Goal: Information Seeking & Learning: Learn about a topic

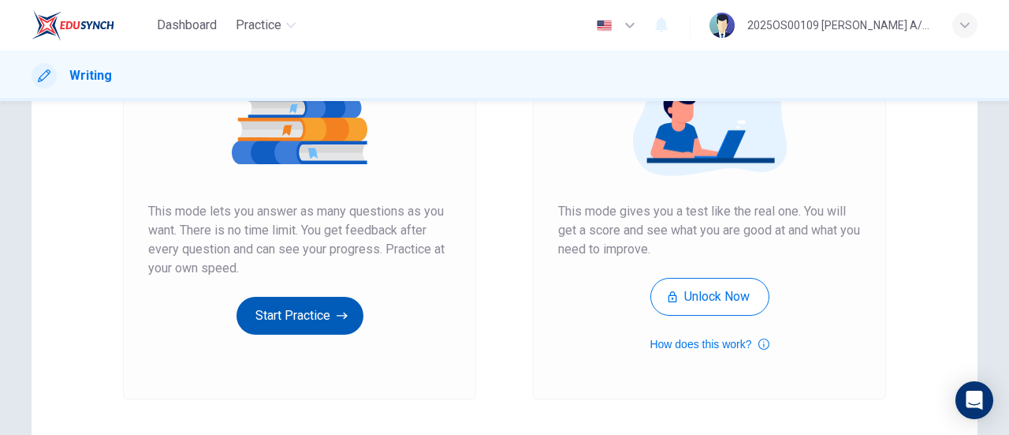
scroll to position [237, 0]
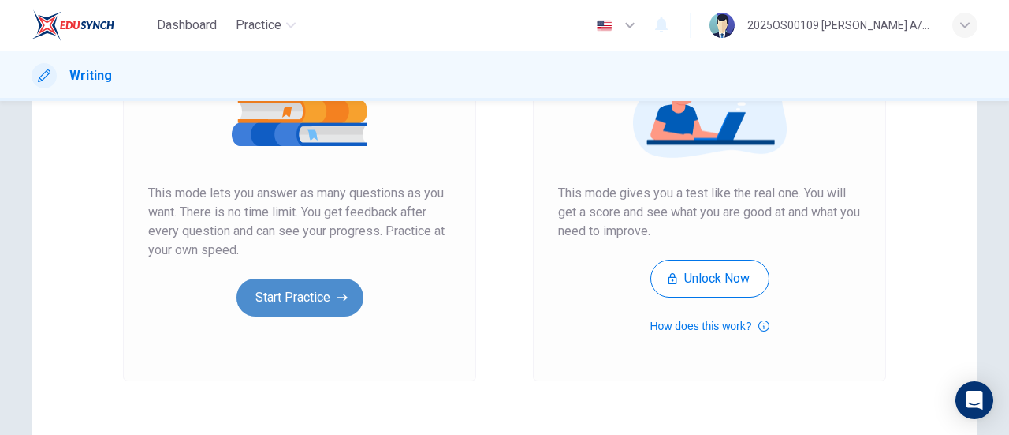
click at [316, 293] on button "Start Practice" at bounding box center [300, 297] width 127 height 38
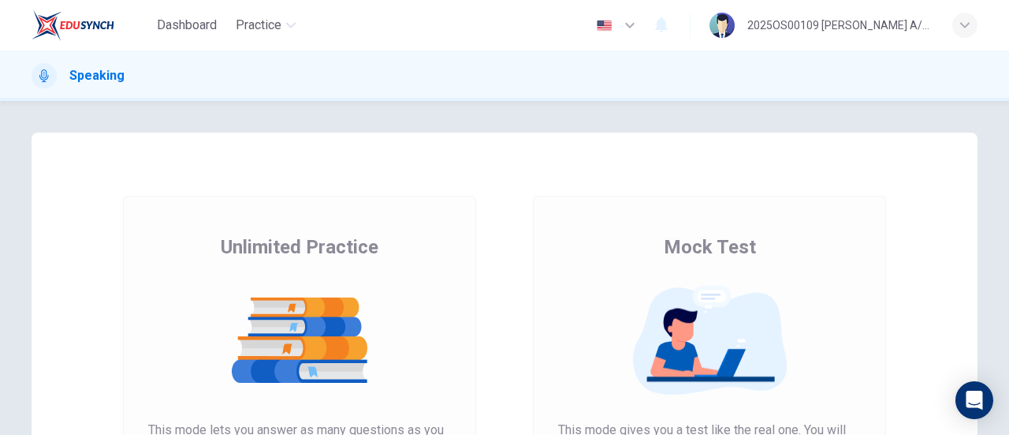
click at [280, 307] on img at bounding box center [299, 340] width 303 height 110
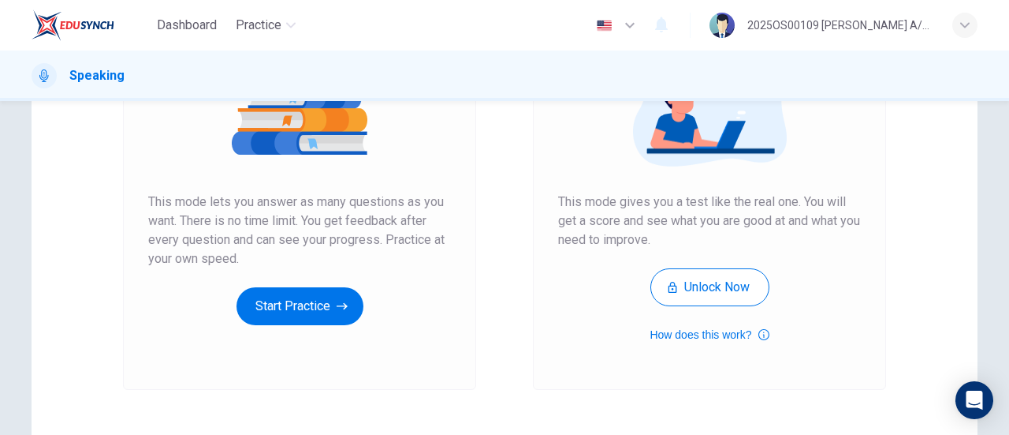
scroll to position [315, 0]
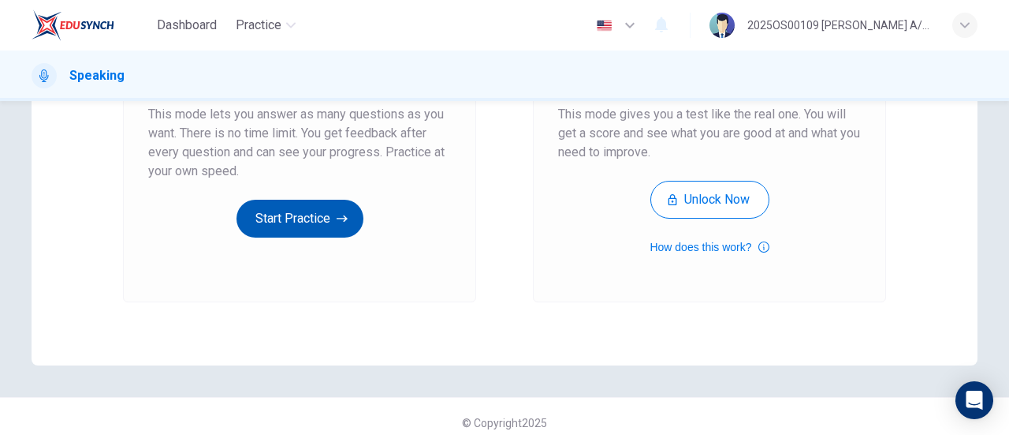
click at [330, 218] on button "Start Practice" at bounding box center [300, 219] width 127 height 38
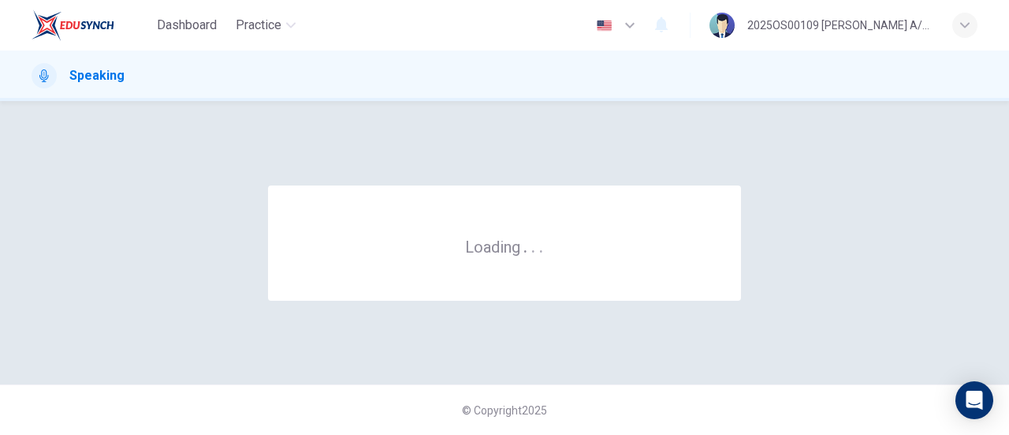
scroll to position [0, 0]
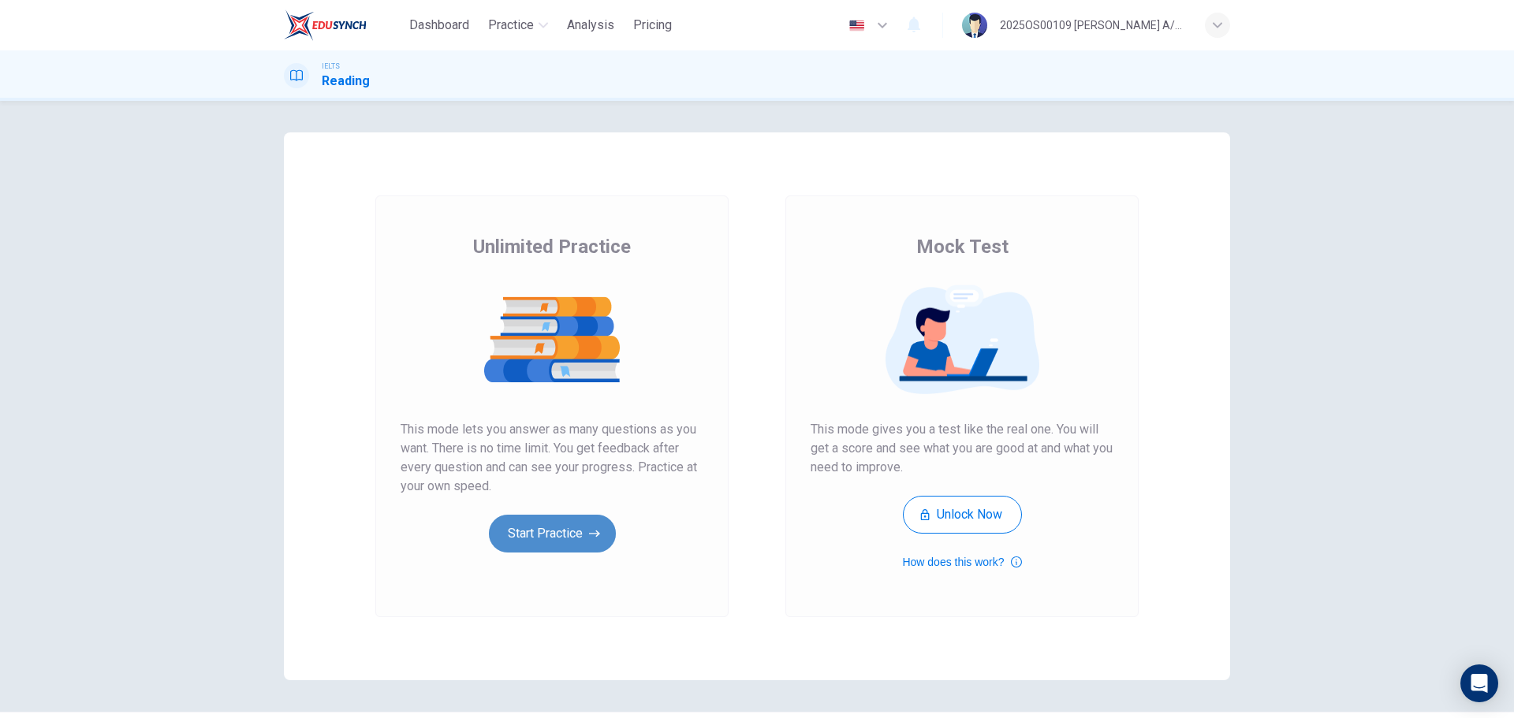
click at [539, 547] on button "Start Practice" at bounding box center [552, 534] width 127 height 38
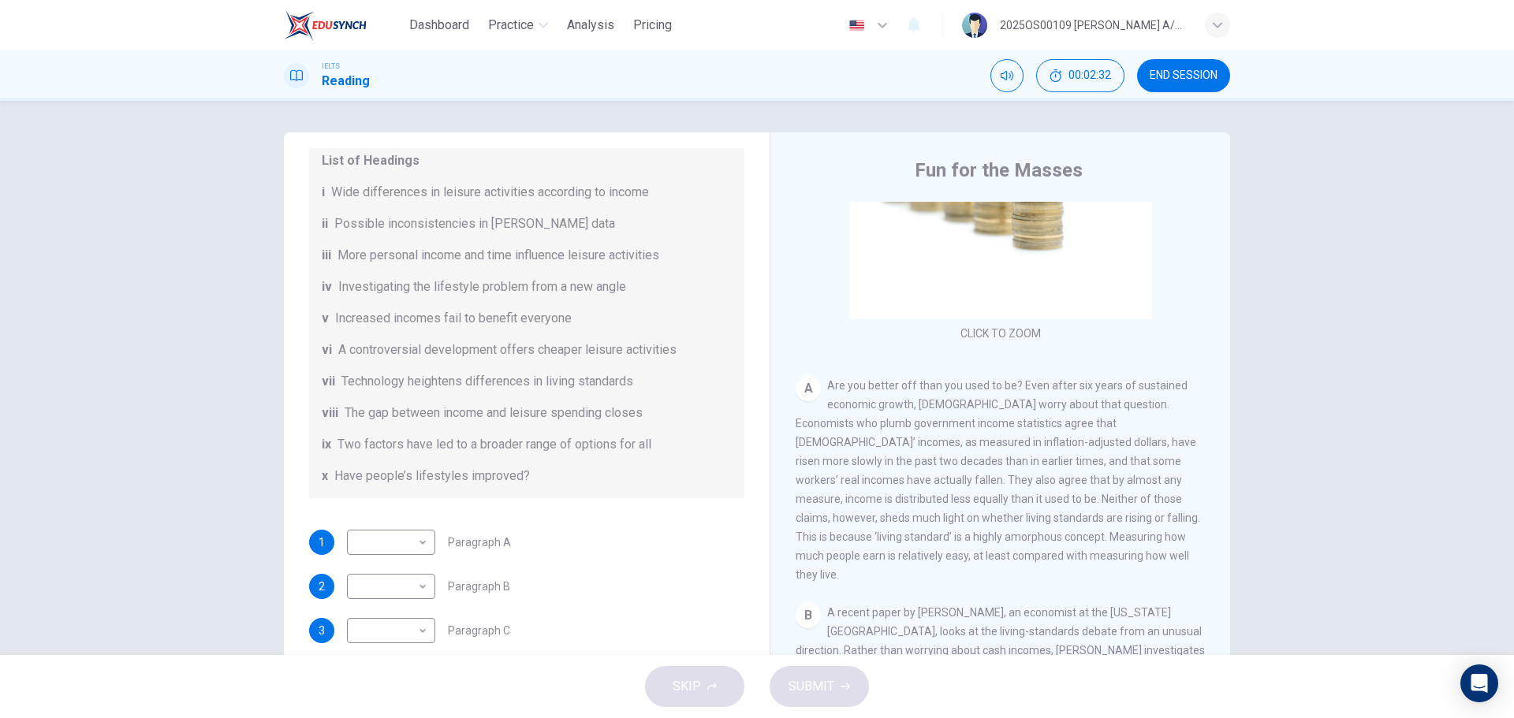
scroll to position [237, 0]
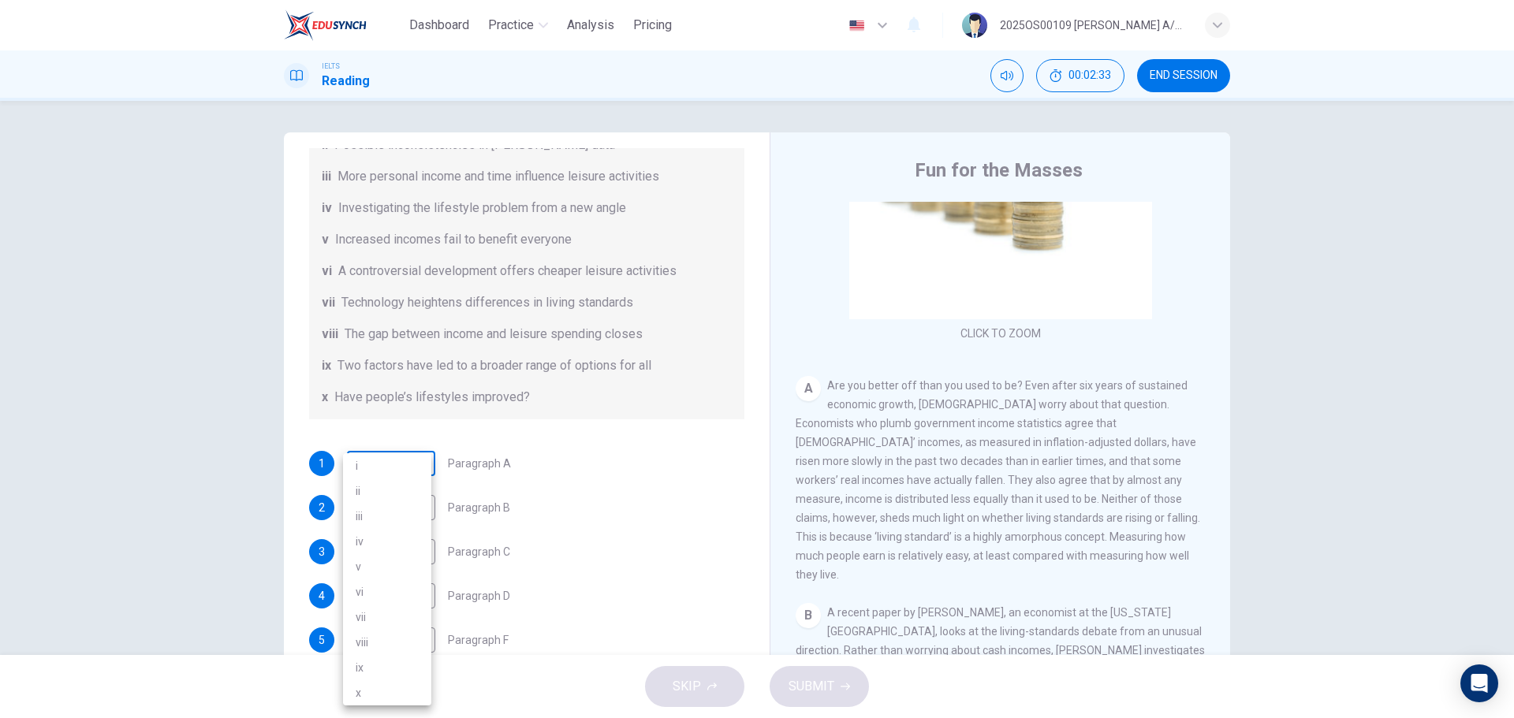
click at [397, 468] on body "Dashboard Practice Analysis Pricing English en ​ 2025OS00109 LUCIA A/P SWATHESA…" at bounding box center [757, 359] width 1514 height 718
click at [397, 643] on li "viii" at bounding box center [387, 642] width 88 height 25
type input "viii"
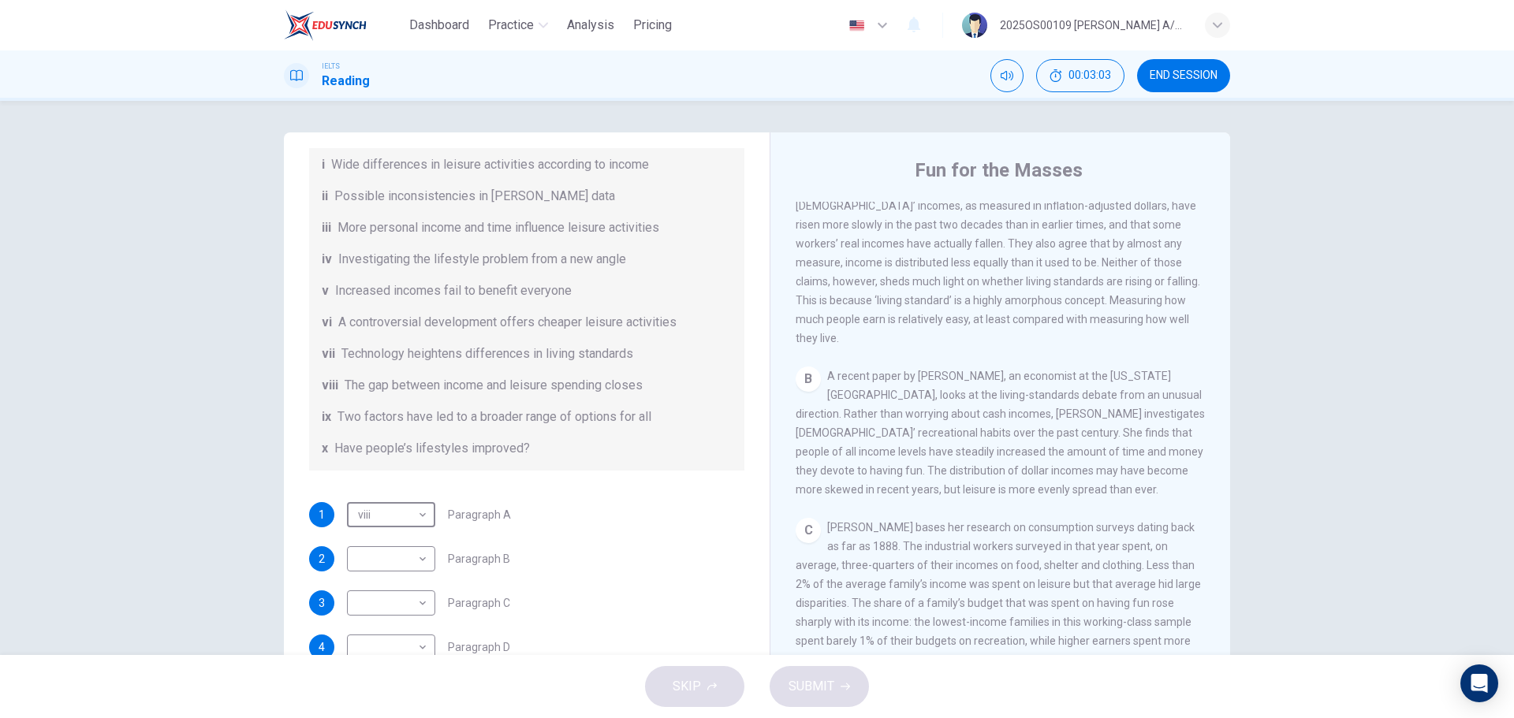
scroll to position [158, 0]
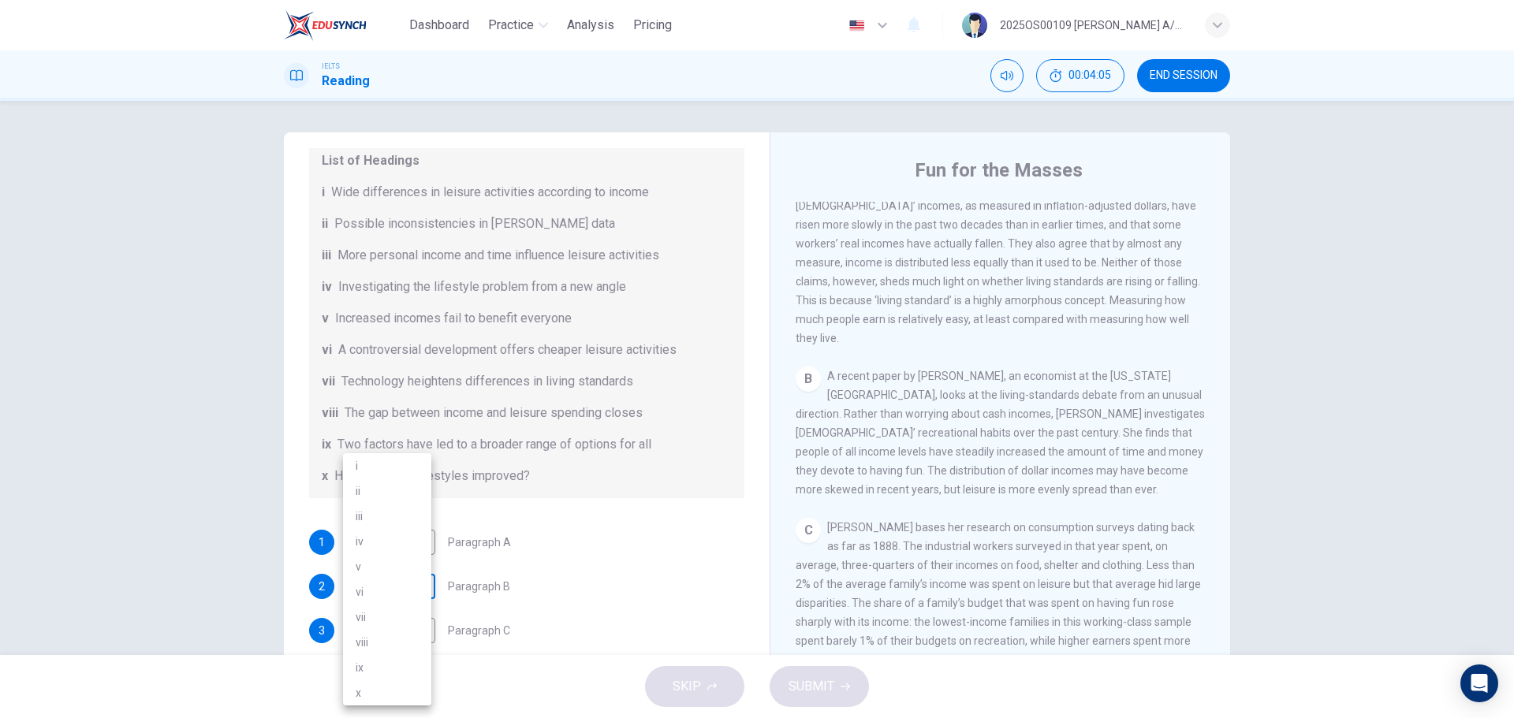
click at [397, 580] on body "Dashboard Practice Analysis Pricing English en ​ 2025OS00109 LUCIA A/P SWATHESA…" at bounding box center [757, 359] width 1514 height 718
click at [379, 507] on li "iii" at bounding box center [387, 516] width 88 height 25
type input "iii"
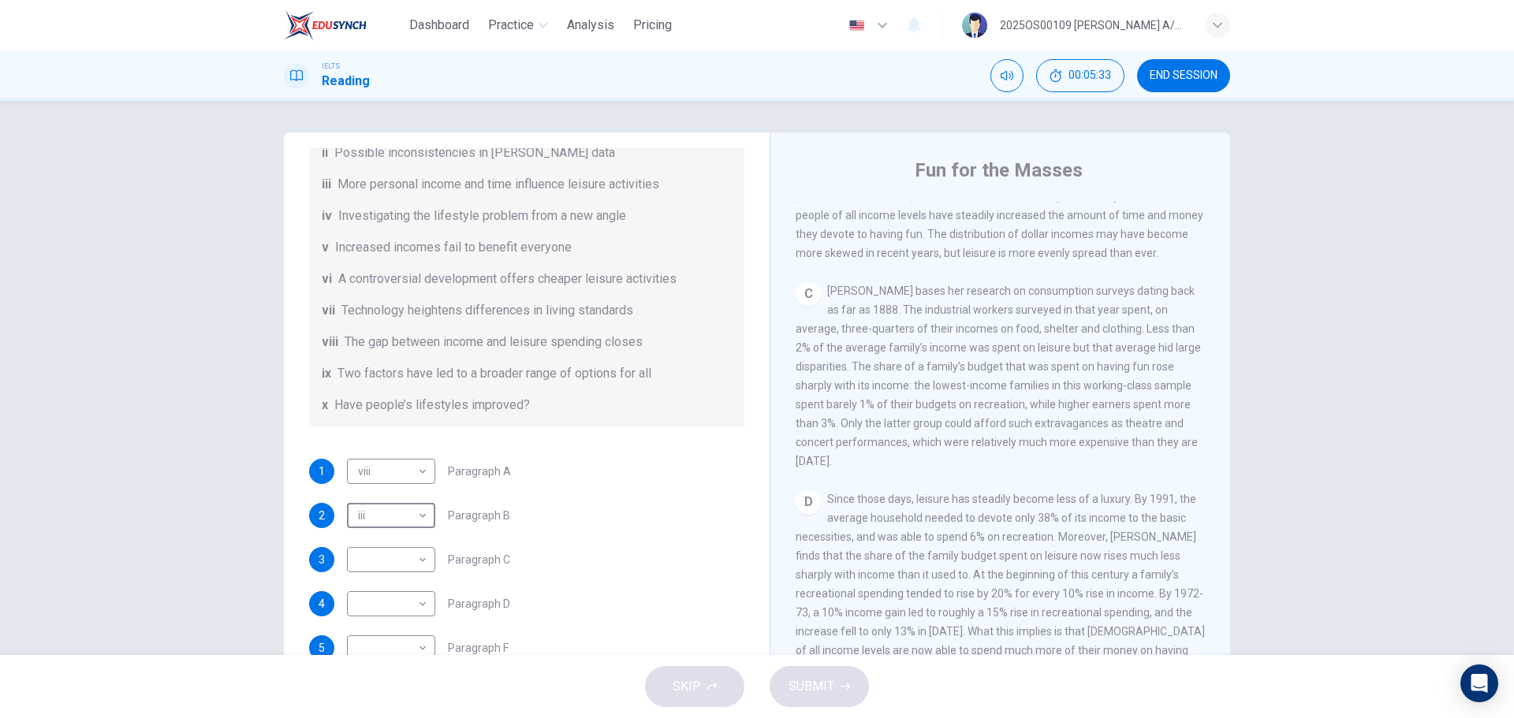
scroll to position [237, 0]
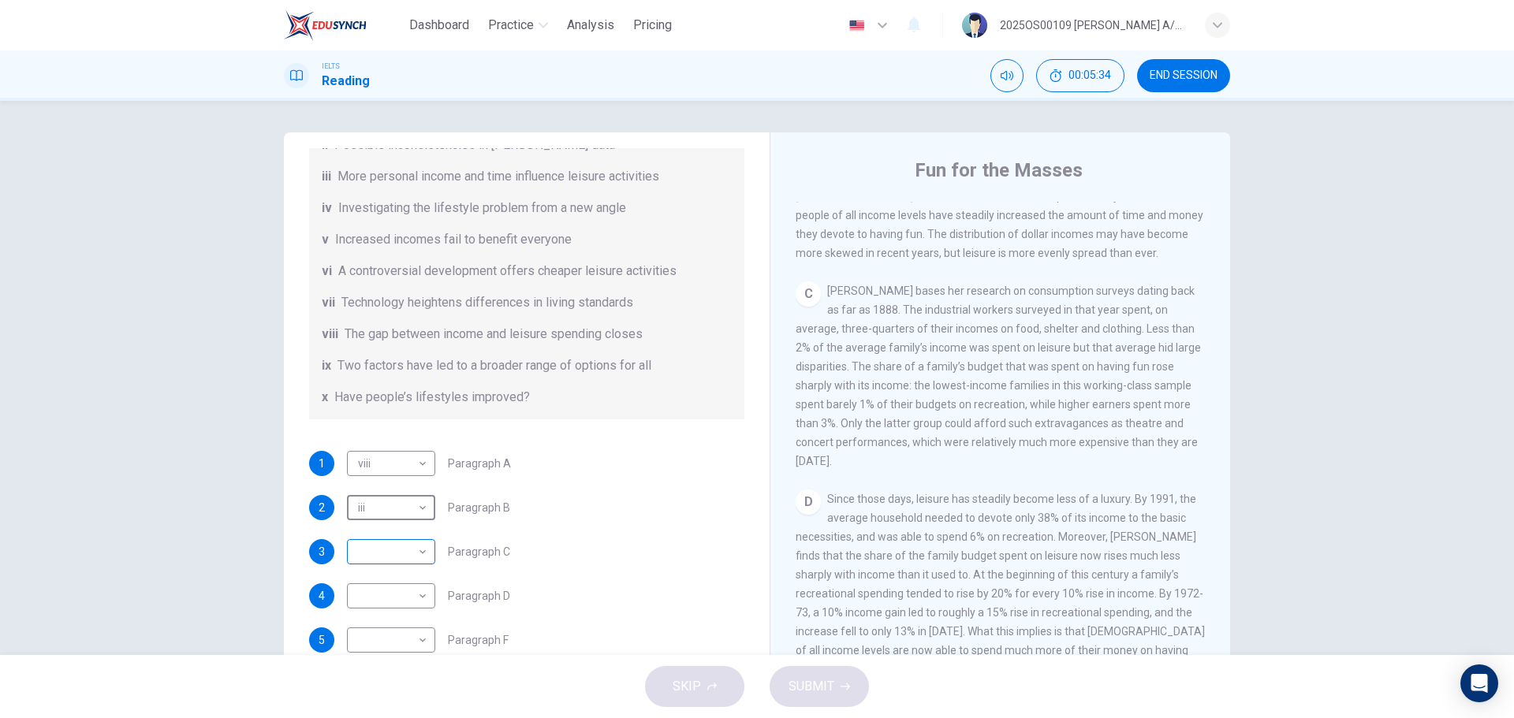
click at [385, 549] on body "Dashboard Practice Analysis Pricing English en ​ 2025OS00109 LUCIA A/P SWATHESA…" at bounding box center [757, 359] width 1514 height 718
click at [371, 467] on li "i" at bounding box center [387, 465] width 88 height 25
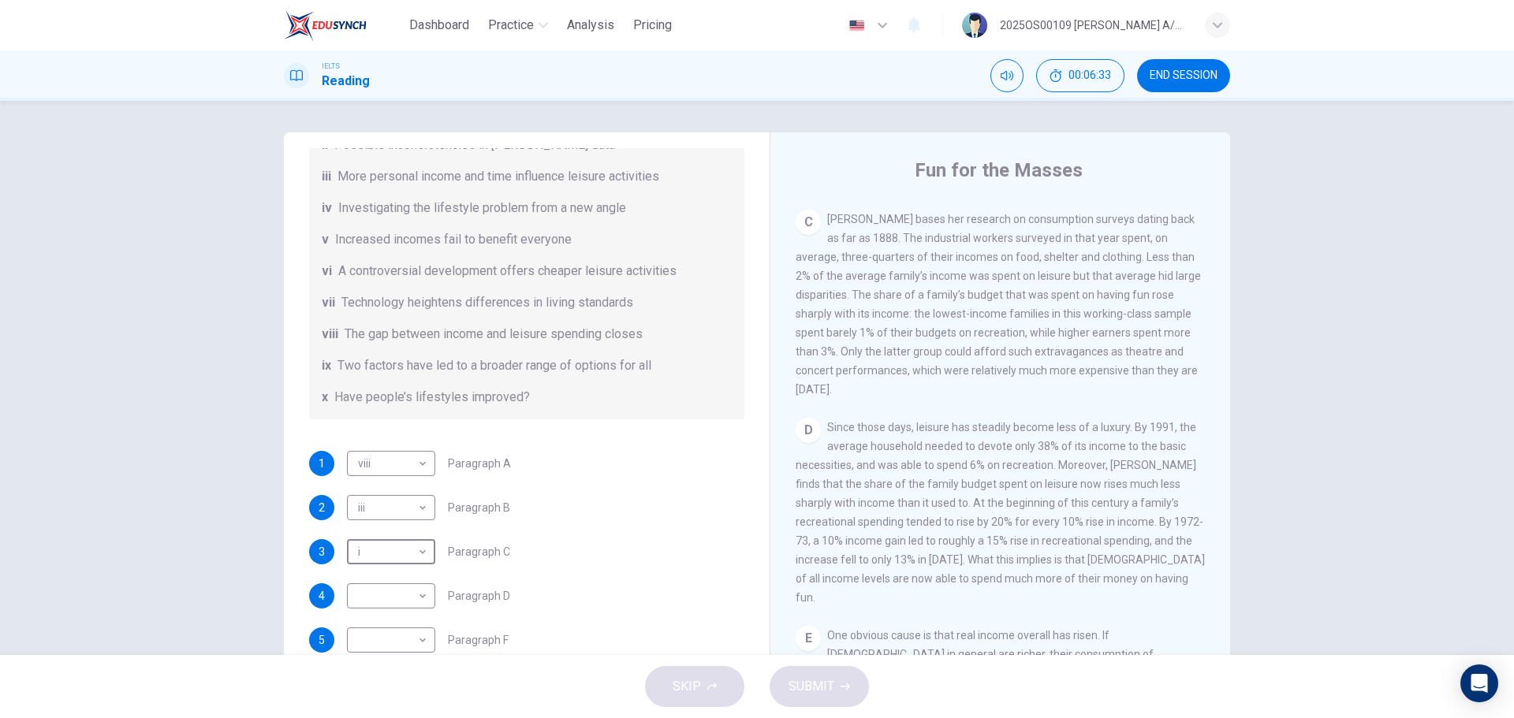
scroll to position [631, 0]
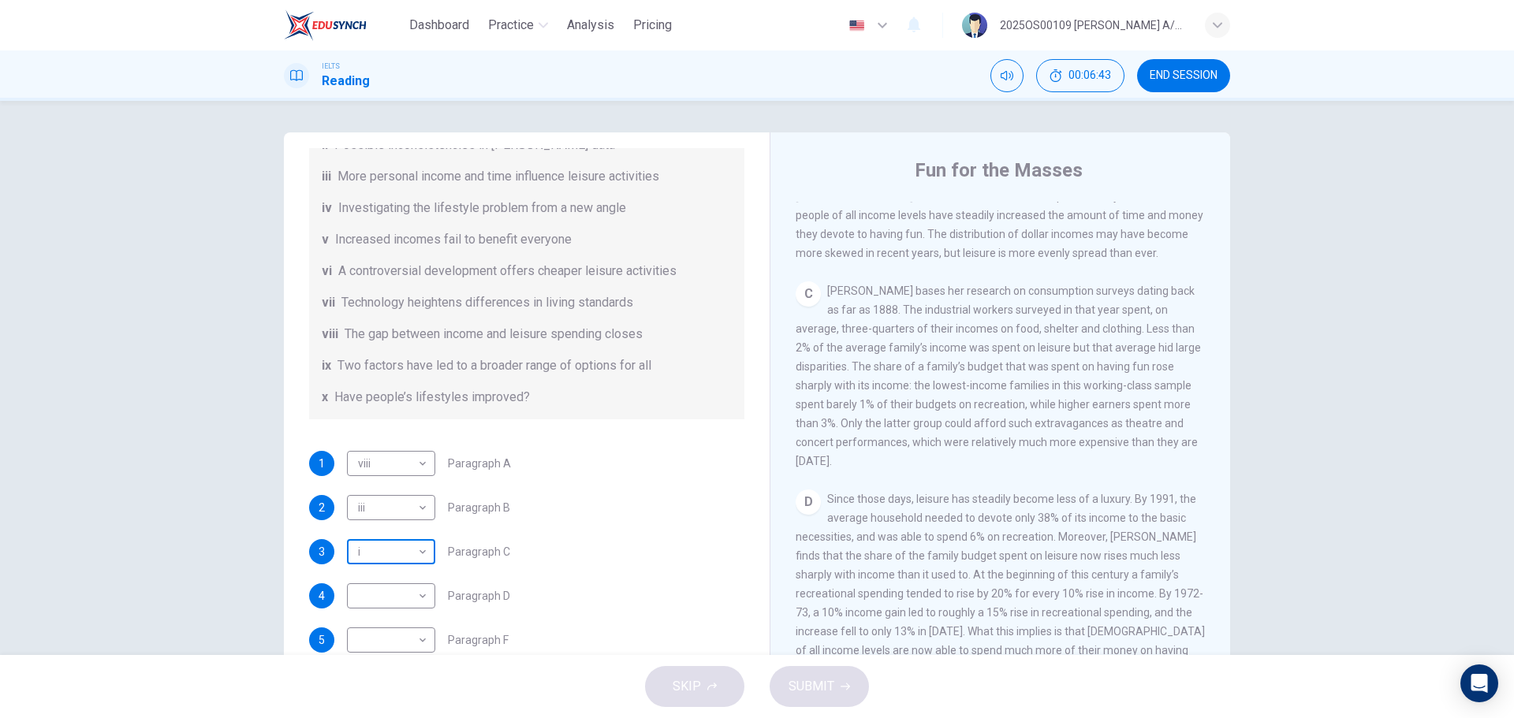
click at [400, 552] on body "Dashboard Practice Analysis Pricing English en ​ 2025OS00109 LUCIA A/P SWATHESA…" at bounding box center [757, 359] width 1514 height 718
click at [360, 675] on li "ix" at bounding box center [387, 667] width 88 height 25
type input "ix"
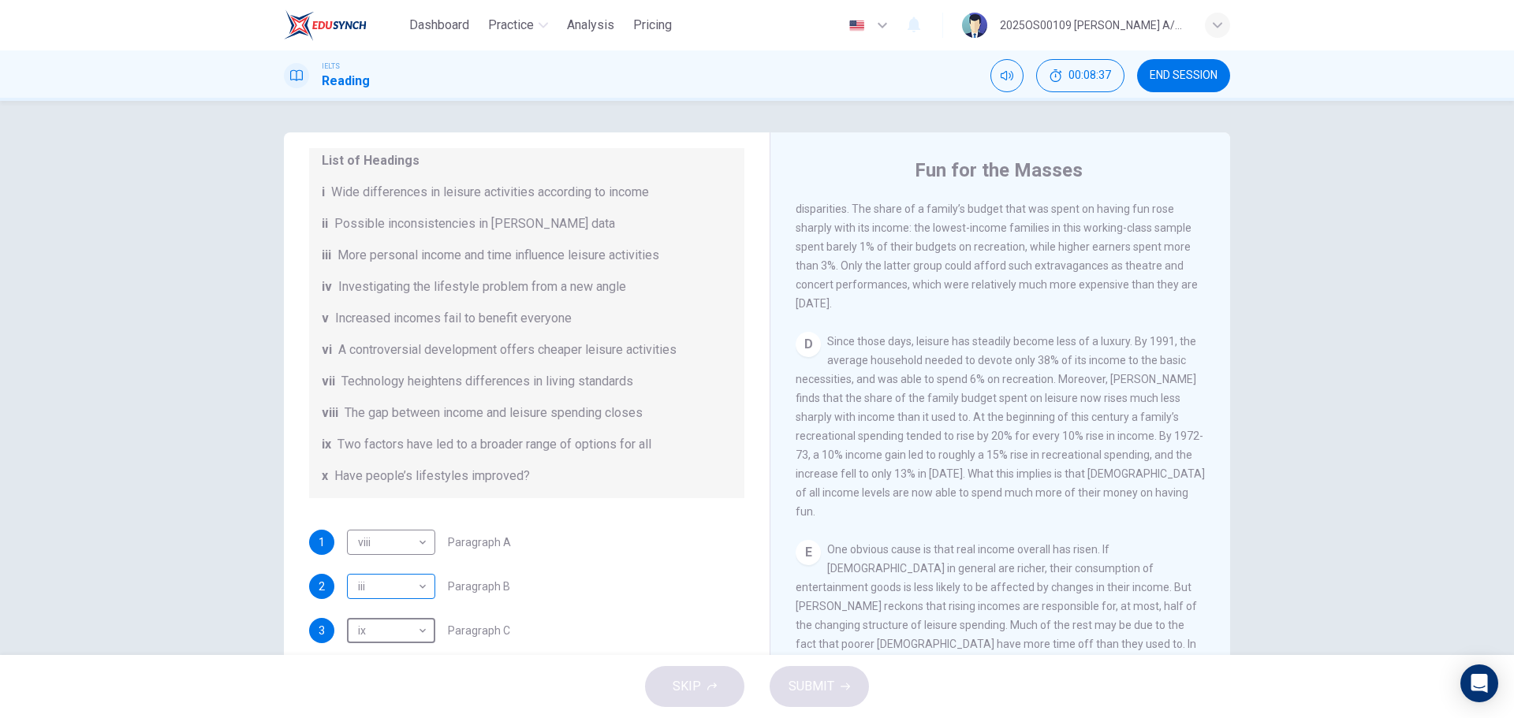
scroll to position [237, 0]
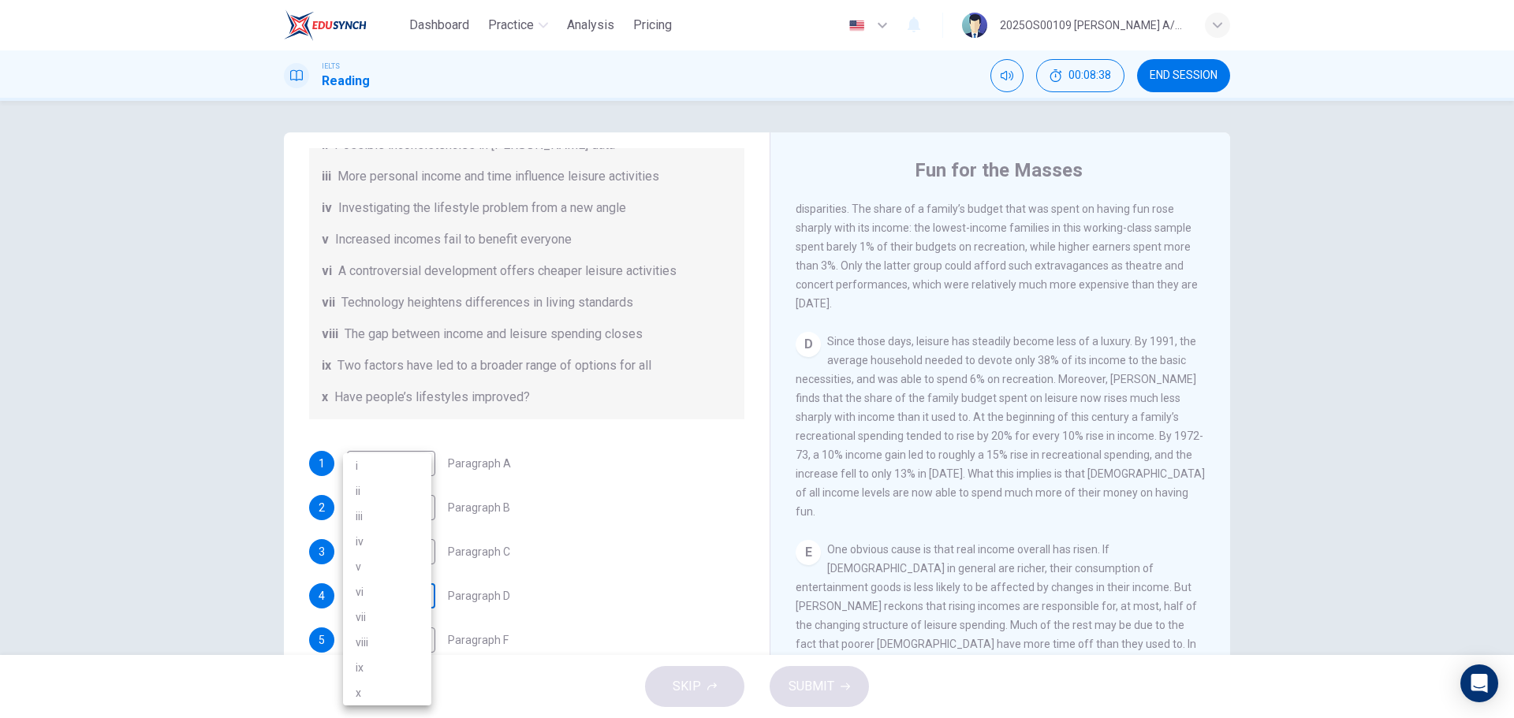
click at [394, 597] on body "Dashboard Practice Analysis Pricing English en ​ 2025OS00109 LUCIA A/P SWATHESA…" at bounding box center [757, 359] width 1514 height 718
click at [388, 549] on li "iv" at bounding box center [387, 541] width 88 height 25
type input "iv"
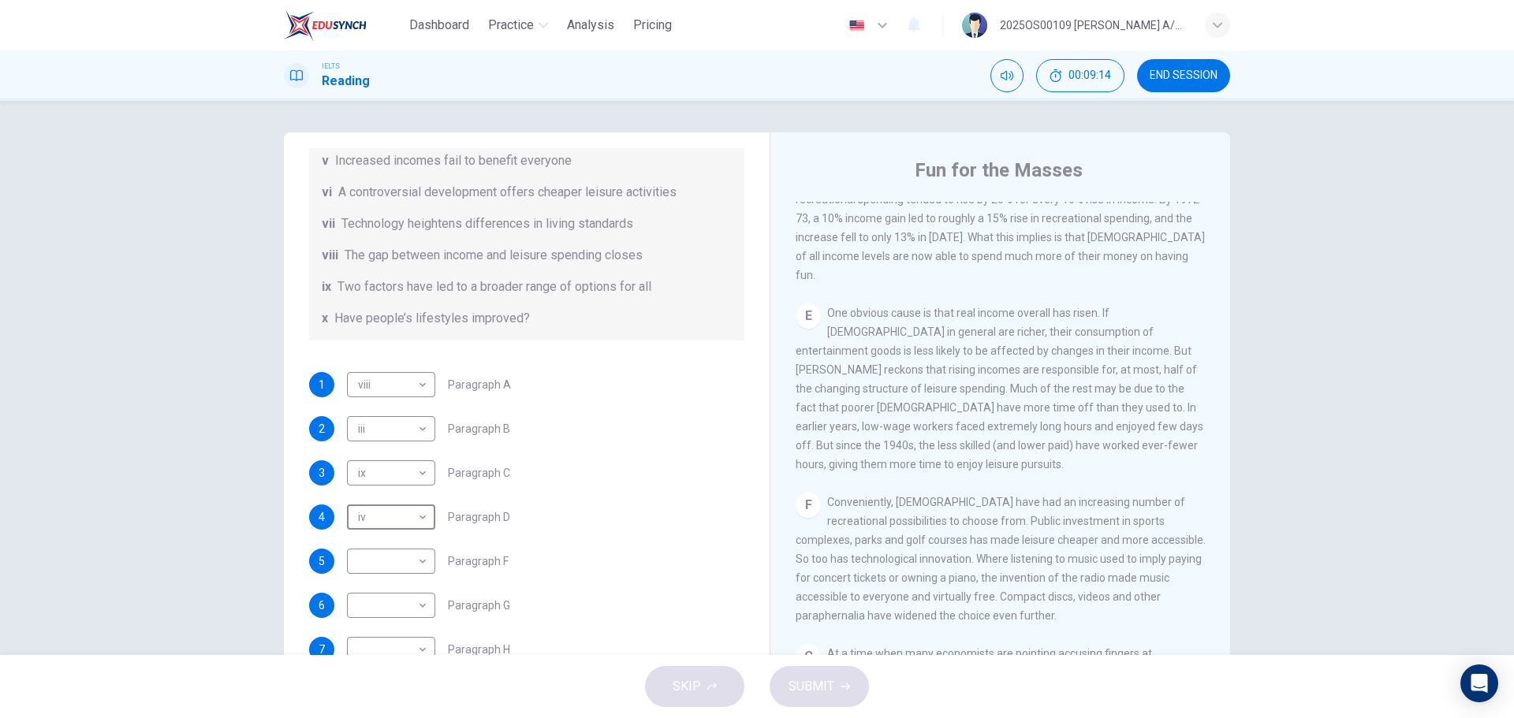
scroll to position [329, 0]
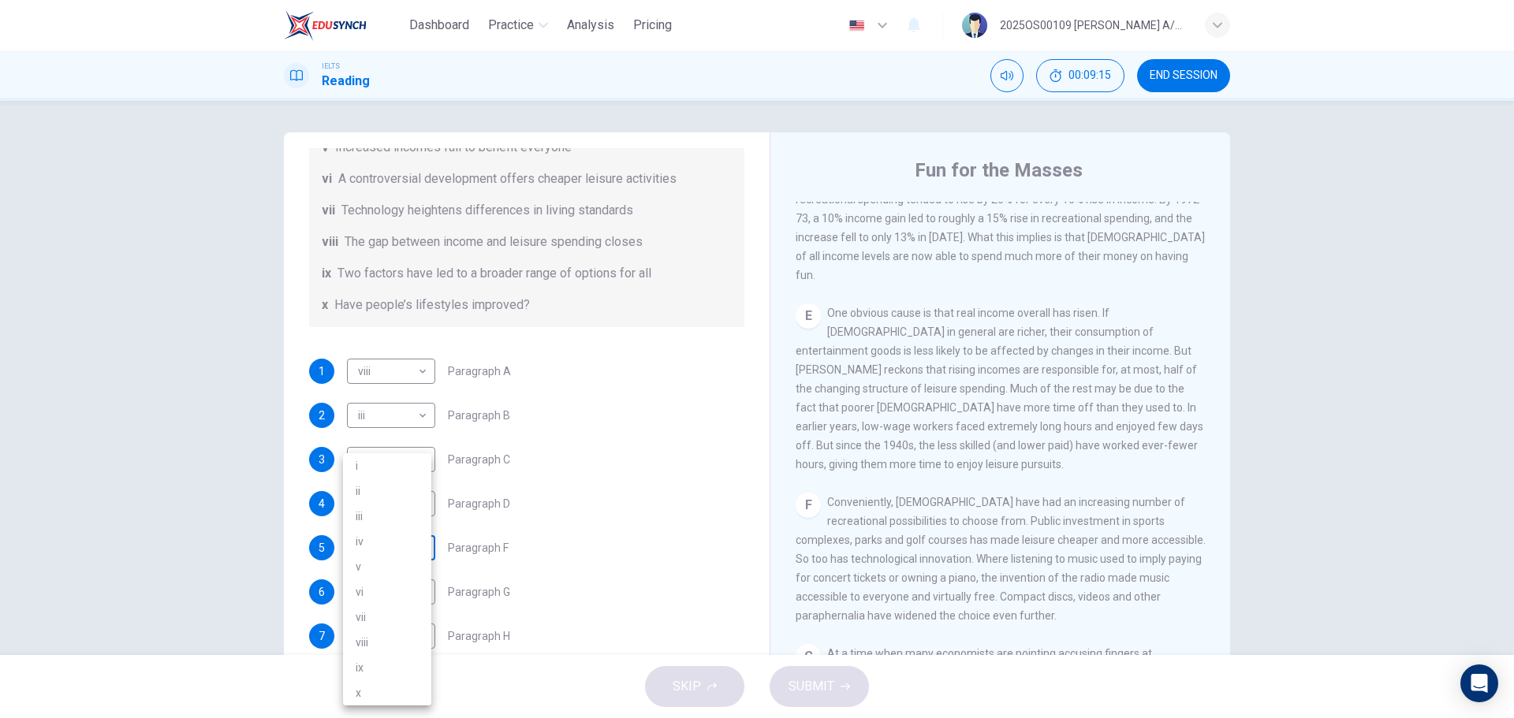
click at [401, 548] on body "Dashboard Practice Analysis Pricing English en ​ 2025OS00109 LUCIA A/P SWATHESA…" at bounding box center [757, 359] width 1514 height 718
click at [364, 700] on li "x" at bounding box center [387, 693] width 88 height 25
type input "x"
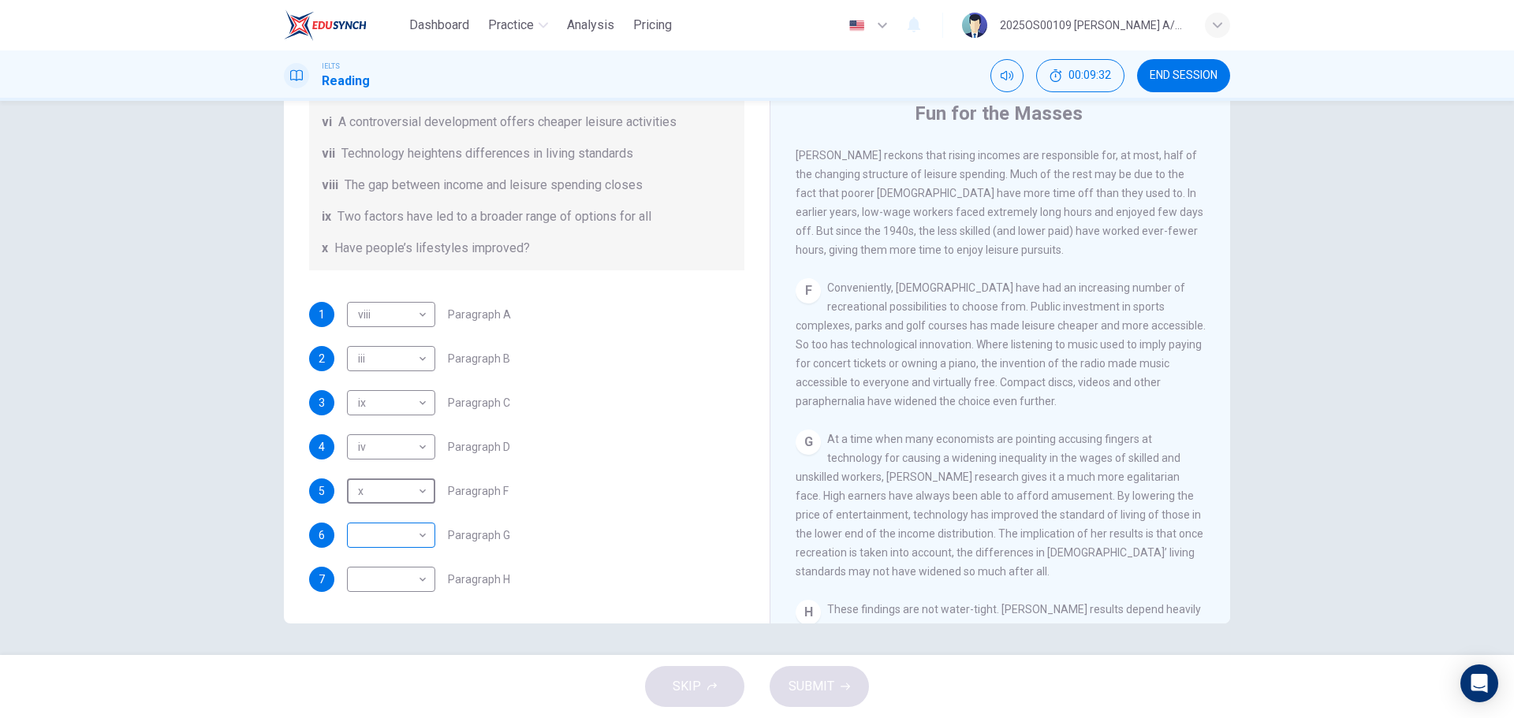
click at [392, 534] on body "Dashboard Practice Analysis Pricing English en ​ 2025OS00109 LUCIA A/P SWATHESA…" at bounding box center [757, 359] width 1514 height 718
click at [379, 618] on li "vii" at bounding box center [387, 617] width 88 height 25
type input "vii"
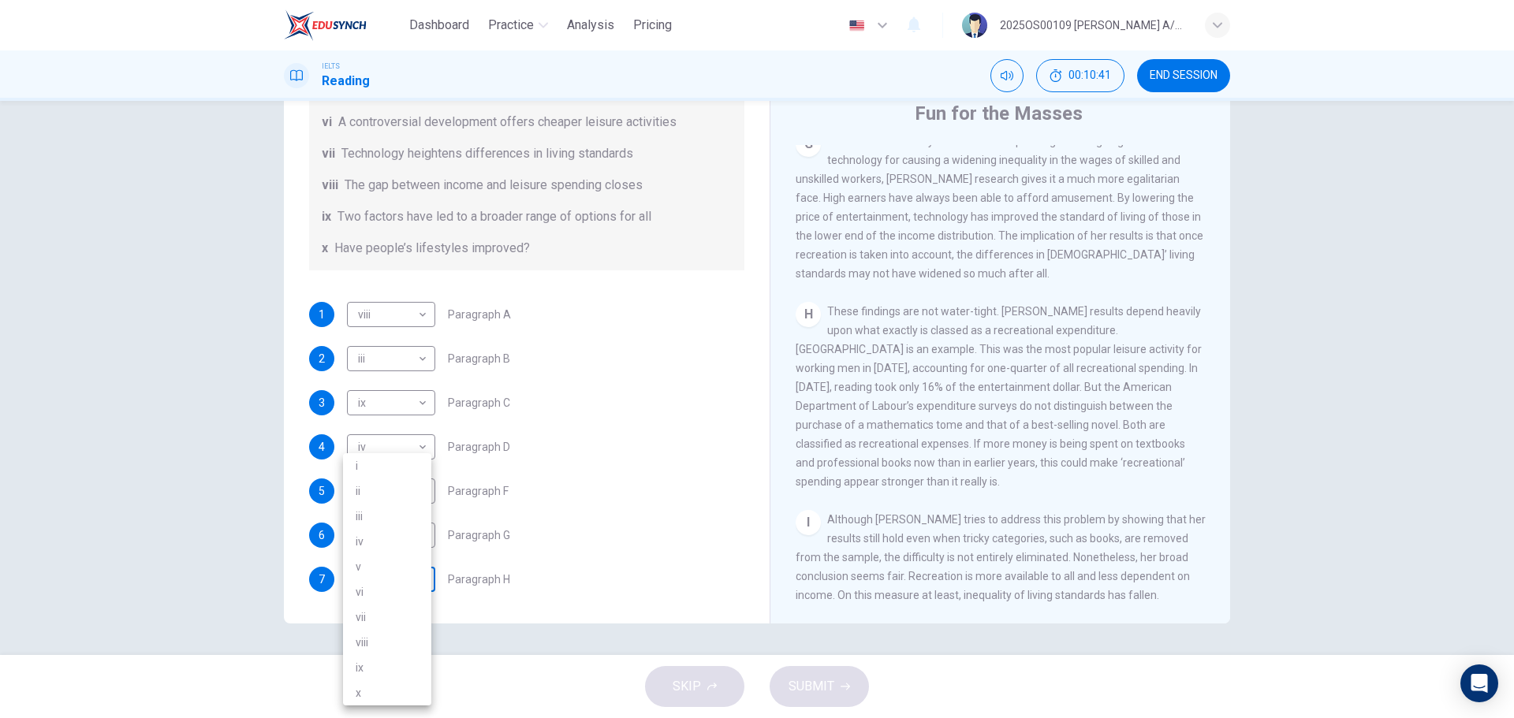
click at [405, 585] on body "Dashboard Practice Analysis Pricing English en ​ 2025OS00109 LUCIA A/P SWATHESA…" at bounding box center [757, 359] width 1514 height 718
click at [602, 433] on div at bounding box center [757, 359] width 1514 height 718
click at [394, 572] on body "Dashboard Practice Analysis Pricing English en ​ 2025OS00109 LUCIA A/P SWATHESA…" at bounding box center [757, 359] width 1514 height 718
click at [373, 663] on li "ix" at bounding box center [387, 667] width 88 height 25
type input "ix"
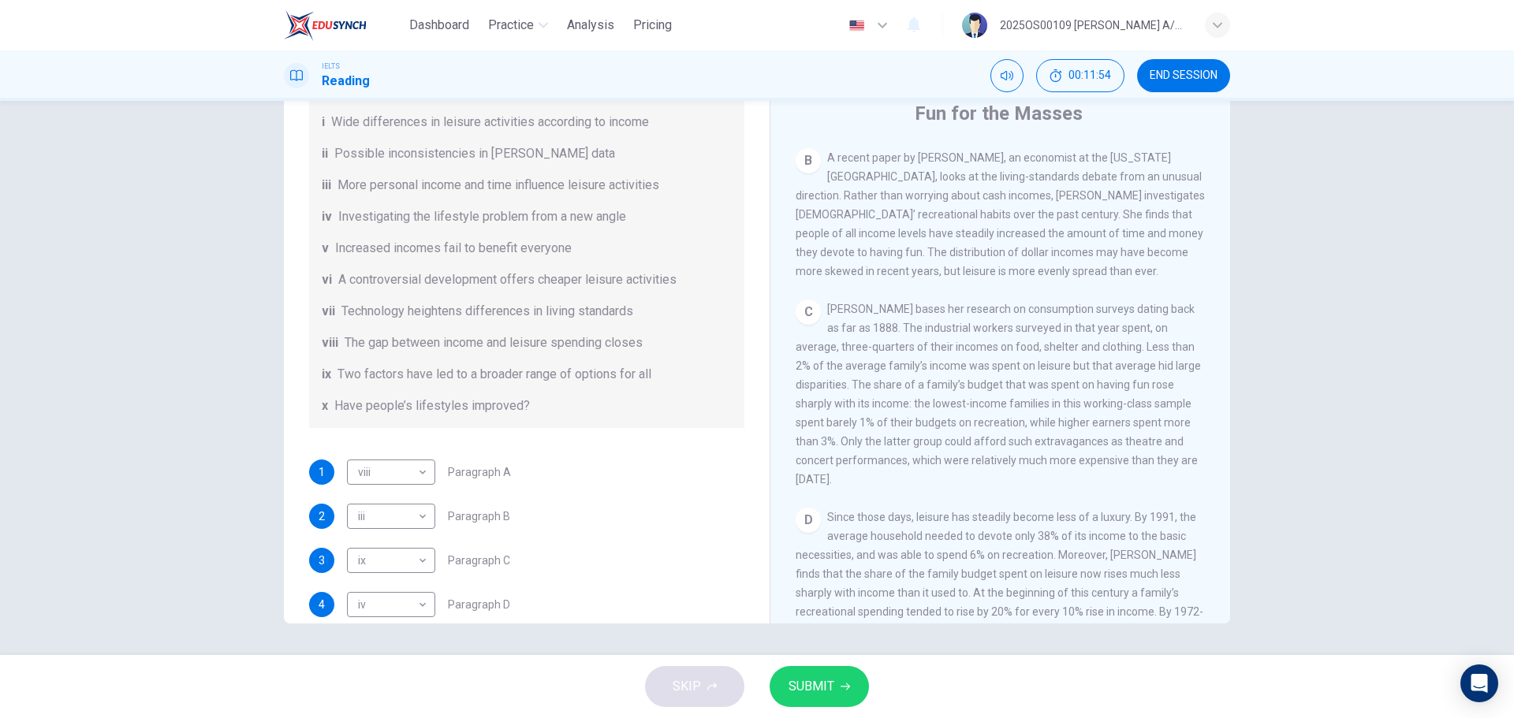
scroll to position [250, 0]
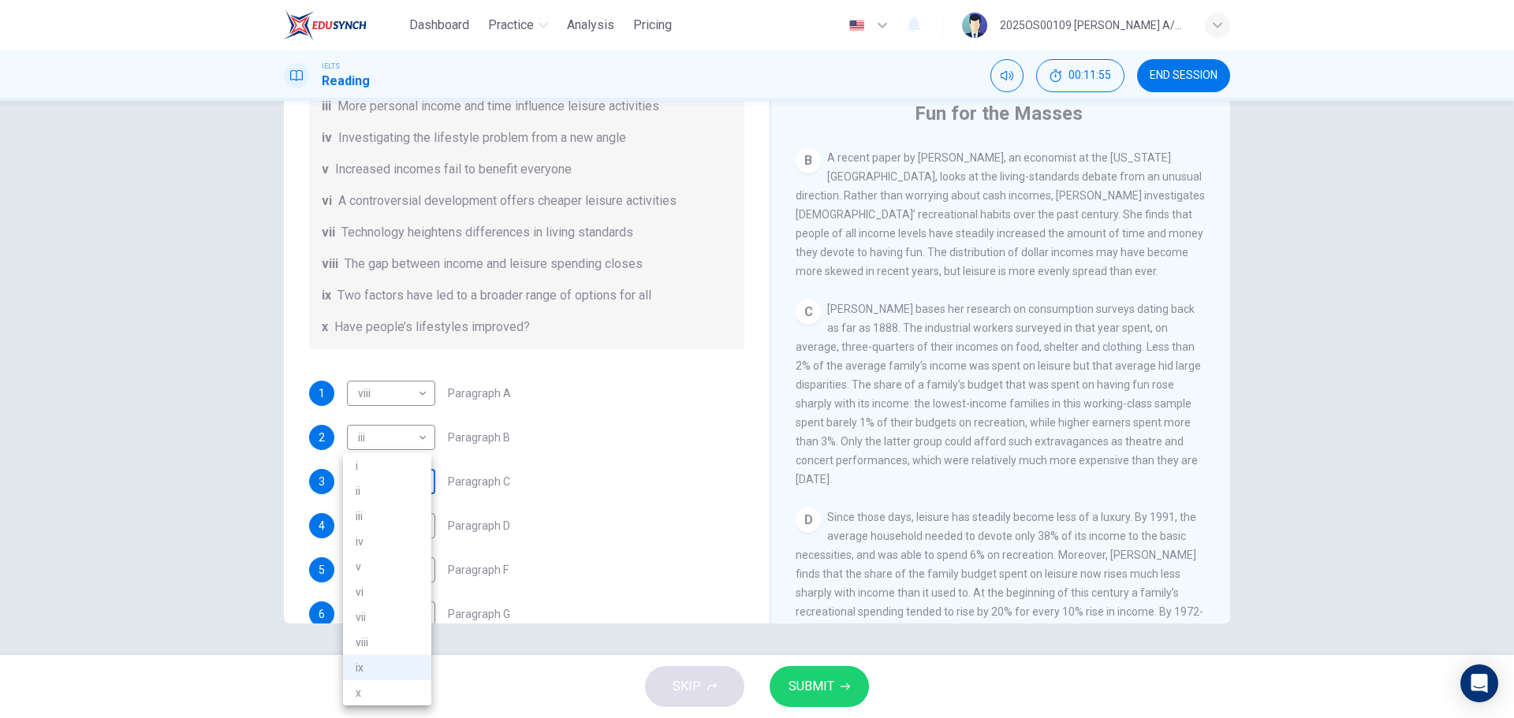
click at [368, 481] on body "Dashboard Practice Analysis Pricing English en ​ 2025OS00109 LUCIA A/P SWATHESA…" at bounding box center [757, 359] width 1514 height 718
click at [360, 470] on li "i" at bounding box center [387, 465] width 88 height 25
type input "i"
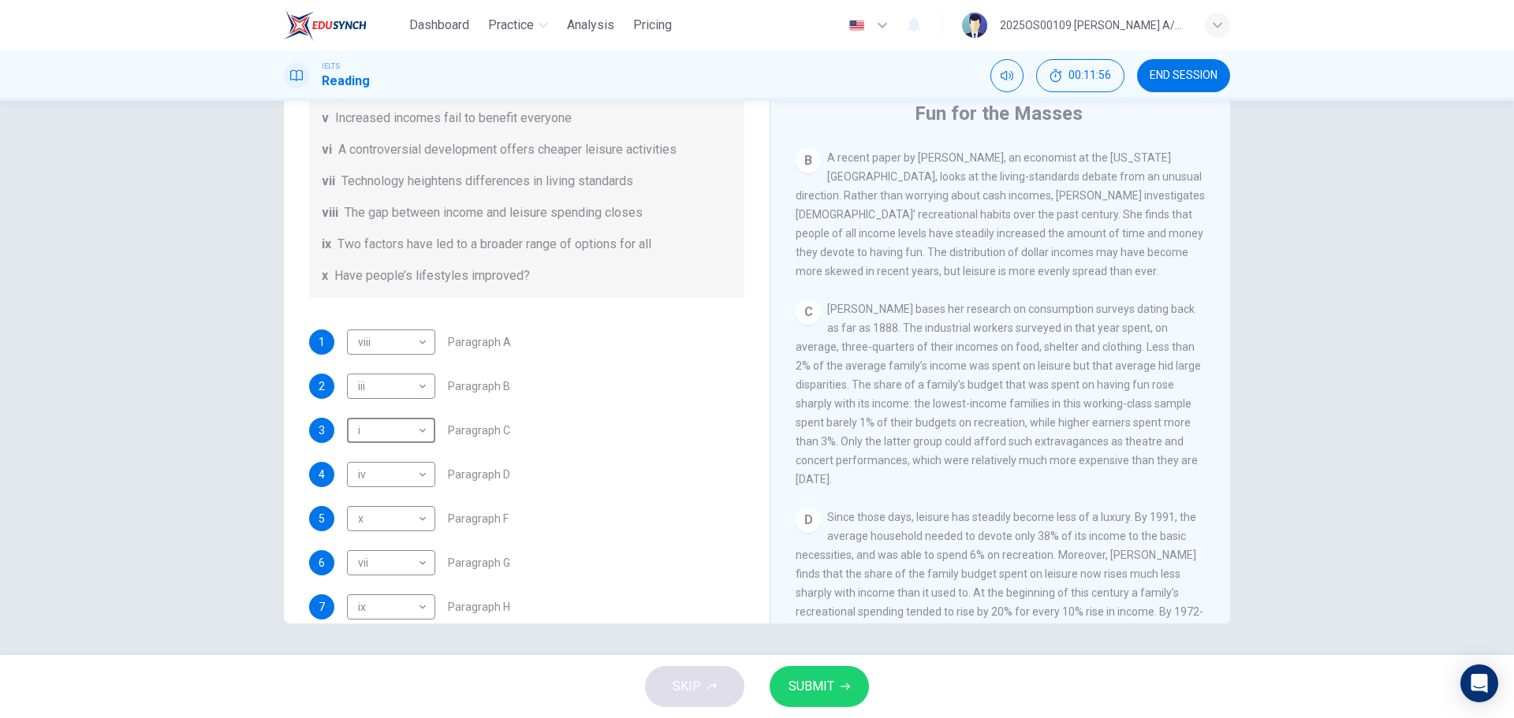
scroll to position [329, 0]
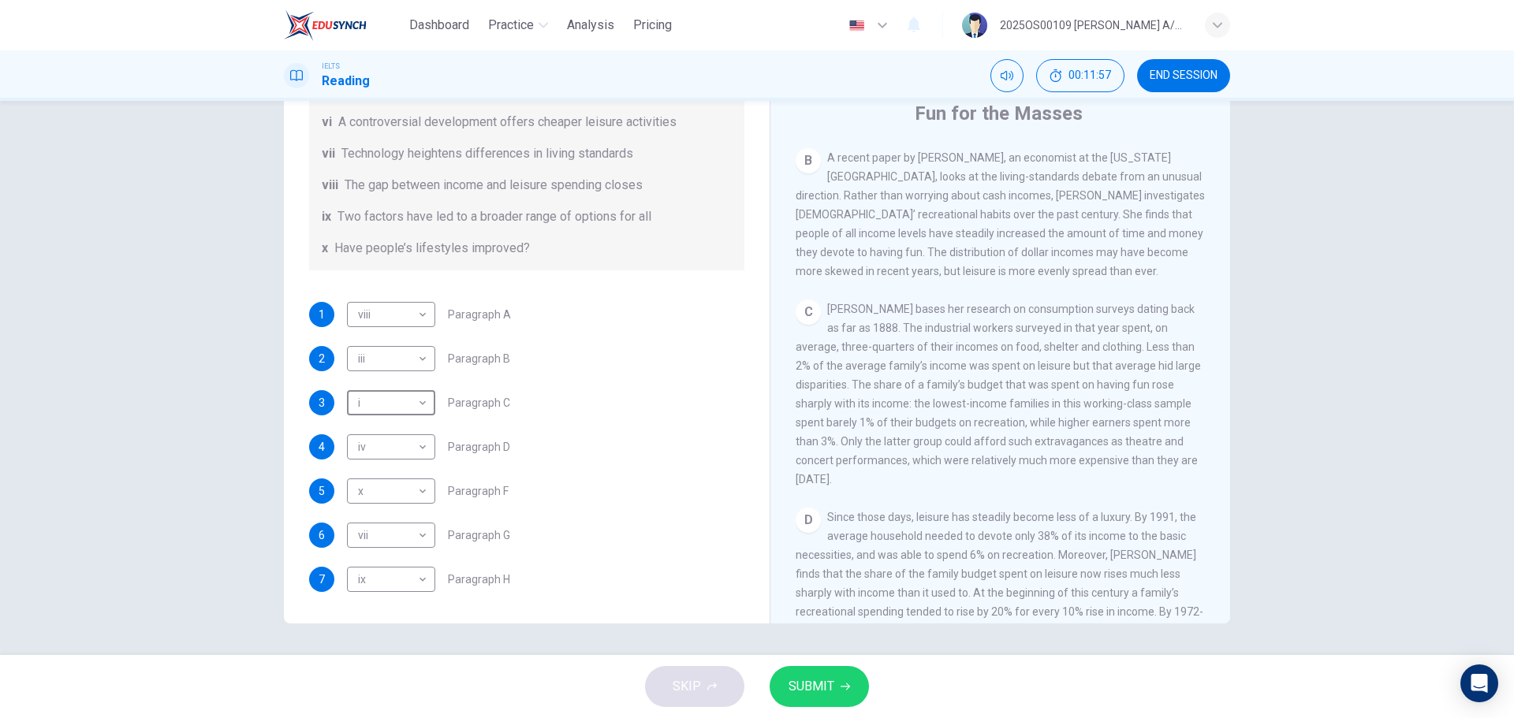
click at [819, 674] on button "SUBMIT" at bounding box center [819, 686] width 99 height 41
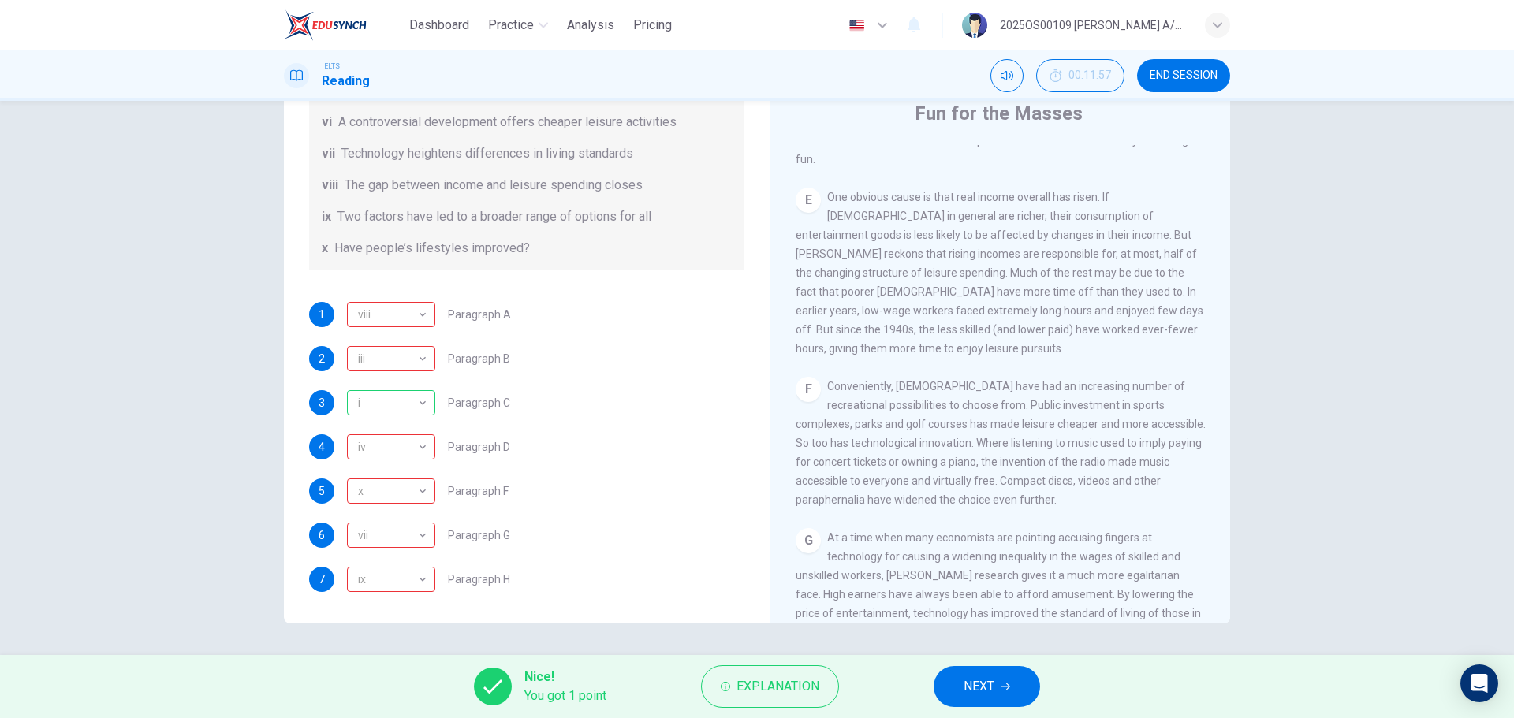
scroll to position [1108, 0]
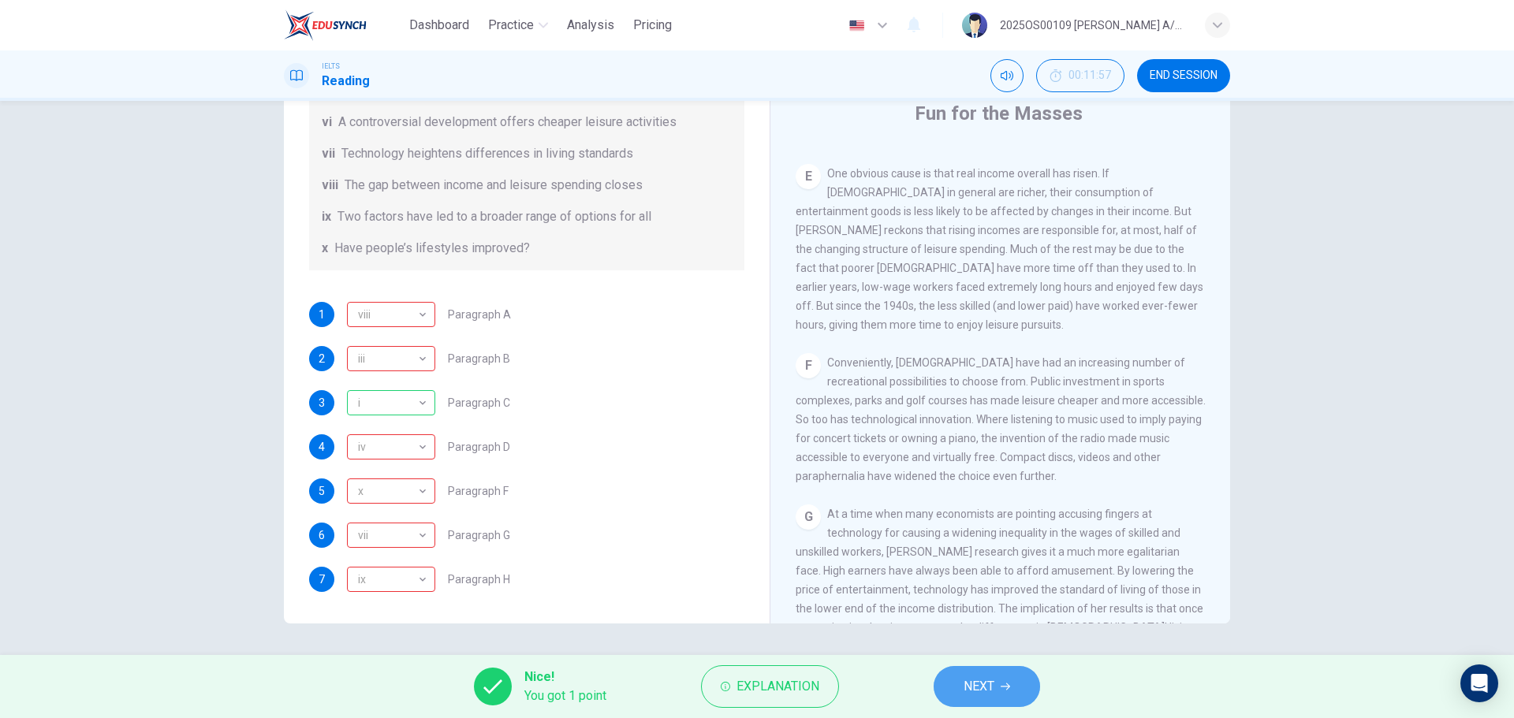
click at [1004, 692] on button "NEXT" at bounding box center [987, 686] width 106 height 41
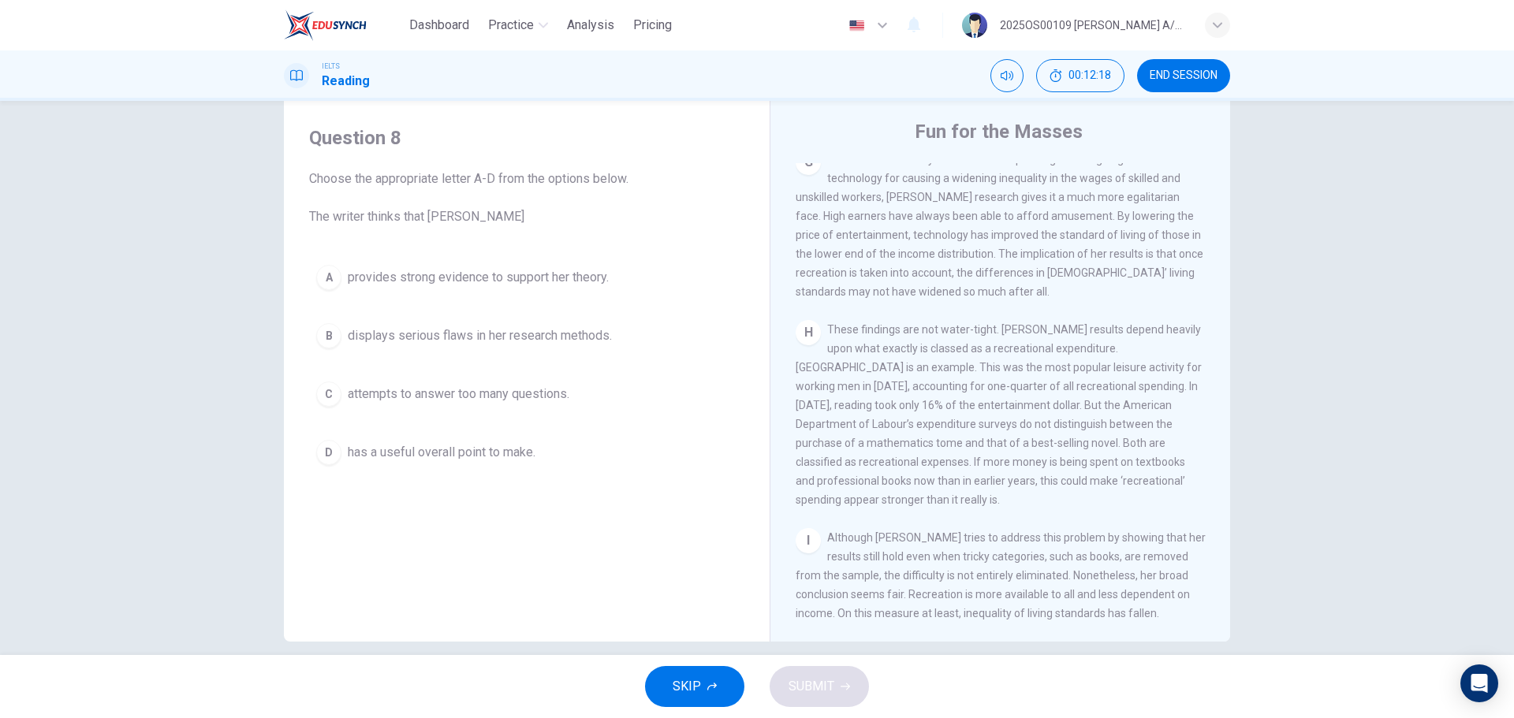
scroll to position [57, 0]
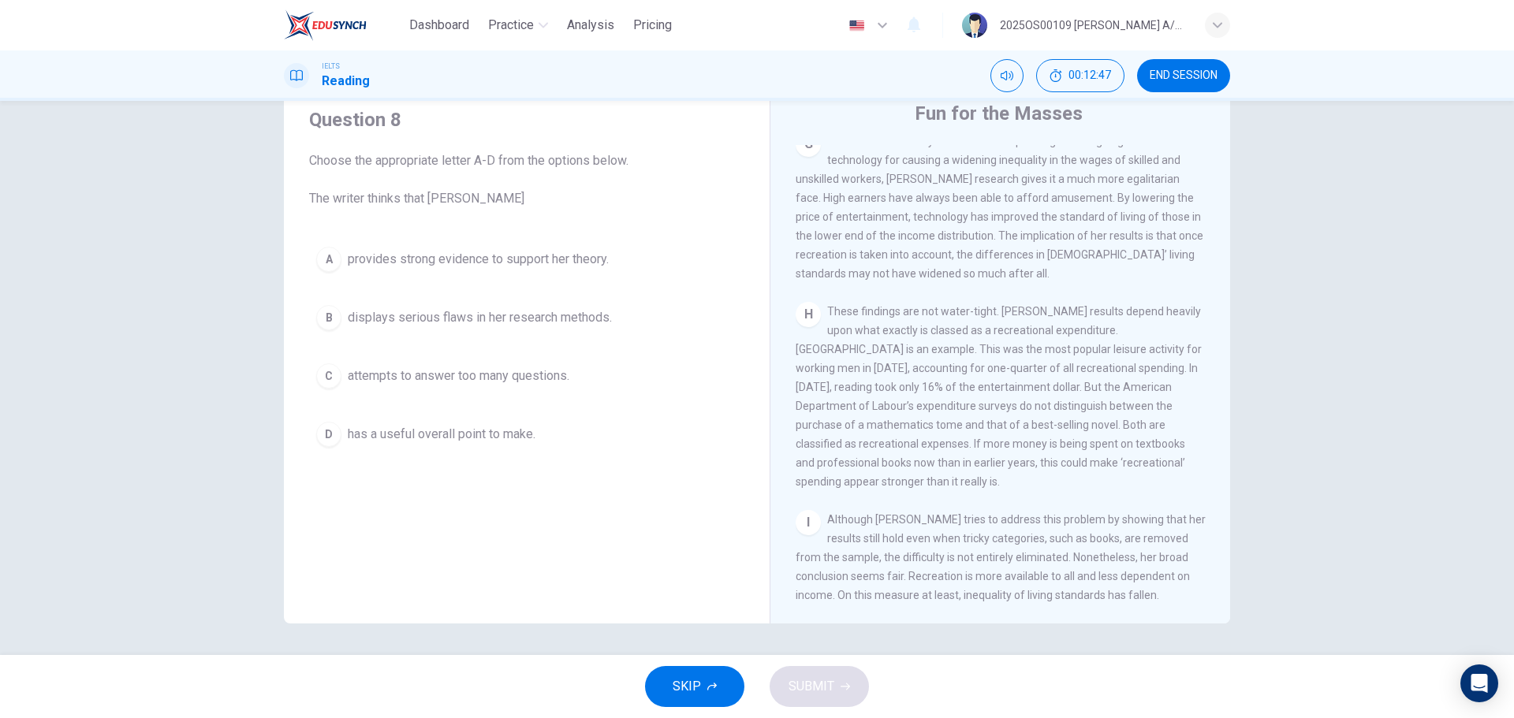
click at [490, 259] on span "provides strong evidence to support her theory." at bounding box center [478, 259] width 261 height 19
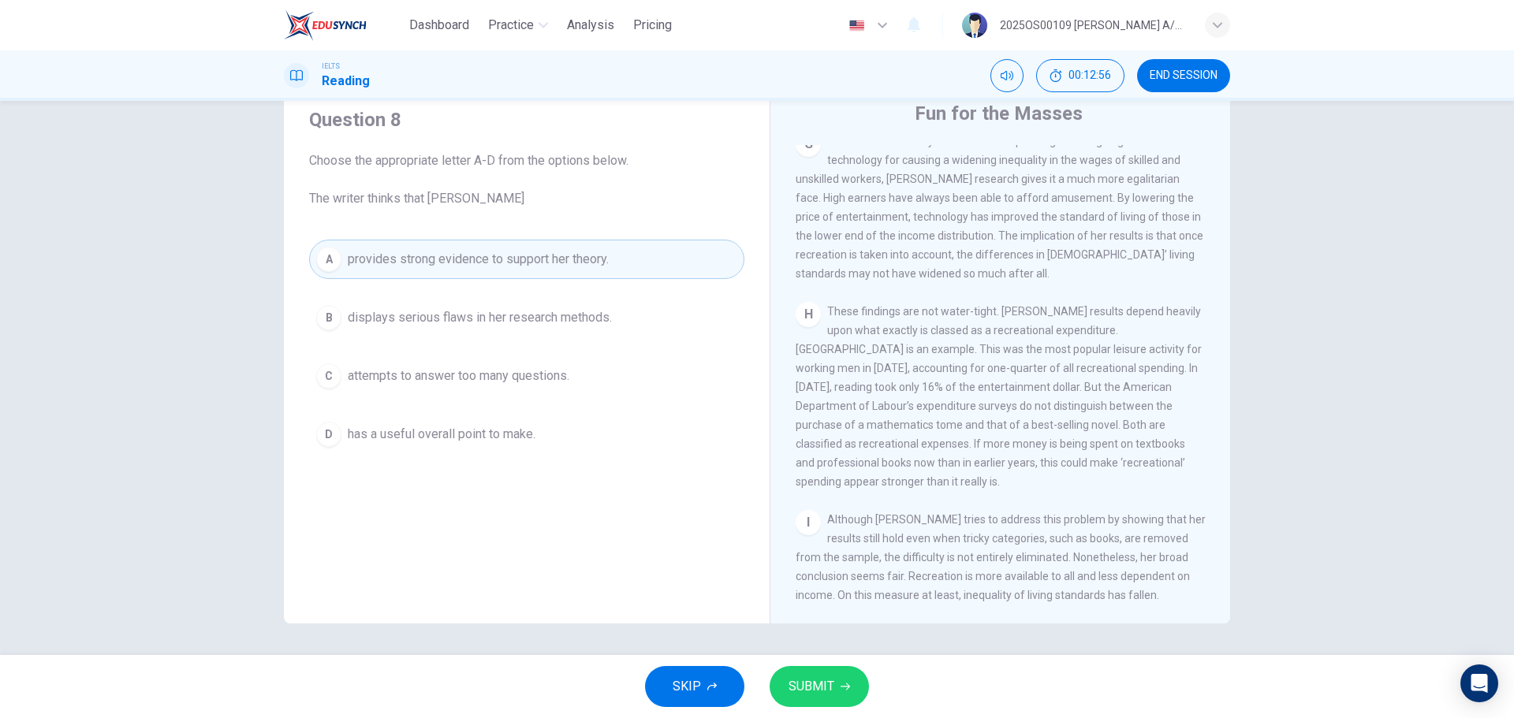
click at [841, 685] on icon "button" at bounding box center [845, 686] width 9 height 9
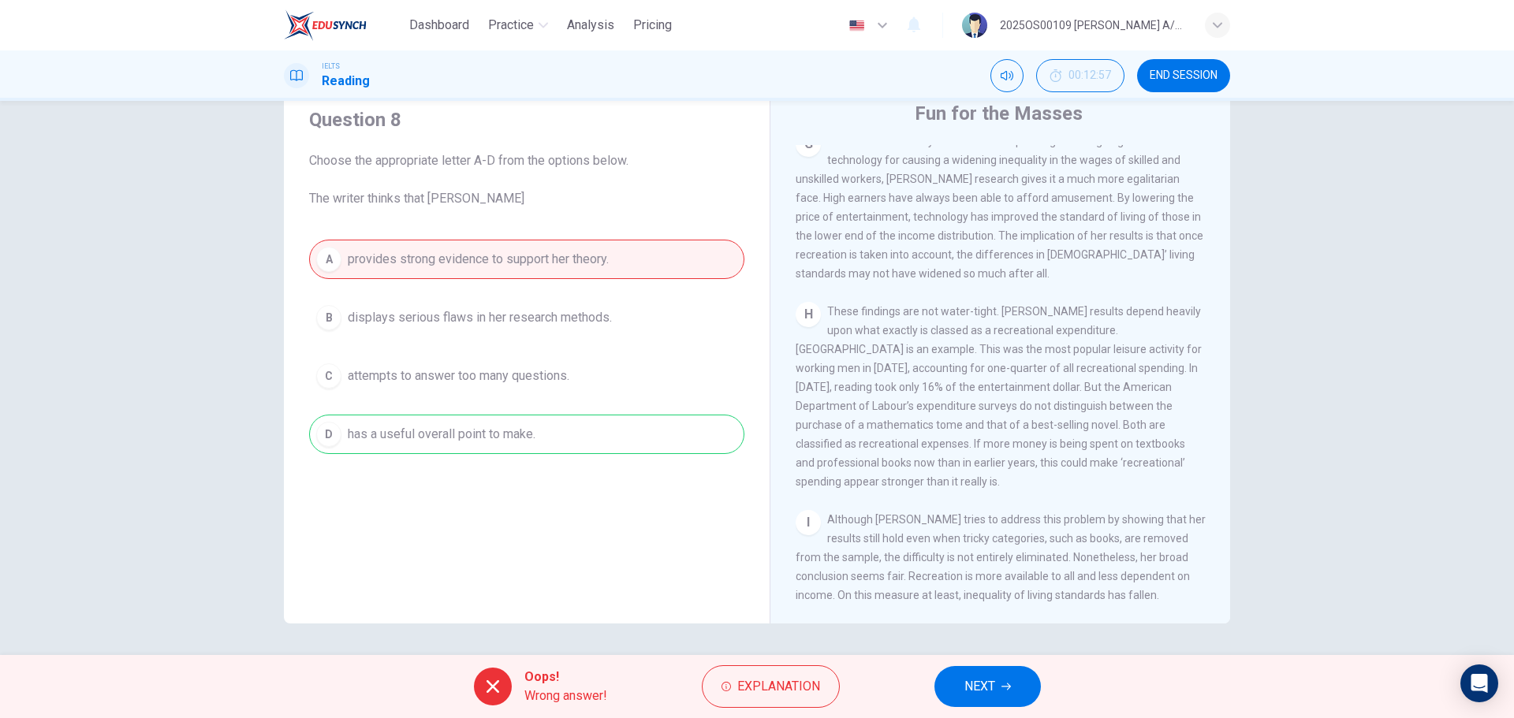
click at [1012, 677] on button "NEXT" at bounding box center [988, 686] width 106 height 41
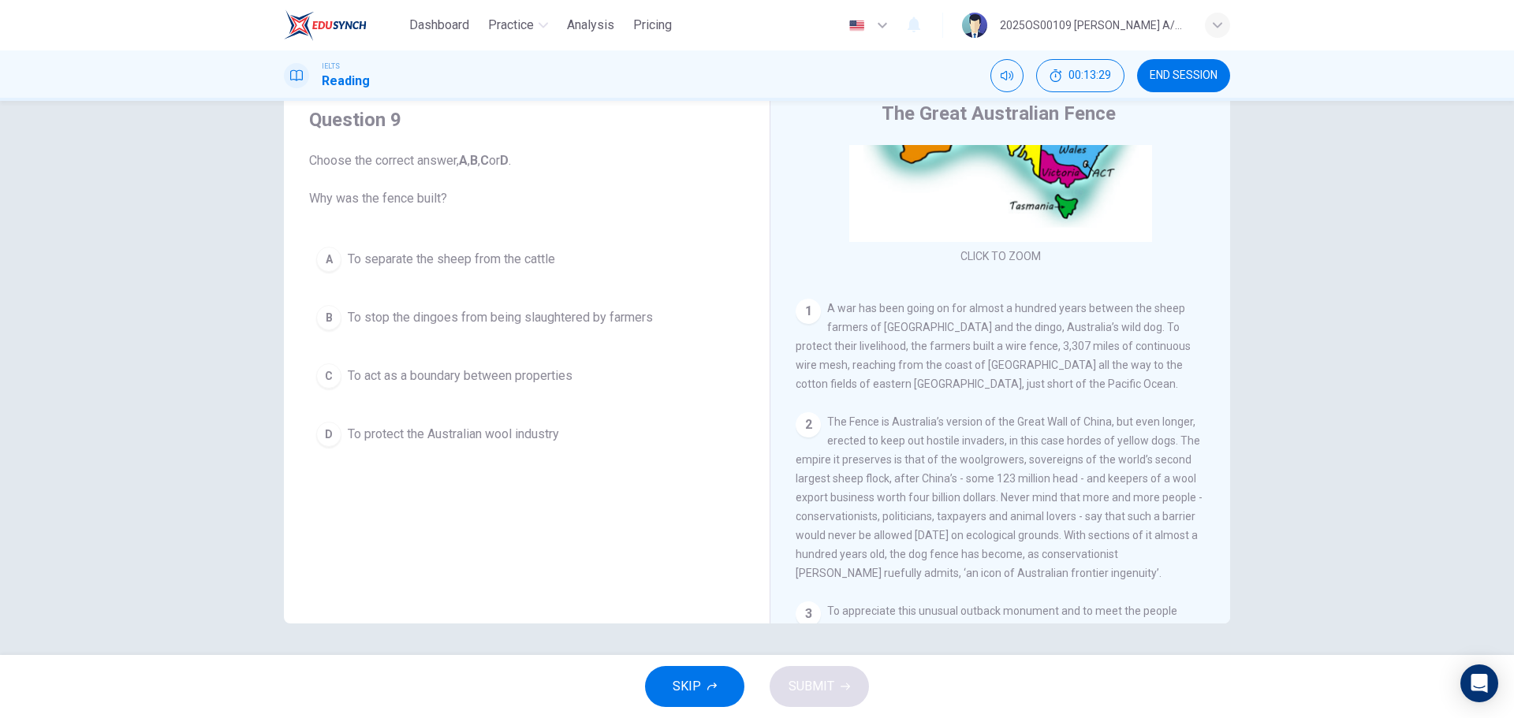
scroll to position [158, 0]
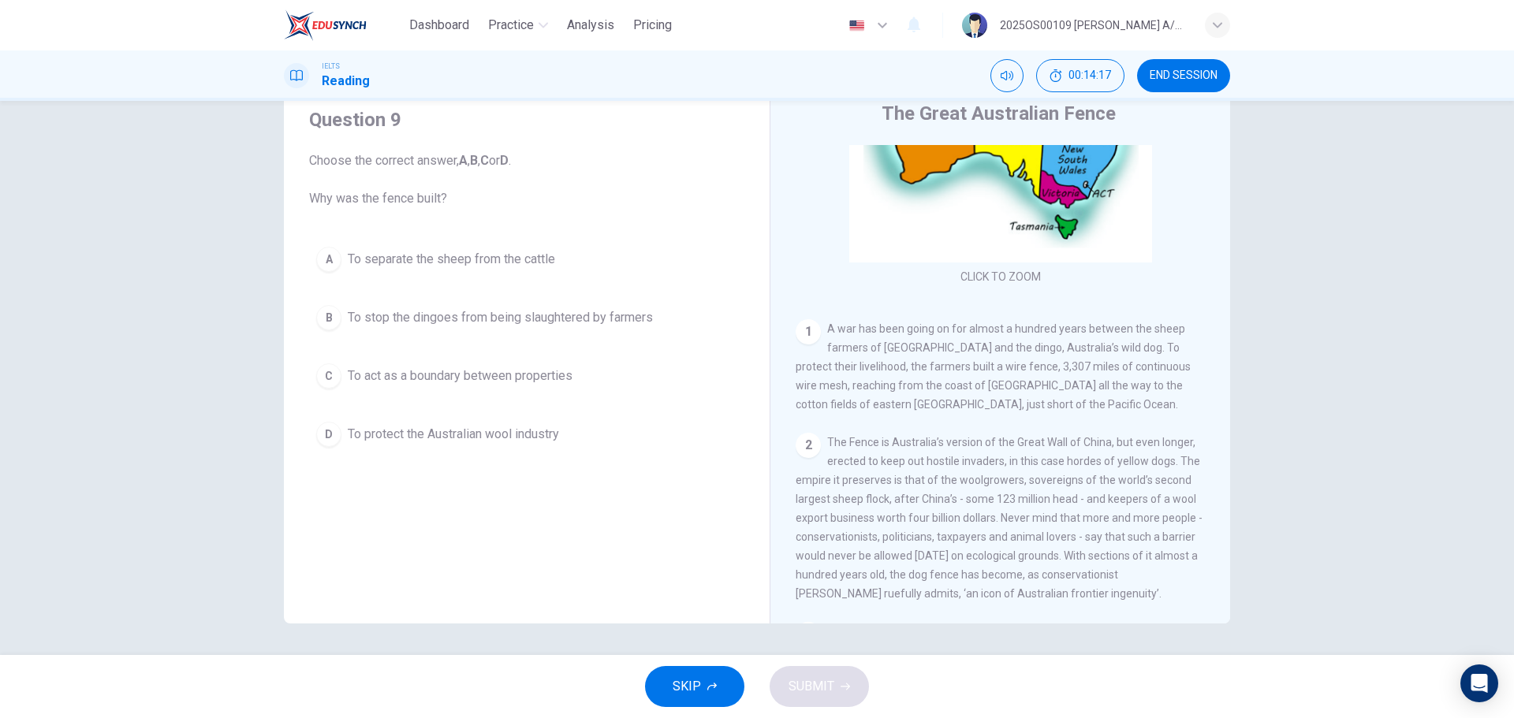
click at [537, 430] on span "To protect the Australian wool industry" at bounding box center [453, 434] width 211 height 19
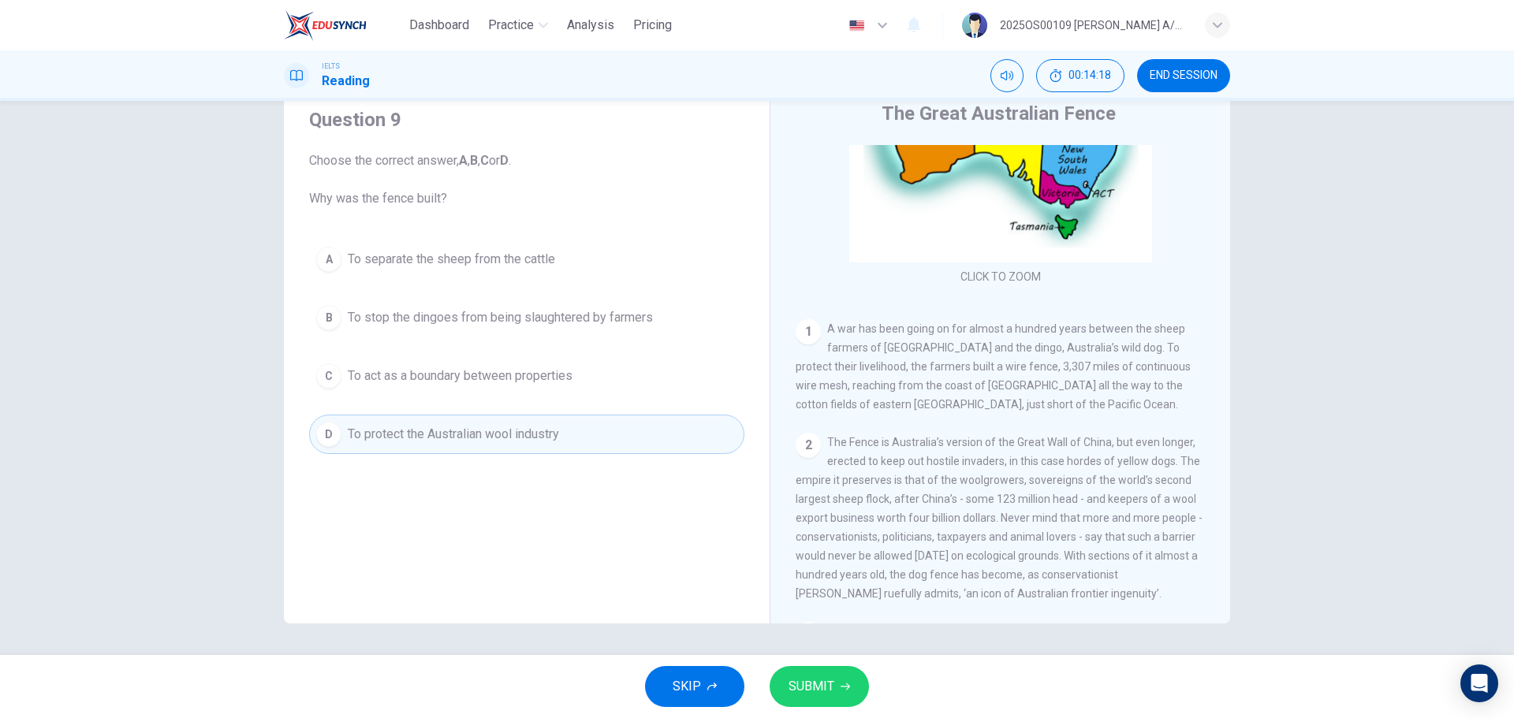
click at [836, 692] on button "SUBMIT" at bounding box center [819, 686] width 99 height 41
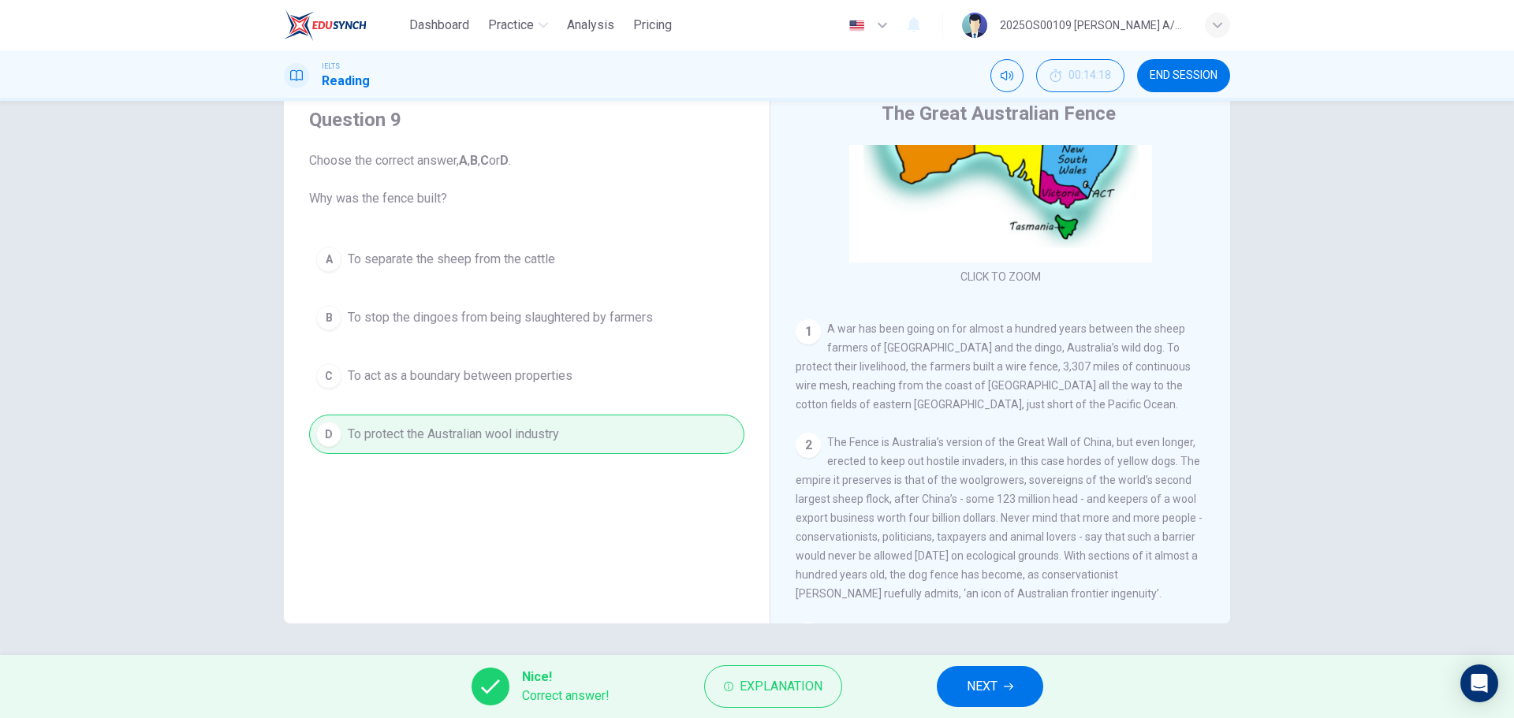
drag, startPoint x: 979, startPoint y: 677, endPoint x: 983, endPoint y: 649, distance: 28.0
click at [980, 677] on span "NEXT" at bounding box center [982, 687] width 31 height 22
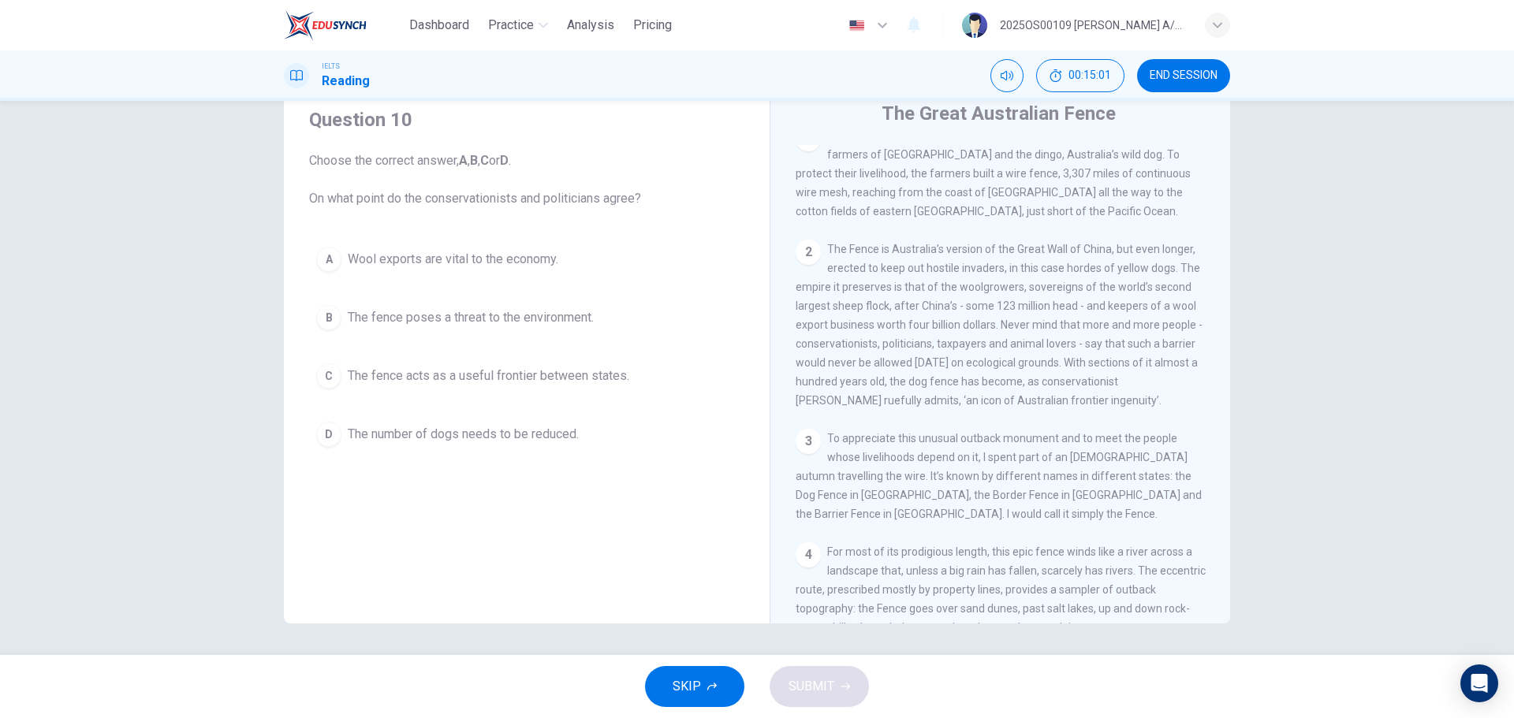
scroll to position [315, 0]
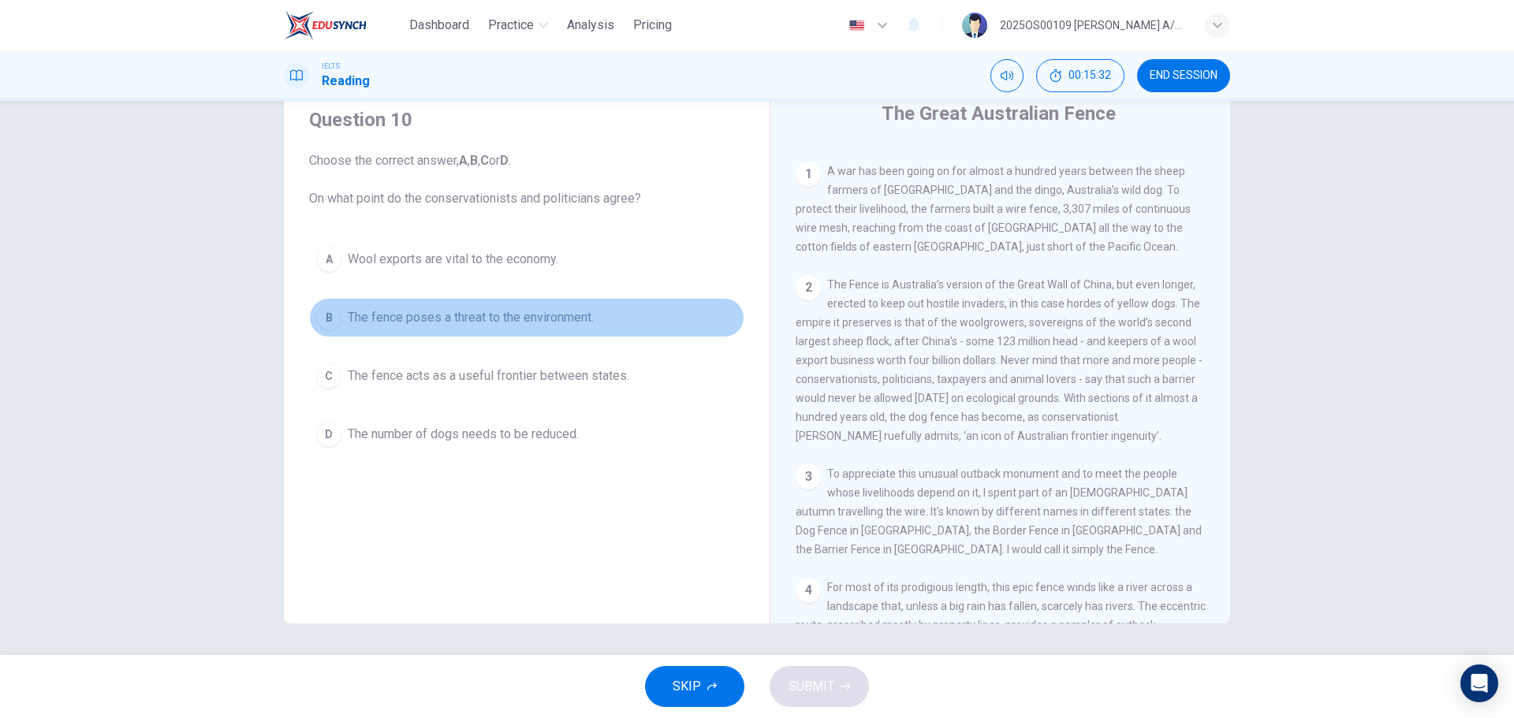
click at [521, 307] on button "B The fence poses a threat to the environment." at bounding box center [526, 317] width 435 height 39
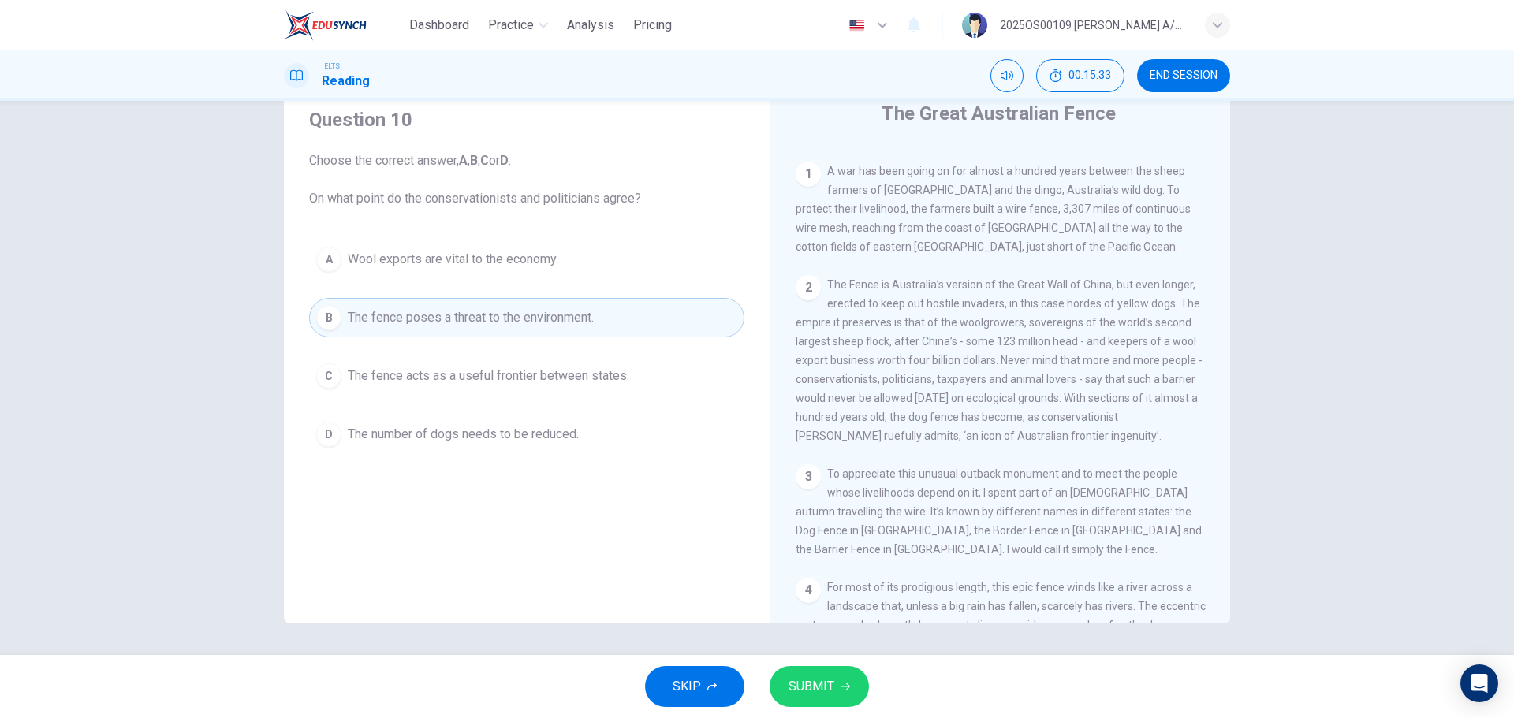
click at [831, 670] on button "SUBMIT" at bounding box center [819, 686] width 99 height 41
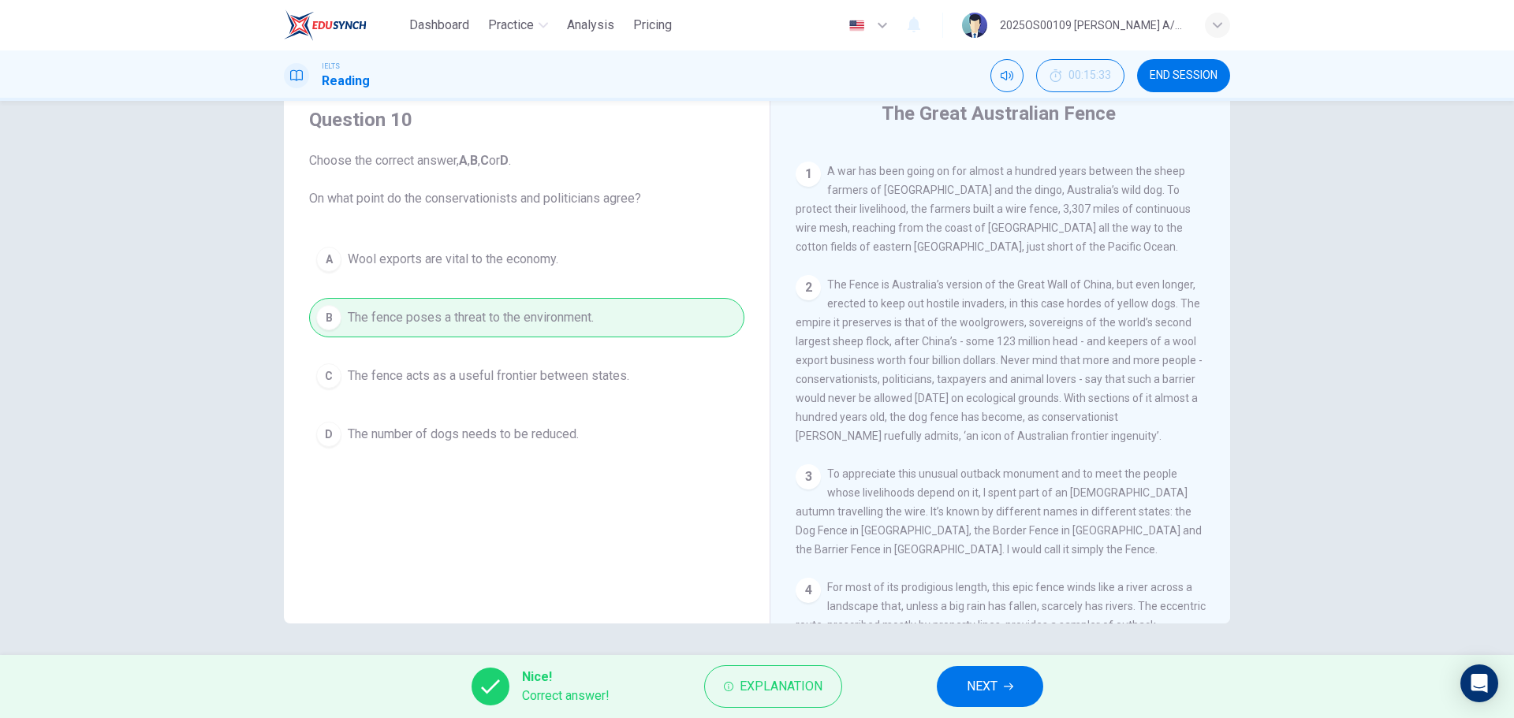
click at [999, 698] on button "NEXT" at bounding box center [990, 686] width 106 height 41
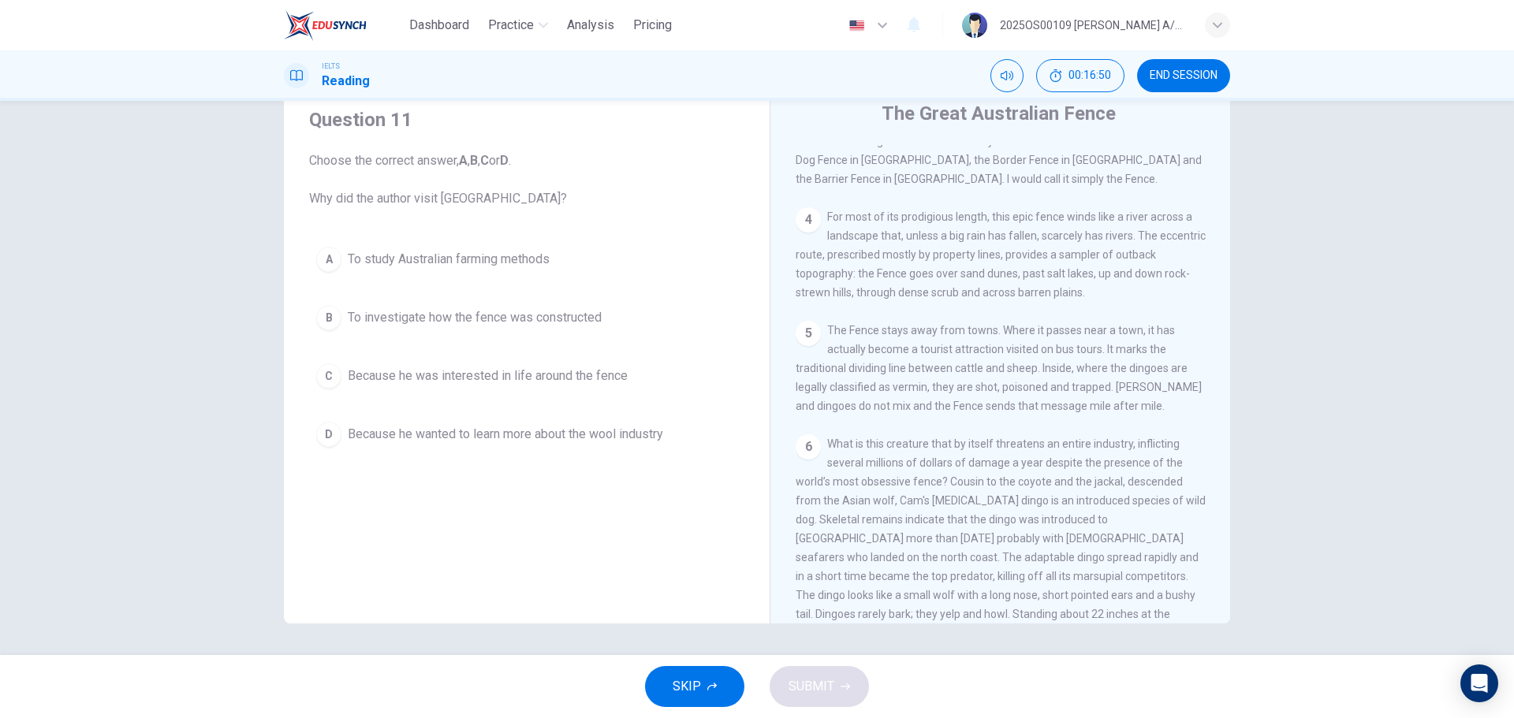
scroll to position [674, 0]
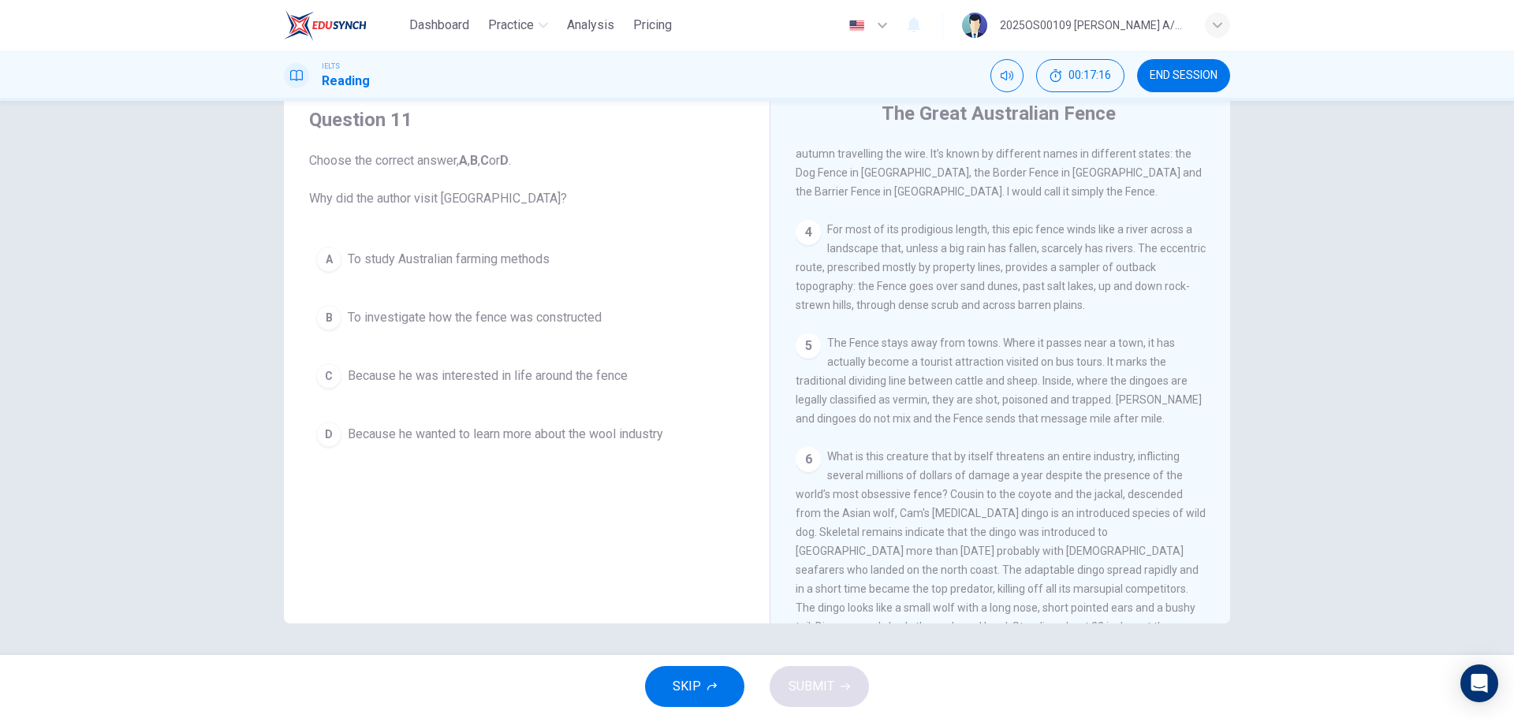
click at [584, 324] on span "To investigate how the fence was constructed" at bounding box center [475, 317] width 254 height 19
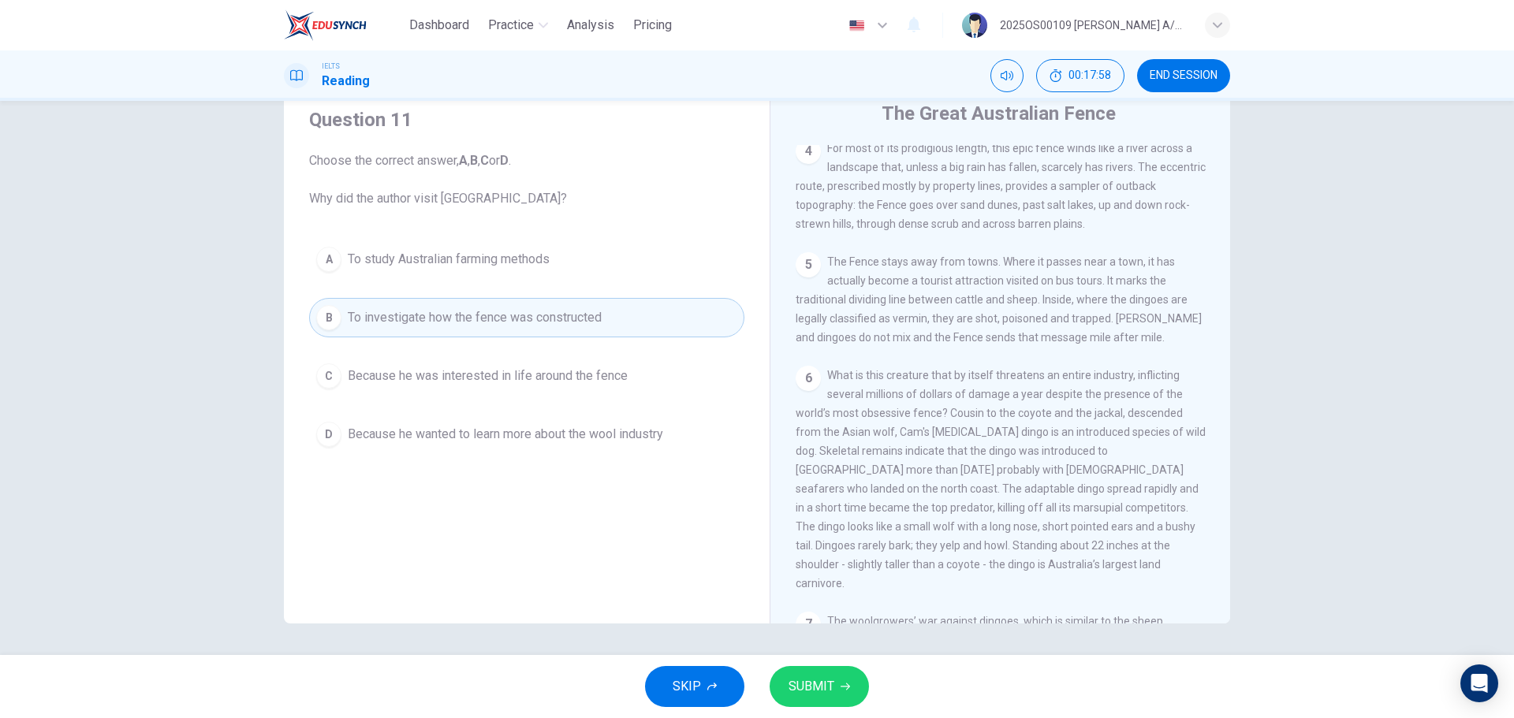
scroll to position [831, 0]
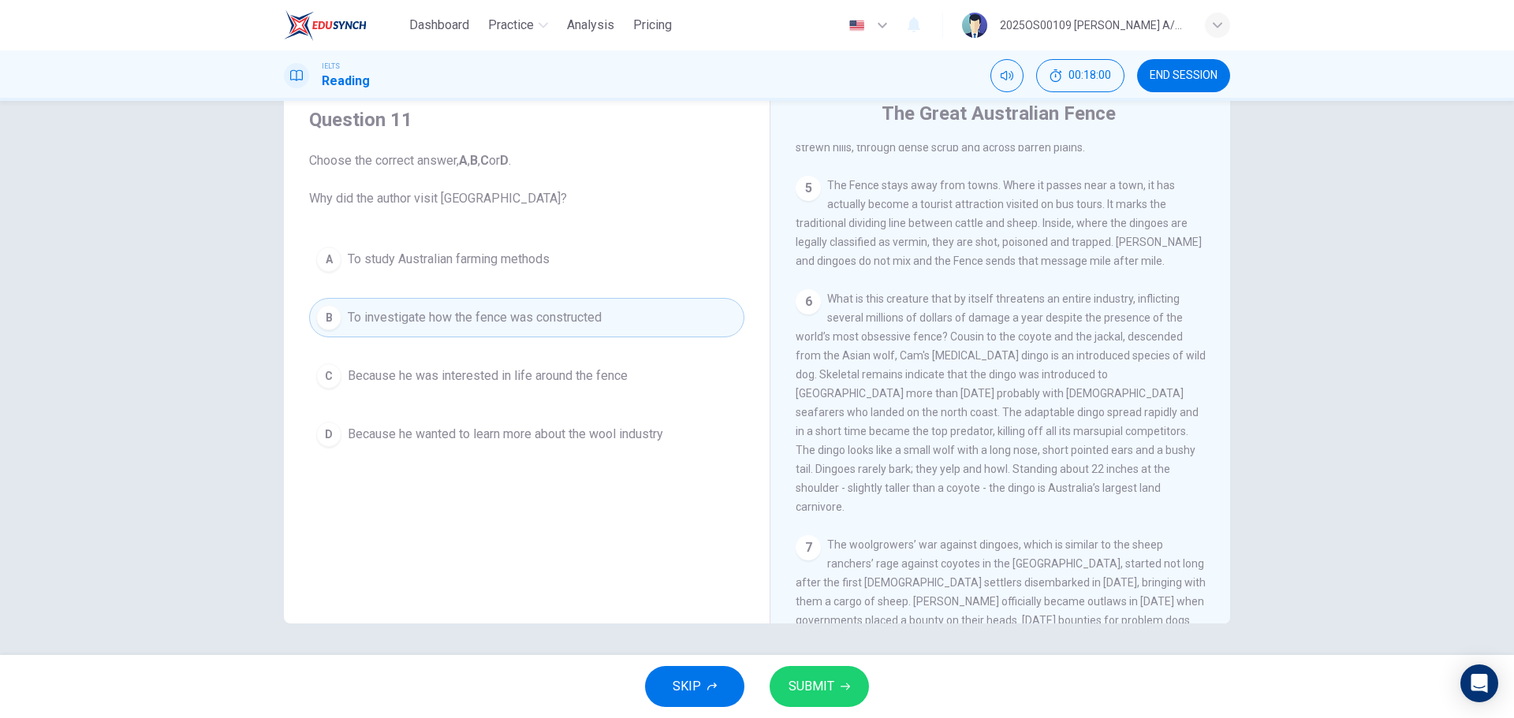
click at [671, 368] on button "C Because he was interested in life around the fence" at bounding box center [526, 375] width 435 height 39
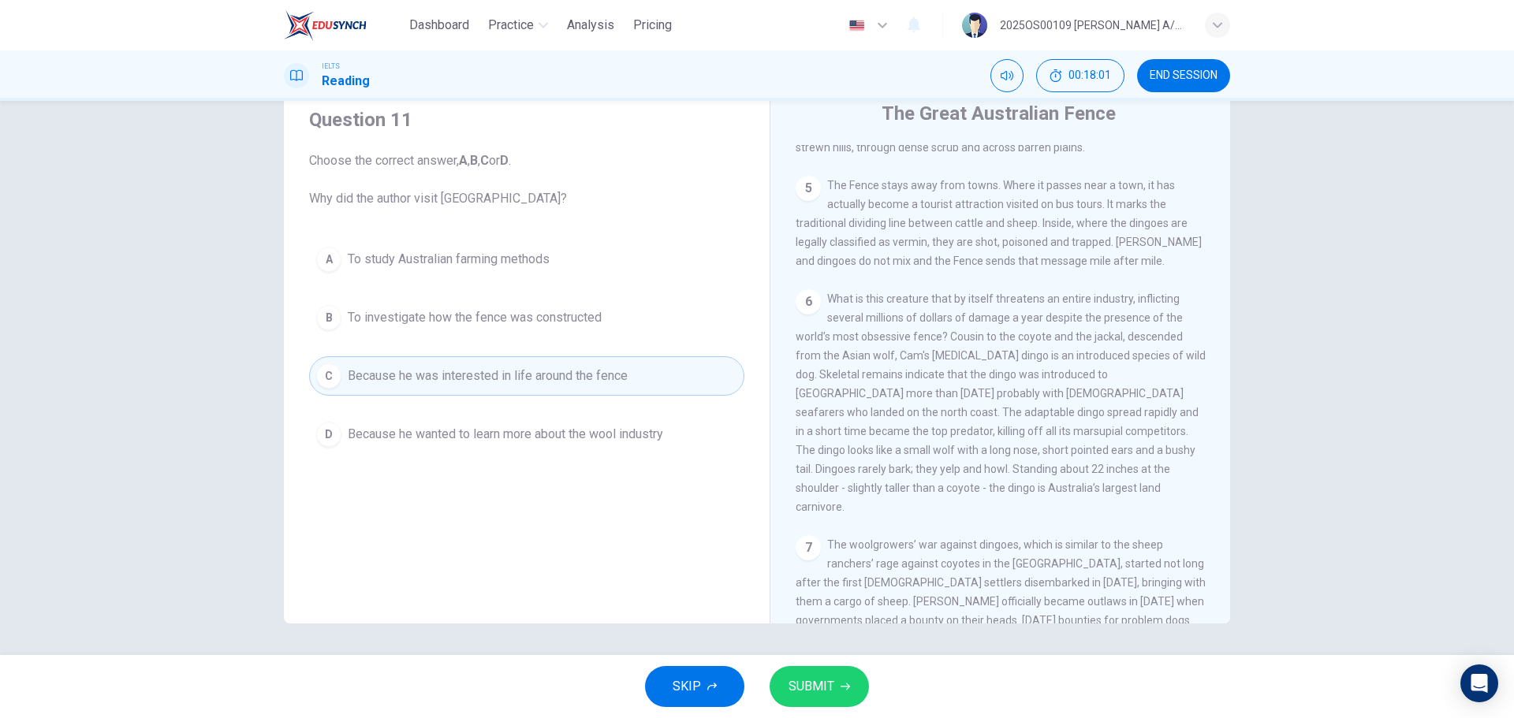
click at [608, 375] on span "Because he was interested in life around the fence" at bounding box center [488, 376] width 280 height 19
drag, startPoint x: 827, startPoint y: 662, endPoint x: 826, endPoint y: 677, distance: 15.1
click at [827, 664] on div "SKIP SUBMIT" at bounding box center [757, 686] width 1514 height 63
click at [821, 692] on span "SUBMIT" at bounding box center [812, 687] width 46 height 22
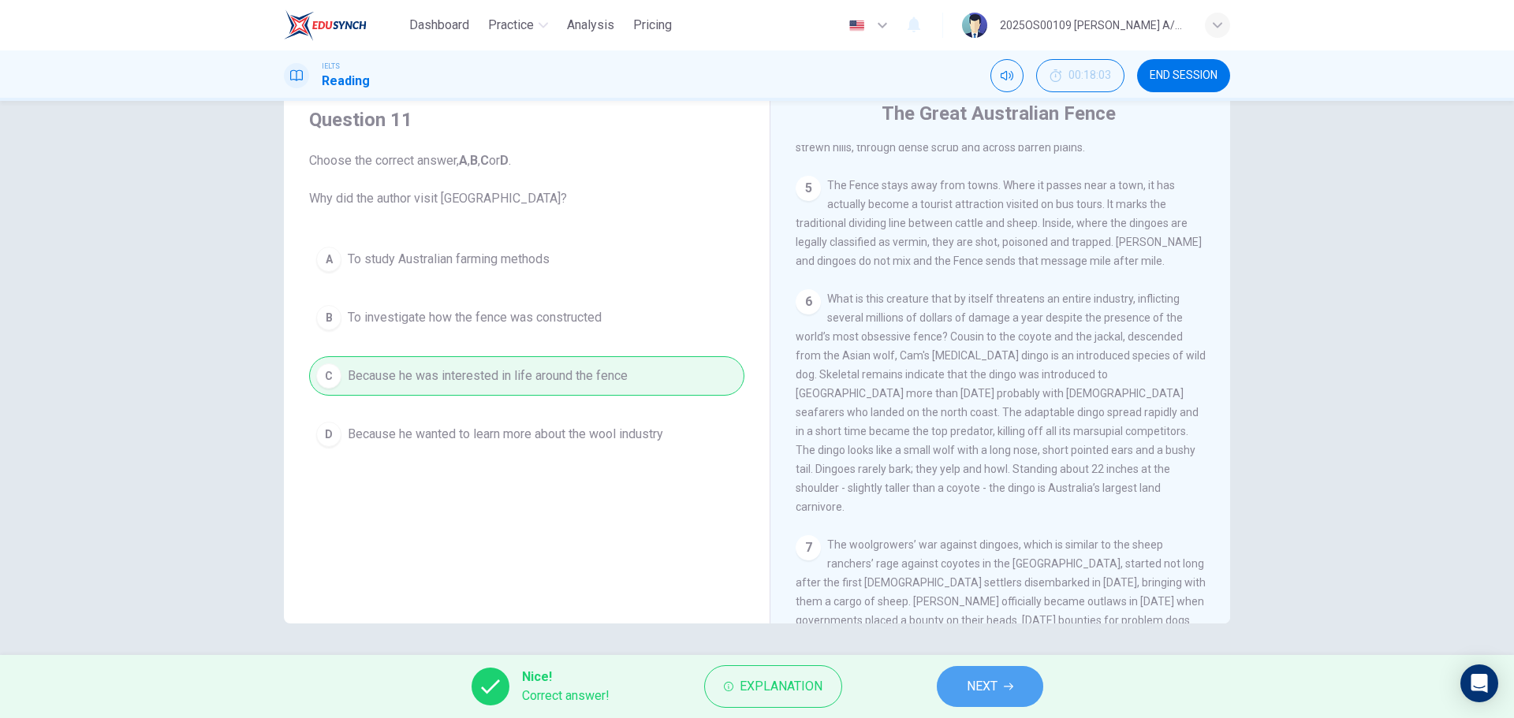
click at [974, 685] on span "NEXT" at bounding box center [982, 687] width 31 height 22
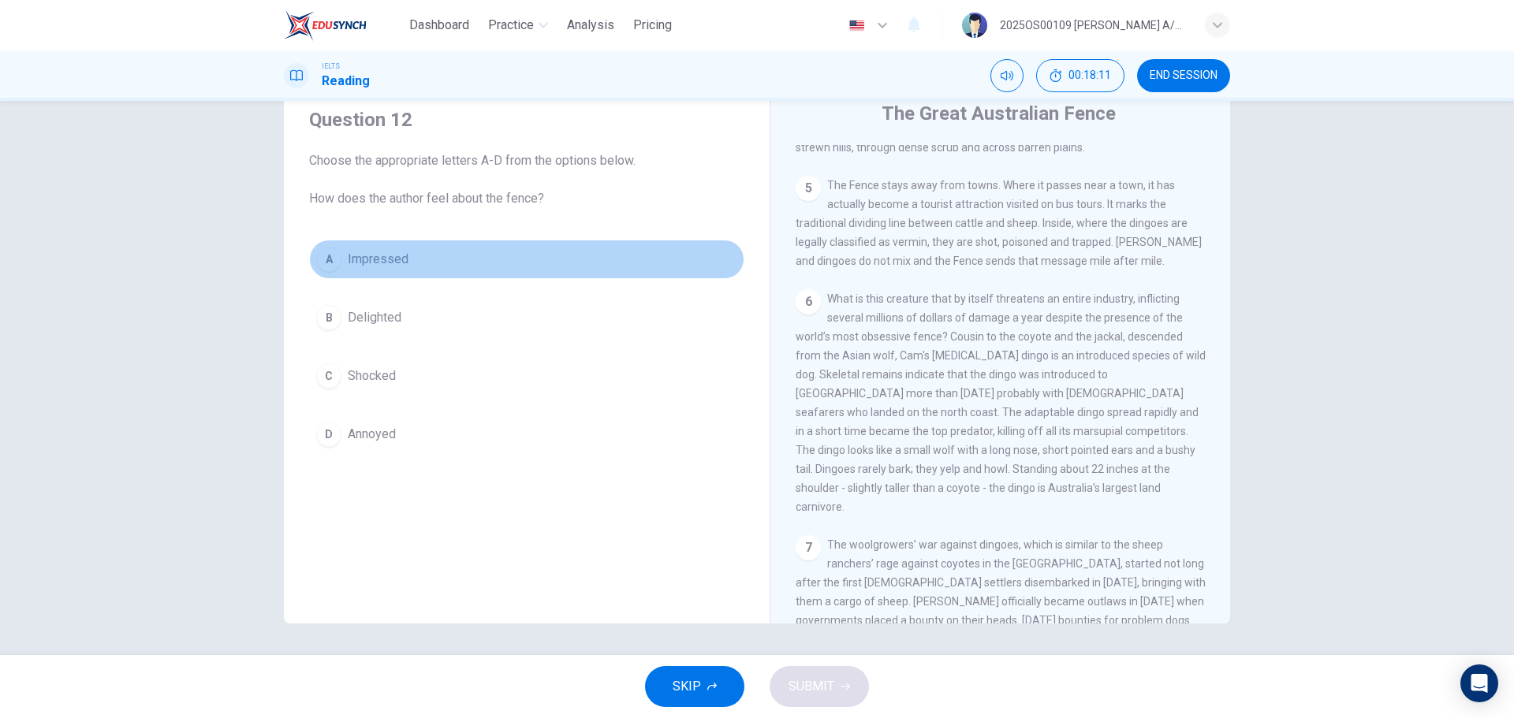
click at [391, 259] on span "Impressed" at bounding box center [378, 259] width 61 height 19
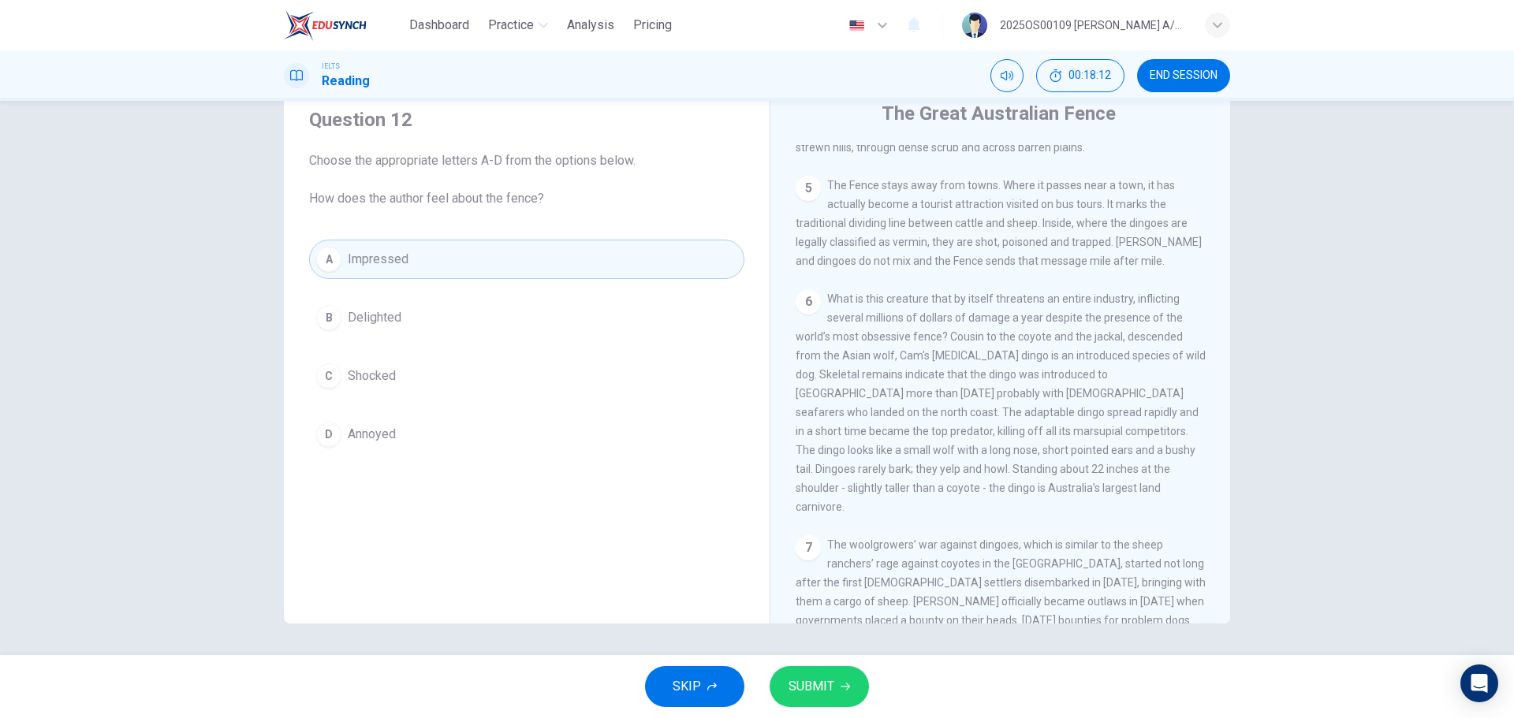
click at [813, 680] on span "SUBMIT" at bounding box center [812, 687] width 46 height 22
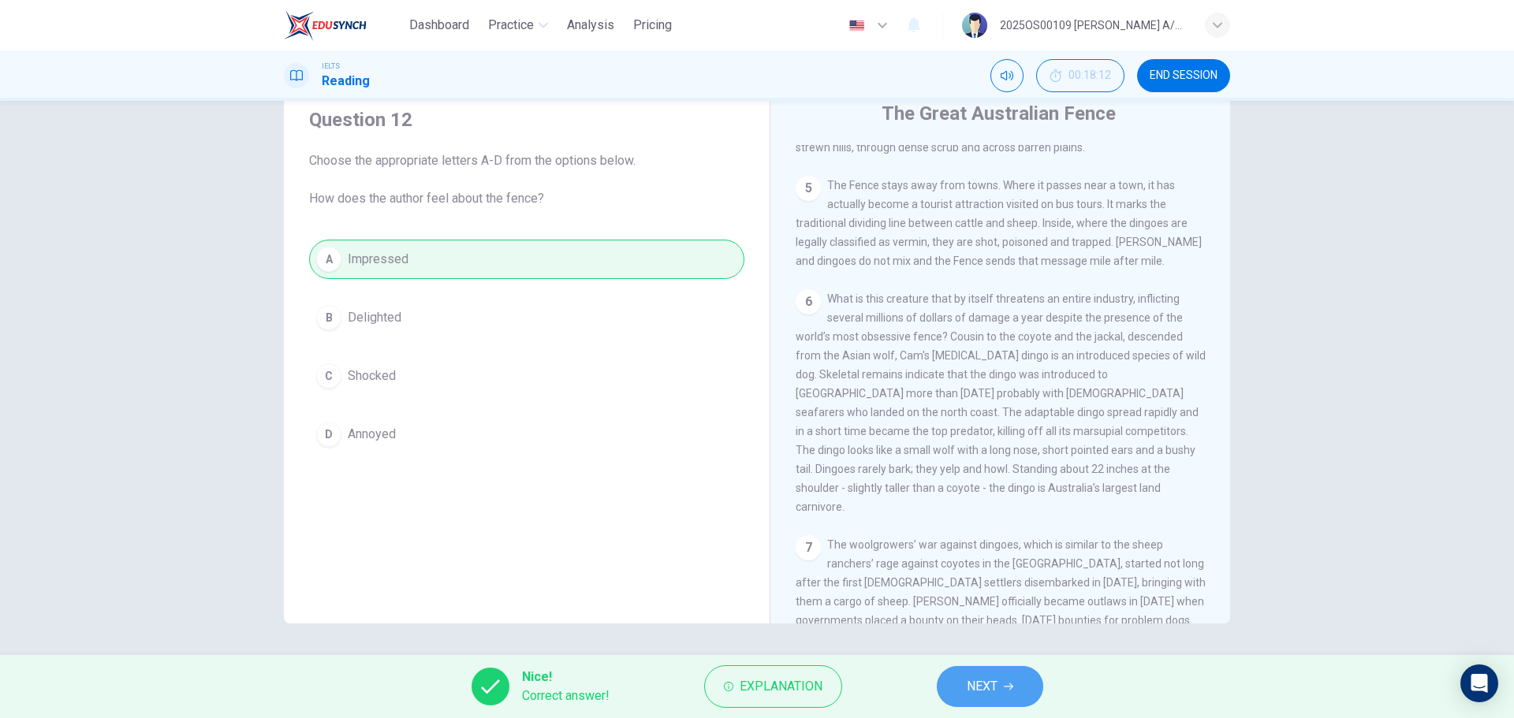
click at [1021, 702] on button "NEXT" at bounding box center [990, 686] width 106 height 41
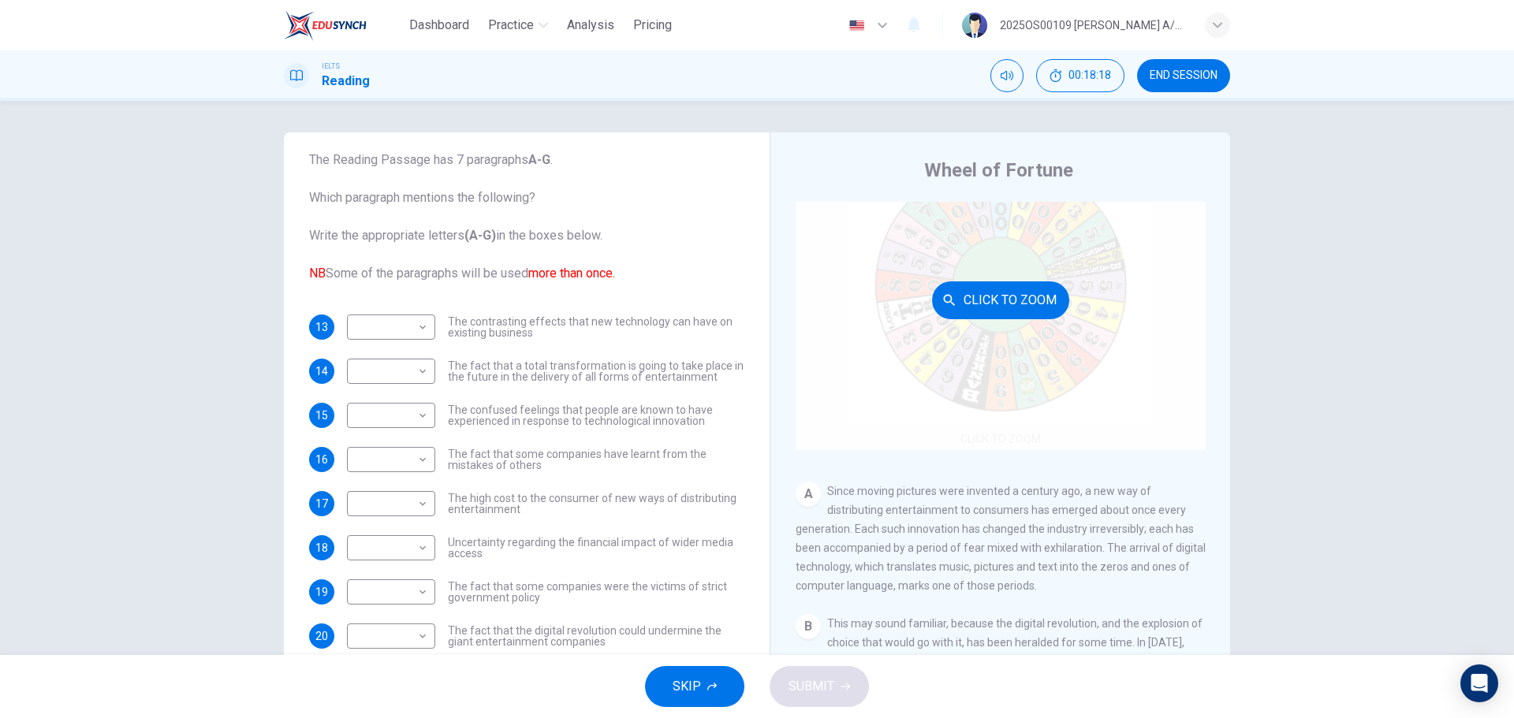
scroll to position [79, 0]
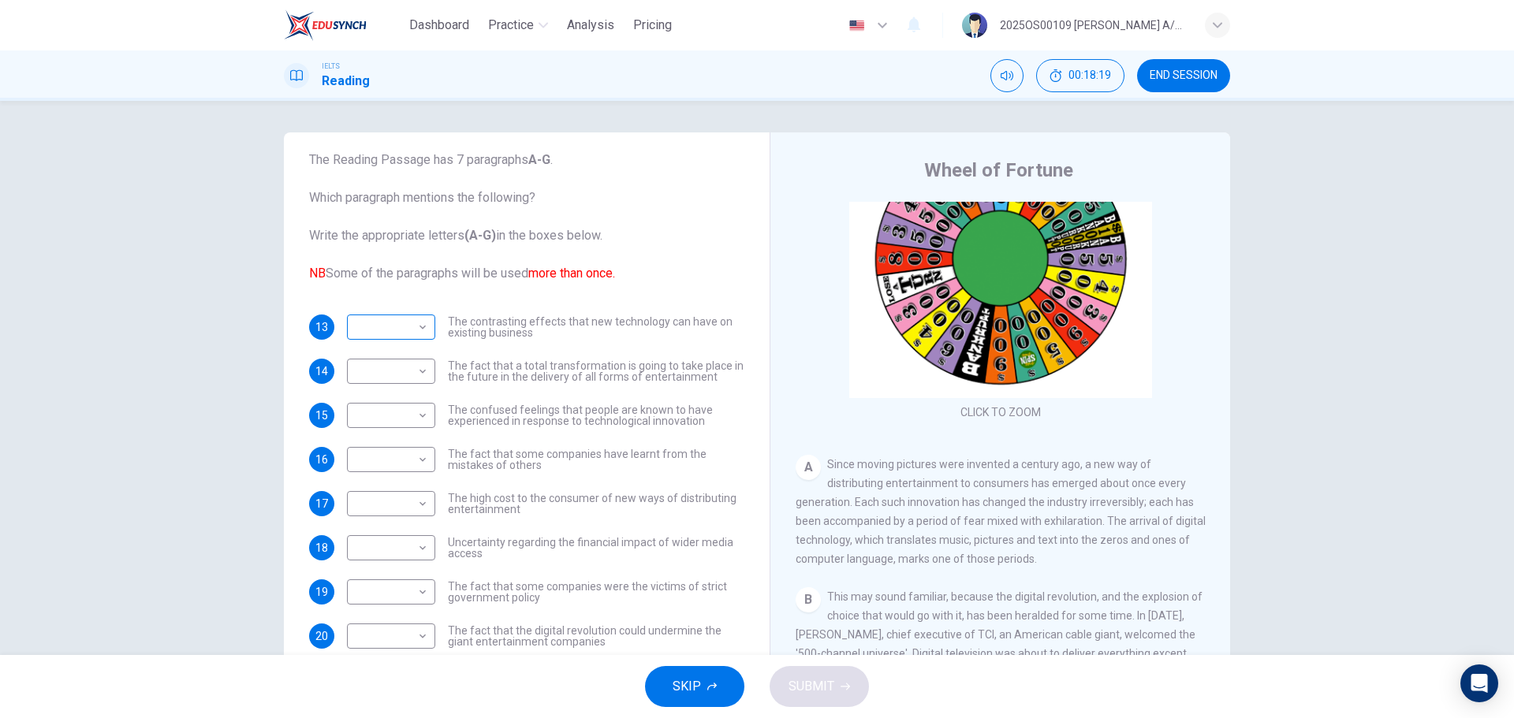
click at [392, 304] on body "Dashboard Practice Analysis Pricing English en ​ 2025OS00109 LUCIA A/P SWATHESA…" at bounding box center [757, 359] width 1514 height 718
click at [392, 323] on div at bounding box center [757, 359] width 1514 height 718
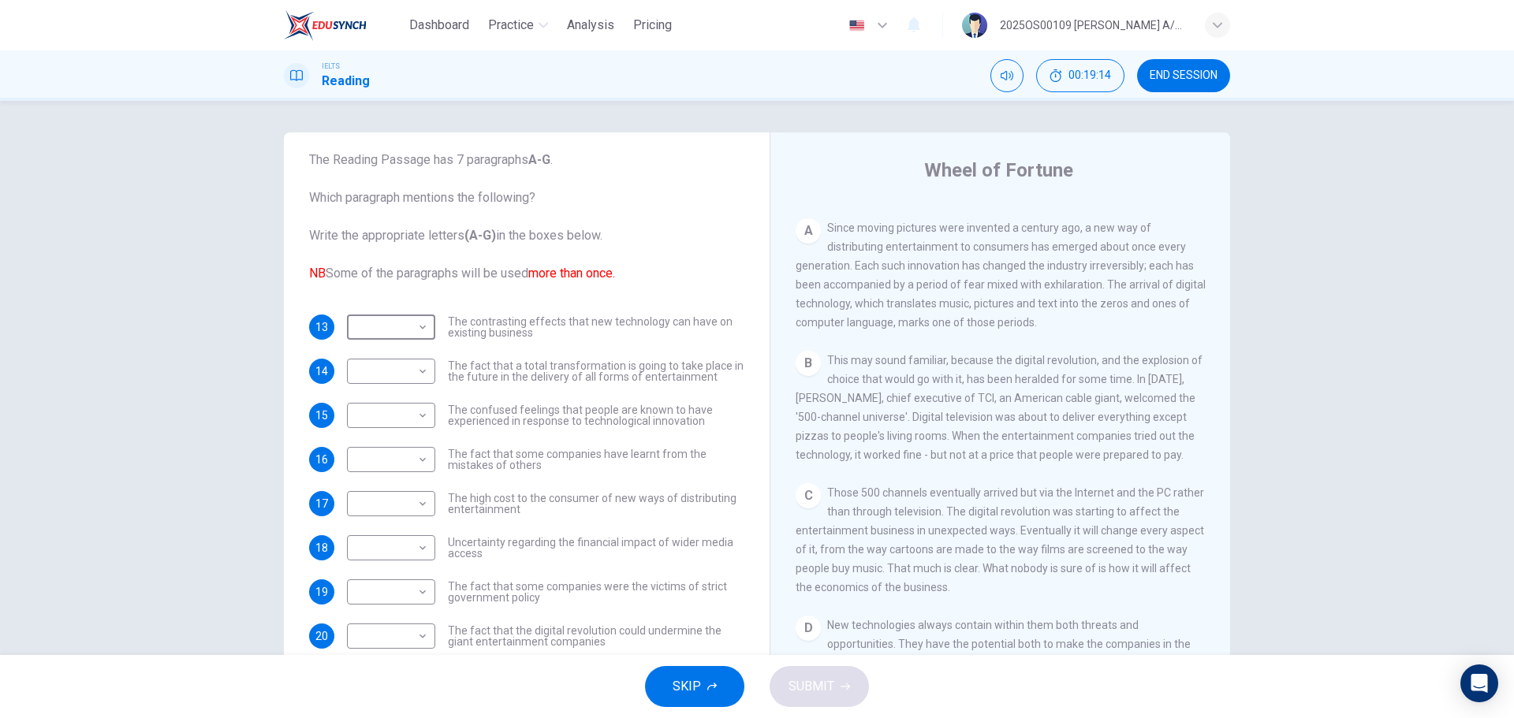
scroll to position [57, 0]
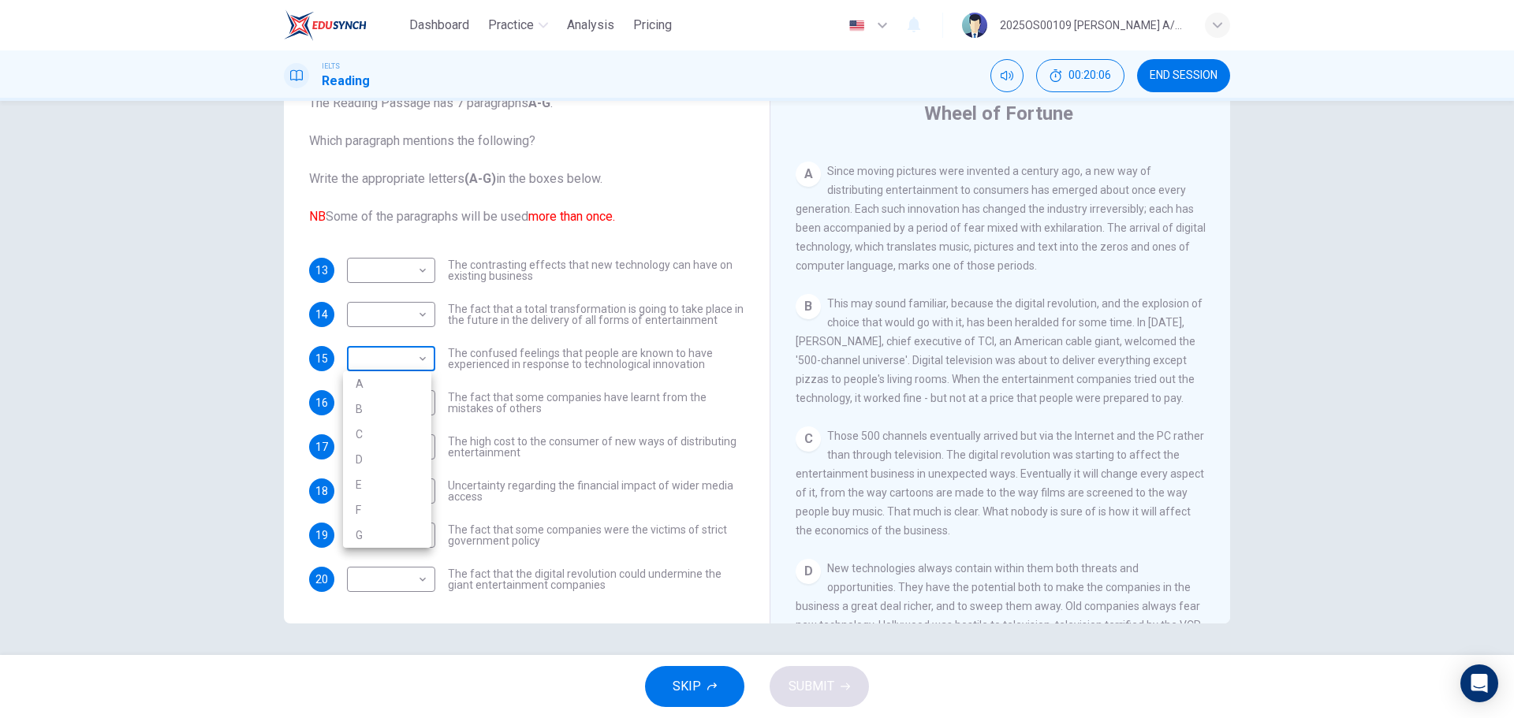
click at [363, 359] on body "Dashboard Practice Analysis Pricing English en ​ 2025OS00109 LUCIA A/P SWATHESA…" at bounding box center [757, 359] width 1514 height 718
click at [373, 389] on li "A" at bounding box center [387, 383] width 88 height 25
type input "A"
click at [410, 311] on body "Dashboard Practice Analysis Pricing English en ​ 2025OS00109 LUCIA A/P SWATHESA…" at bounding box center [757, 359] width 1514 height 718
click at [396, 355] on li "B" at bounding box center [387, 365] width 88 height 25
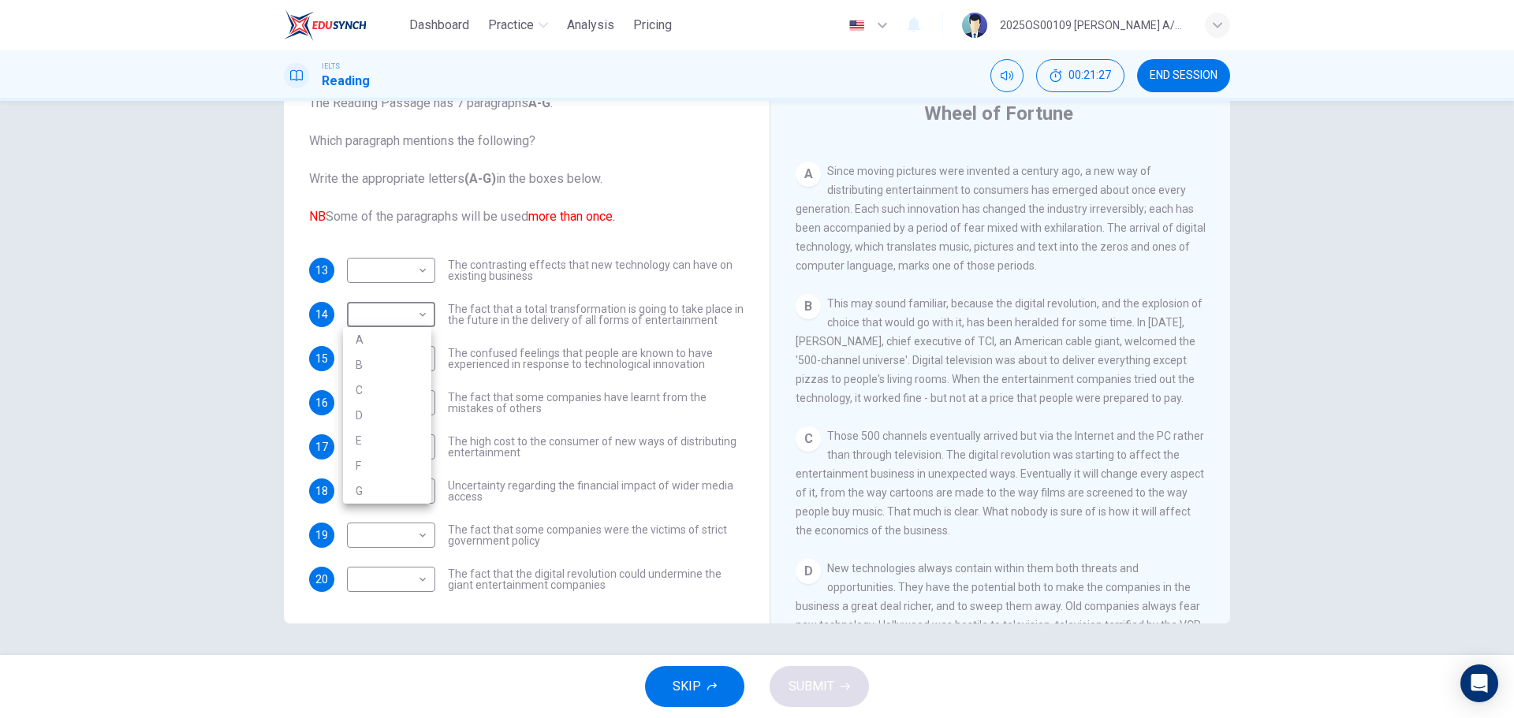
type input "B"
click at [412, 488] on body "Dashboard Practice Analysis Pricing English en ​ 2025OS00109 LUCIA A/P SWATHESA…" at bounding box center [757, 359] width 1514 height 718
click at [390, 539] on li "B" at bounding box center [387, 541] width 88 height 25
type input "B"
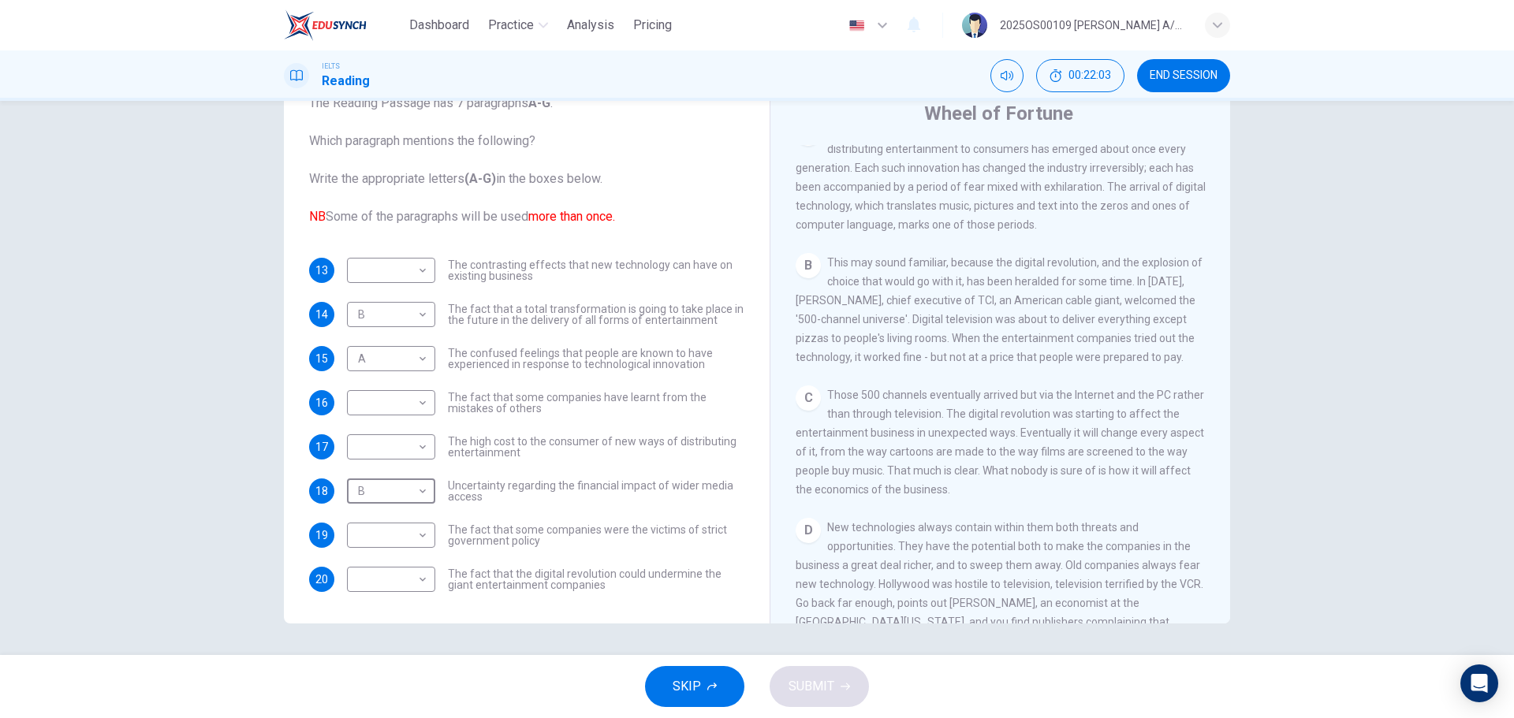
scroll to position [394, 0]
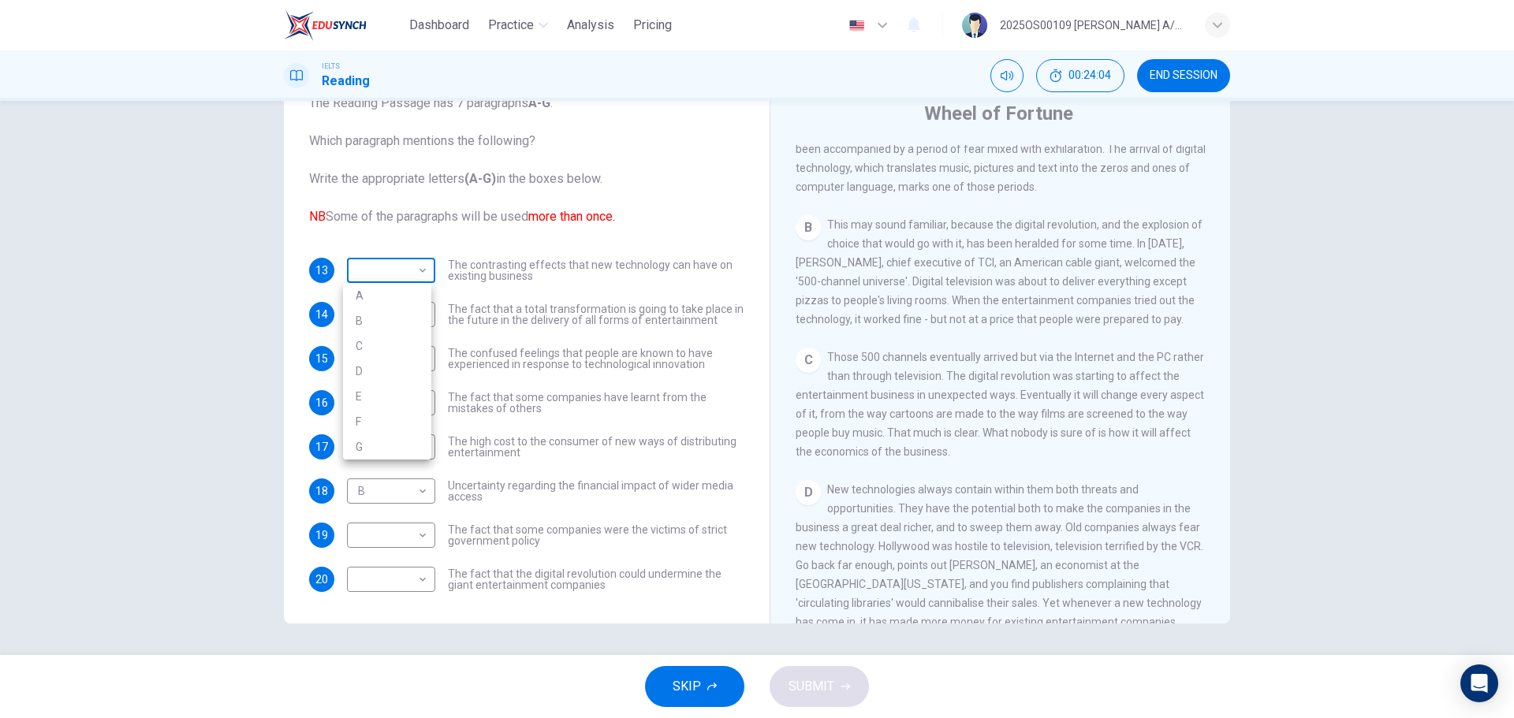
click at [394, 273] on body "Dashboard Practice Analysis Pricing English en ​ 2025OS00109 LUCIA A/P SWATHESA…" at bounding box center [757, 359] width 1514 height 718
click at [375, 338] on li "C" at bounding box center [387, 346] width 88 height 25
type input "C"
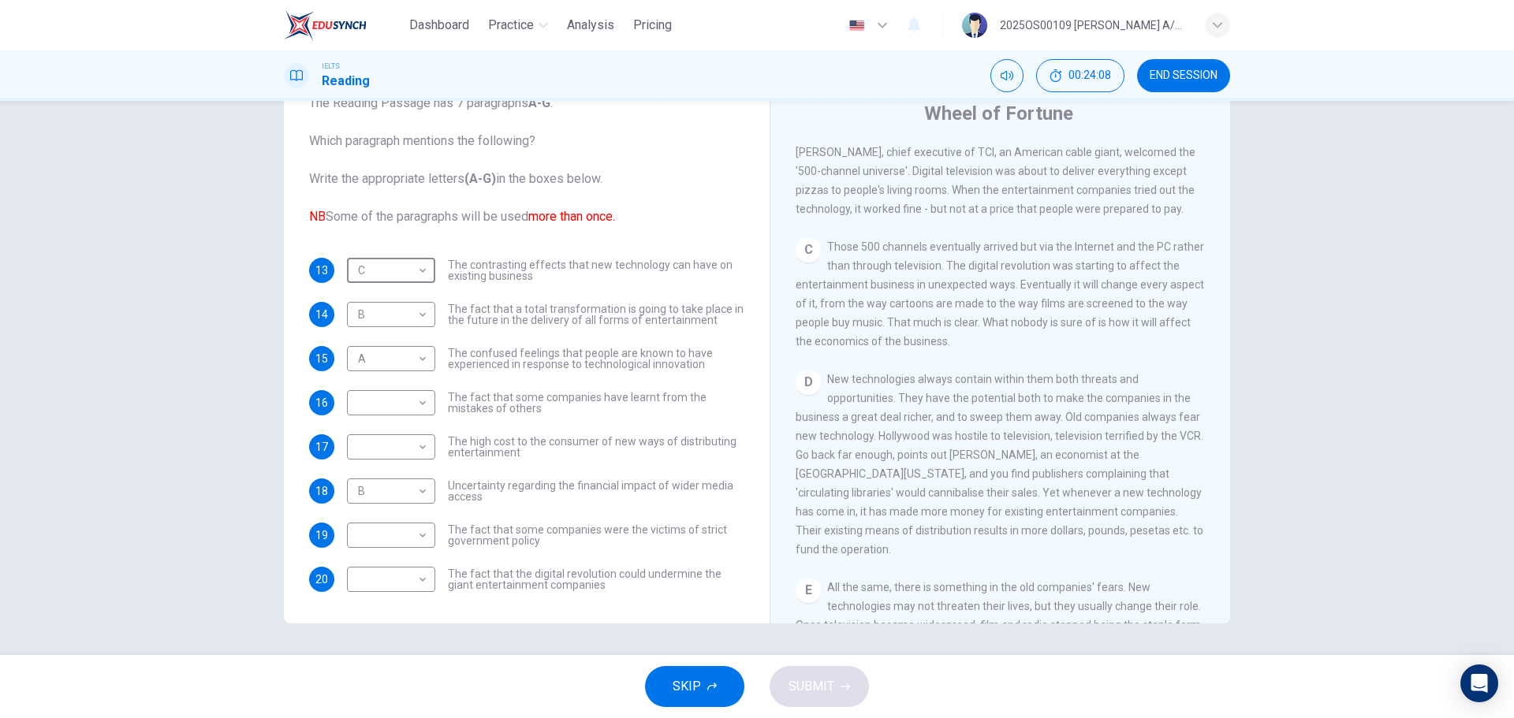
scroll to position [552, 0]
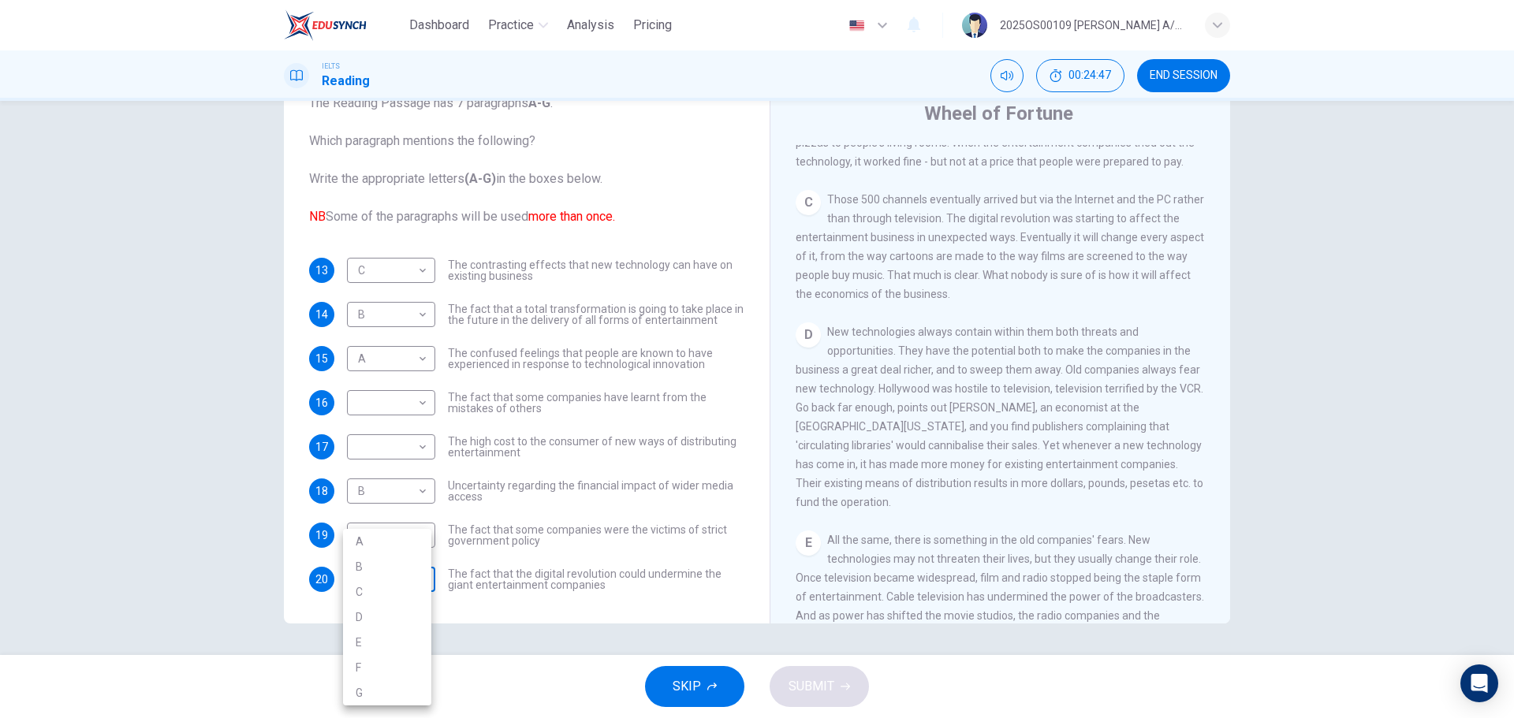
click at [384, 576] on body "Dashboard Practice Analysis Pricing English en ​ 2025OS00109 LUCIA A/P SWATHESA…" at bounding box center [757, 359] width 1514 height 718
click at [364, 613] on li "D" at bounding box center [387, 617] width 88 height 25
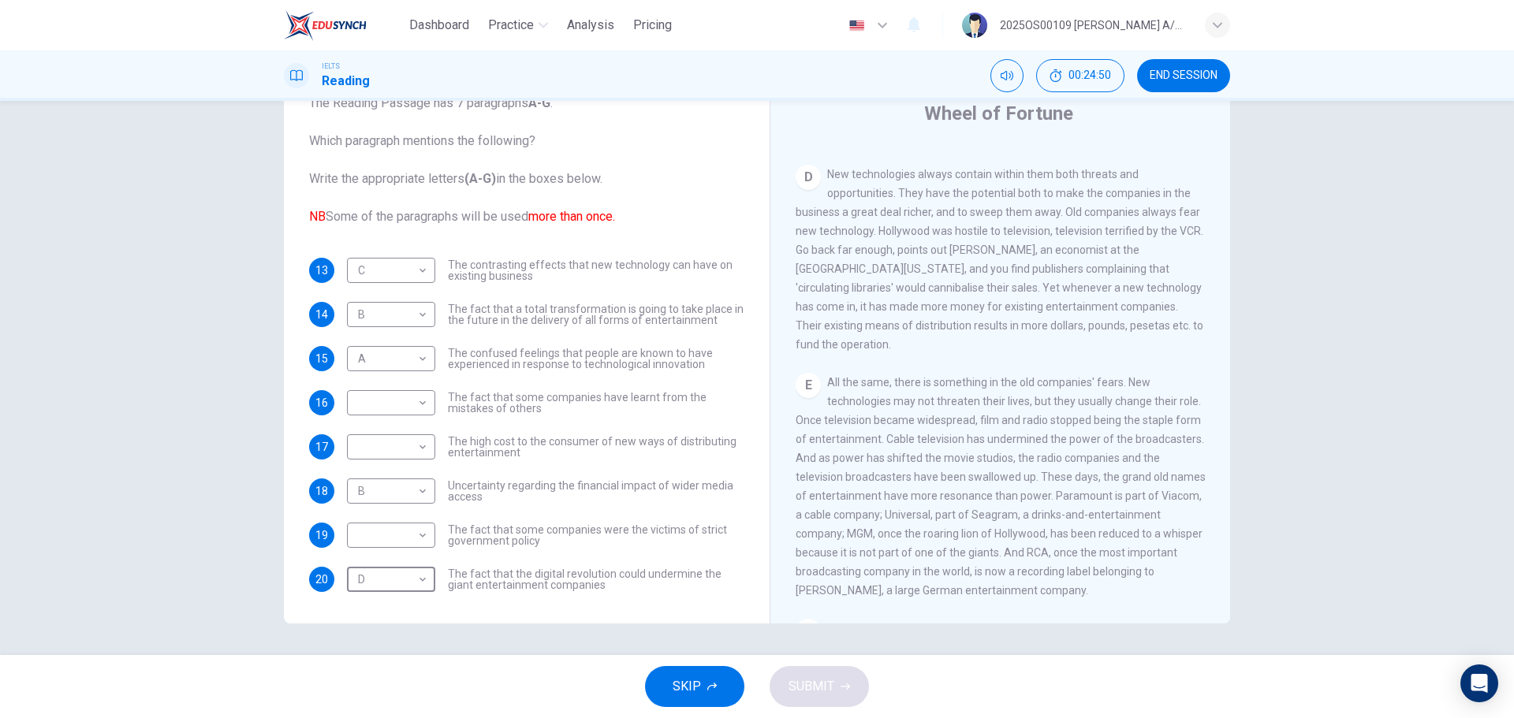
scroll to position [868, 0]
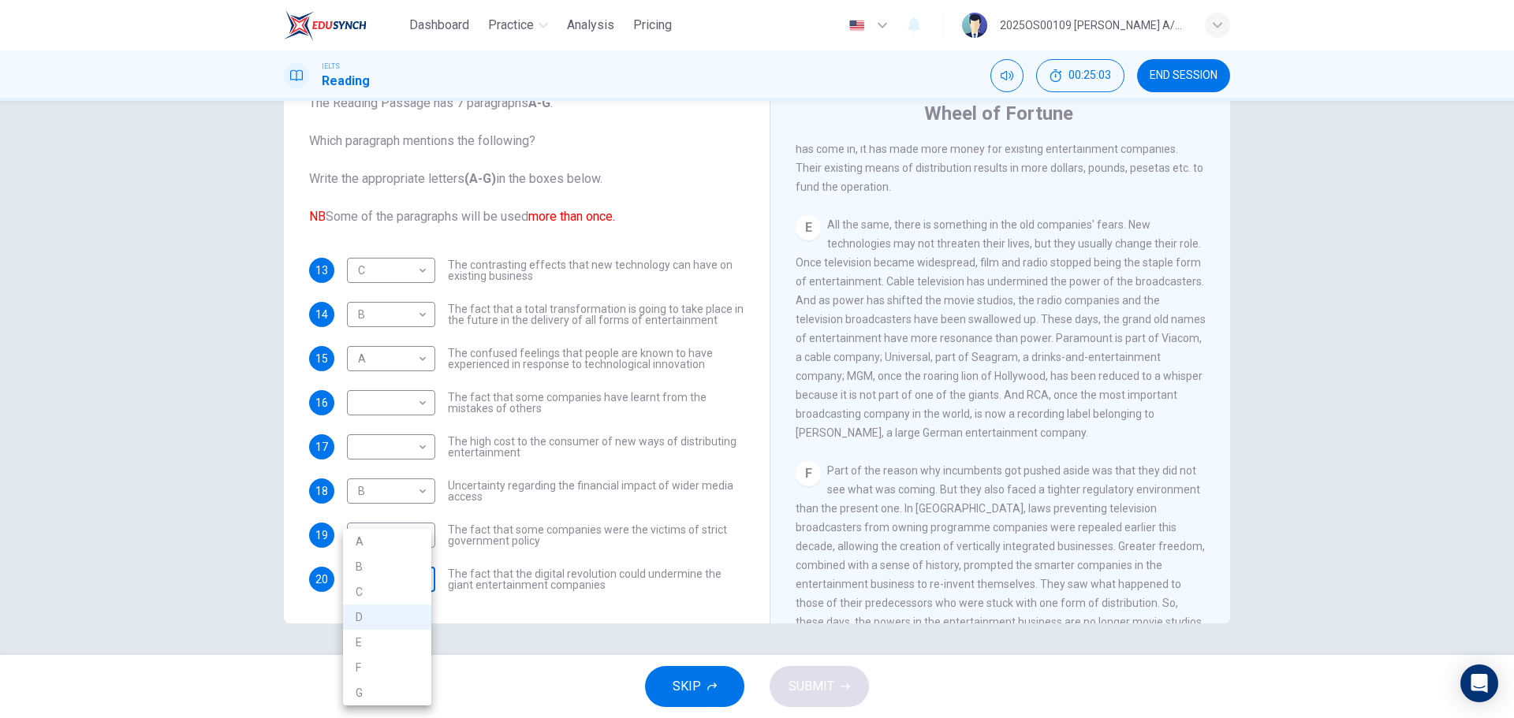
click at [384, 581] on body "Dashboard Practice Analysis Pricing English en ​ 2025OS00109 LUCIA A/P SWATHESA…" at bounding box center [757, 359] width 1514 height 718
click at [384, 637] on li "E" at bounding box center [387, 642] width 88 height 25
type input "E"
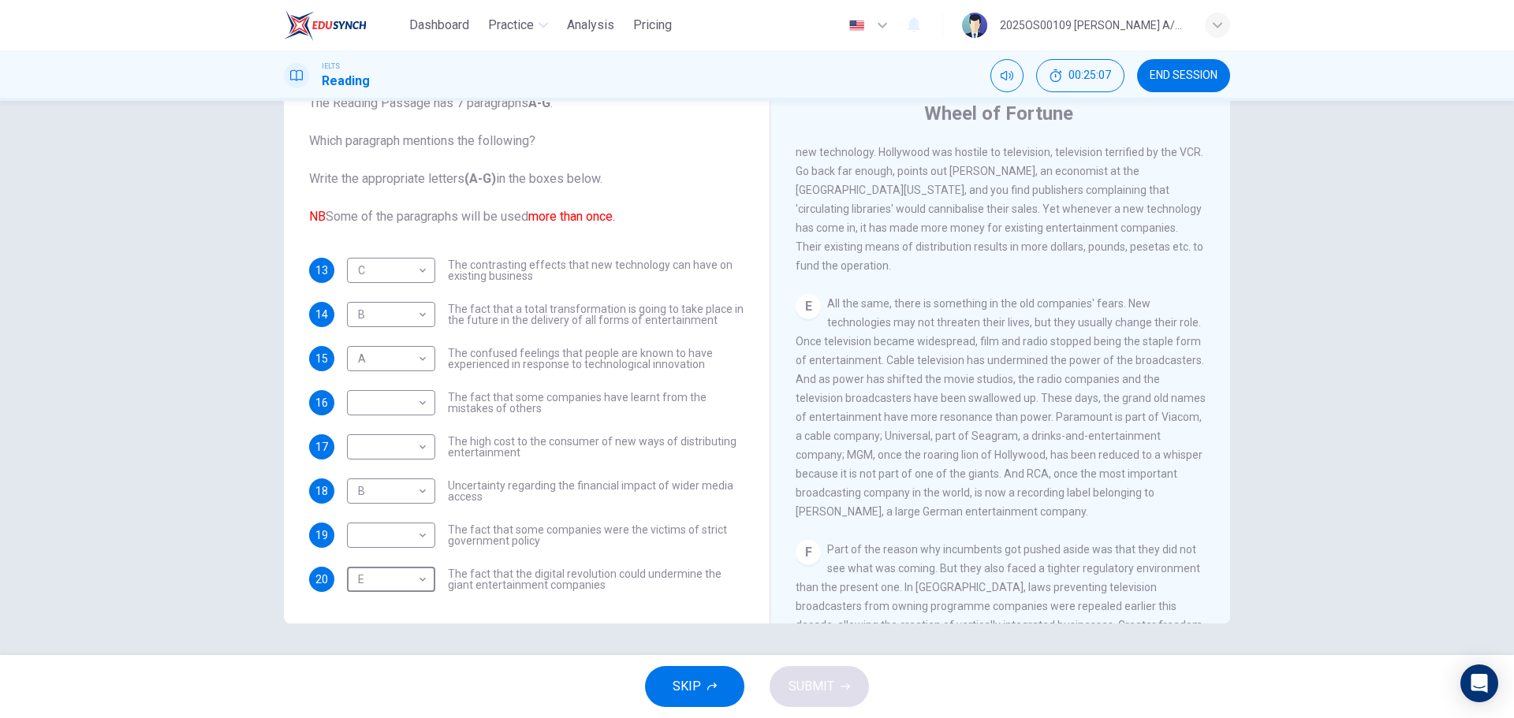
scroll to position [710, 0]
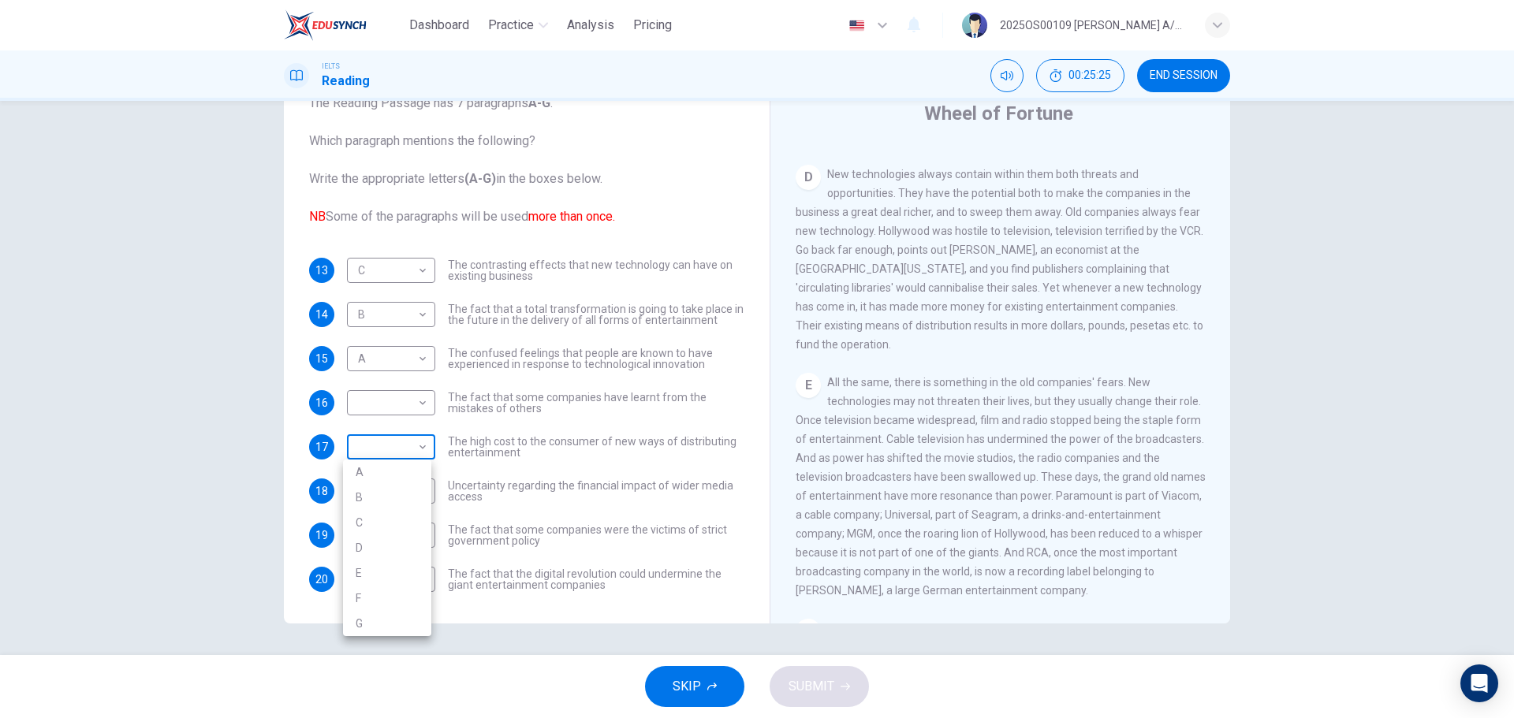
click at [421, 445] on body "Dashboard Practice Analysis Pricing English en ​ 2025OS00109 LUCIA A/P SWATHESA…" at bounding box center [757, 359] width 1514 height 718
click at [403, 550] on li "D" at bounding box center [387, 548] width 88 height 25
type input "D"
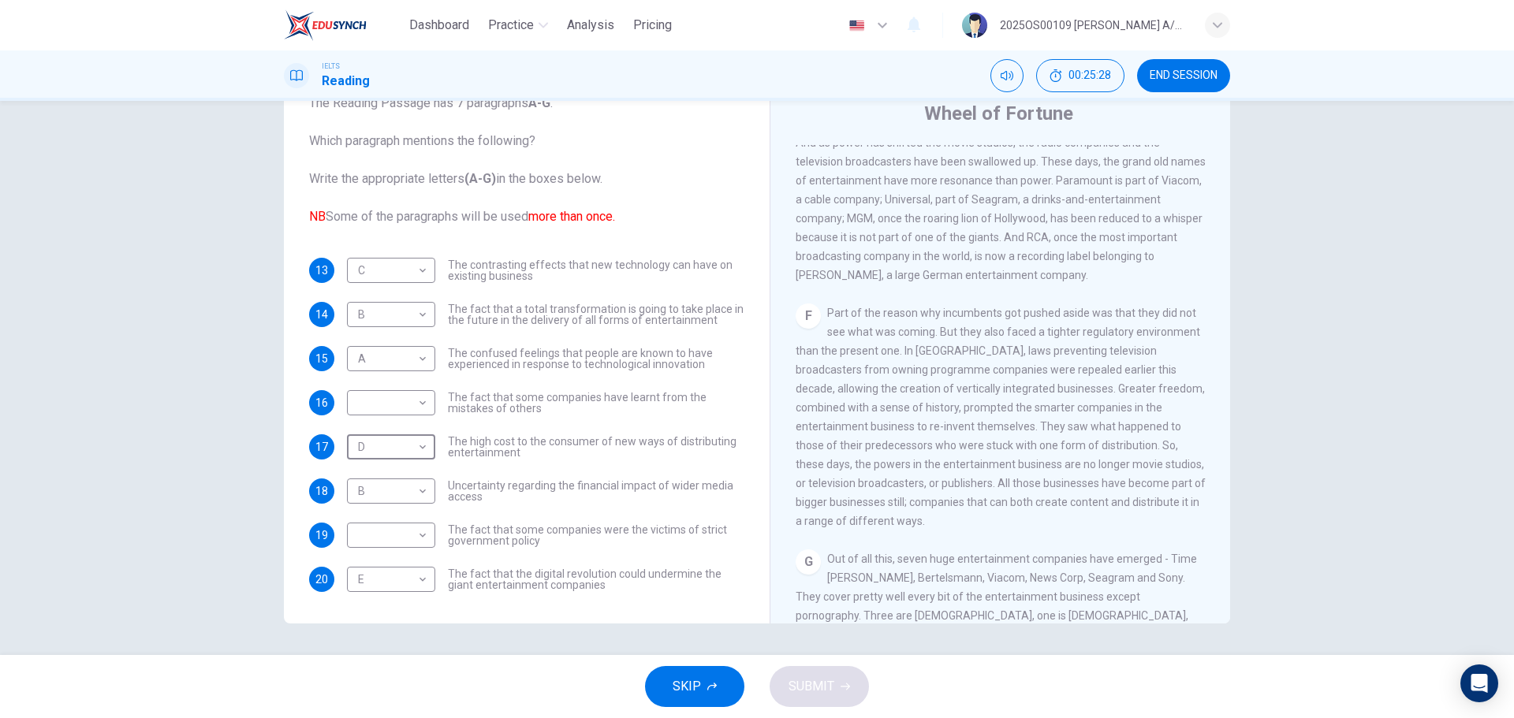
scroll to position [1208, 0]
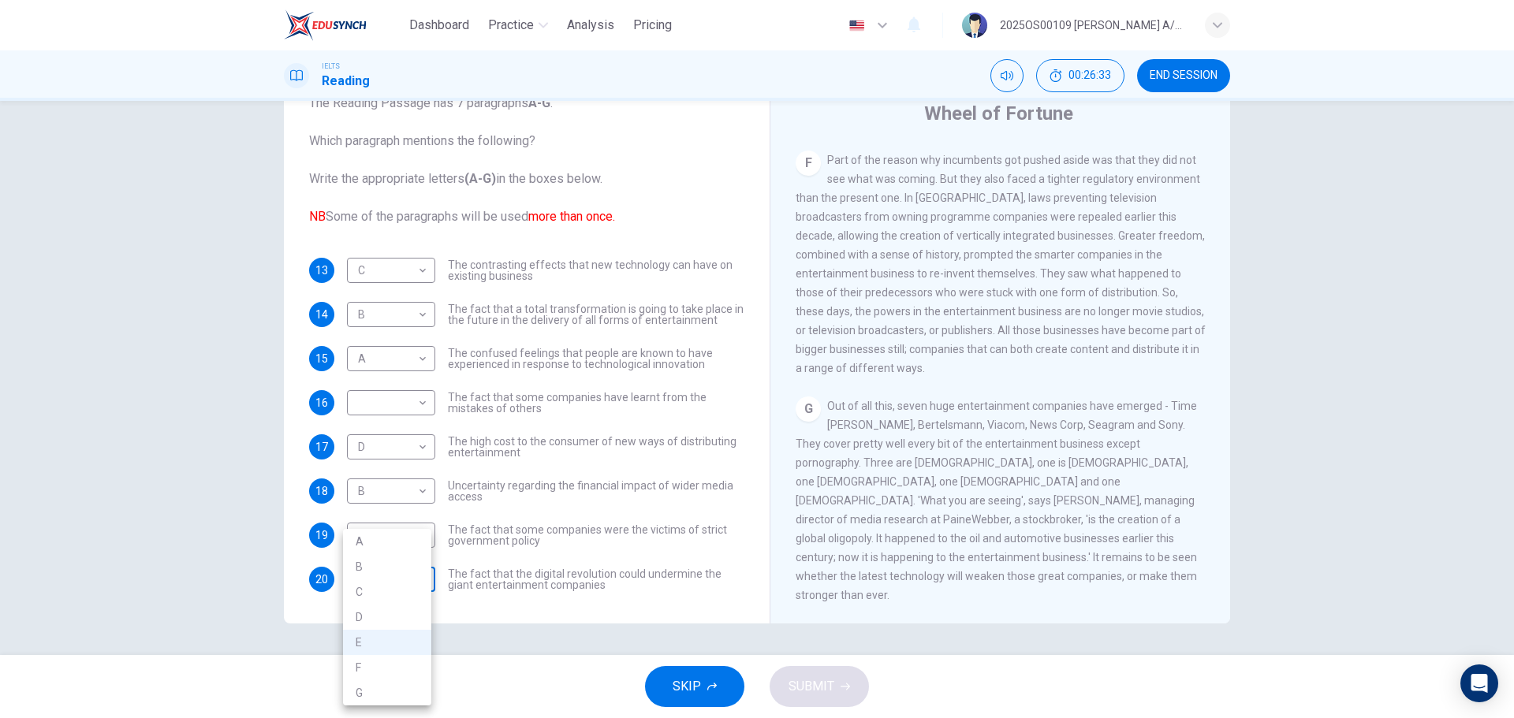
click at [381, 587] on body "Dashboard Practice Analysis Pricing English en ​ 2025OS00109 LUCIA A/P SWATHESA…" at bounding box center [757, 359] width 1514 height 718
click at [377, 690] on li "G" at bounding box center [387, 693] width 88 height 25
type input "G"
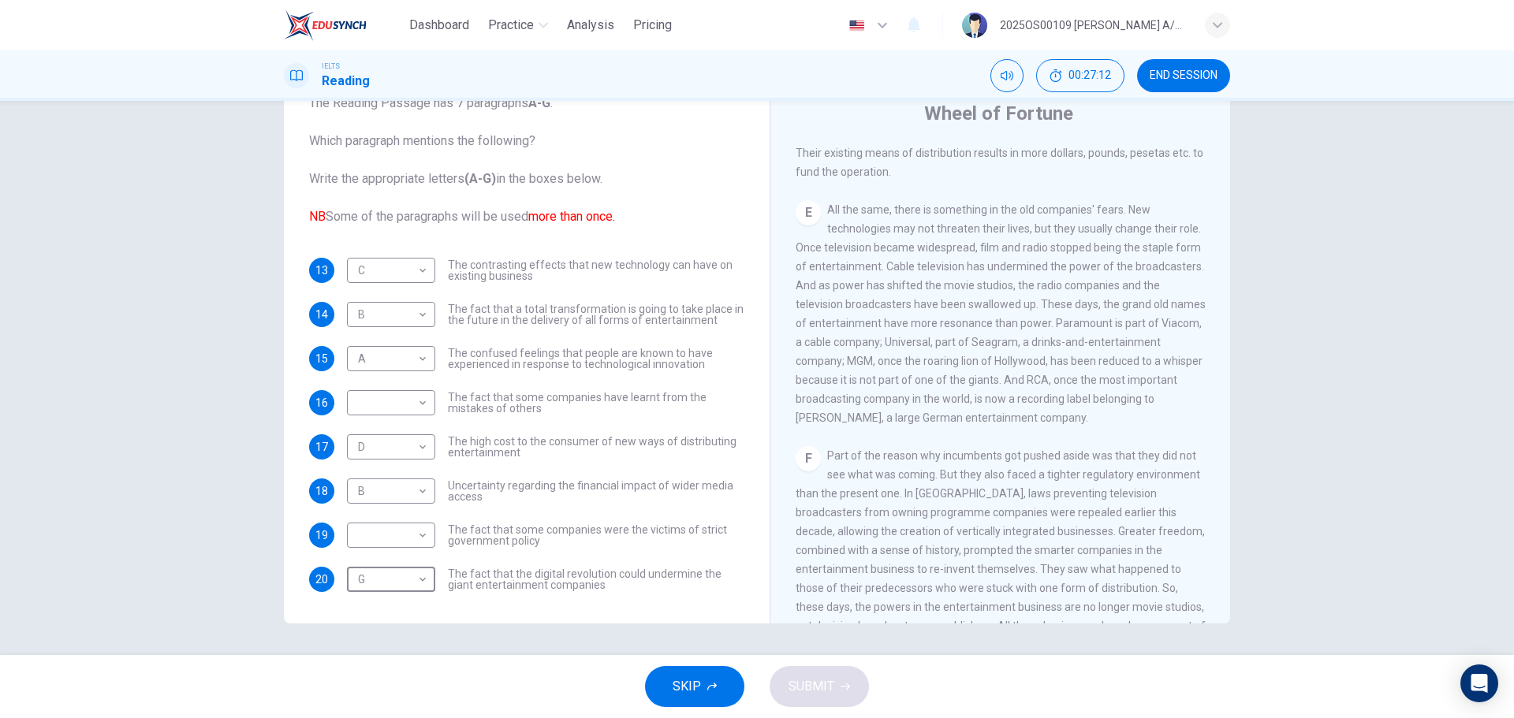
scroll to position [893, 0]
click at [406, 540] on body "Dashboard Practice Analysis Pricing English en ​ 2025OS00109 LUCIA A/P SWATHESA…" at bounding box center [757, 359] width 1514 height 718
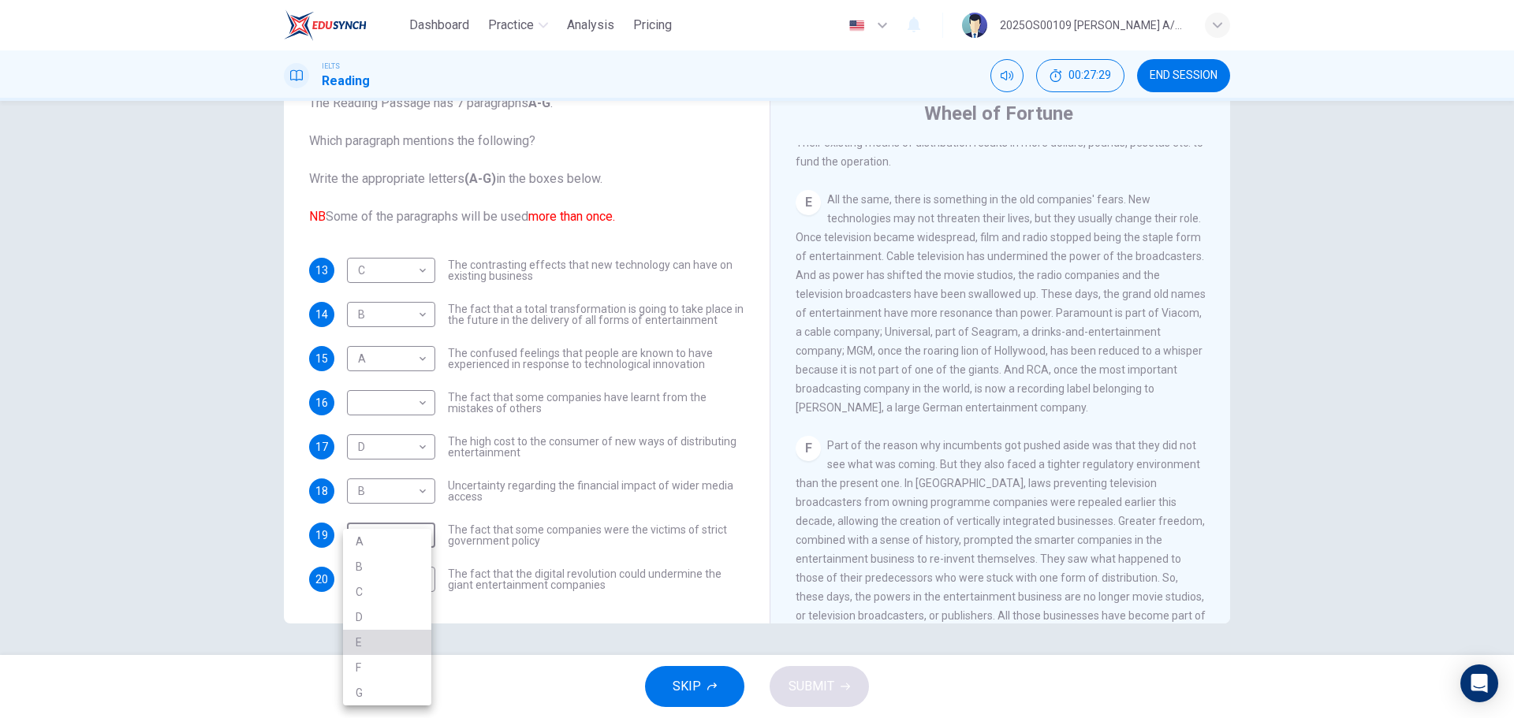
click at [399, 642] on li "E" at bounding box center [387, 642] width 88 height 25
type input "E"
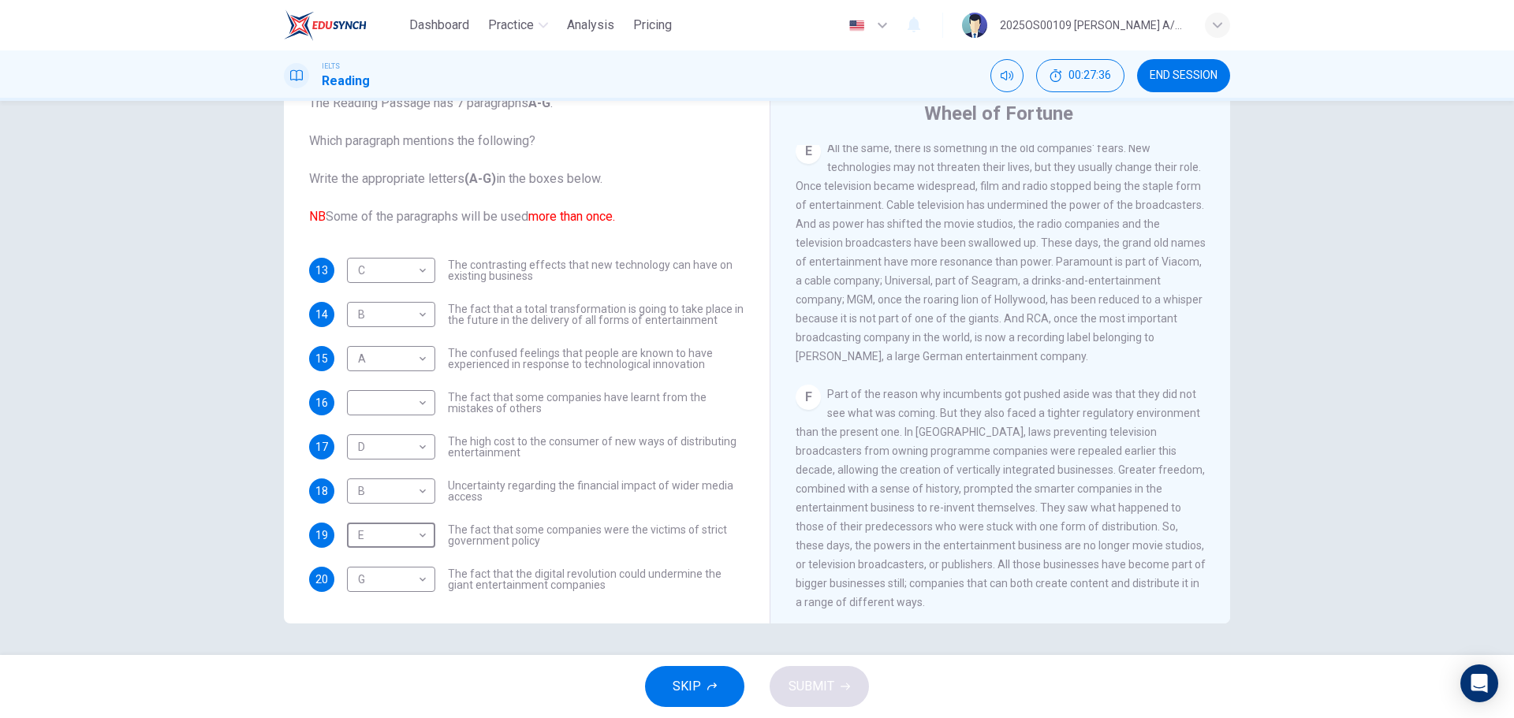
scroll to position [972, 0]
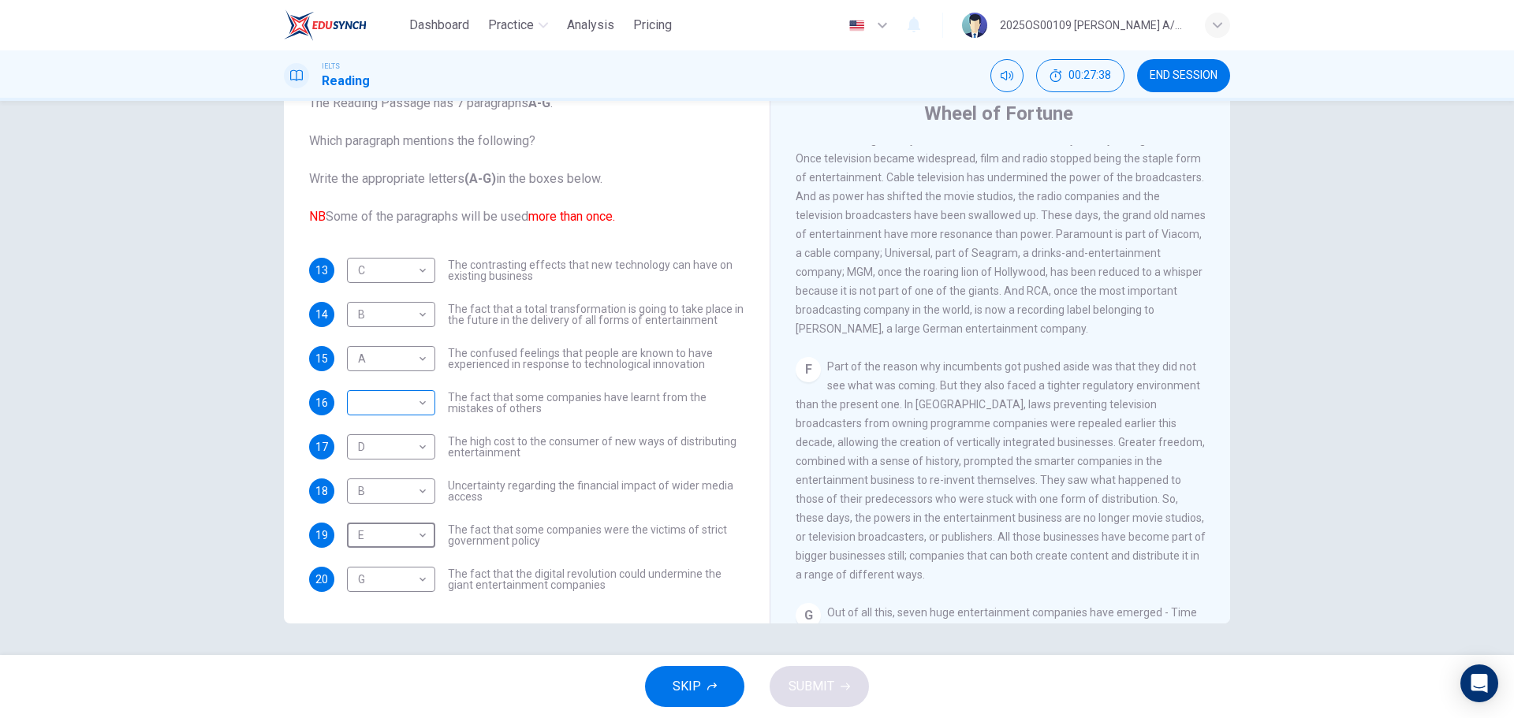
click at [405, 395] on body "Dashboard Practice Analysis Pricing English en ​ 2025OS00109 LUCIA A/P SWATHESA…" at bounding box center [757, 359] width 1514 height 718
click at [368, 552] on li "F" at bounding box center [387, 554] width 88 height 25
type input "F"
click at [847, 679] on button "SUBMIT" at bounding box center [819, 686] width 99 height 41
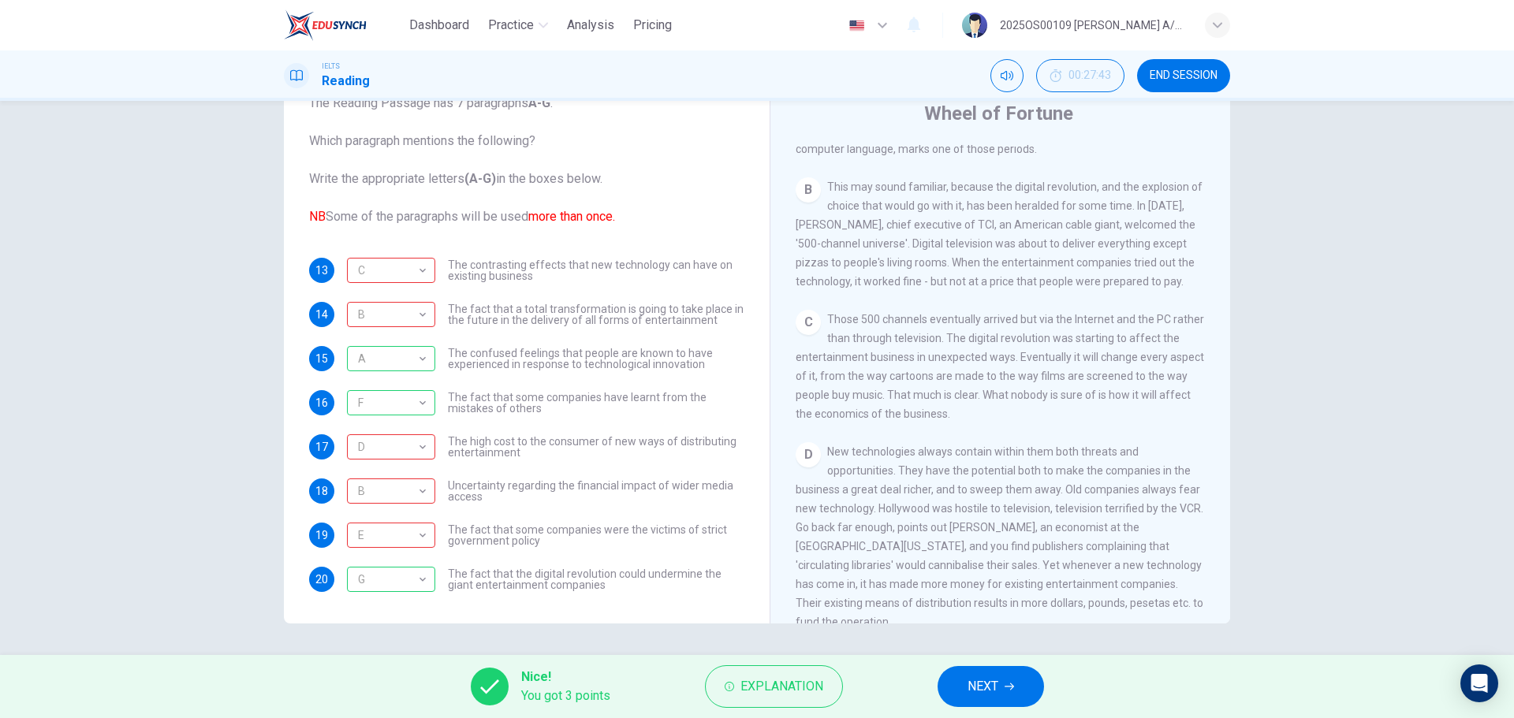
scroll to position [420, 0]
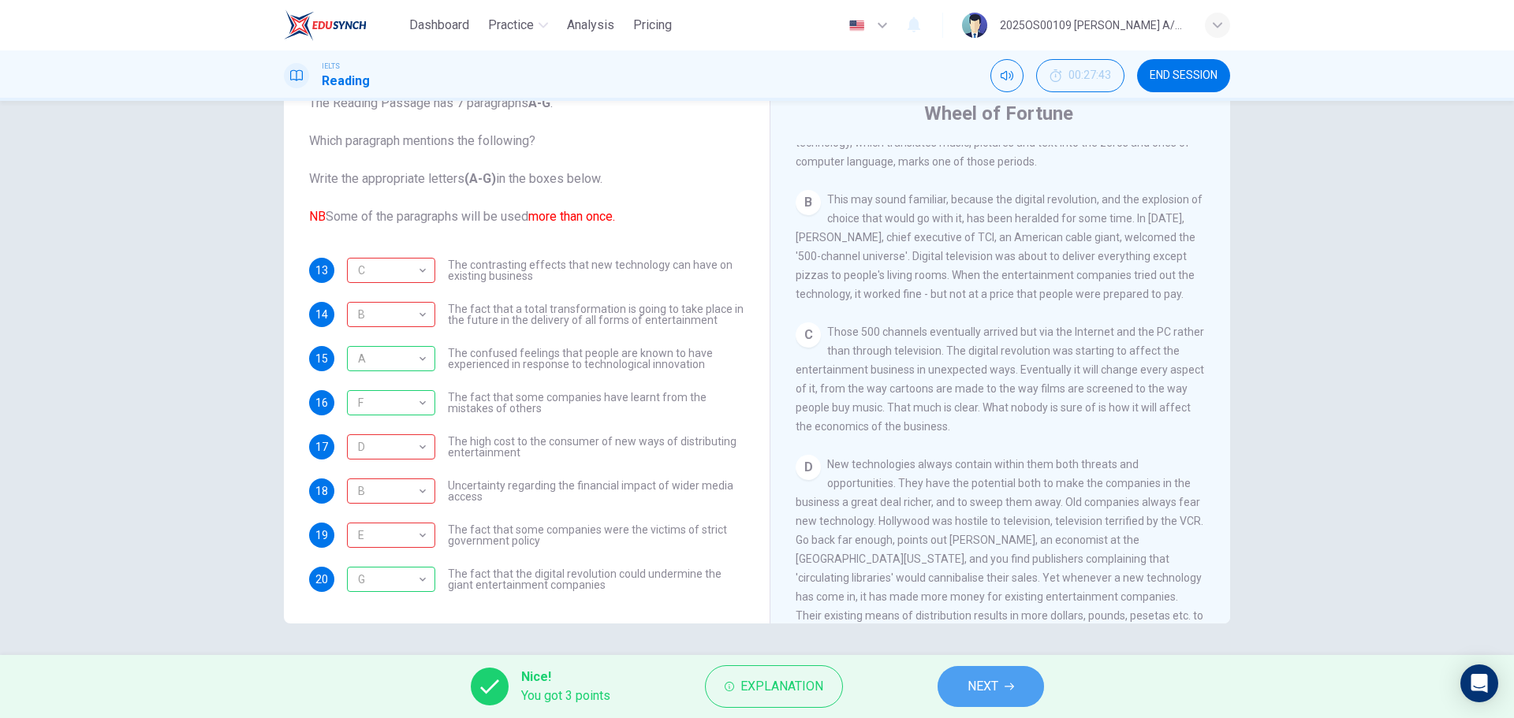
click at [994, 692] on span "NEXT" at bounding box center [983, 687] width 31 height 22
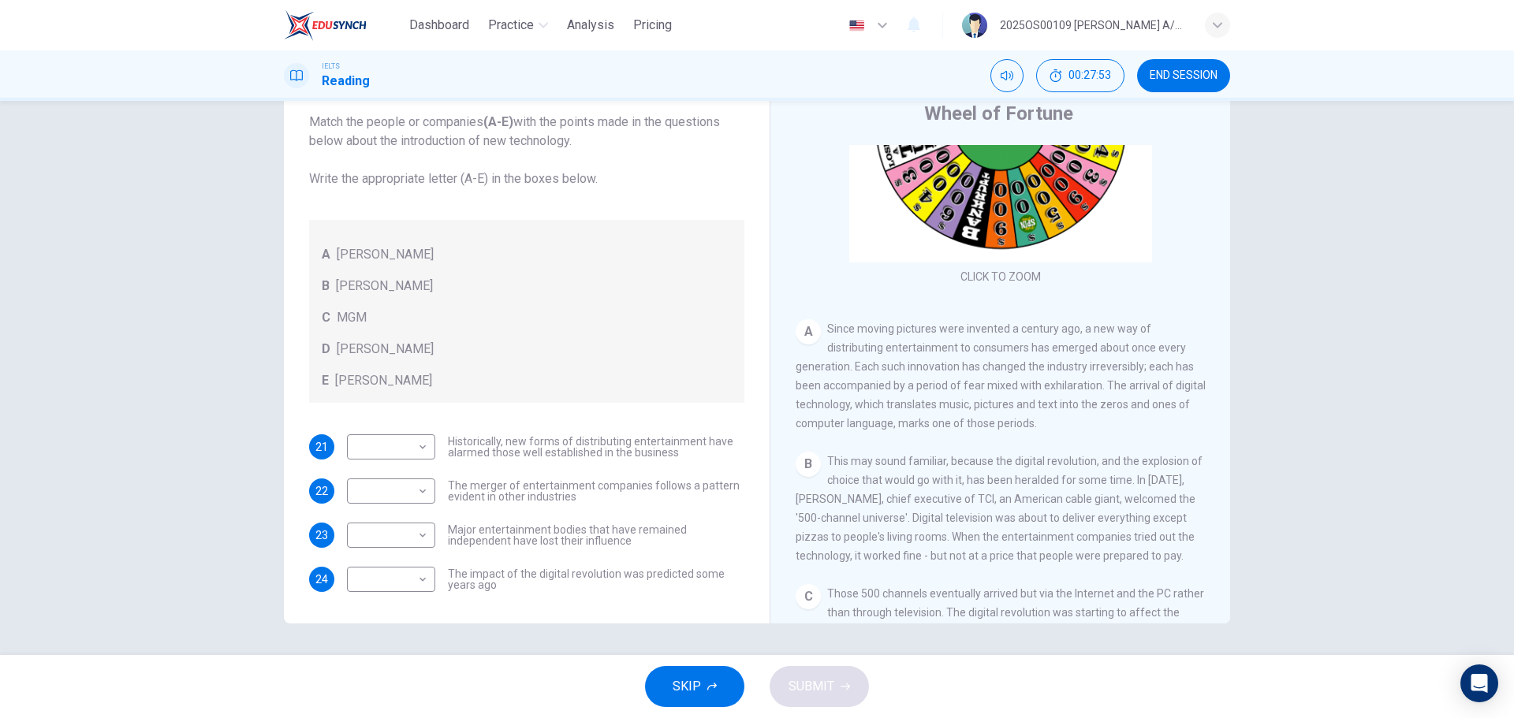
scroll to position [237, 0]
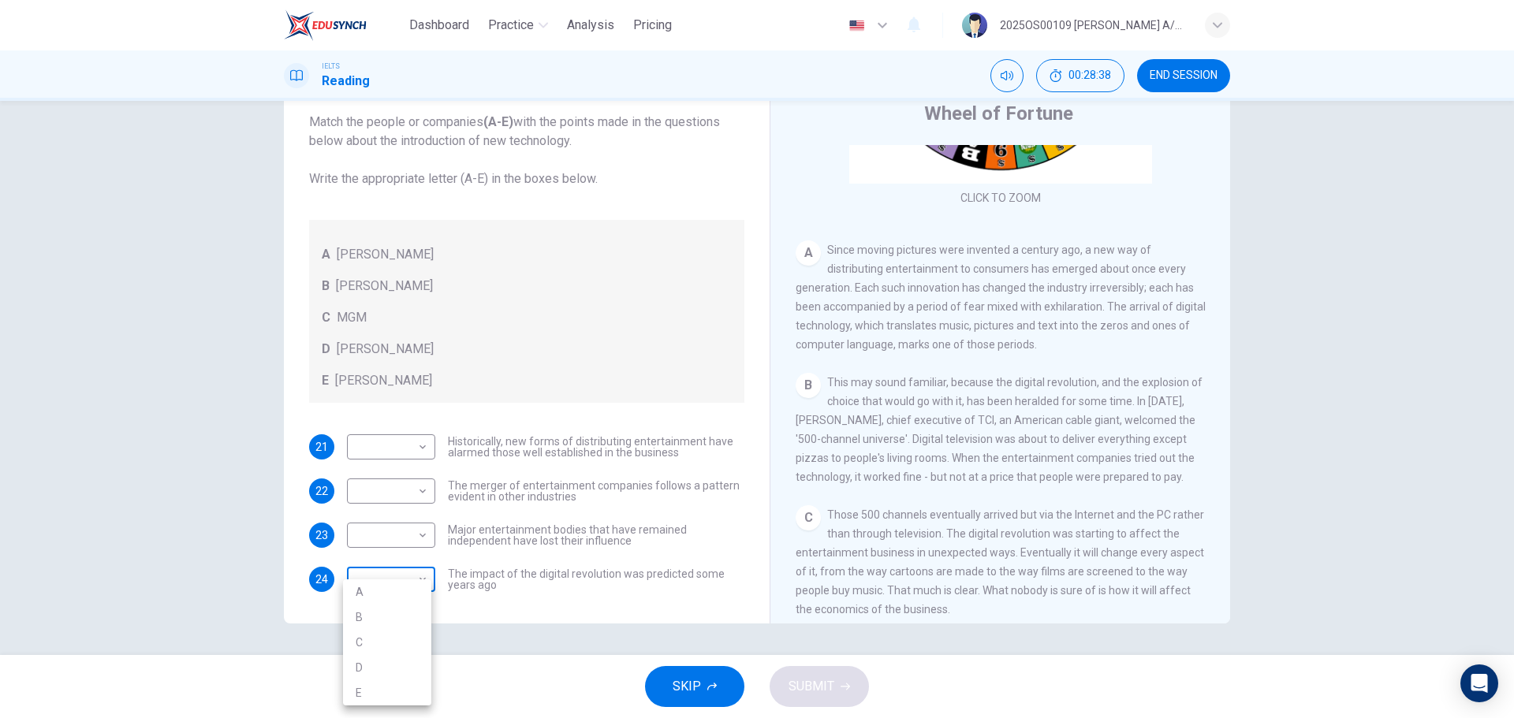
click at [384, 583] on body "Dashboard Practice Analysis Pricing English en ​ 2025OS00109 LUCIA A/P SWATHESA…" at bounding box center [757, 359] width 1514 height 718
click at [401, 595] on li "A" at bounding box center [387, 592] width 88 height 25
type input "A"
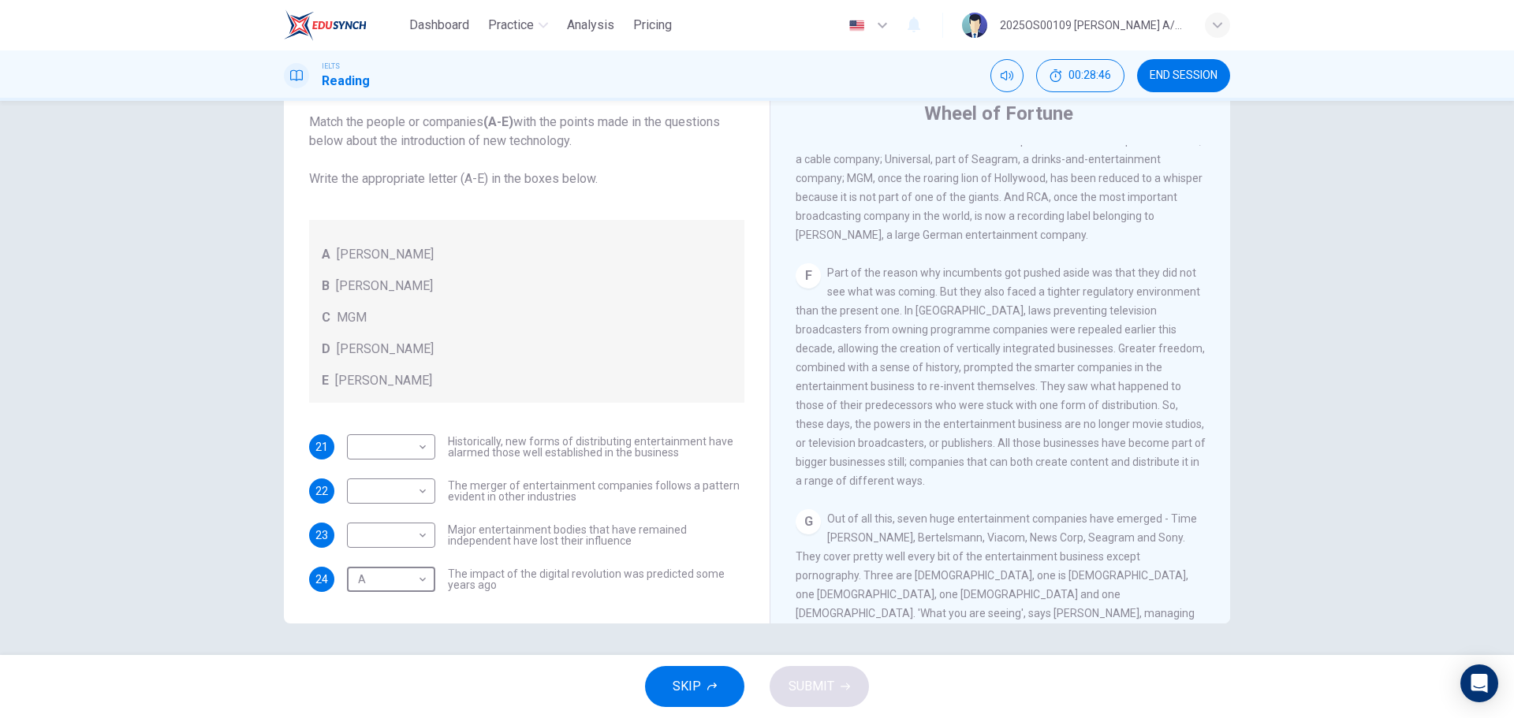
scroll to position [1208, 0]
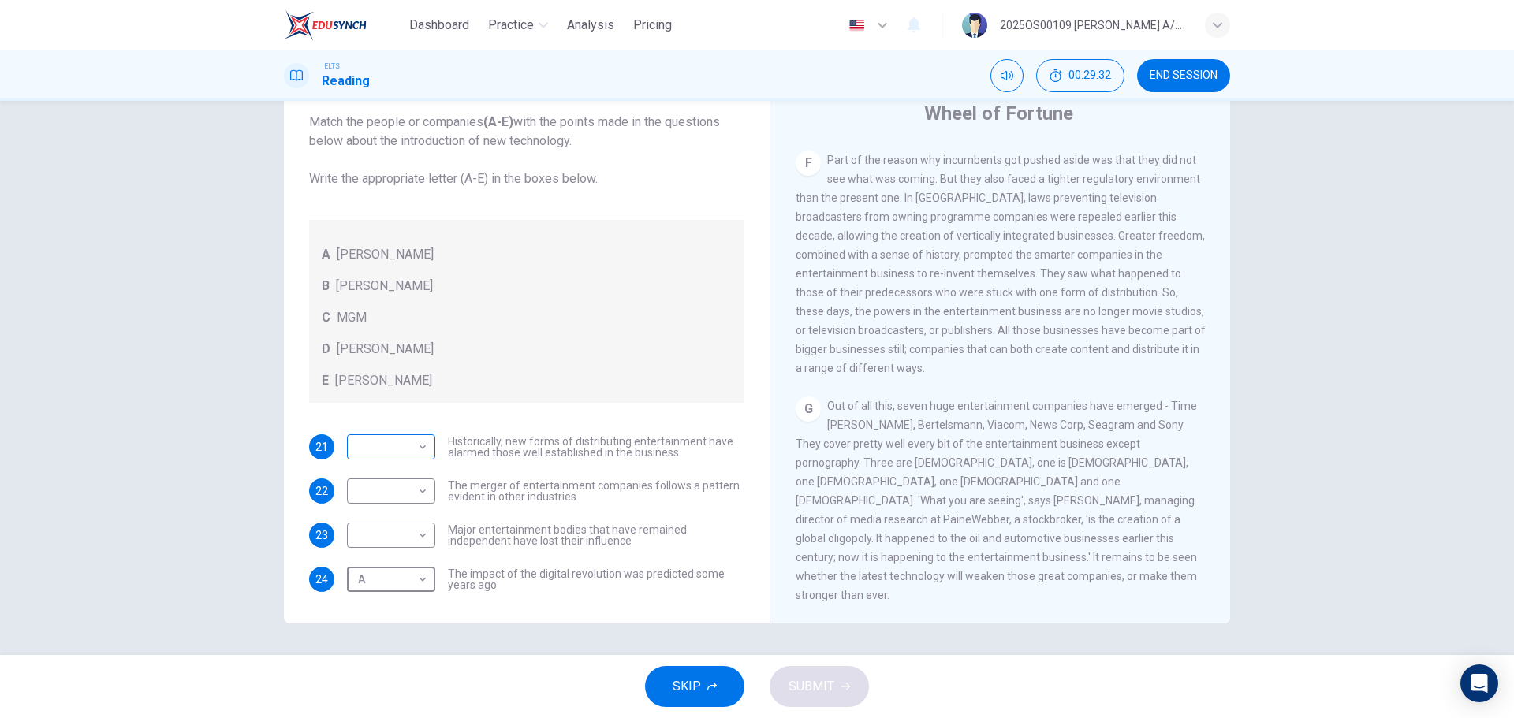
click at [409, 450] on body "Dashboard Practice Analysis Pricing English en ​ 2025OS00109 LUCIA A/P SWATHESA…" at bounding box center [757, 359] width 1514 height 718
click at [390, 552] on li "D" at bounding box center [387, 548] width 88 height 25
type input "D"
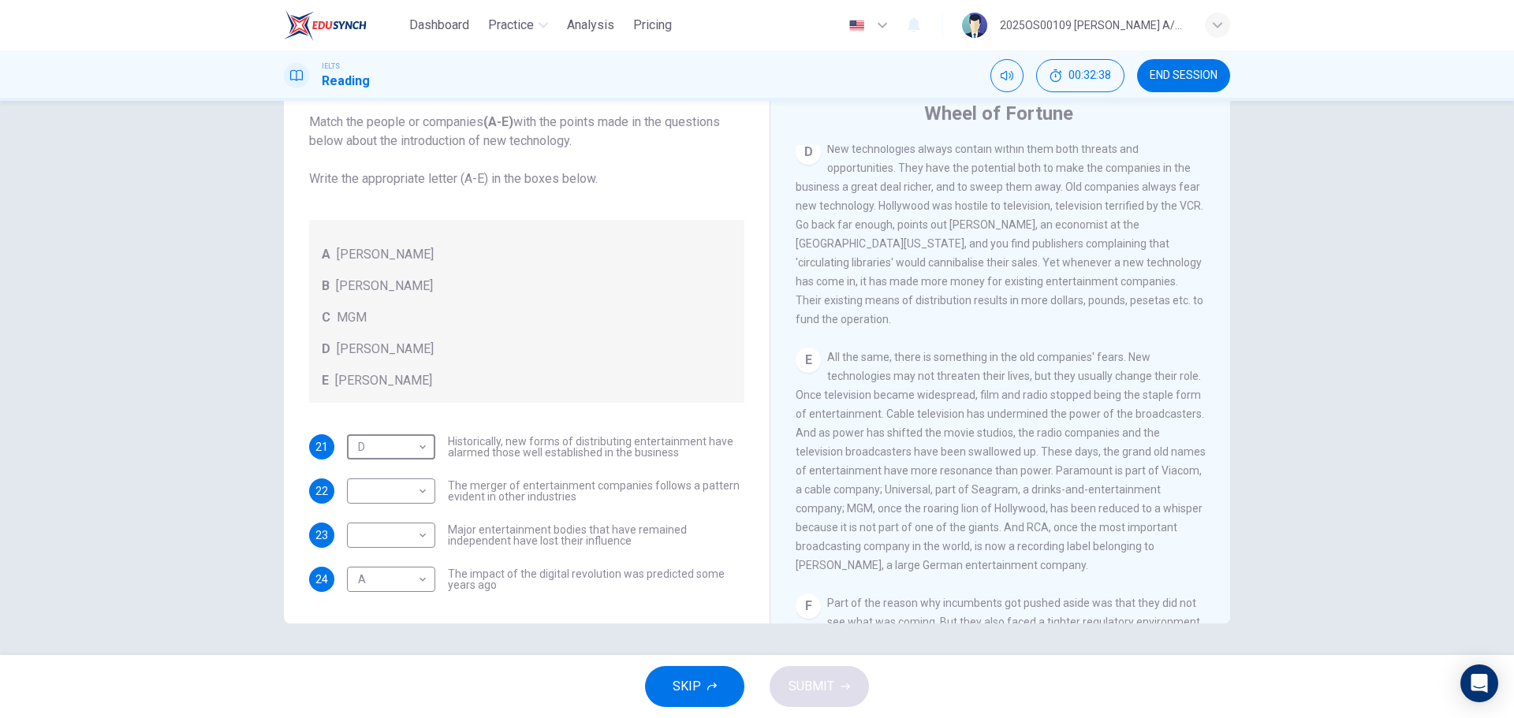
scroll to position [656, 0]
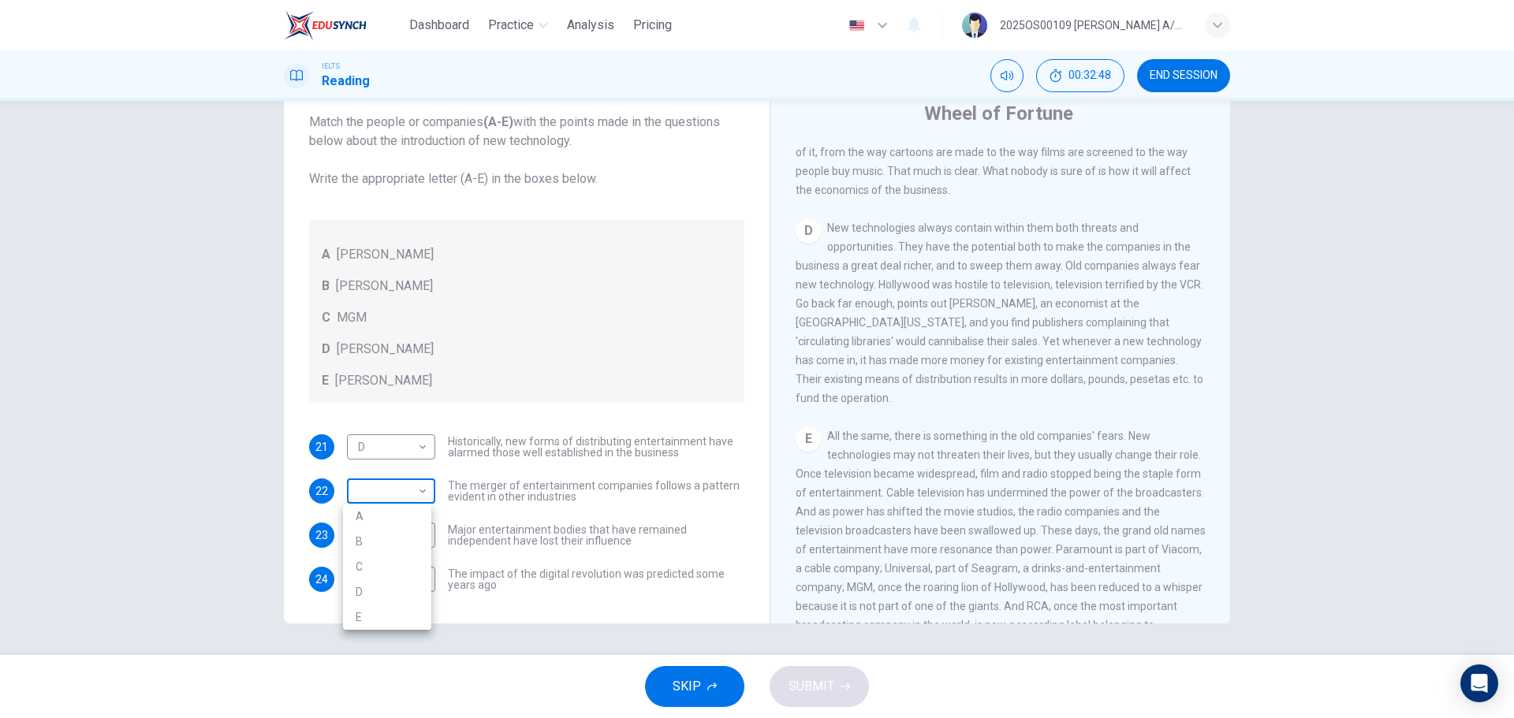
click at [415, 491] on body "Dashboard Practice Analysis Pricing English en ​ 2025OS00109 LUCIA A/P SWATHESA…" at bounding box center [757, 359] width 1514 height 718
click at [409, 544] on li "B" at bounding box center [387, 541] width 88 height 25
type input "B"
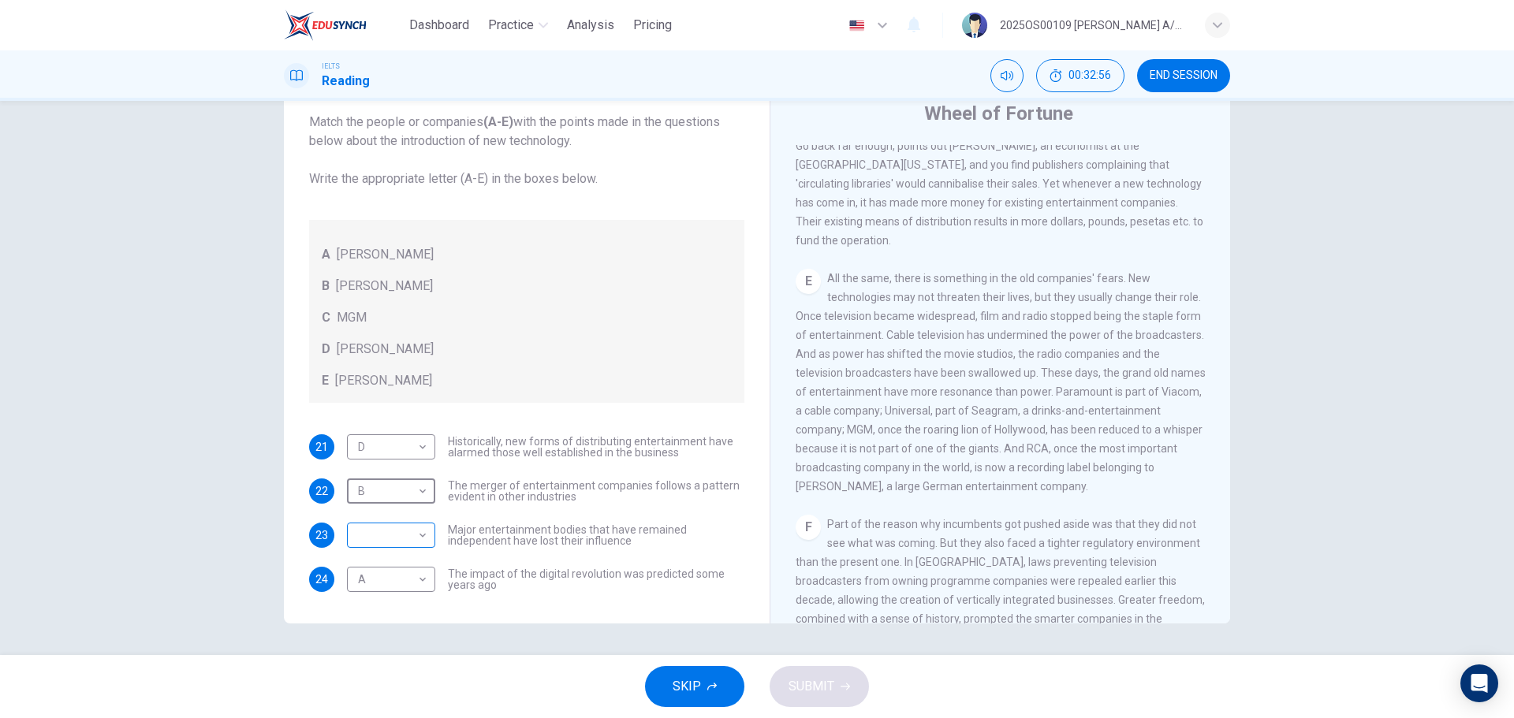
click at [404, 536] on body "Dashboard Practice Analysis Pricing English en ​ 2025OS00109 LUCIA A/P SWATHESA…" at bounding box center [757, 359] width 1514 height 718
click at [369, 610] on li "C" at bounding box center [387, 611] width 88 height 25
type input "C"
click at [878, 683] on div "SKIP SUBMIT" at bounding box center [757, 686] width 1514 height 63
click at [853, 688] on button "SUBMIT" at bounding box center [819, 686] width 99 height 41
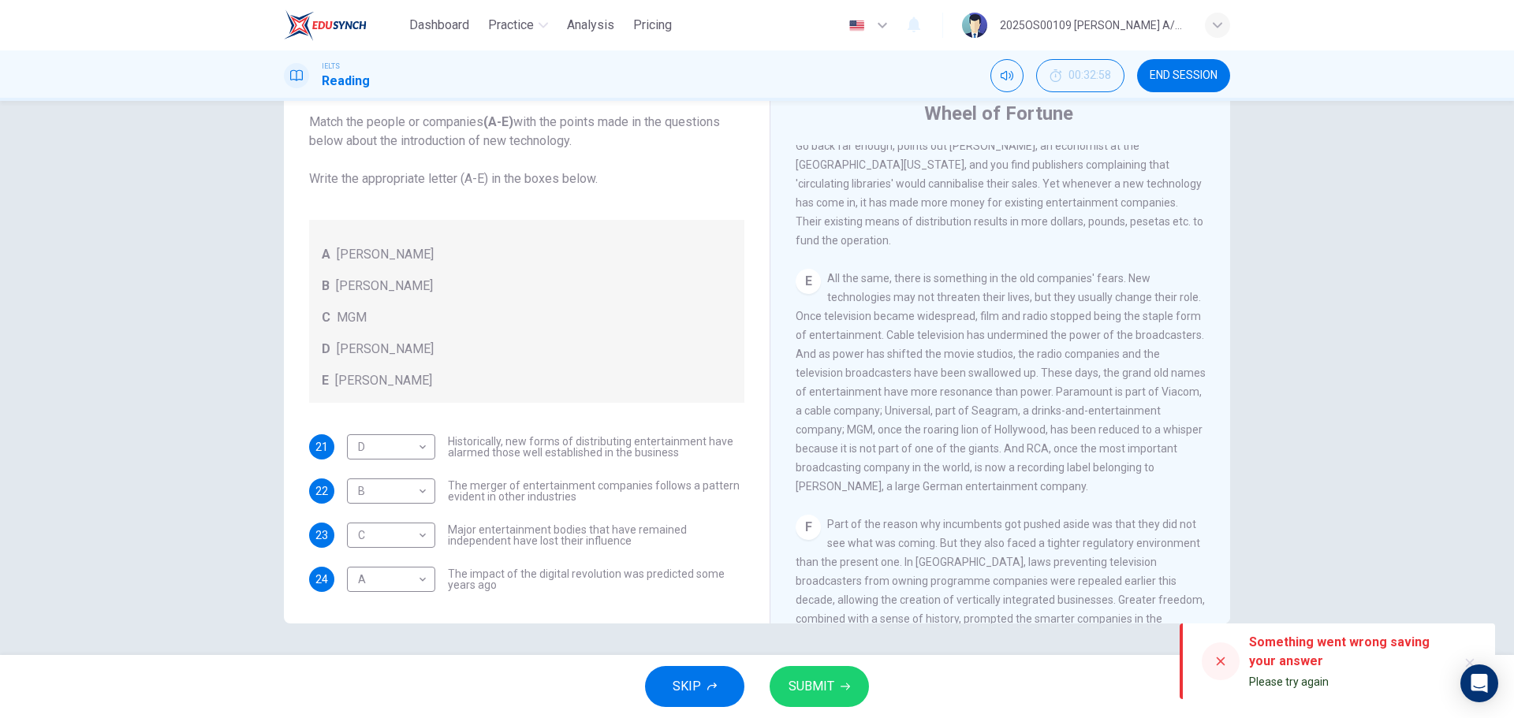
click at [849, 701] on button "SUBMIT" at bounding box center [819, 686] width 99 height 41
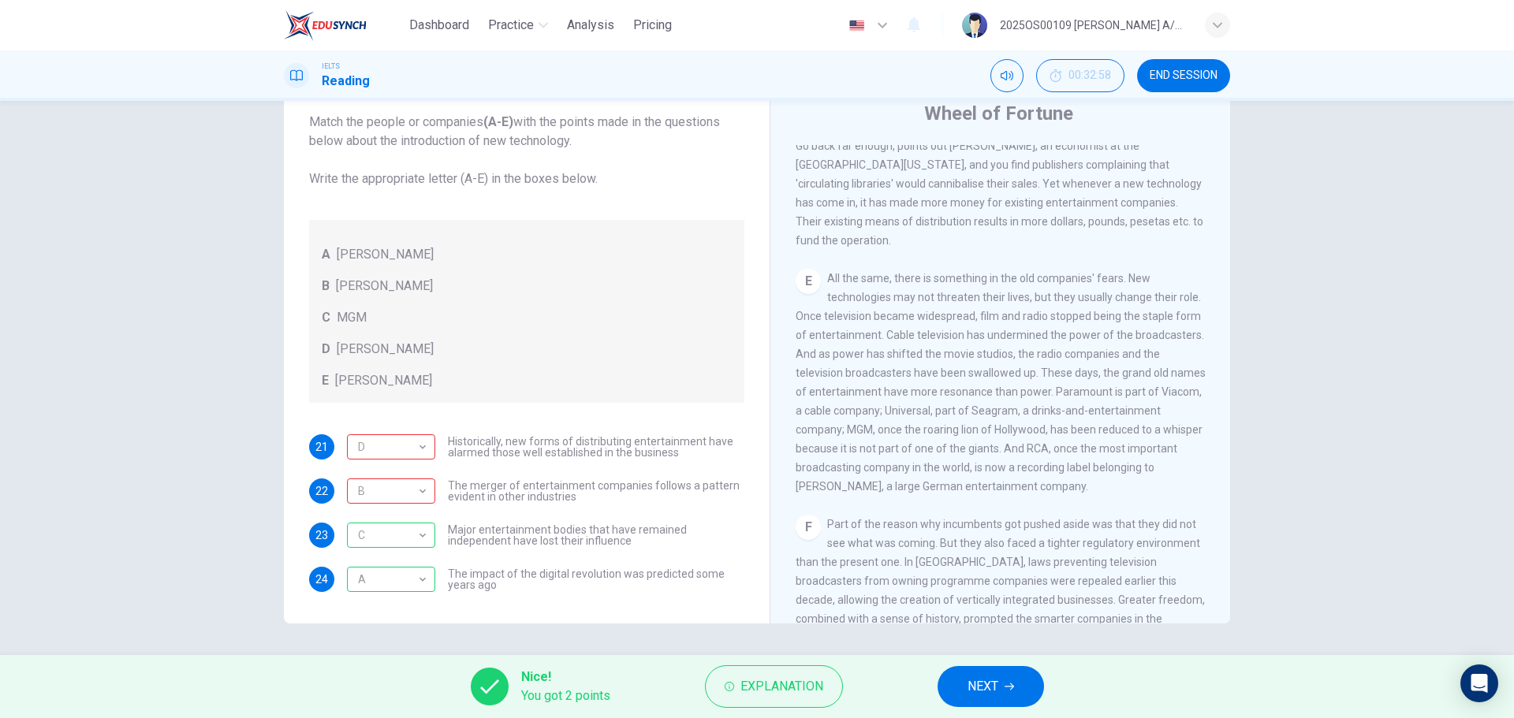
click at [983, 681] on span "NEXT" at bounding box center [983, 687] width 31 height 22
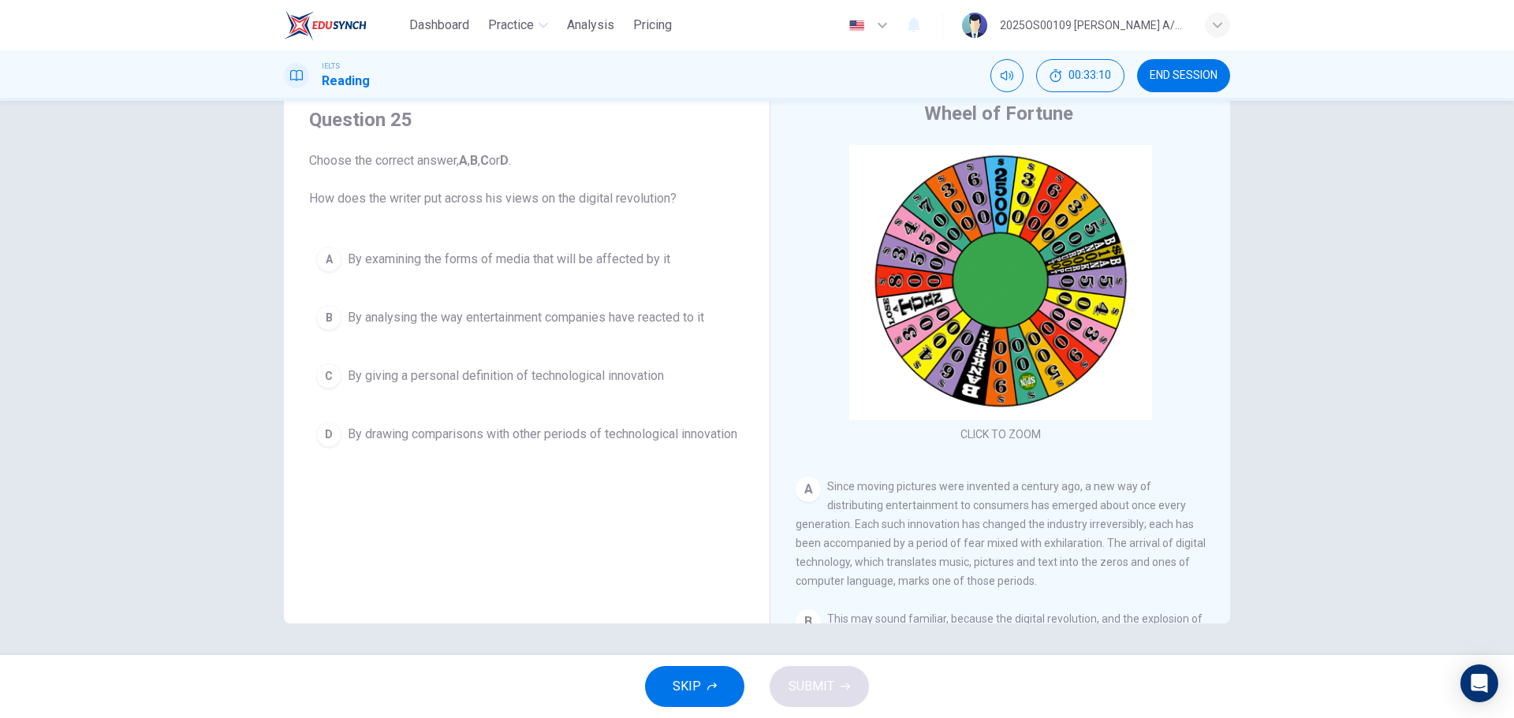
click at [557, 319] on span "By analysing the way entertainment companies have reacted to it" at bounding box center [526, 317] width 356 height 19
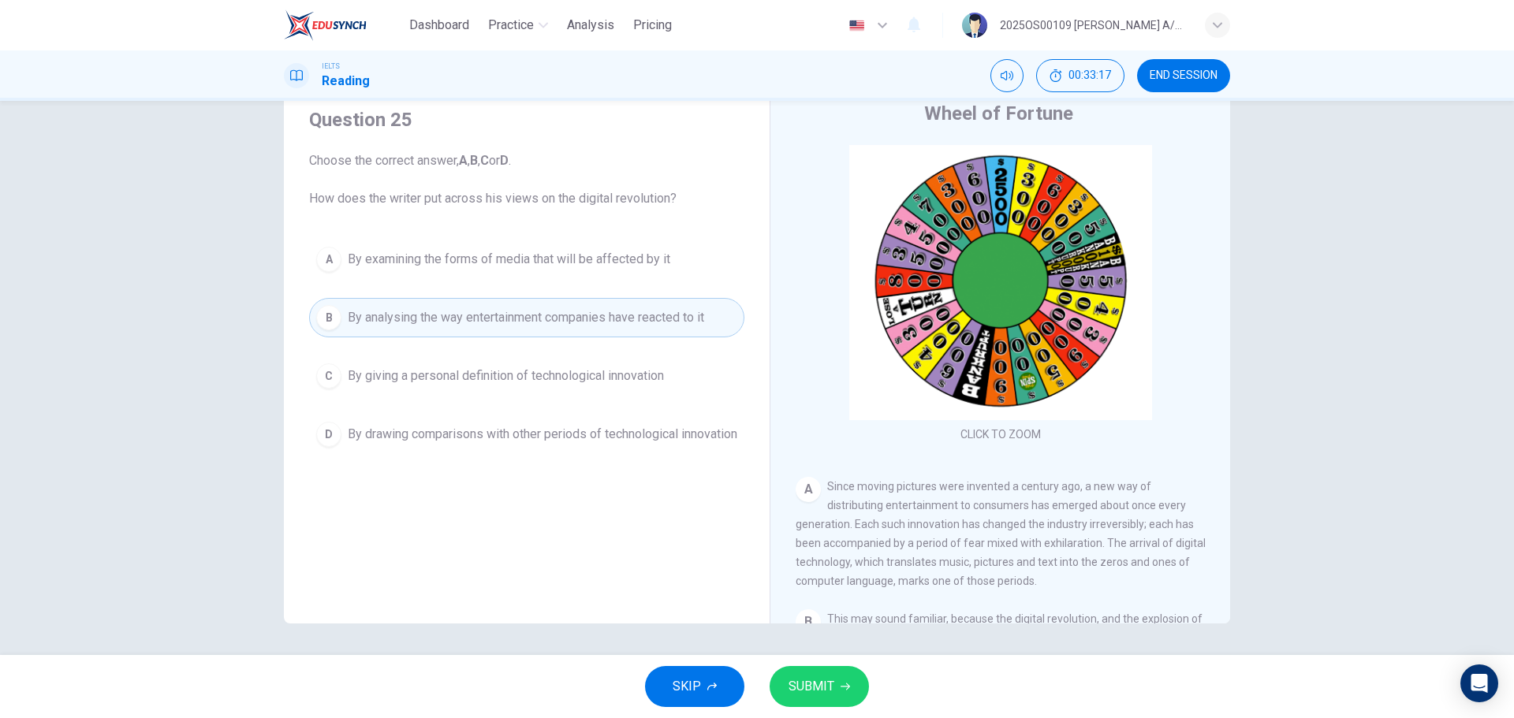
click at [547, 433] on span "By drawing comparisons with other periods of technological innovation" at bounding box center [543, 434] width 390 height 19
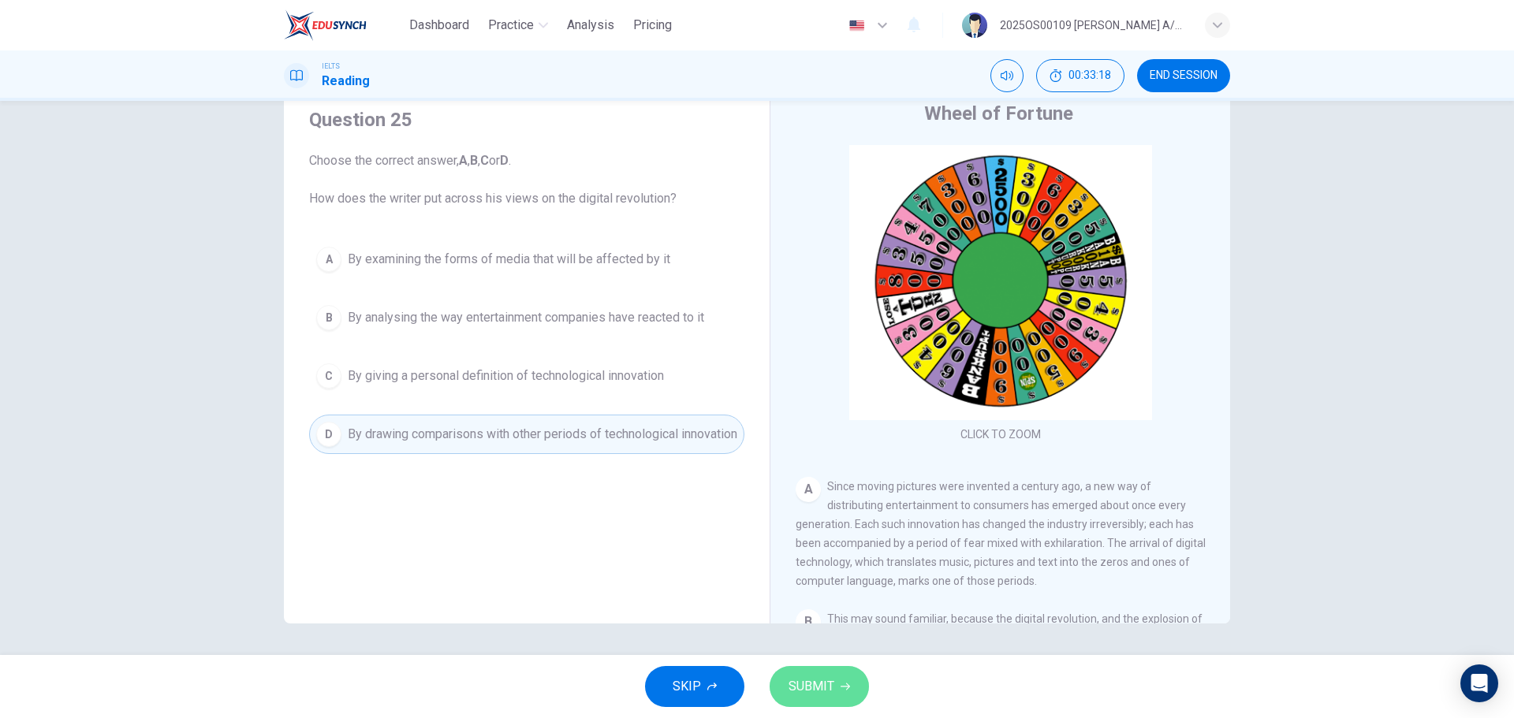
click at [808, 679] on span "SUBMIT" at bounding box center [812, 687] width 46 height 22
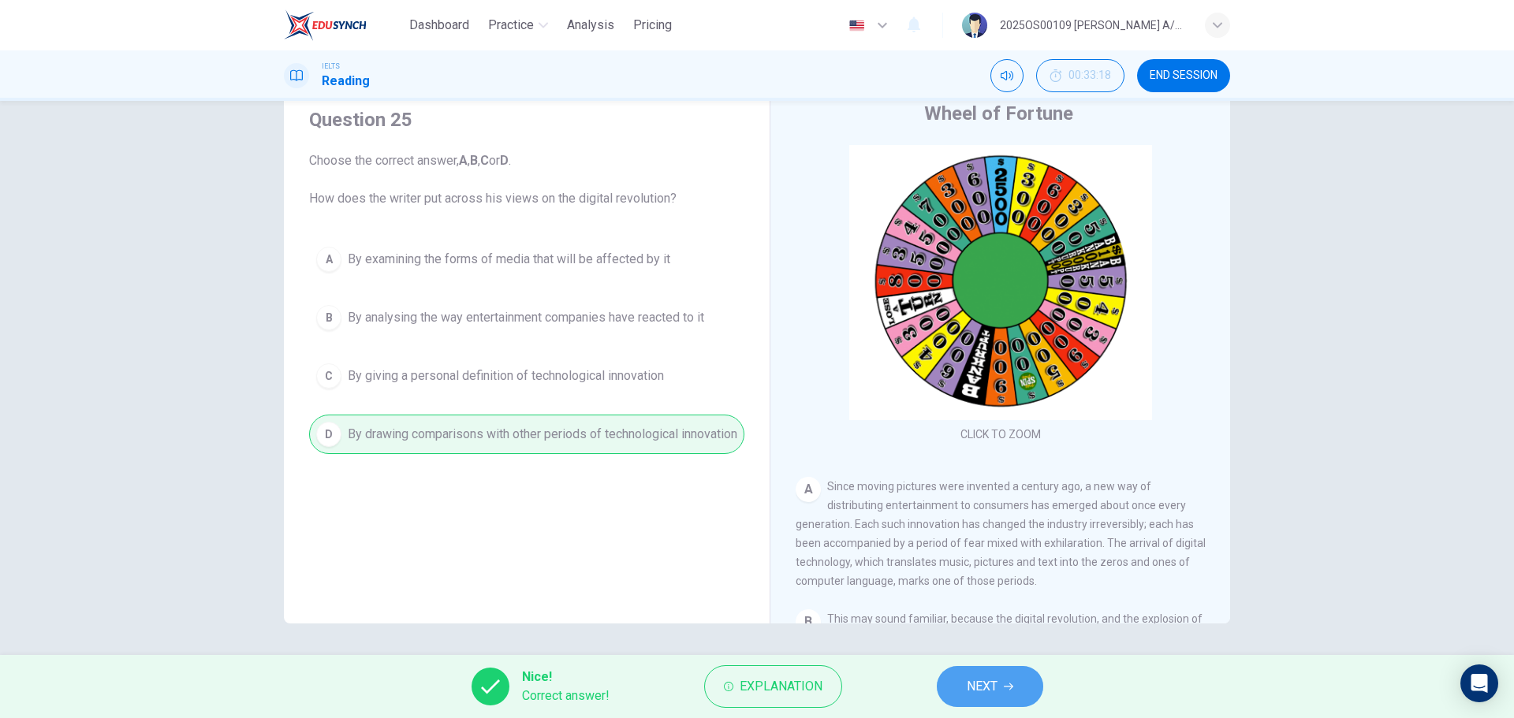
click at [1026, 690] on button "NEXT" at bounding box center [990, 686] width 106 height 41
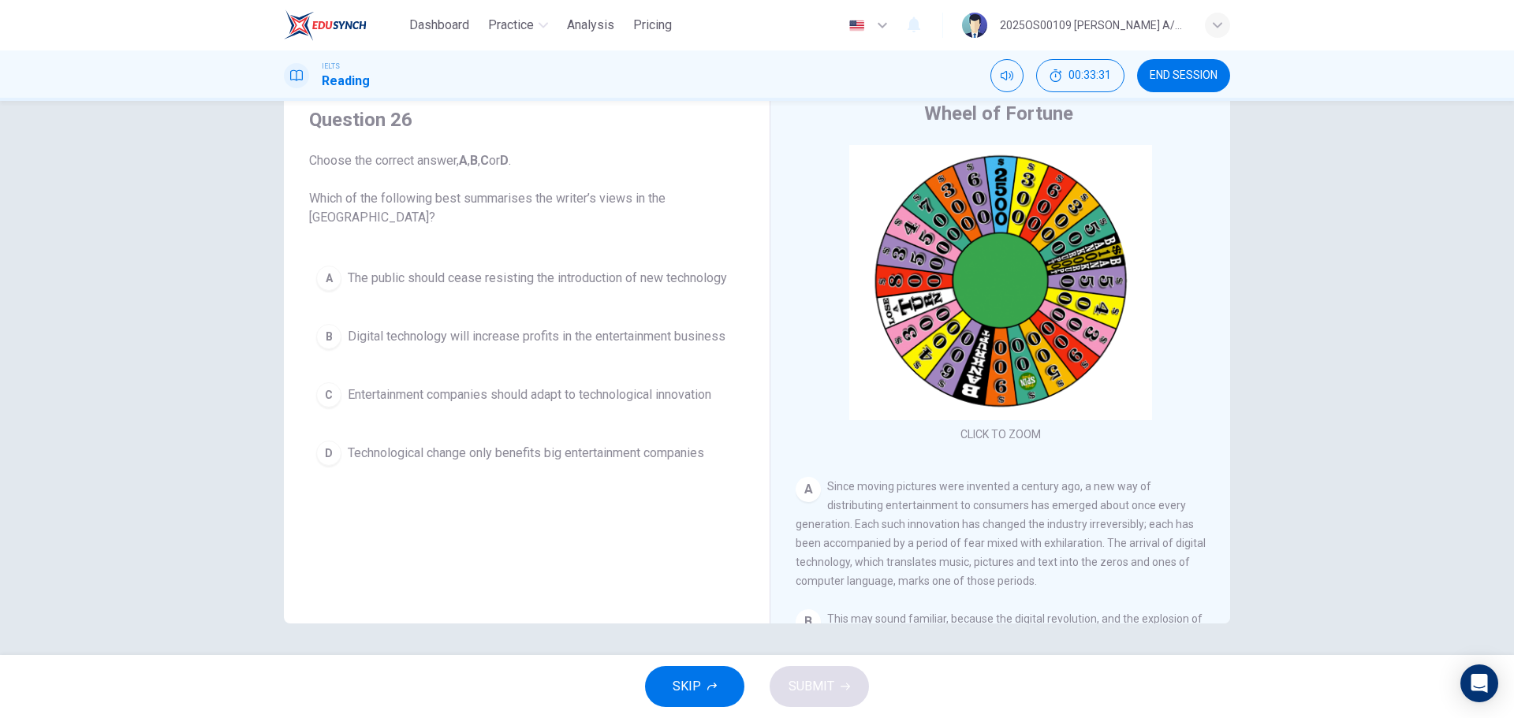
click at [658, 385] on button "C Entertainment companies should adapt to technological innovation" at bounding box center [526, 394] width 435 height 39
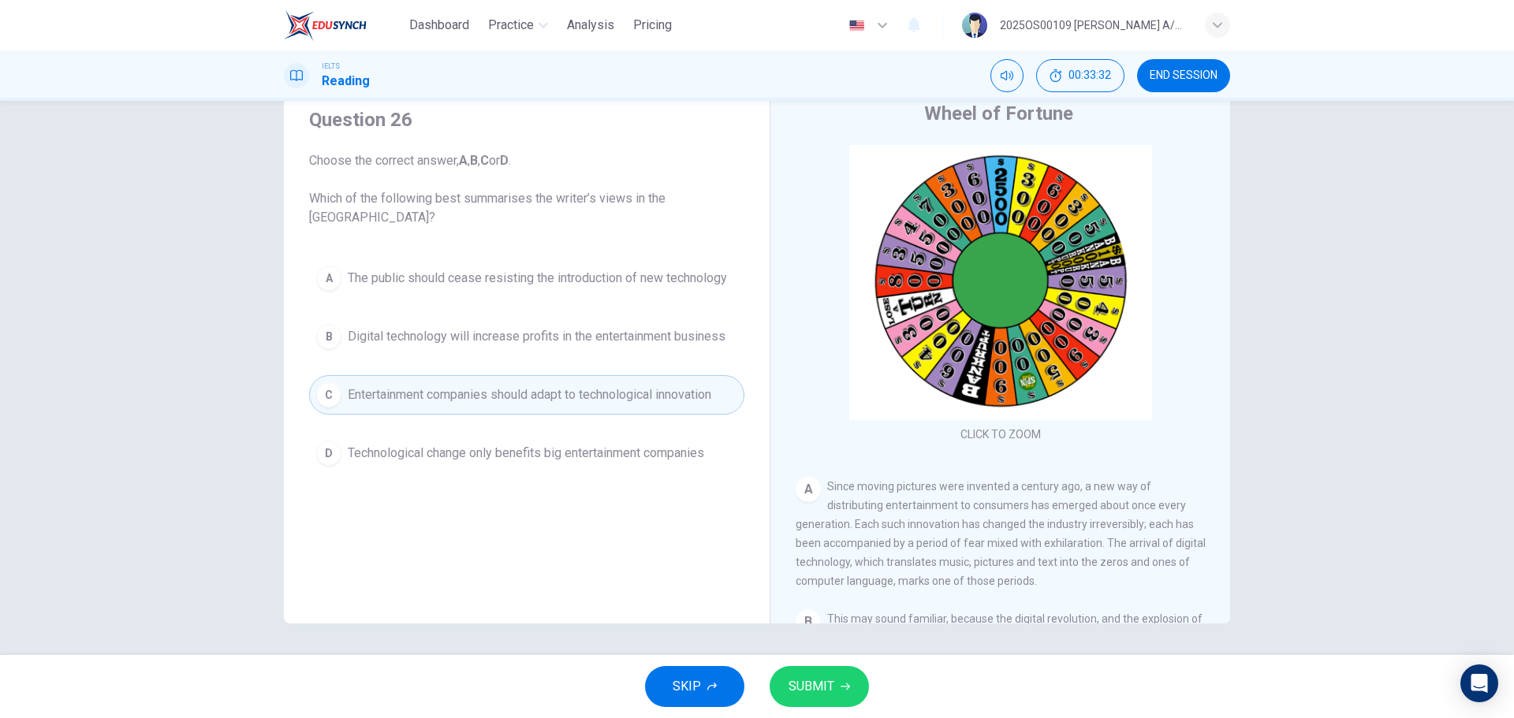
click at [841, 687] on icon "button" at bounding box center [845, 686] width 9 height 9
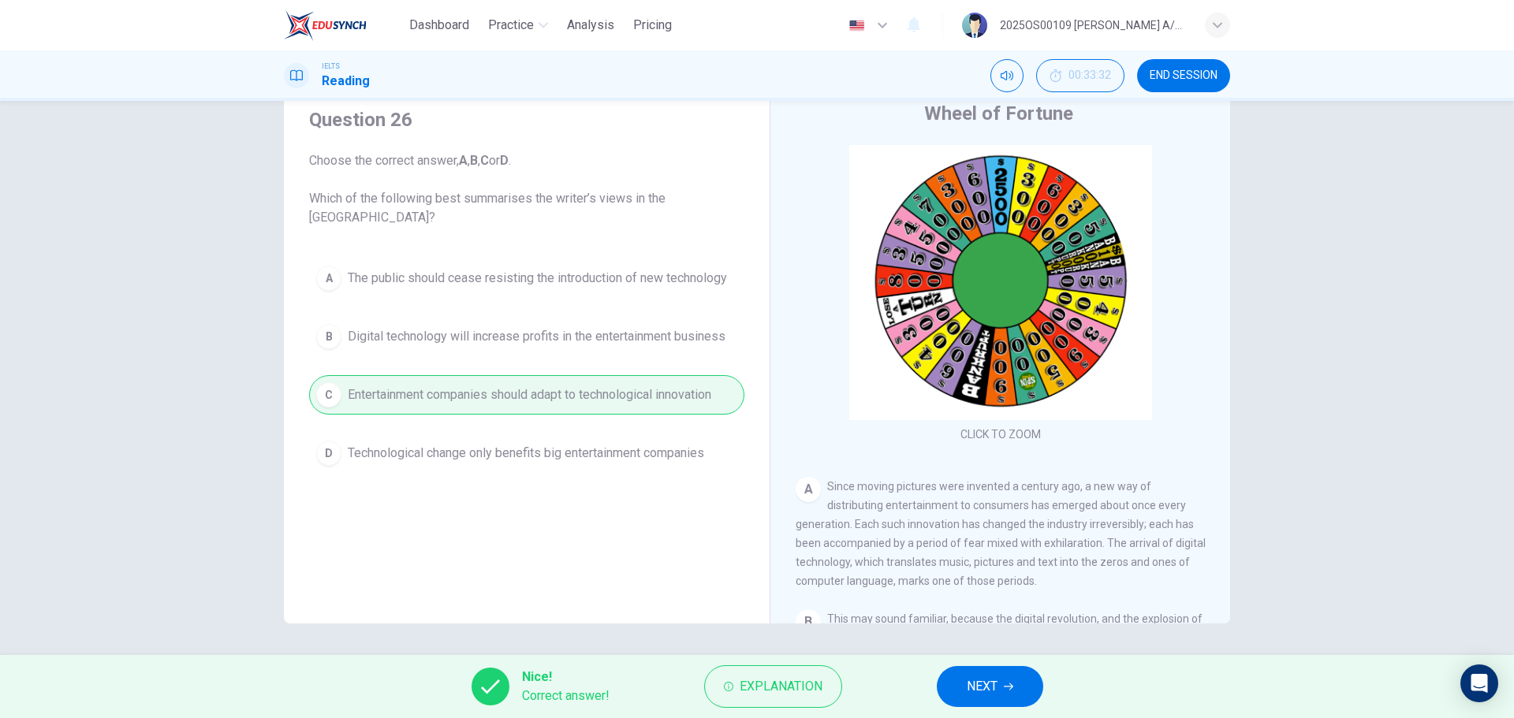
click at [1028, 663] on div "Nice! Correct answer! Explanation NEXT" at bounding box center [757, 686] width 1514 height 63
click at [1021, 680] on button "NEXT" at bounding box center [990, 686] width 106 height 41
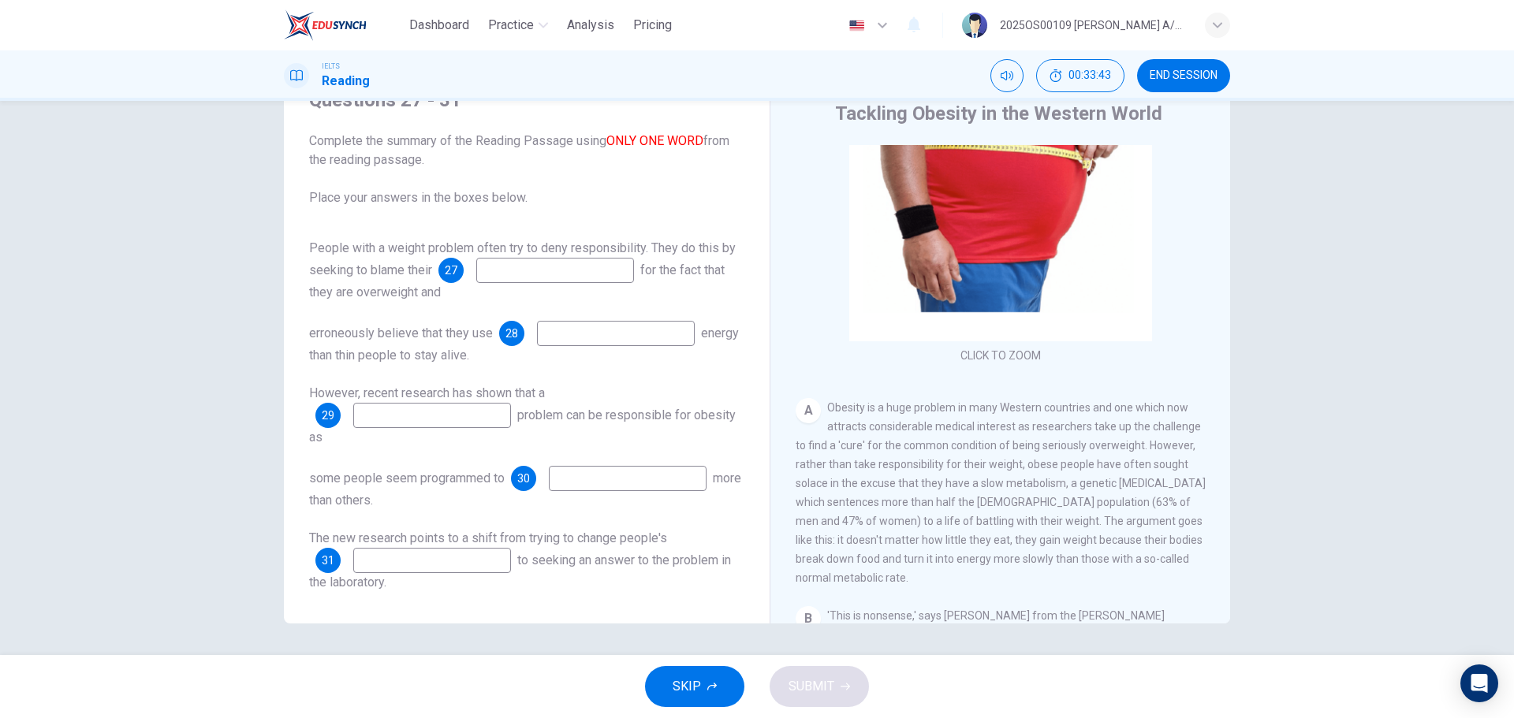
scroll to position [158, 0]
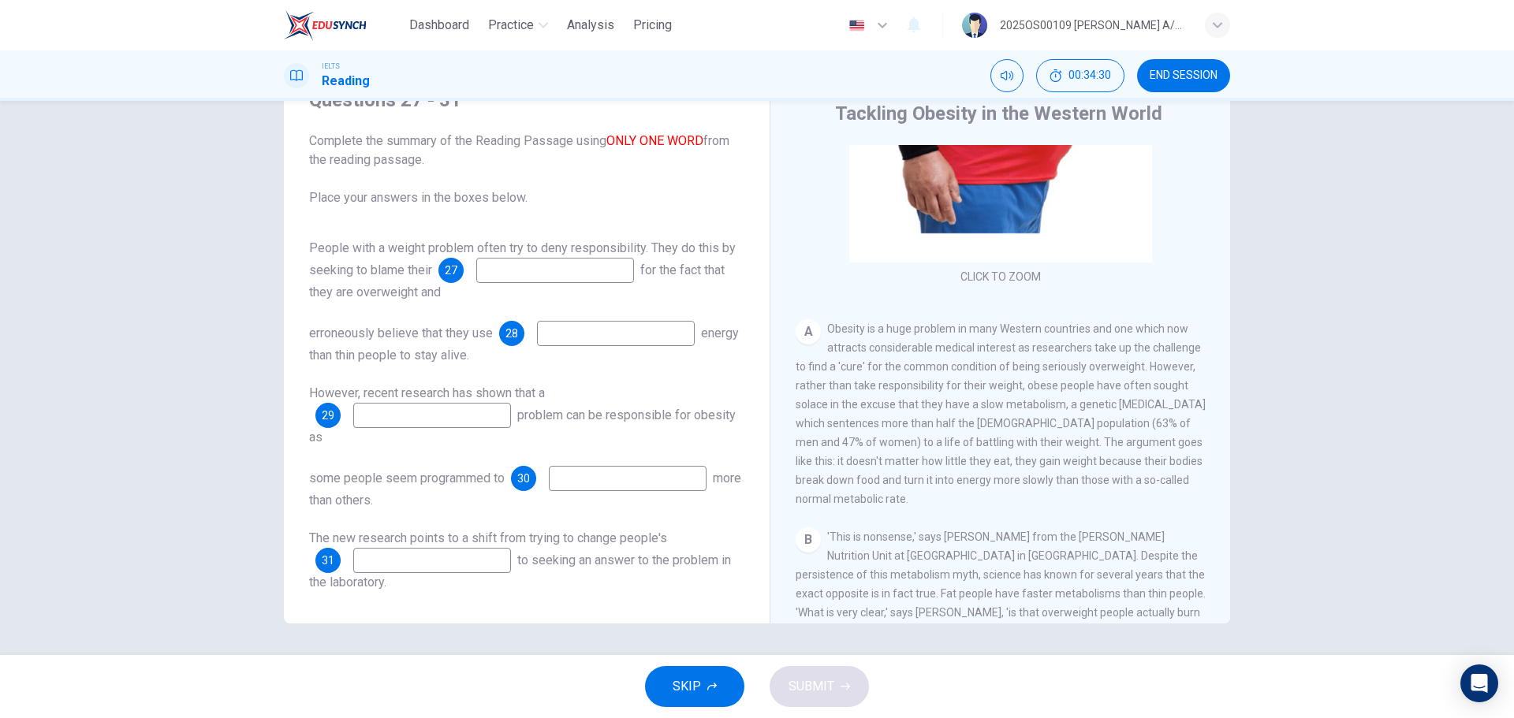
click at [579, 275] on input at bounding box center [555, 270] width 158 height 25
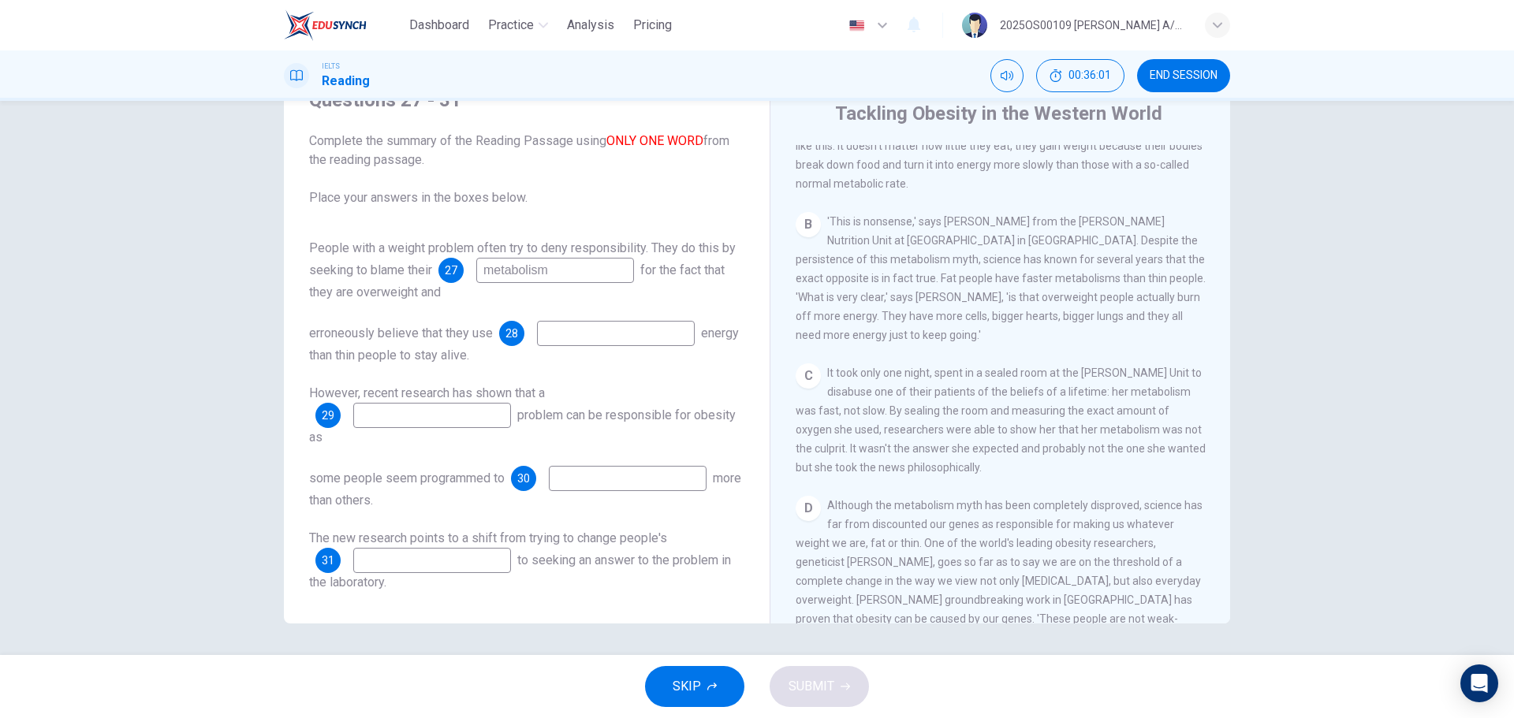
scroll to position [394, 0]
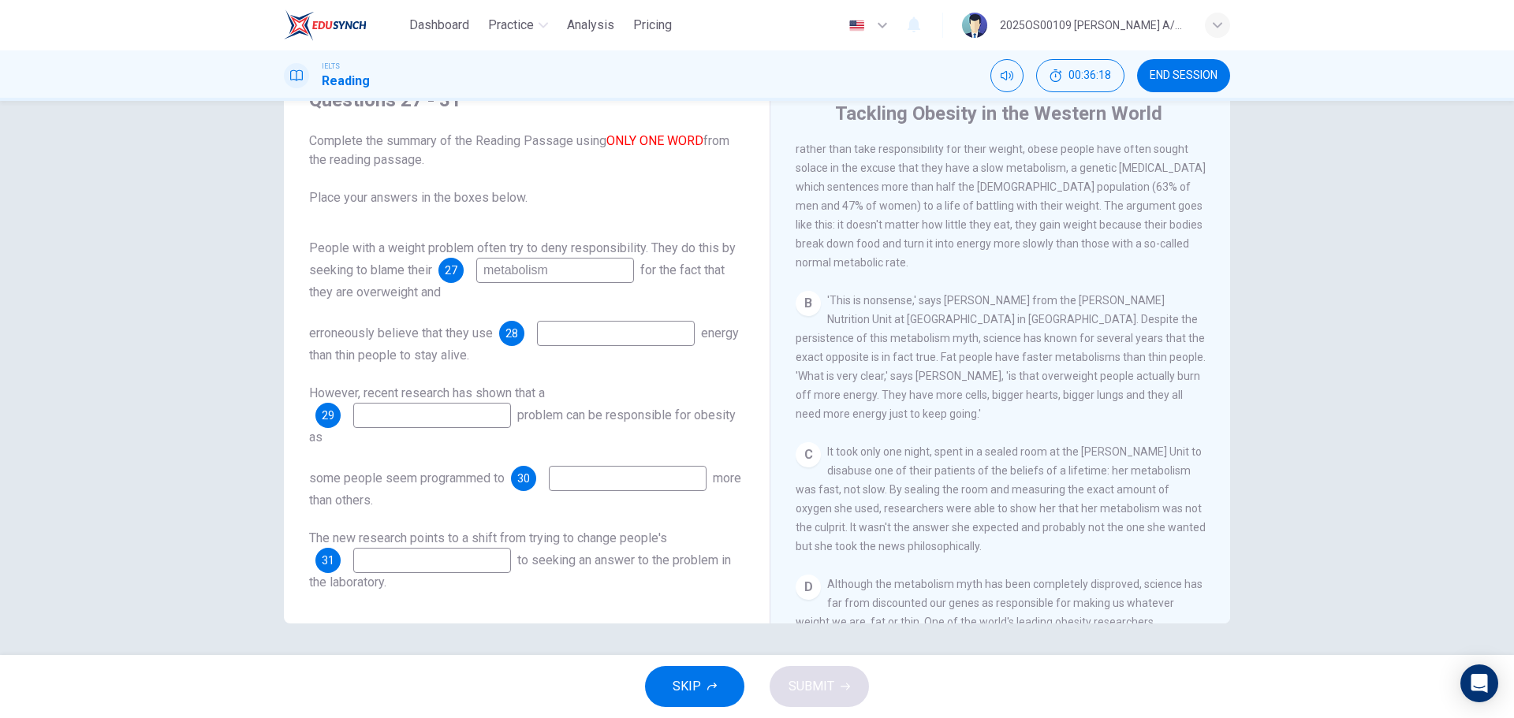
type input "metabolism"
click at [580, 327] on input at bounding box center [616, 333] width 158 height 25
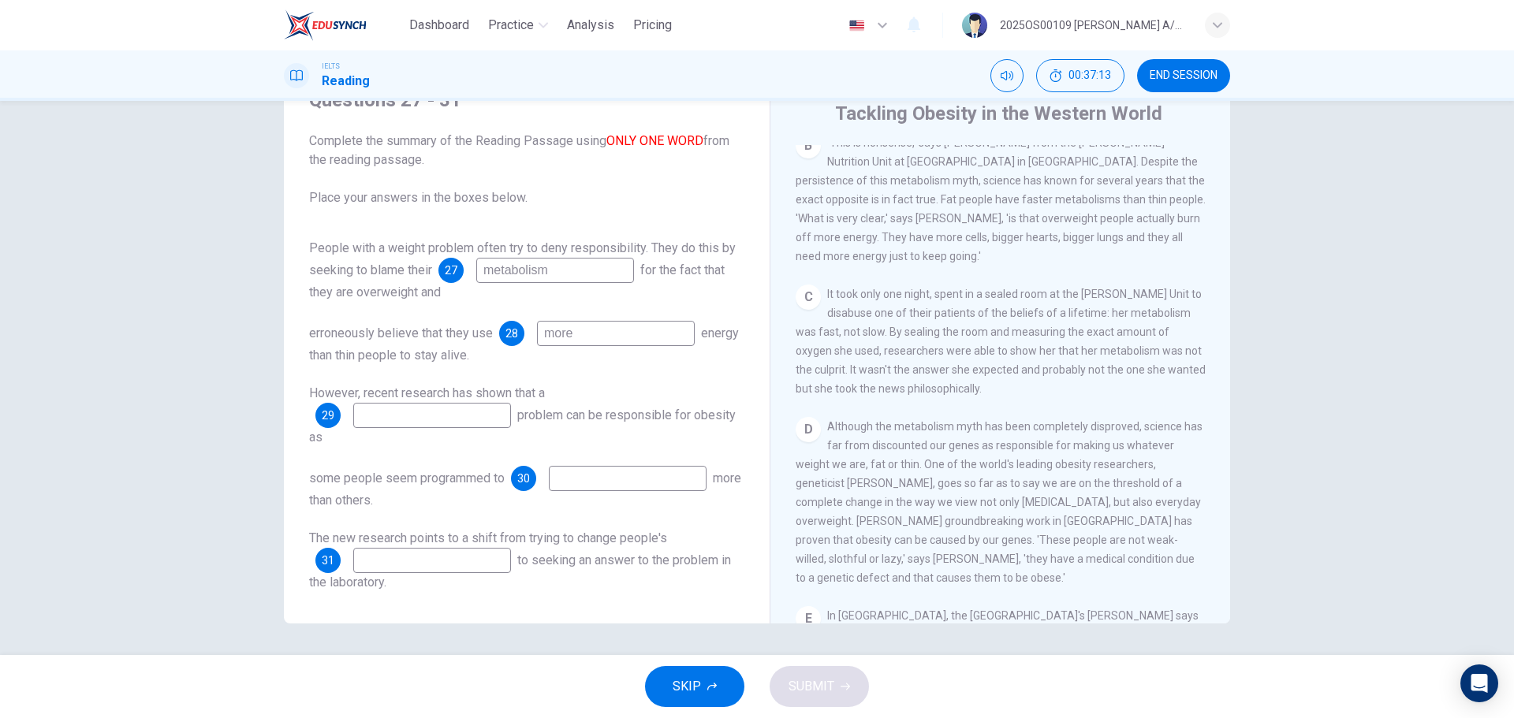
scroll to position [631, 0]
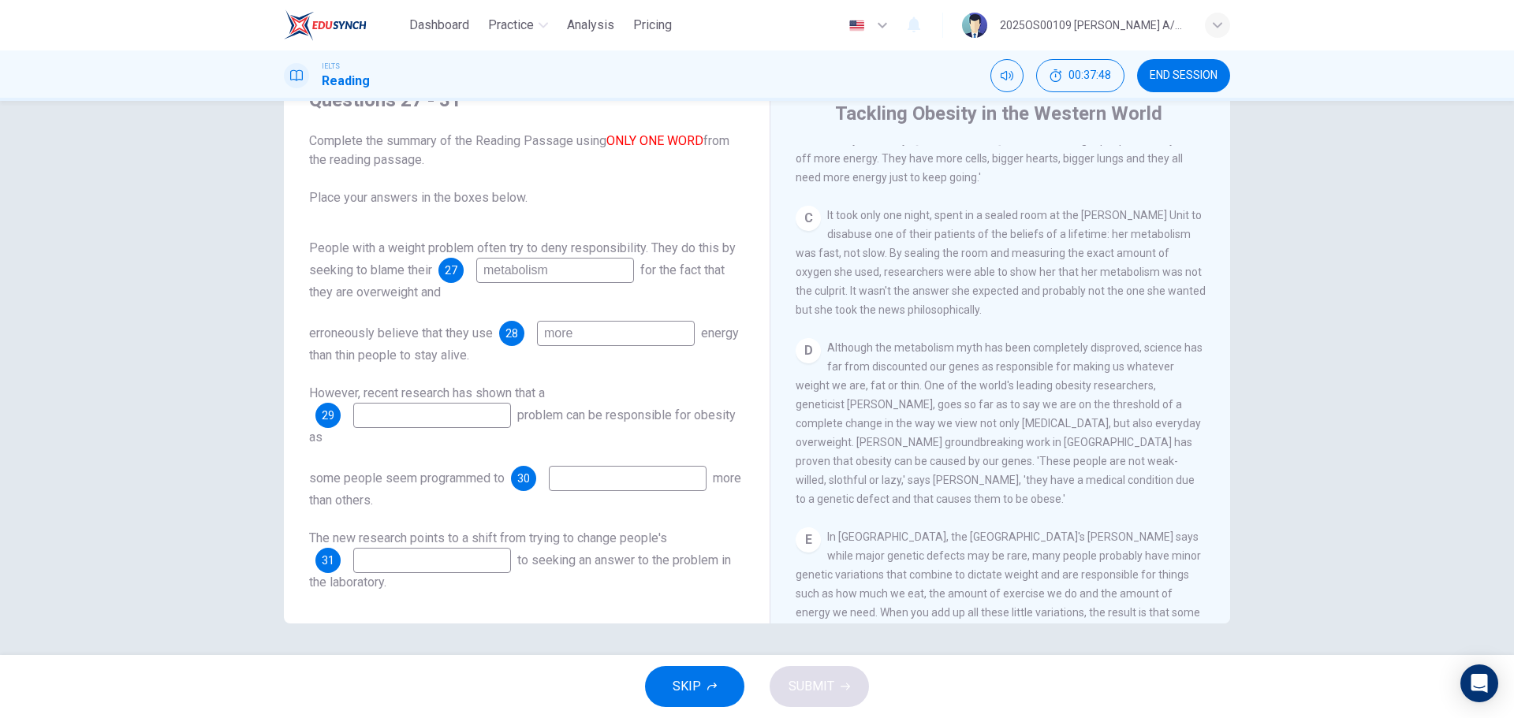
type input "more"
click at [405, 416] on input at bounding box center [432, 415] width 158 height 25
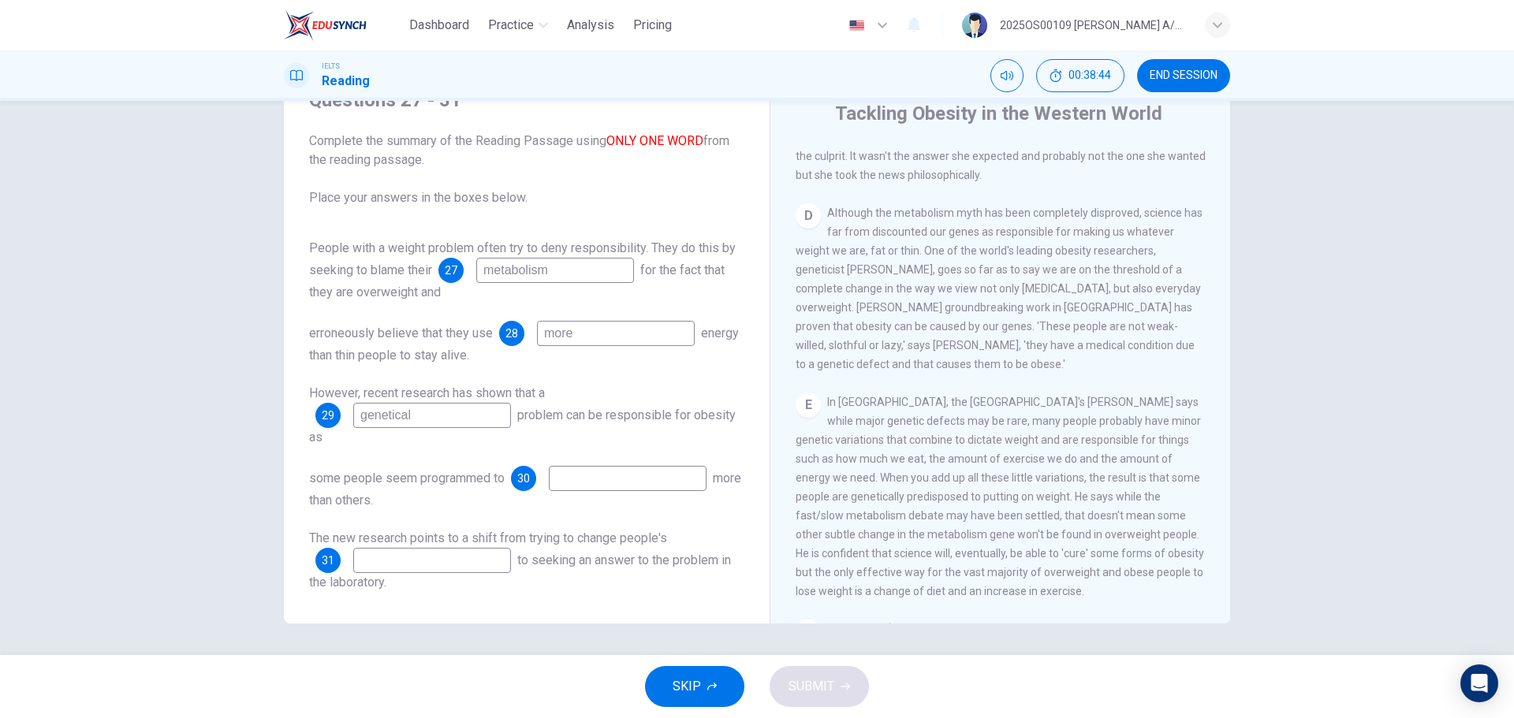
scroll to position [789, 0]
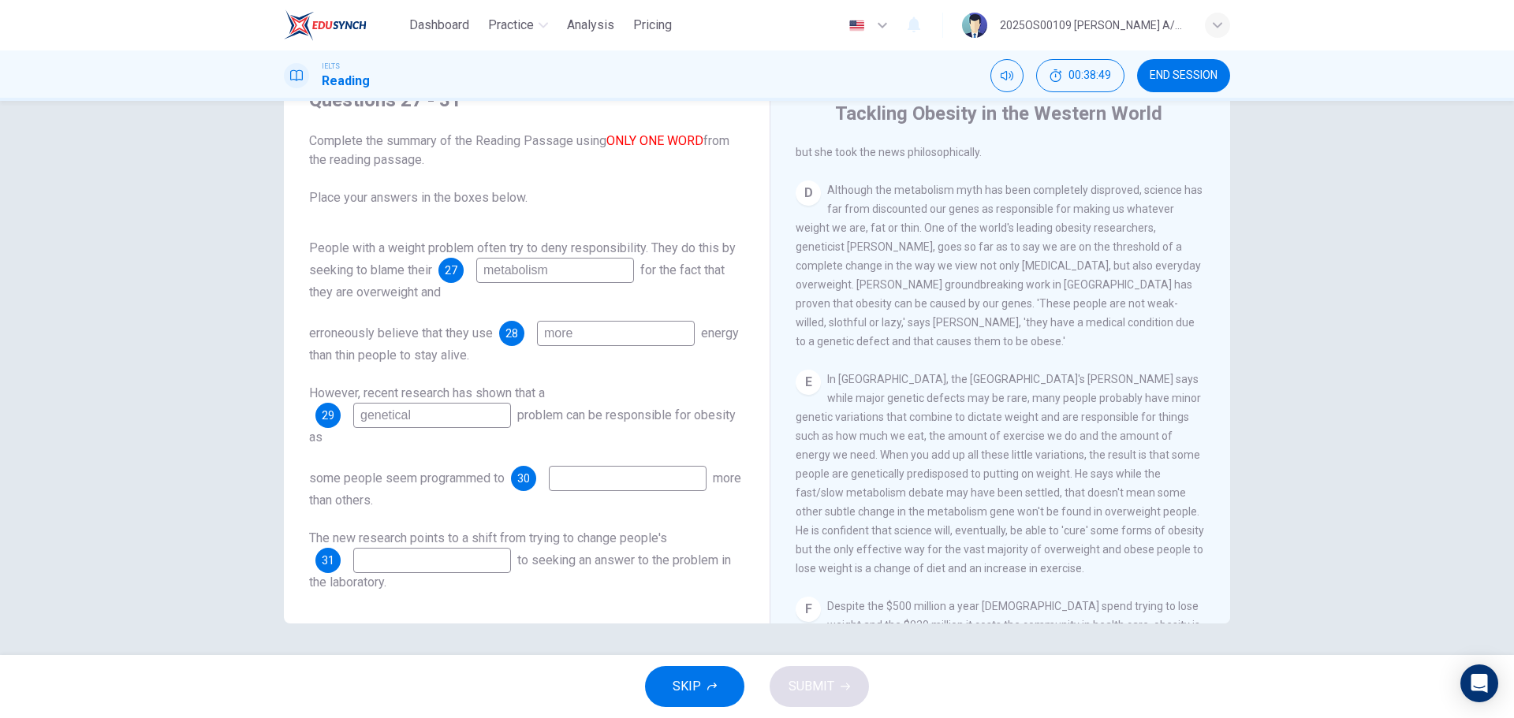
type input "genetical"
click at [598, 472] on input at bounding box center [628, 478] width 158 height 25
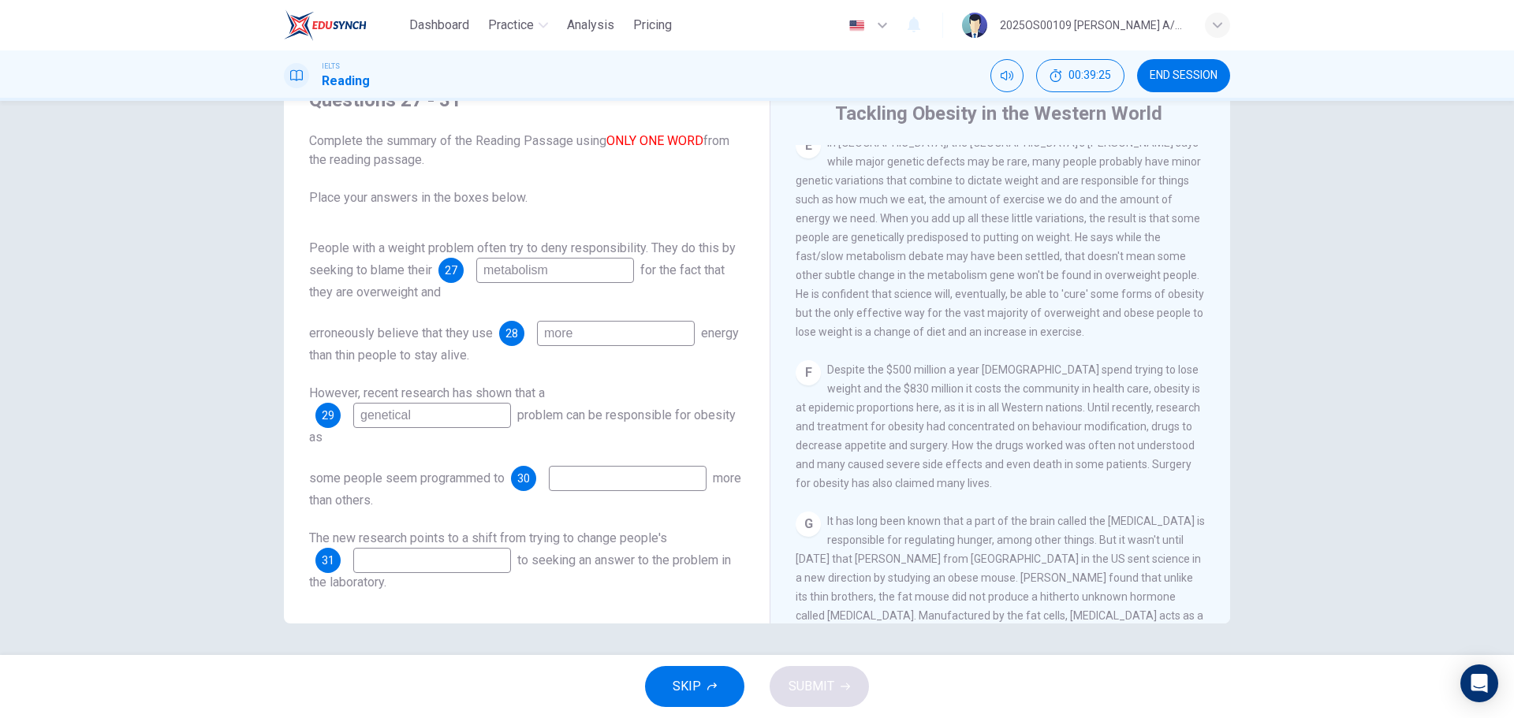
scroll to position [868, 0]
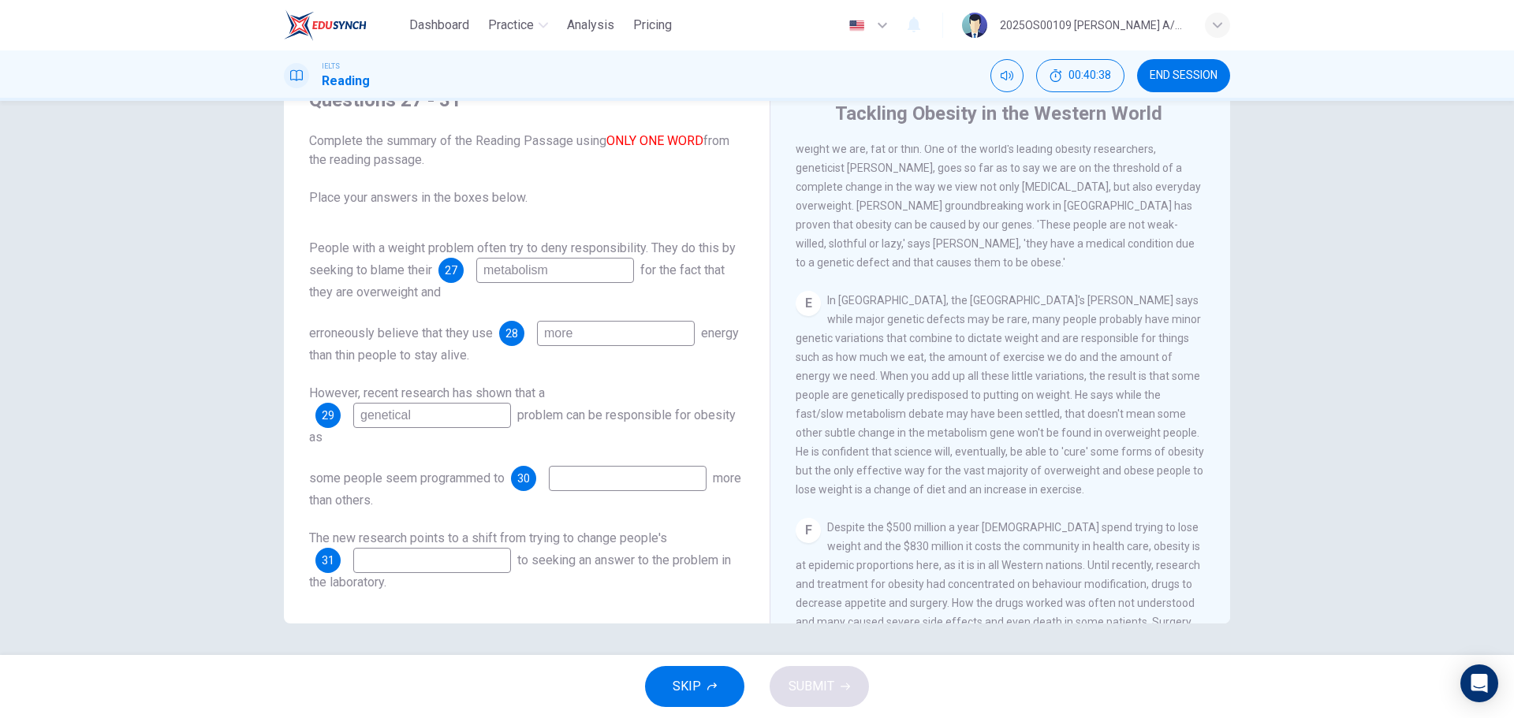
click at [629, 476] on input at bounding box center [628, 478] width 158 height 25
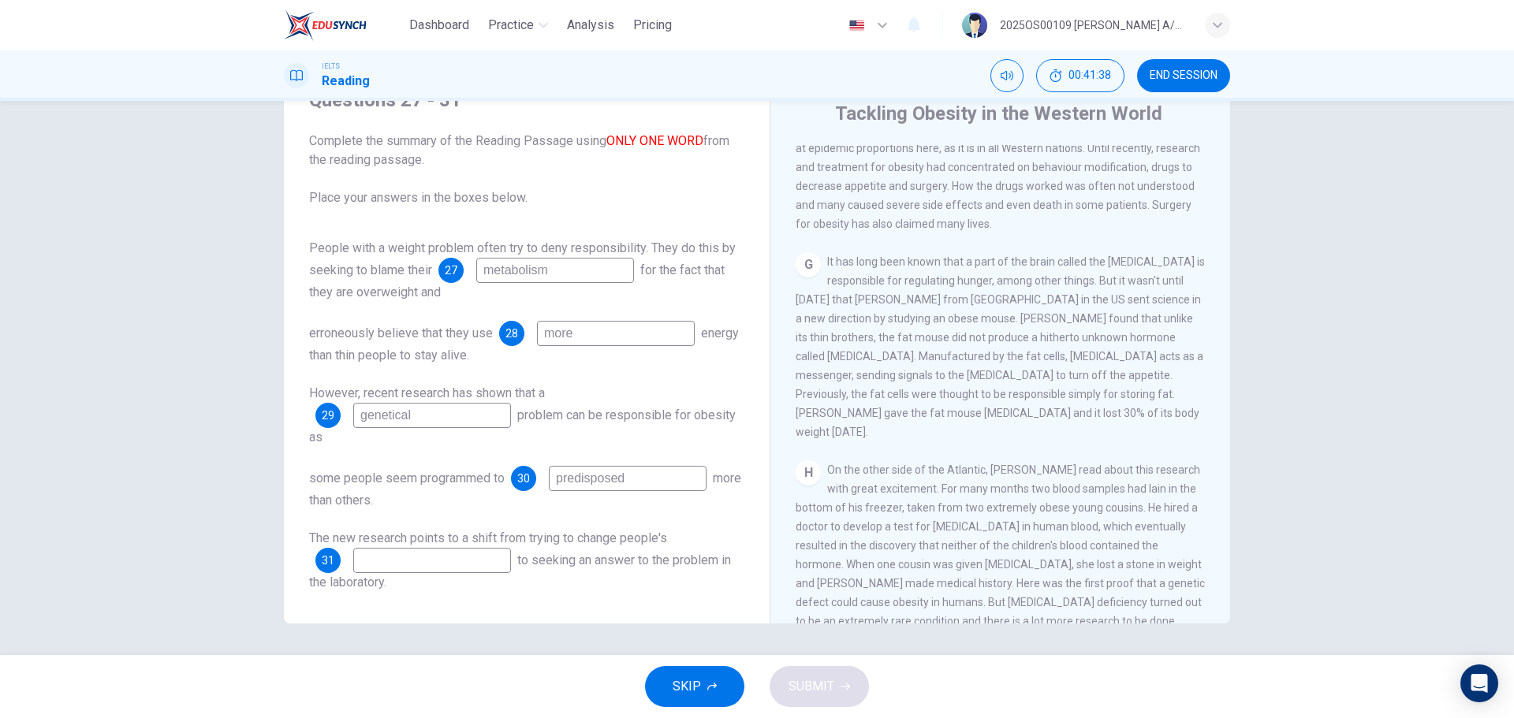
scroll to position [1267, 0]
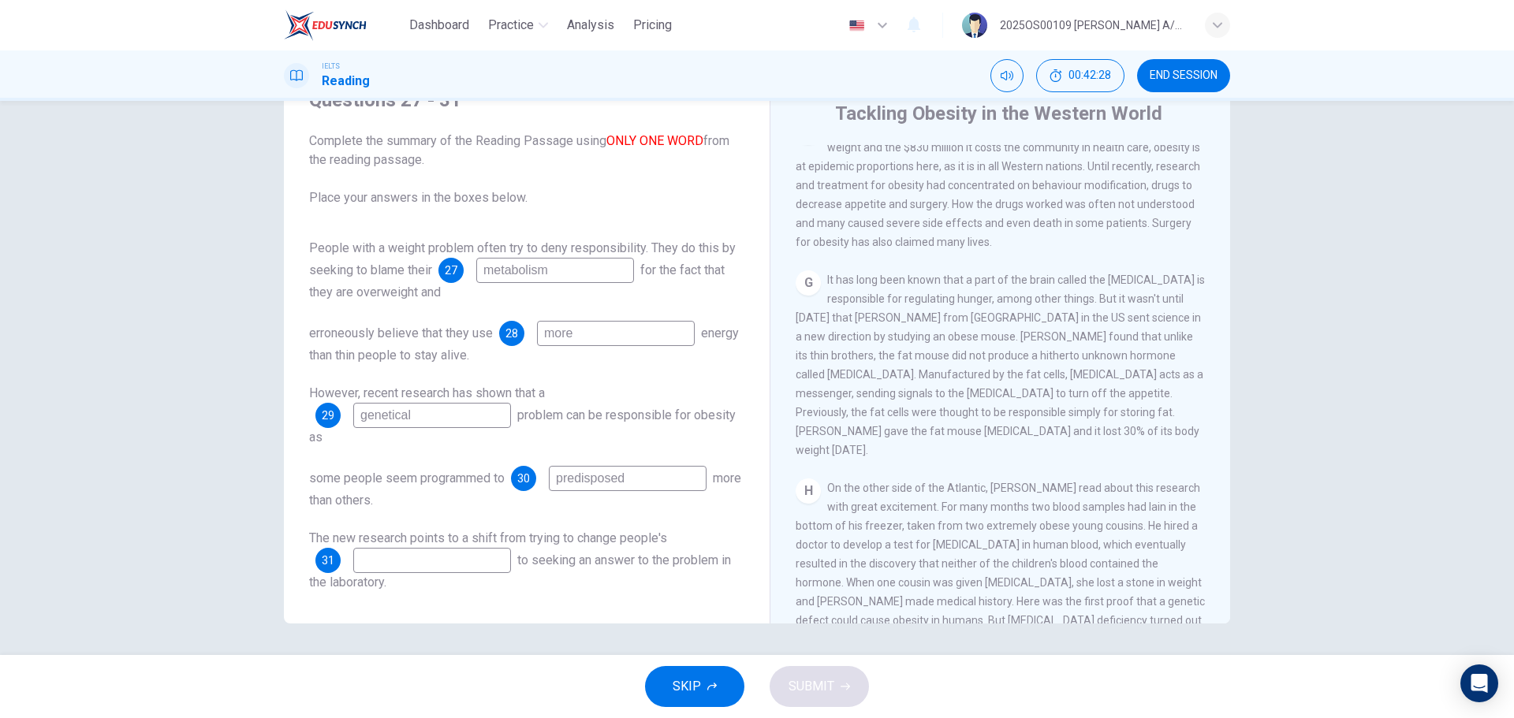
type input "predisposed"
click at [383, 557] on input at bounding box center [432, 560] width 158 height 25
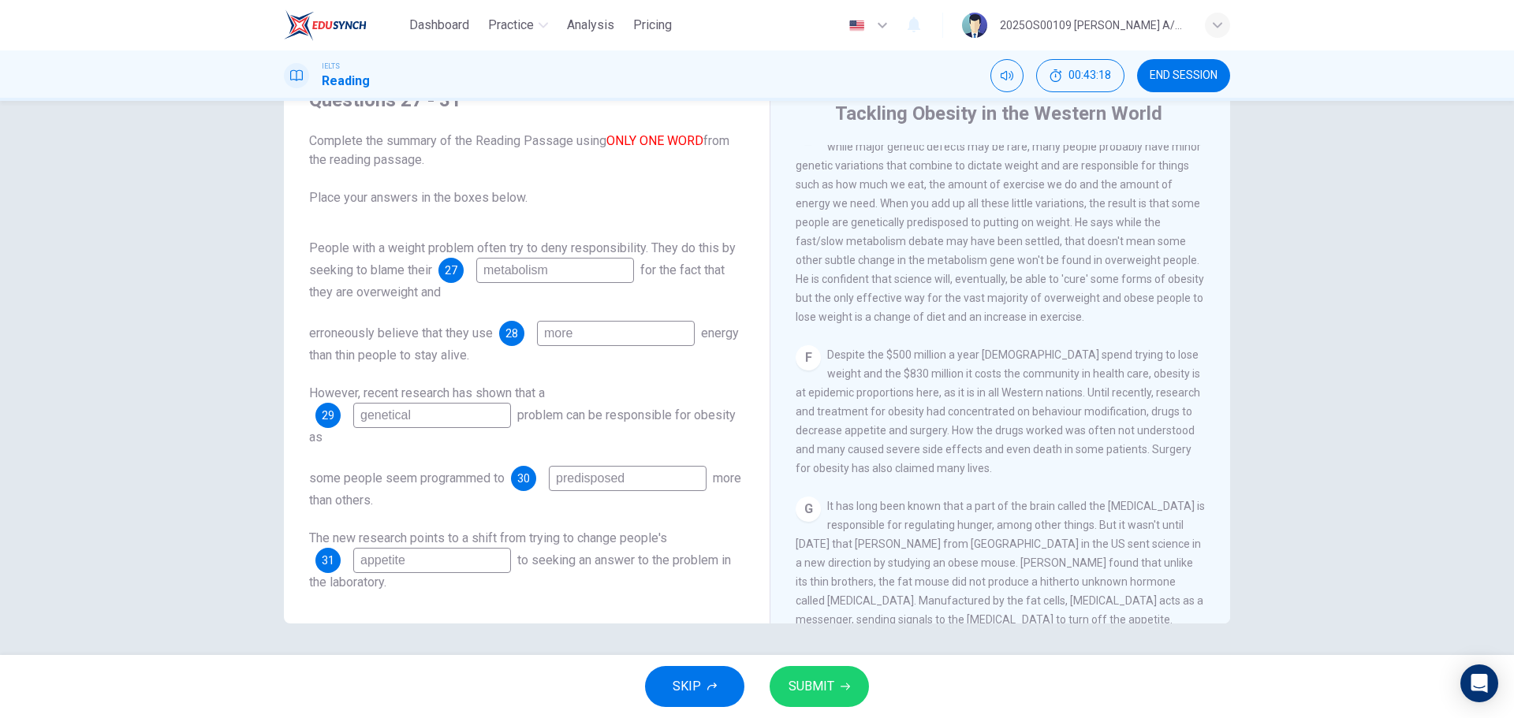
scroll to position [1030, 0]
type input "appetite"
click at [795, 677] on span "SUBMIT" at bounding box center [812, 687] width 46 height 22
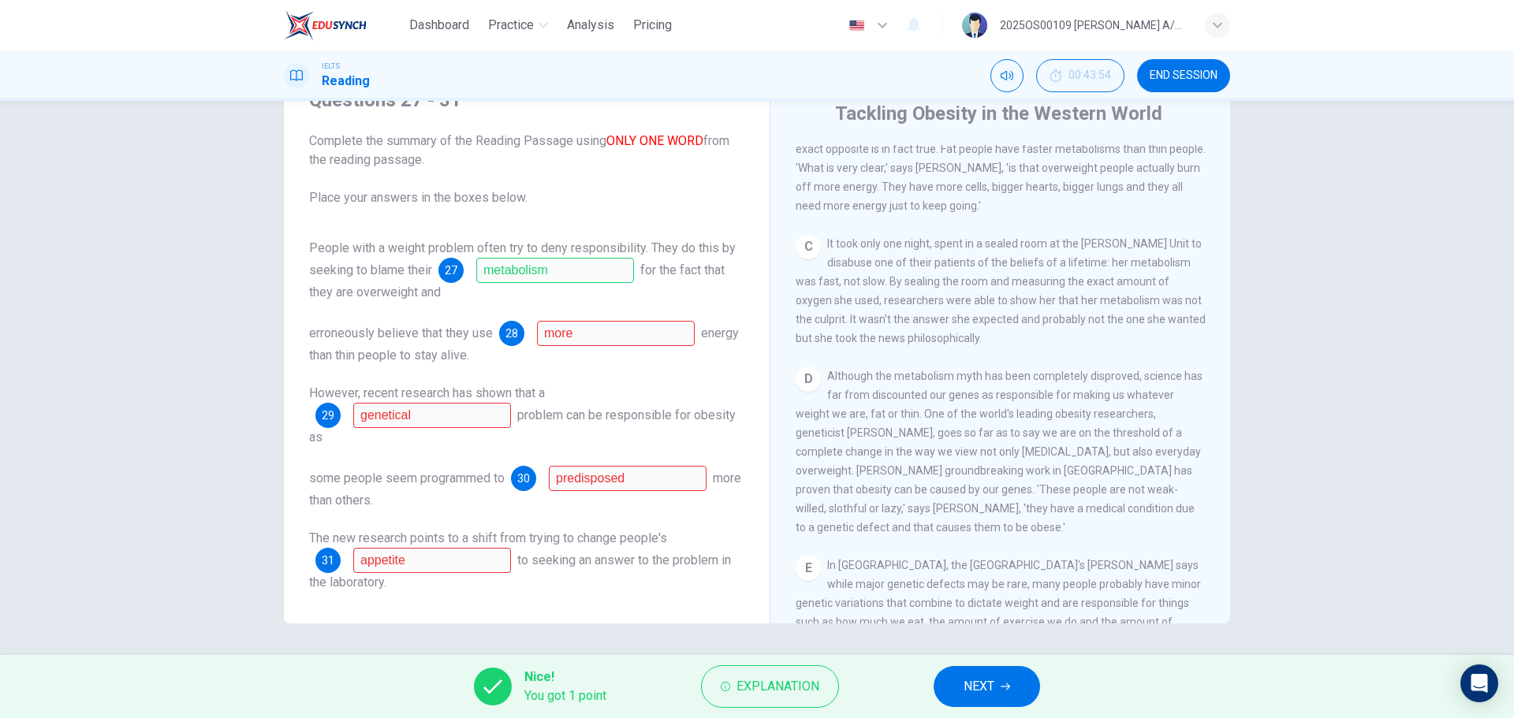
scroll to position [399, 0]
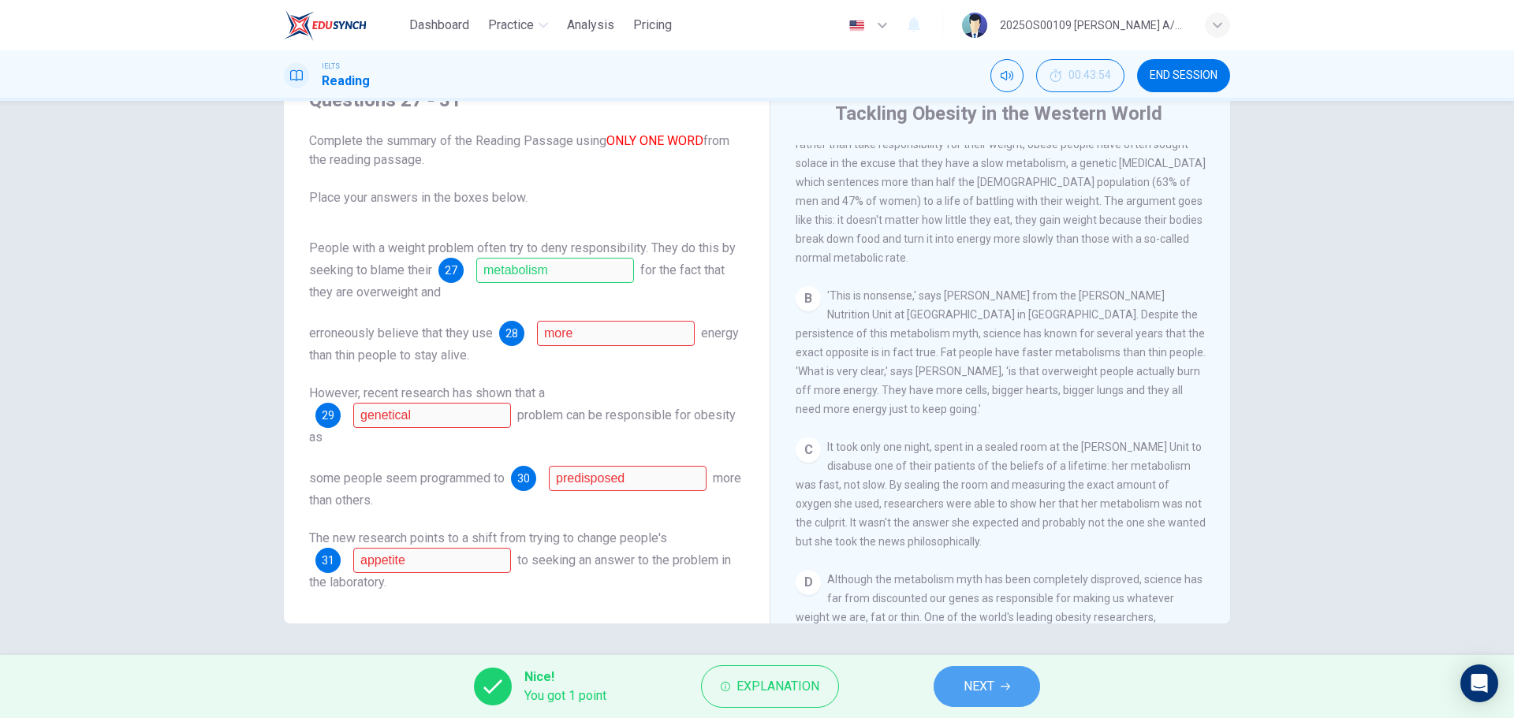
click at [1008, 681] on button "NEXT" at bounding box center [987, 686] width 106 height 41
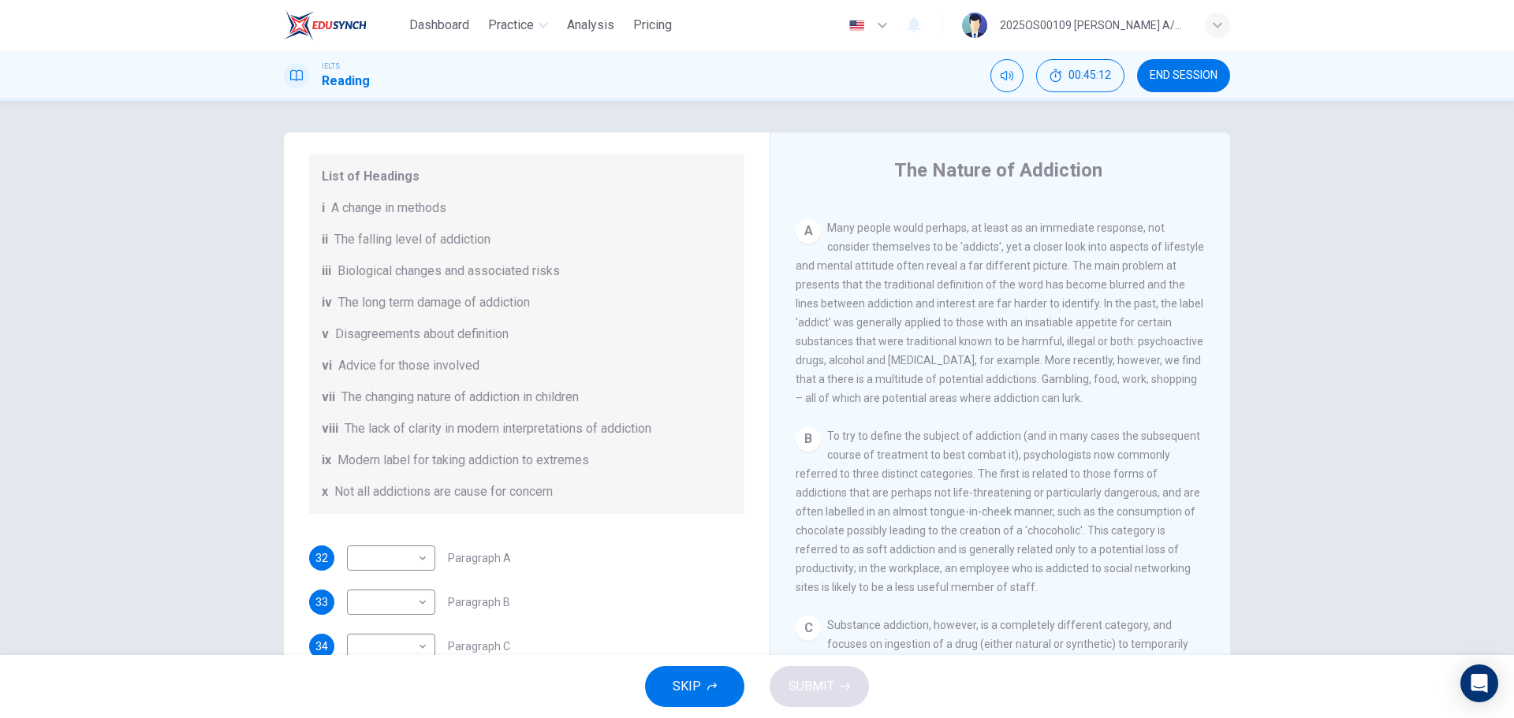
scroll to position [237, 0]
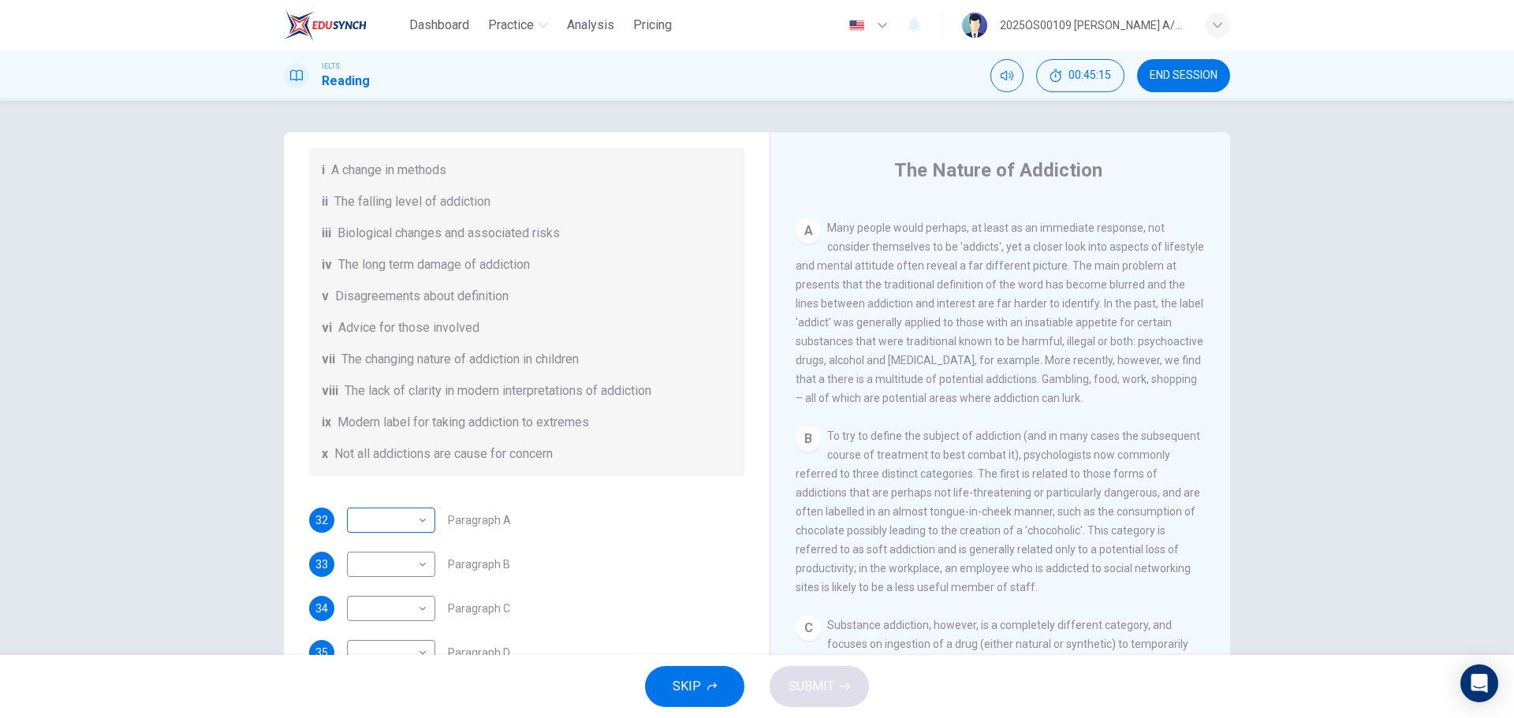
click at [420, 526] on body "Dashboard Practice Analysis Pricing English en ​ 2025OS00109 LUCIA A/P SWATHESA…" at bounding box center [757, 359] width 1514 height 718
click at [407, 617] on li "vii" at bounding box center [387, 617] width 88 height 25
type input "vii"
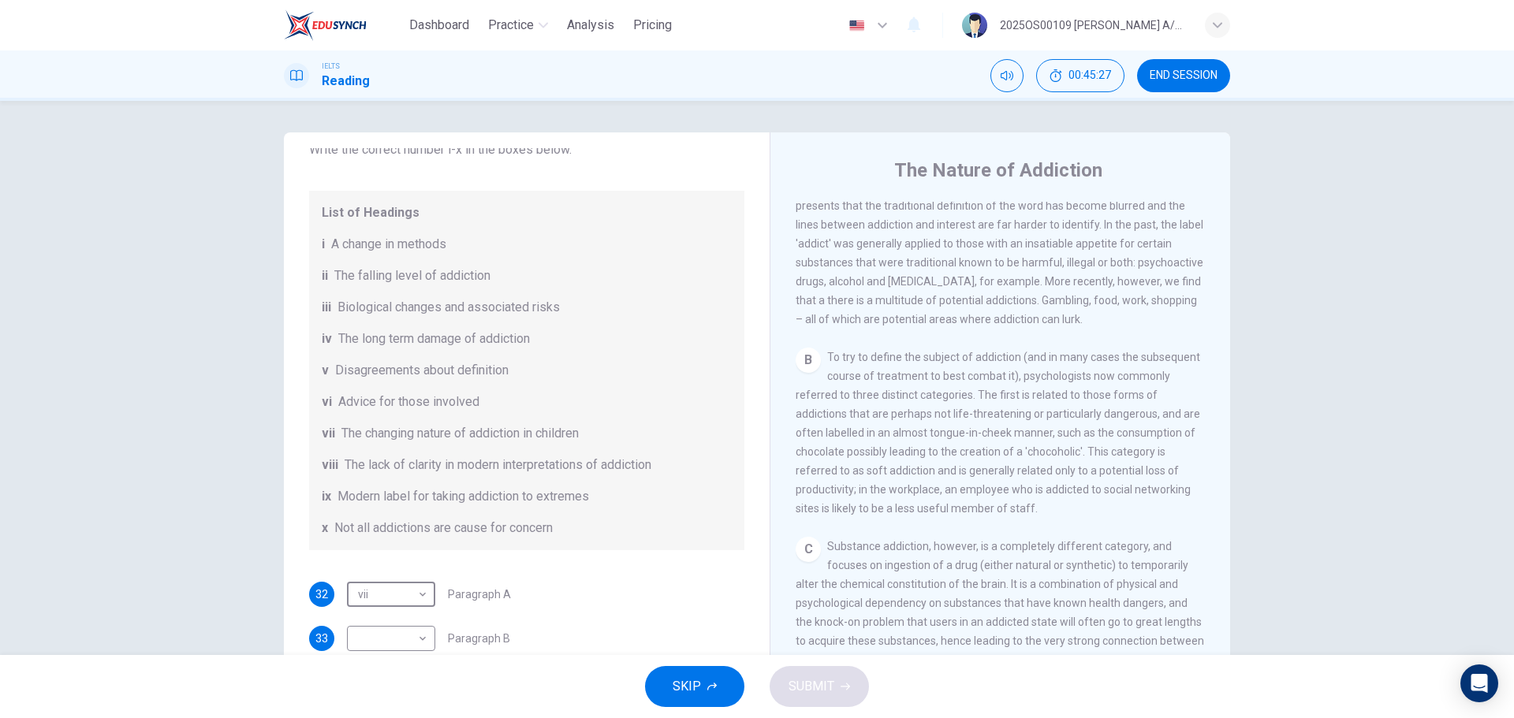
scroll to position [158, 0]
click at [414, 649] on body "Dashboard Practice Analysis Pricing English en ​ 2025OS00109 LUCIA A/P SWATHESA…" at bounding box center [757, 359] width 1514 height 718
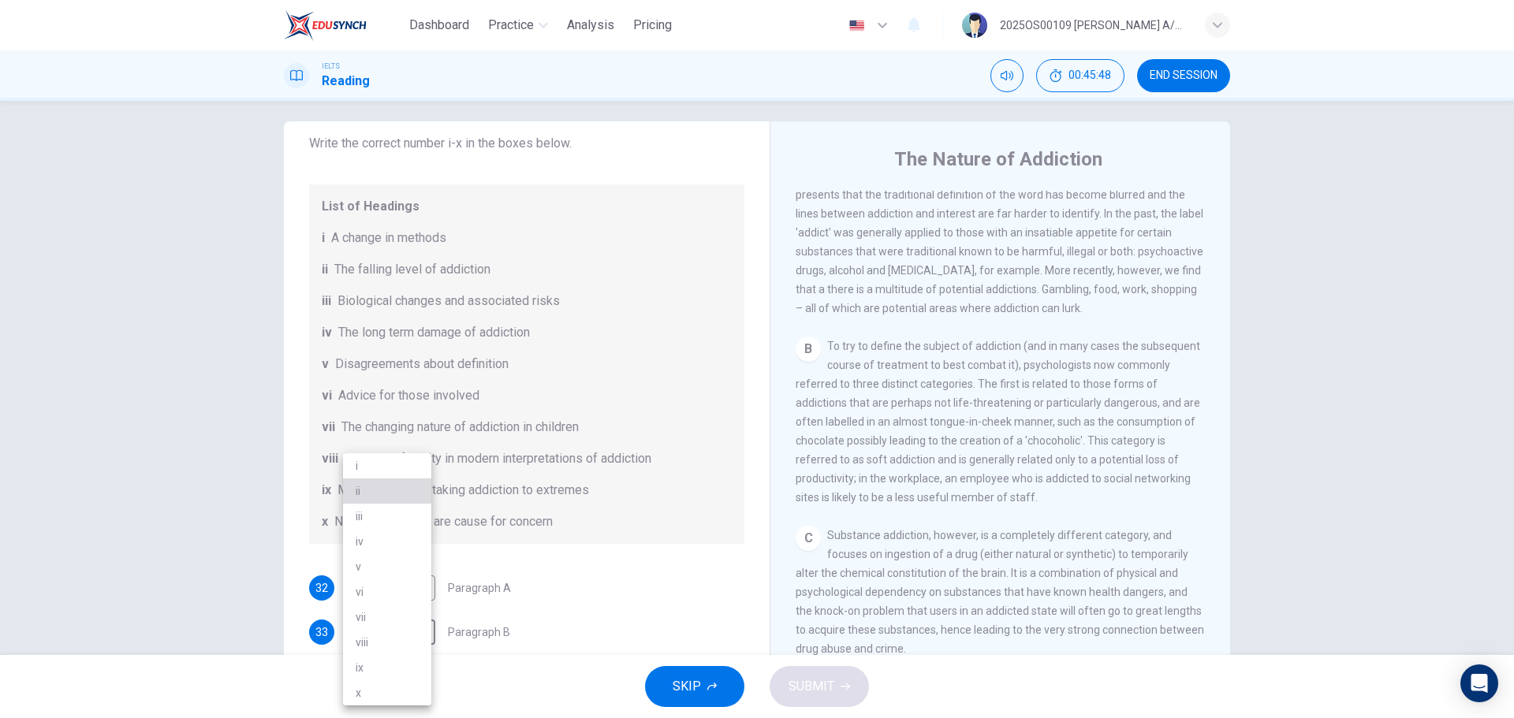
click at [375, 489] on li "ii" at bounding box center [387, 491] width 88 height 25
type input "ii"
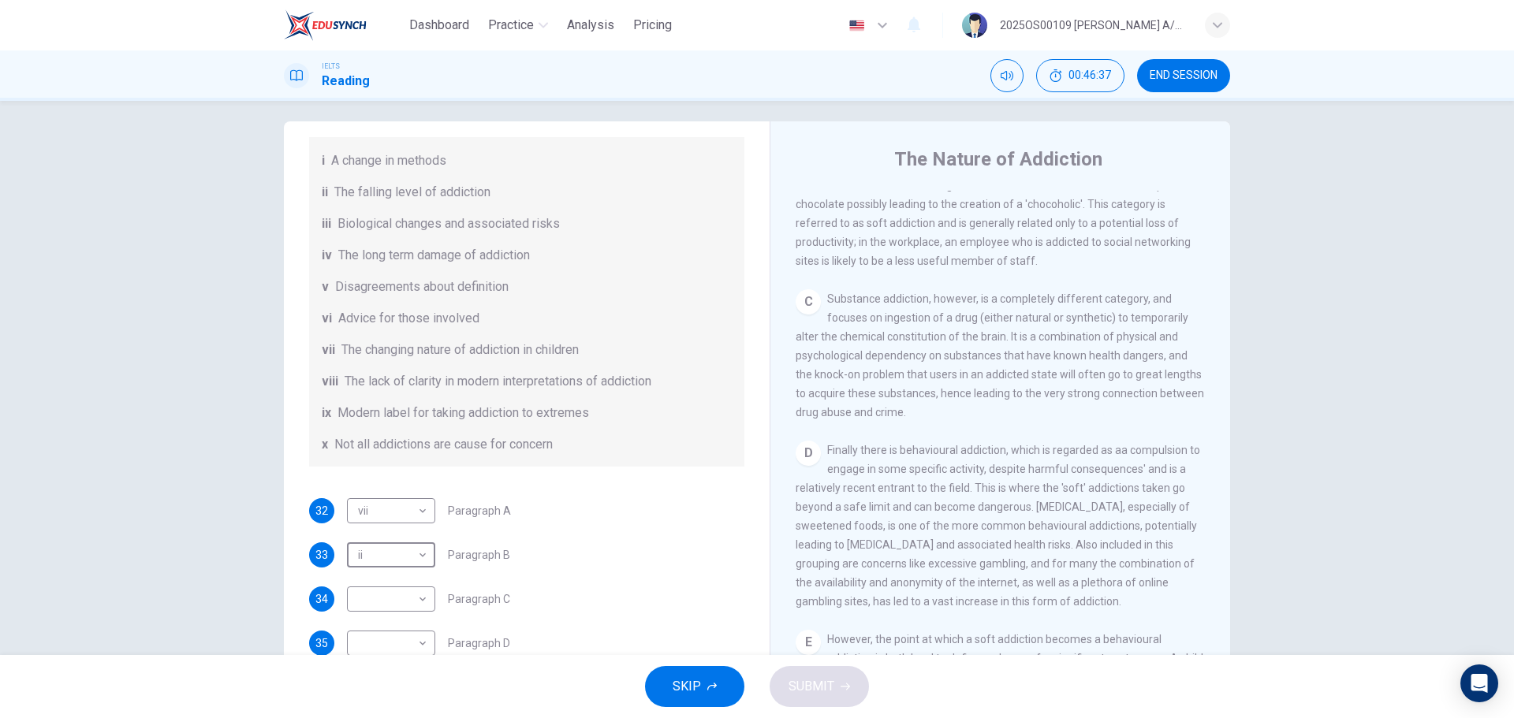
scroll to position [315, 0]
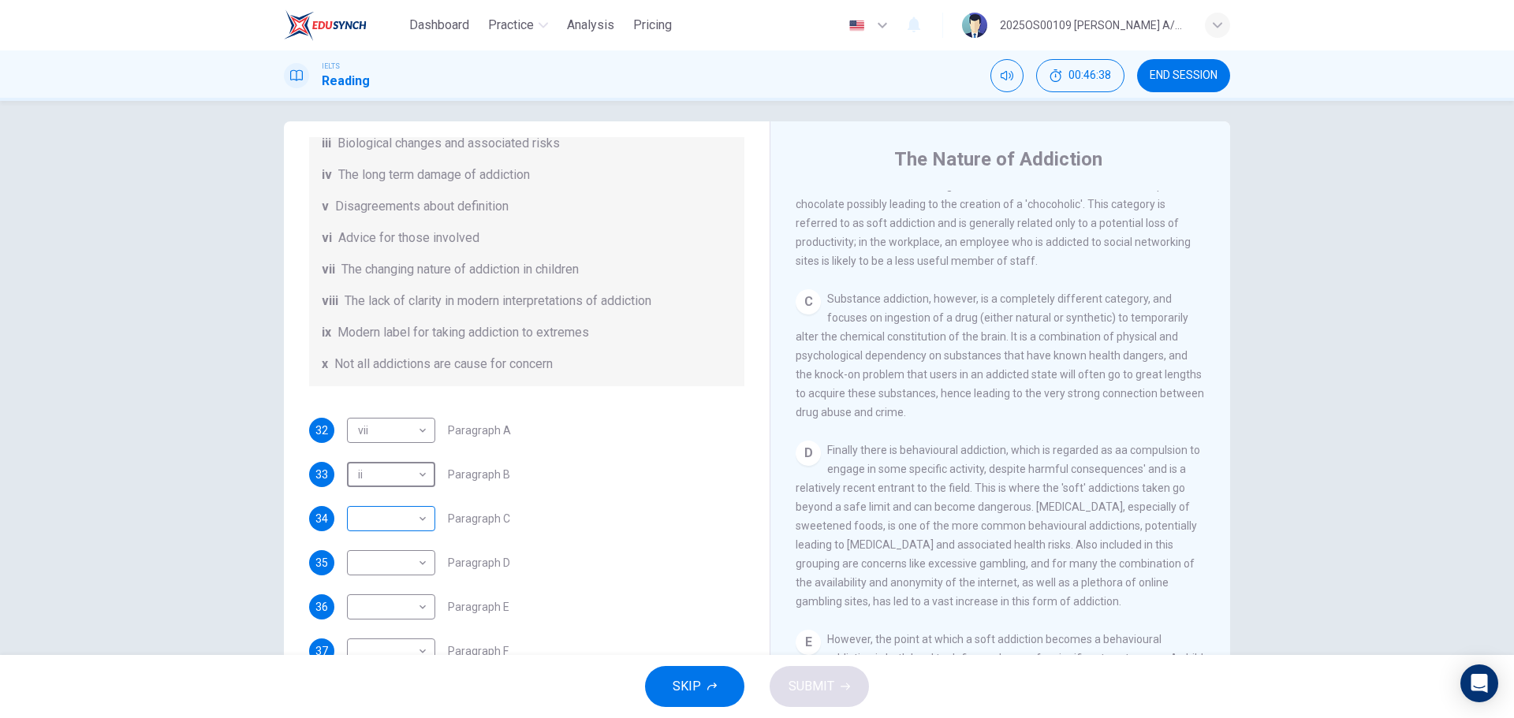
click at [385, 528] on body "Dashboard Practice Analysis Pricing English en ​ 2025OS00109 LUCIA A/P SWATHESA…" at bounding box center [757, 359] width 1514 height 718
click at [369, 564] on li "v" at bounding box center [387, 566] width 88 height 25
type input "v"
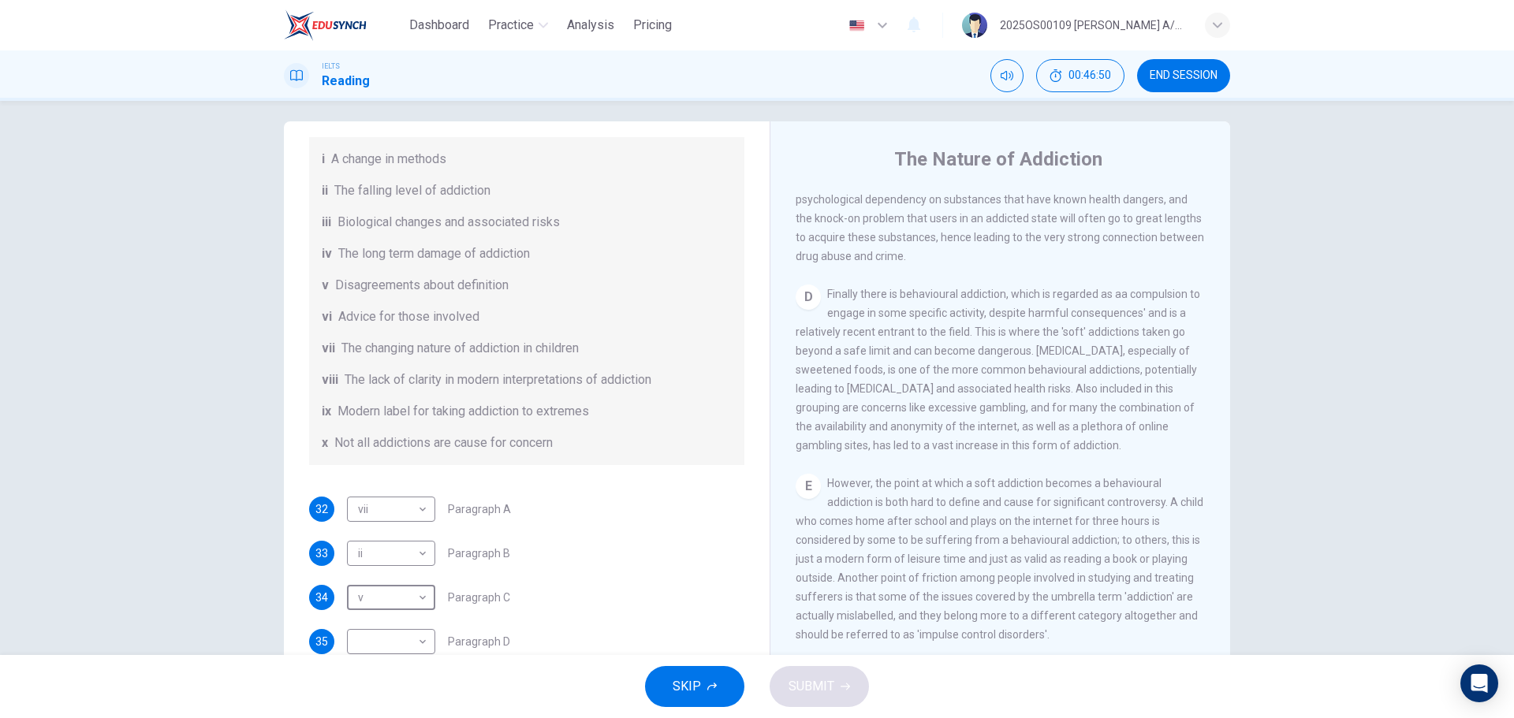
scroll to position [789, 0]
click at [393, 638] on body "Dashboard Practice Analysis Pricing English en ​ 2025OS00109 LUCIA A/P SWATHESA…" at bounding box center [757, 359] width 1514 height 718
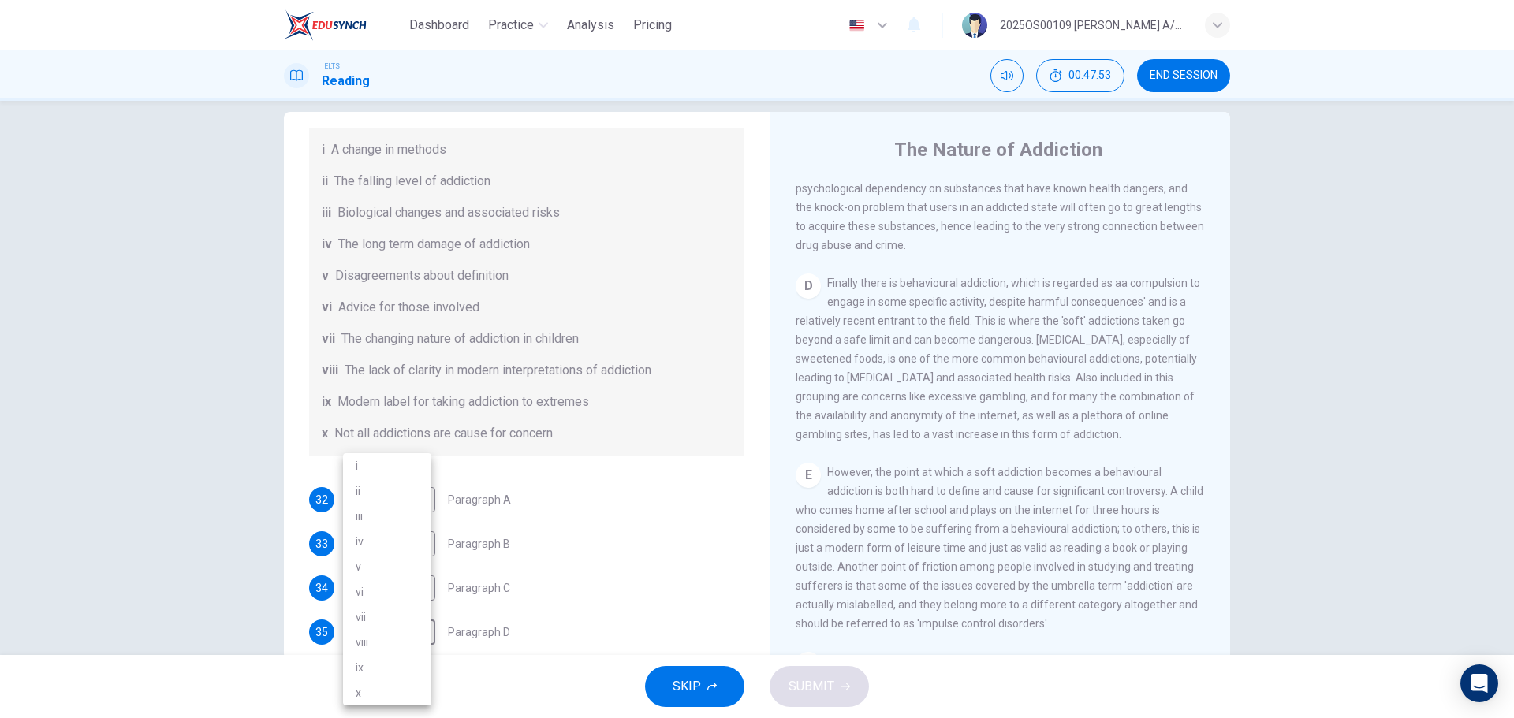
click at [371, 699] on li "x" at bounding box center [387, 693] width 88 height 25
type input "x"
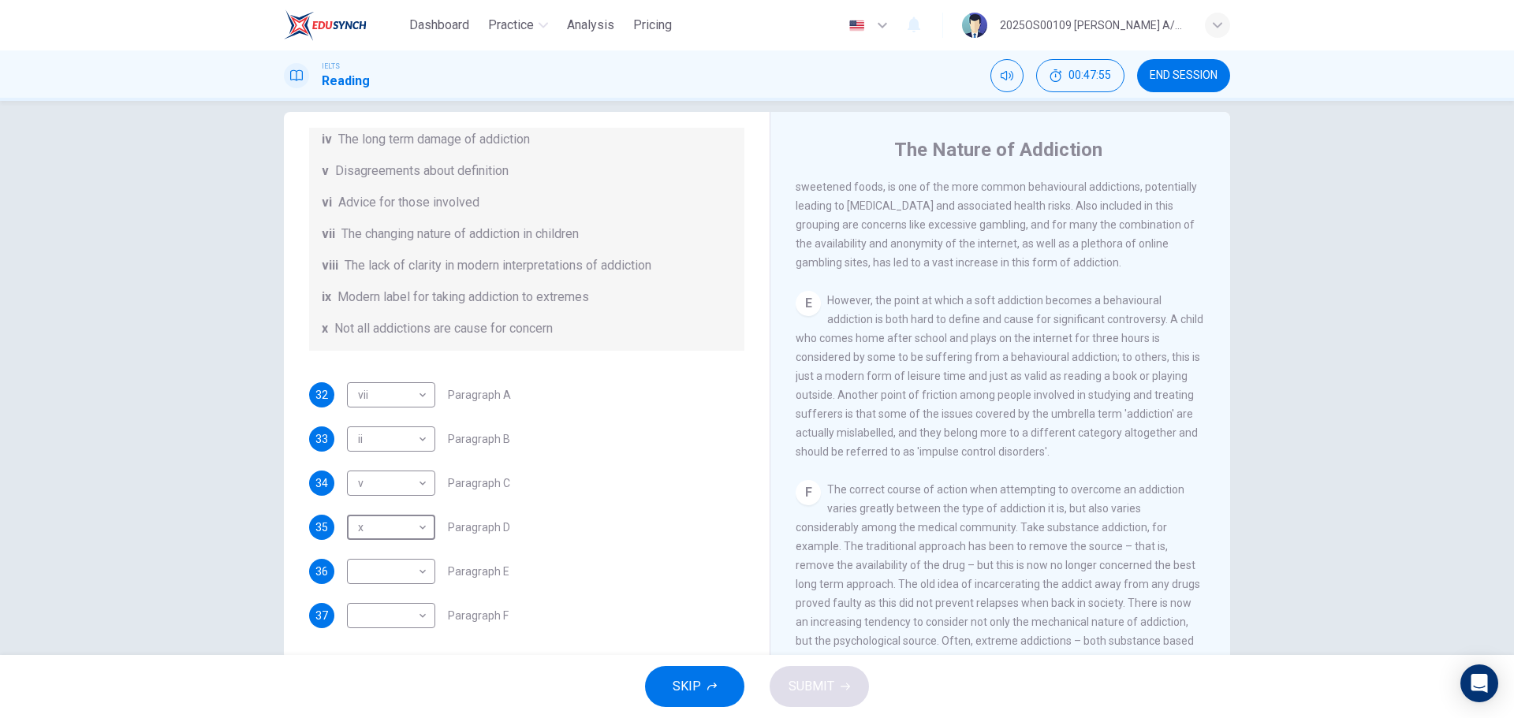
scroll to position [946, 0]
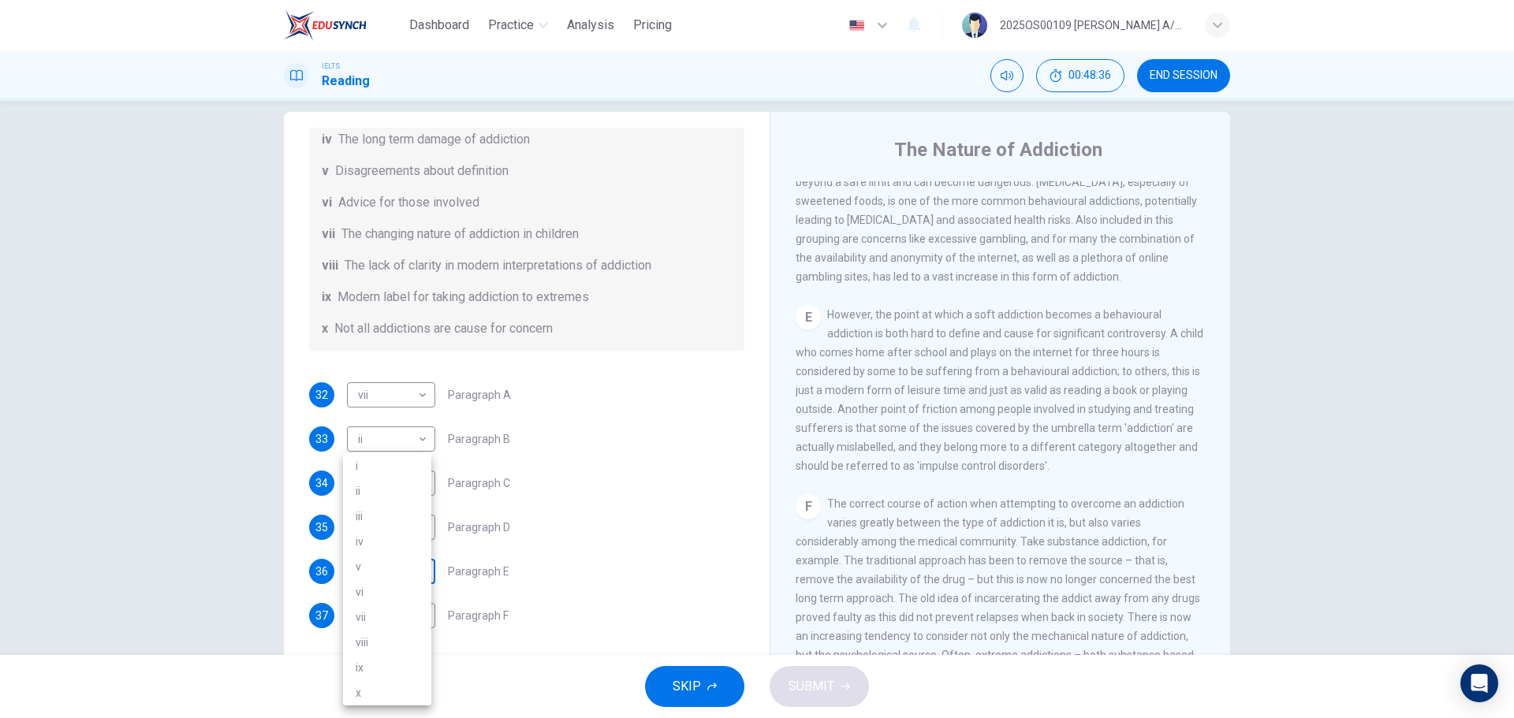
click at [385, 579] on body "Dashboard Practice Analysis Pricing English en ​ 2025OS00109 LUCIA A/P SWATHESA…" at bounding box center [757, 359] width 1514 height 718
click at [394, 647] on li "viii" at bounding box center [387, 642] width 88 height 25
type input "viii"
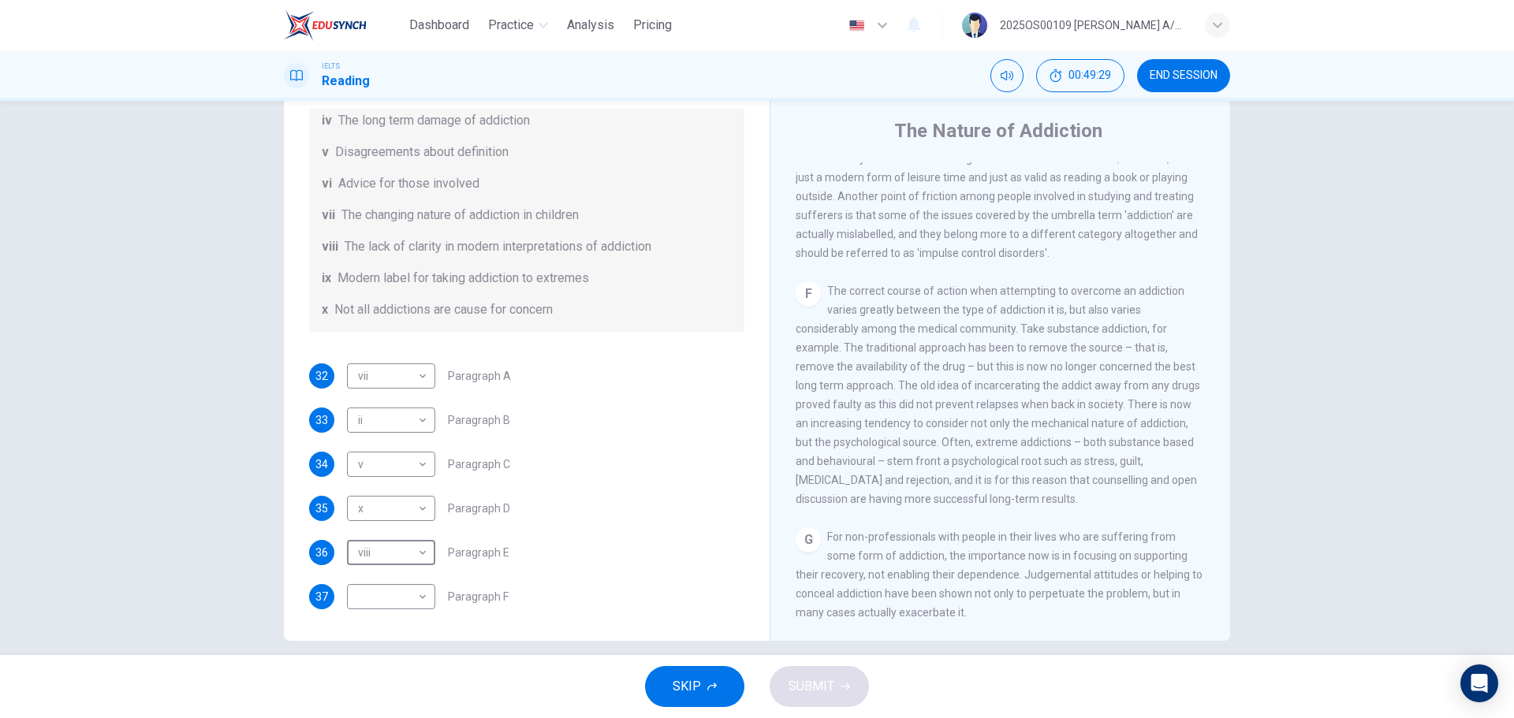
scroll to position [57, 0]
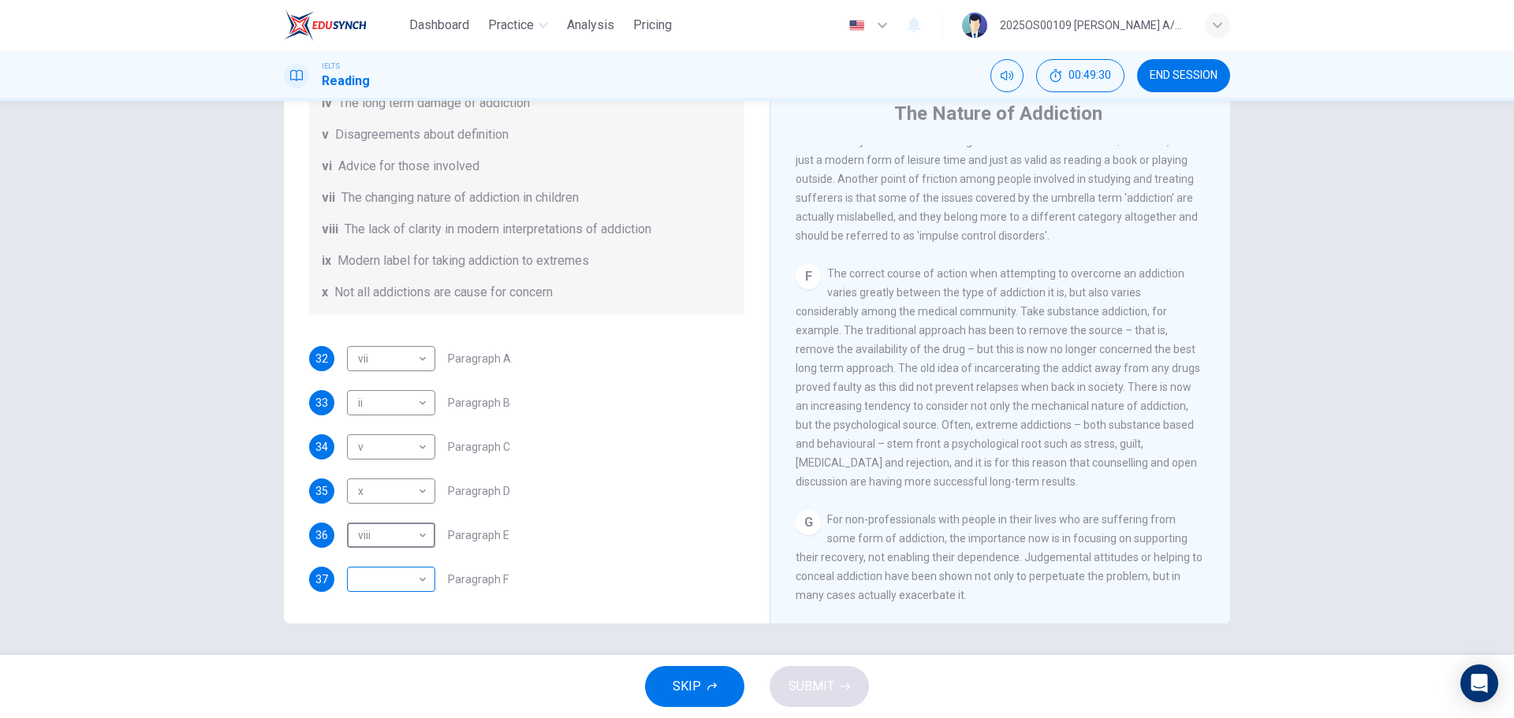
click at [372, 580] on body "Dashboard Practice Analysis Pricing English en ​ 2025OS00109 LUCIA A/P SWATHESA…" at bounding box center [757, 359] width 1514 height 718
click at [382, 544] on li "iv" at bounding box center [387, 541] width 88 height 25
type input "iv"
click at [841, 692] on button "SUBMIT" at bounding box center [819, 686] width 99 height 41
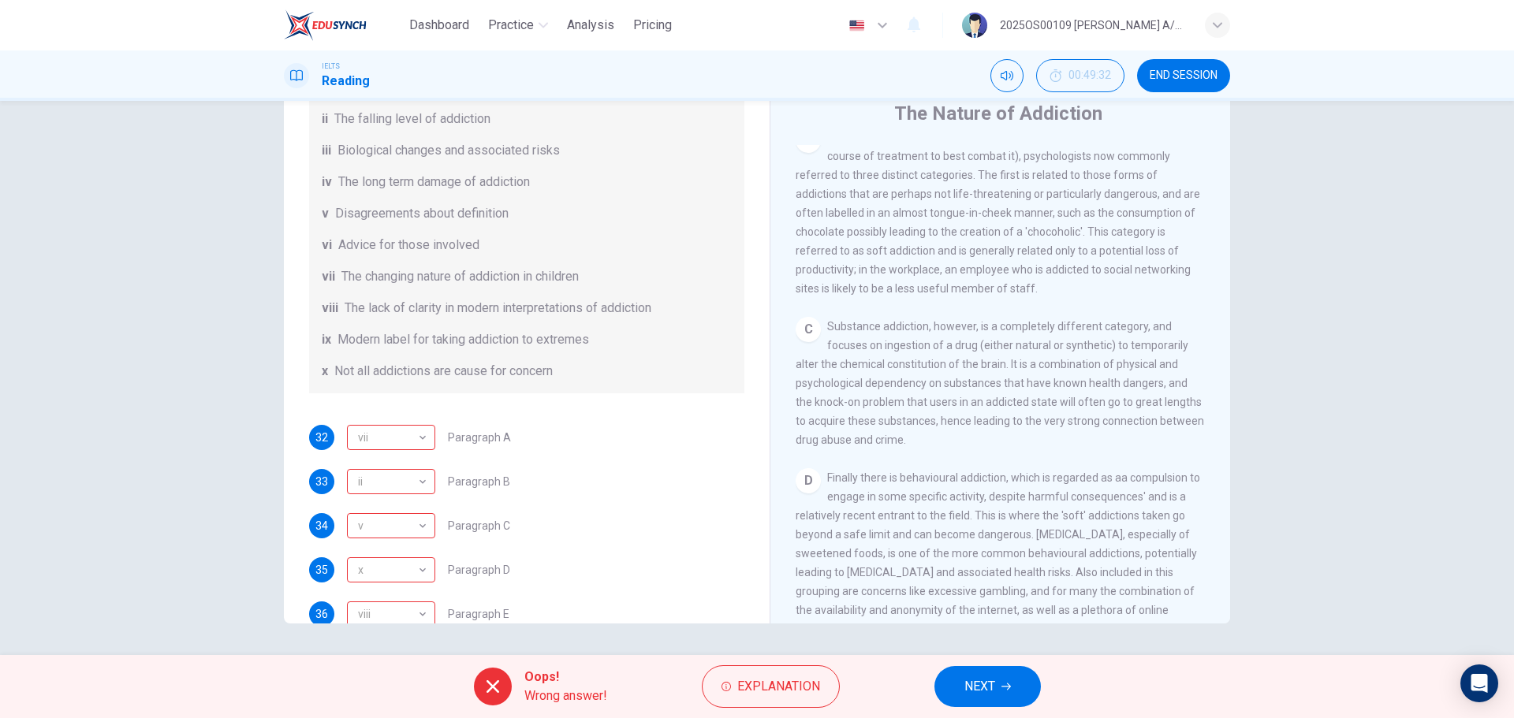
scroll to position [400, 0]
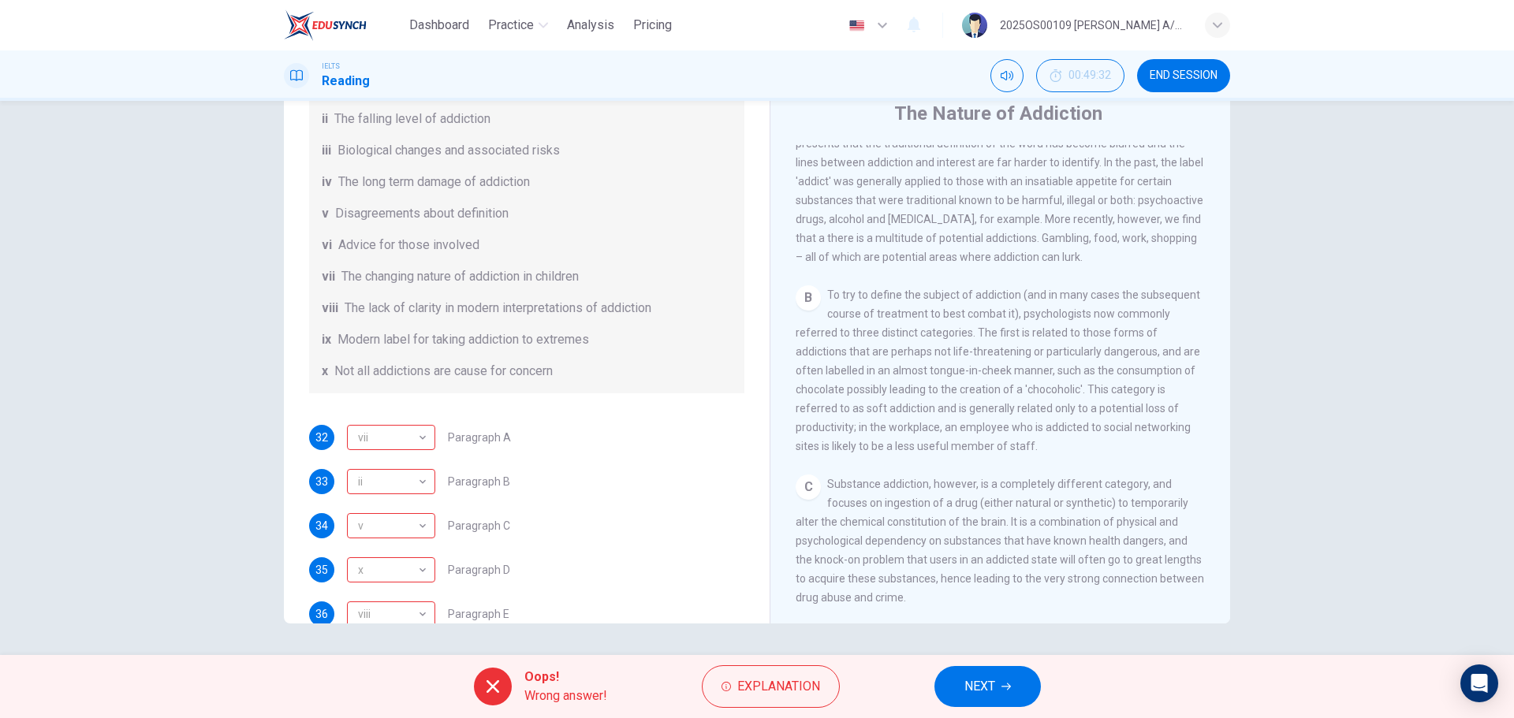
click at [986, 694] on span "NEXT" at bounding box center [980, 687] width 31 height 22
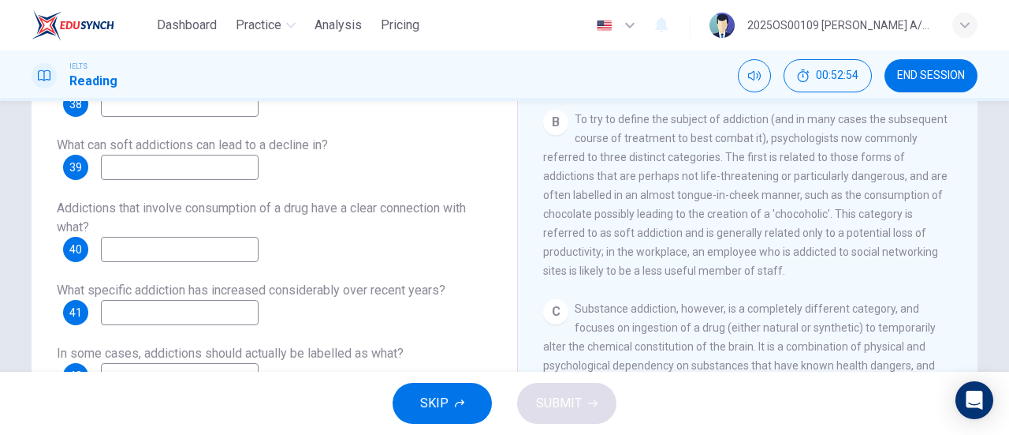
scroll to position [394, 0]
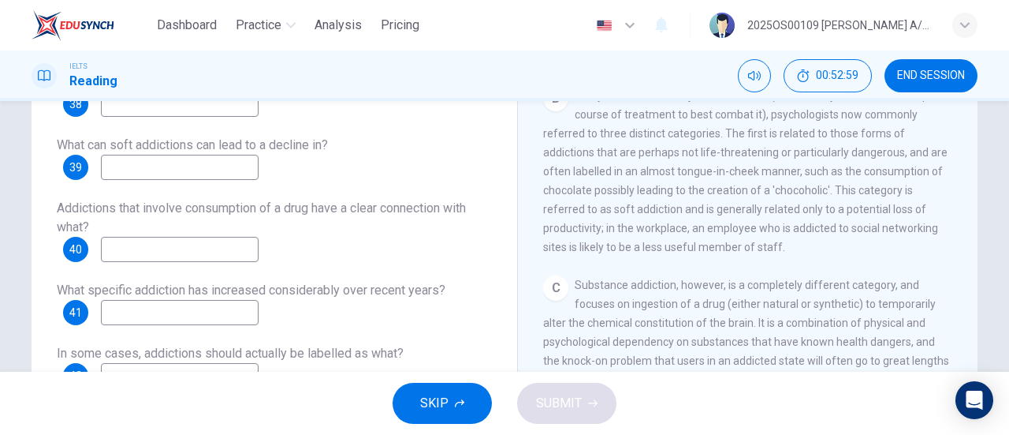
click at [170, 166] on input at bounding box center [180, 167] width 158 height 25
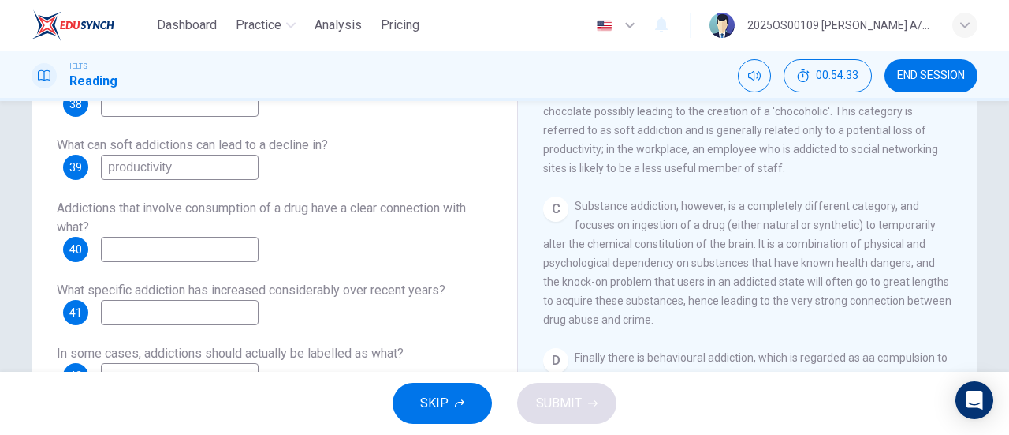
type input "productivity"
click at [123, 247] on input at bounding box center [180, 249] width 158 height 25
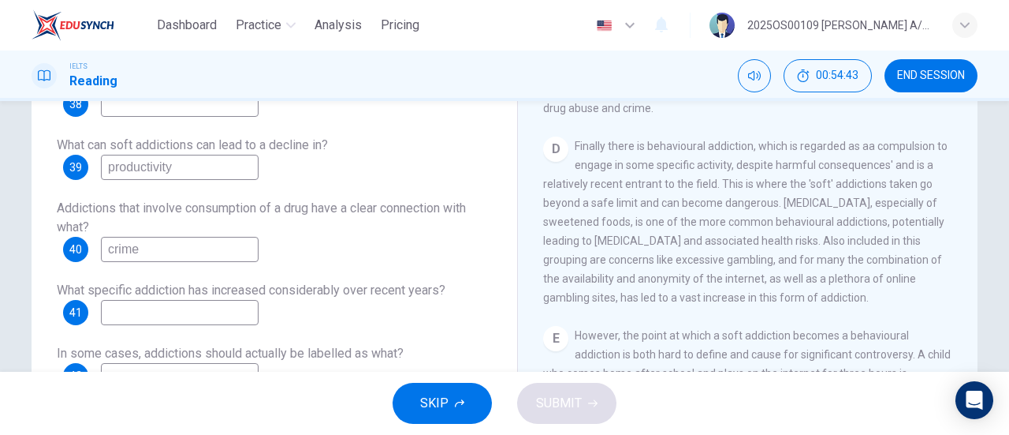
scroll to position [710, 0]
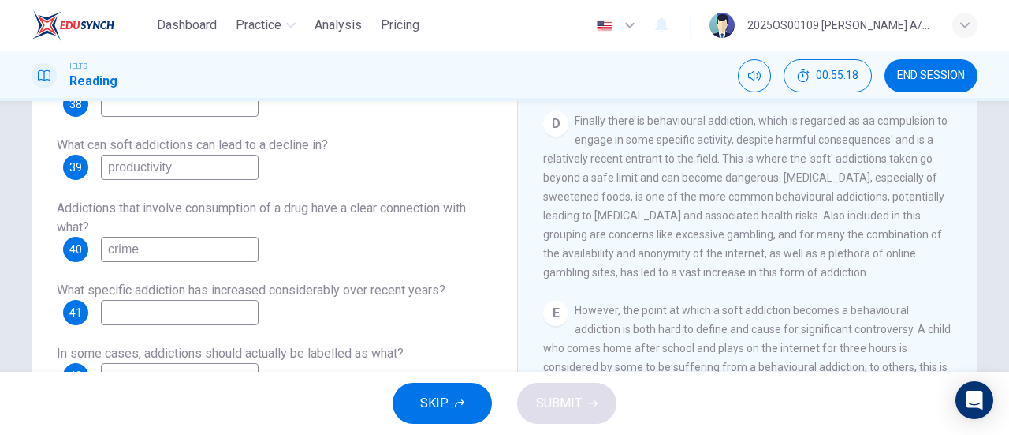
type input "crime"
click at [121, 317] on input at bounding box center [180, 312] width 158 height 25
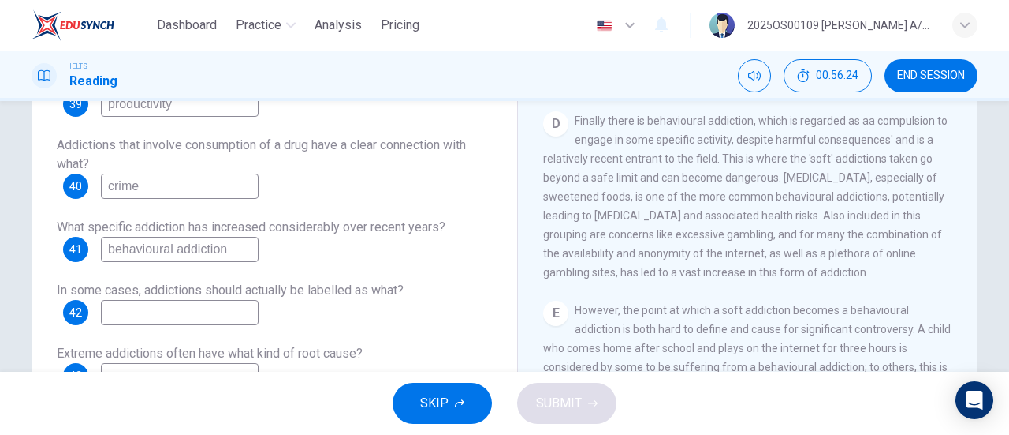
drag, startPoint x: 227, startPoint y: 245, endPoint x: 64, endPoint y: 229, distance: 164.1
click at [64, 229] on div "What specific addiction has increased considerably over recent years? 41 behavi…" at bounding box center [274, 240] width 435 height 44
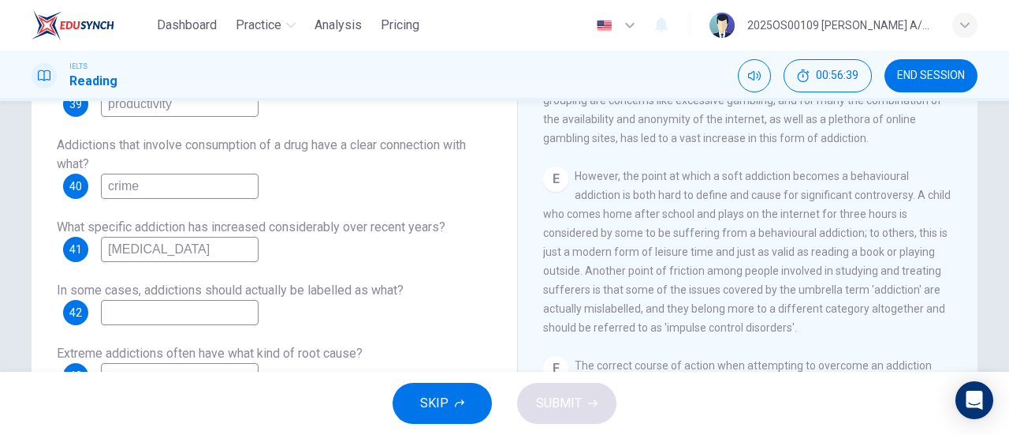
scroll to position [868, 0]
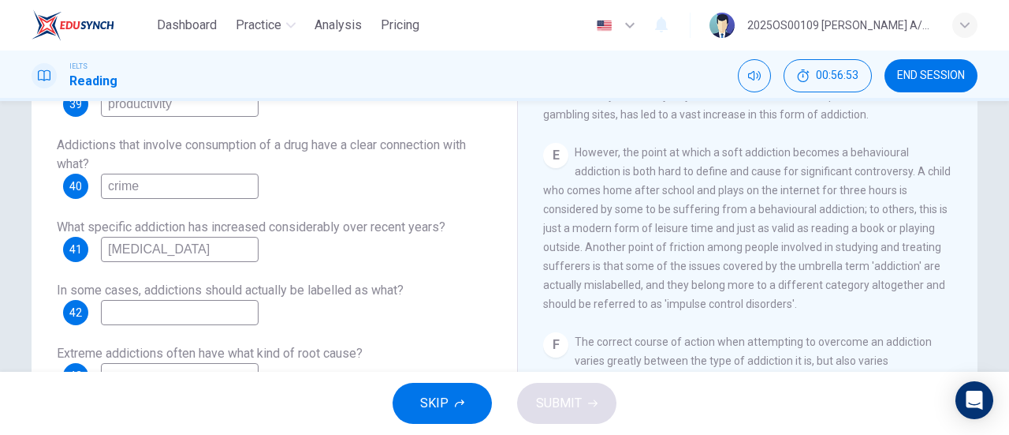
type input "overeating"
click at [210, 323] on input at bounding box center [180, 312] width 158 height 25
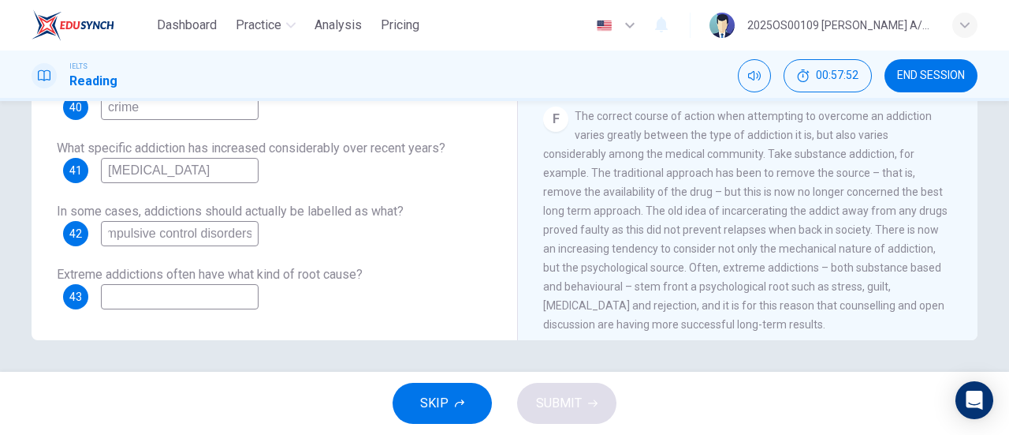
scroll to position [1093, 0]
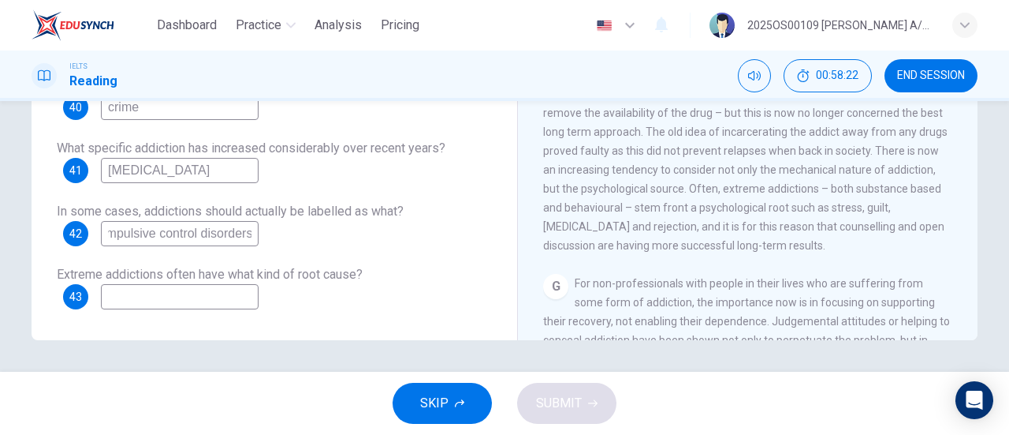
type input "impulsive control disorders"
click at [189, 298] on input at bounding box center [180, 296] width 158 height 25
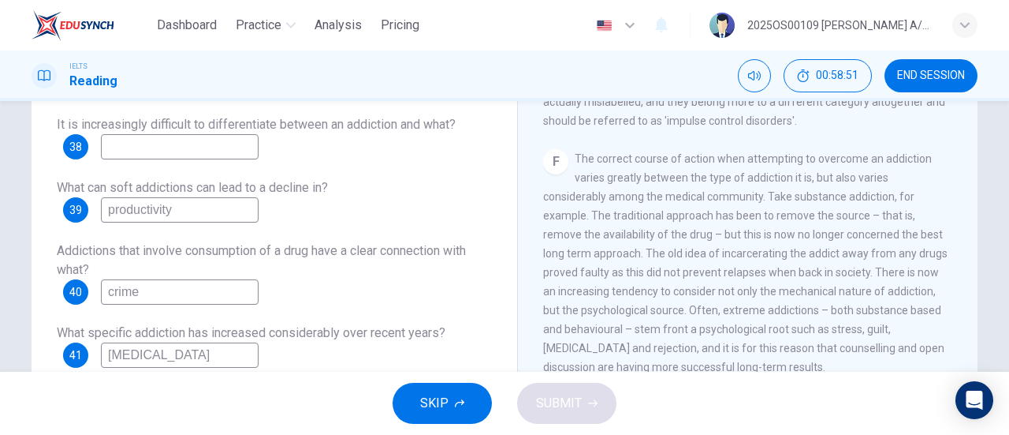
scroll to position [183, 0]
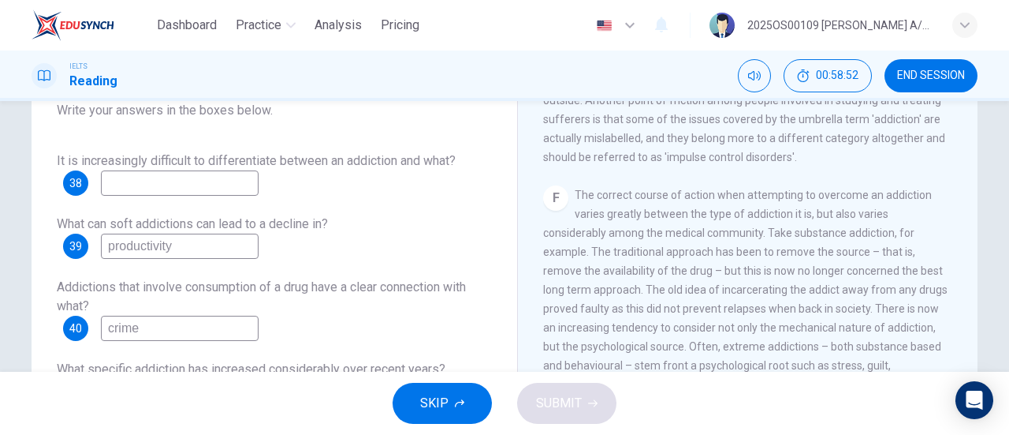
type input "substance and behavioural"
click at [192, 181] on input at bounding box center [180, 182] width 158 height 25
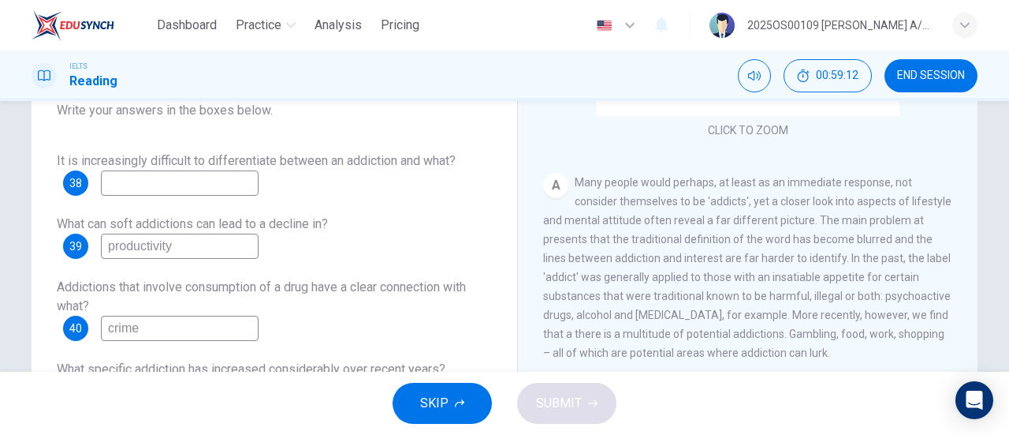
scroll to position [237, 0]
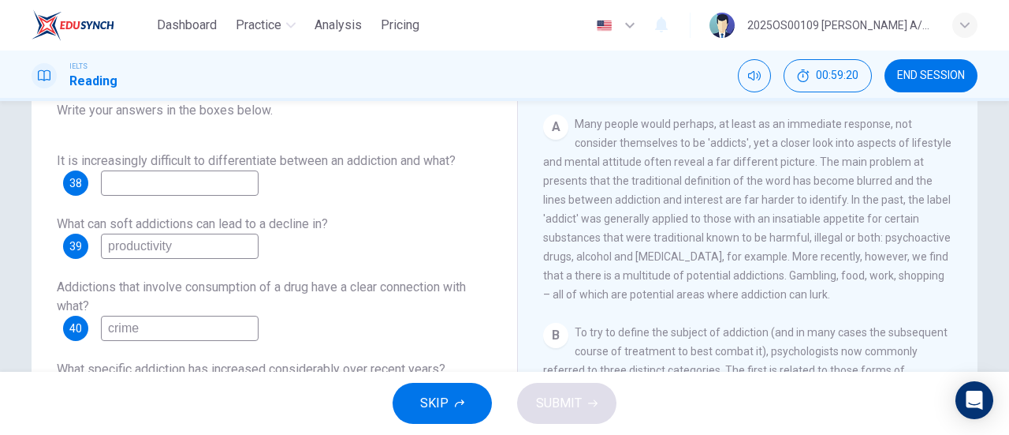
click at [147, 184] on input at bounding box center [180, 182] width 158 height 25
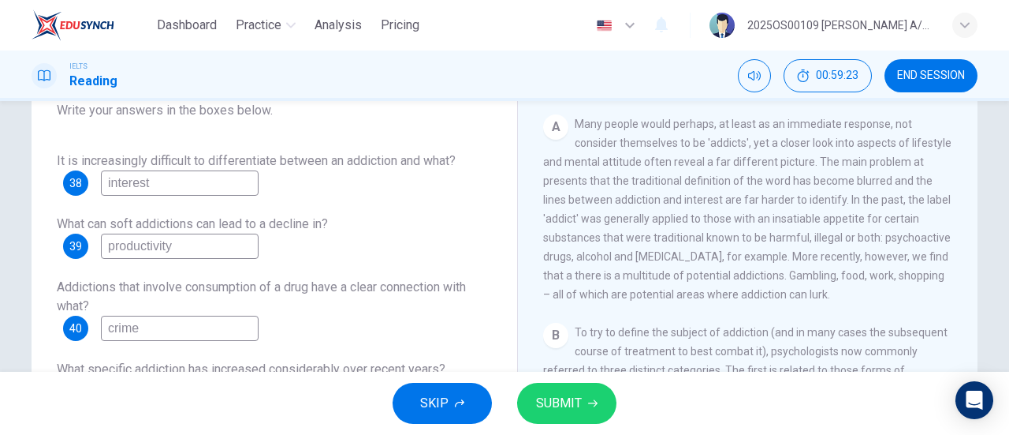
type input "interest"
click at [565, 373] on div "SKIP SUBMIT" at bounding box center [504, 402] width 1009 height 63
click at [562, 408] on span "SUBMIT" at bounding box center [559, 403] width 46 height 22
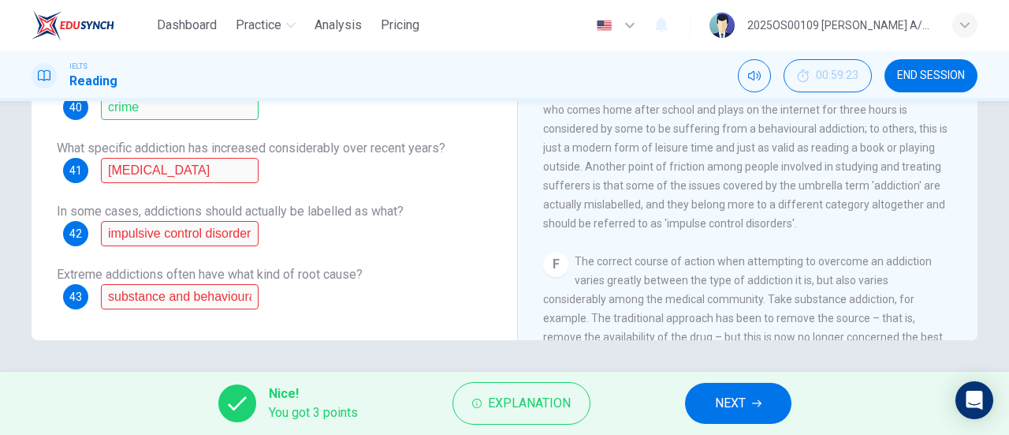
scroll to position [946, 0]
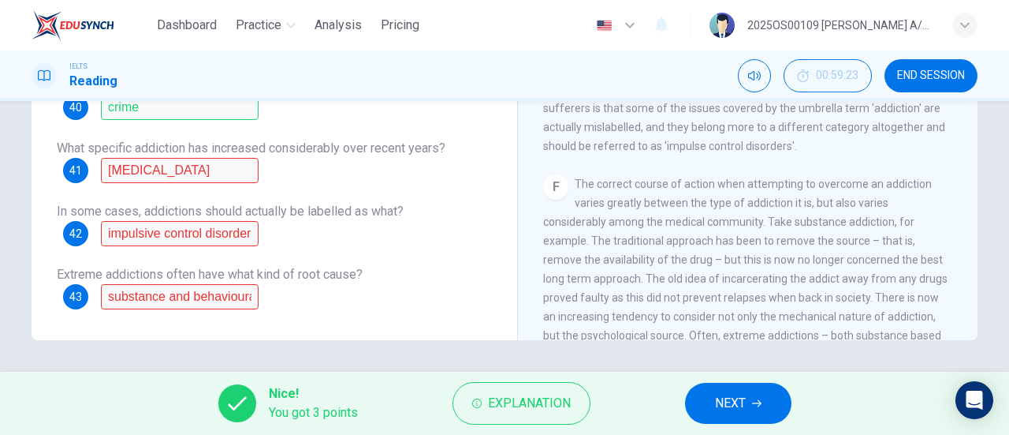
click at [720, 403] on span "NEXT" at bounding box center [730, 403] width 31 height 22
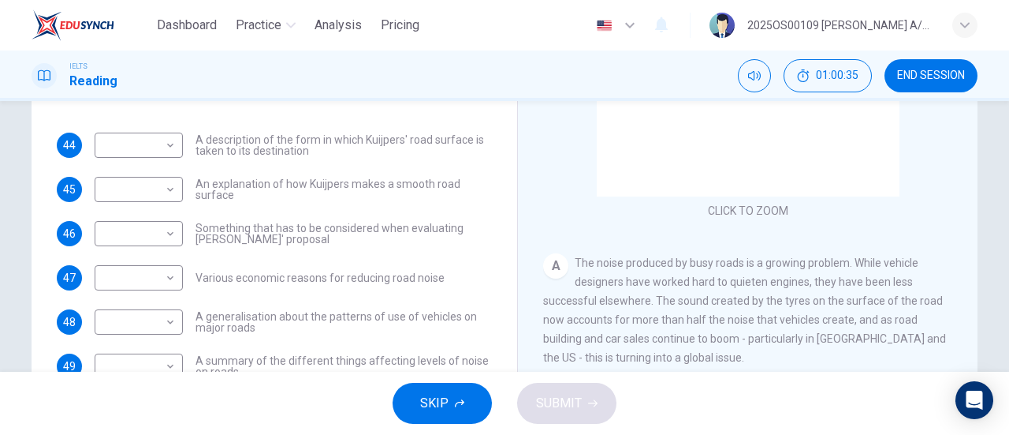
scroll to position [237, 0]
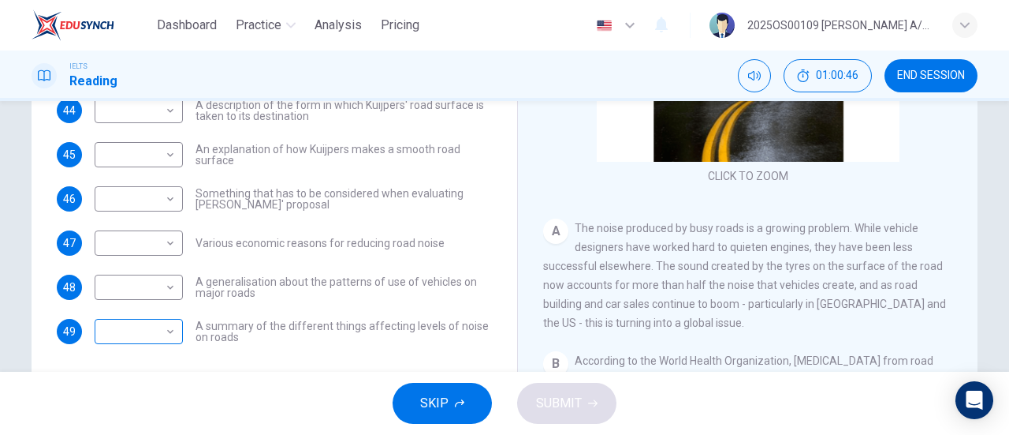
click at [136, 341] on body "Dashboard Practice Analysis Pricing English en ​ 2025OS00109 LUCIA A/P SWATHESA…" at bounding box center [504, 217] width 1009 height 435
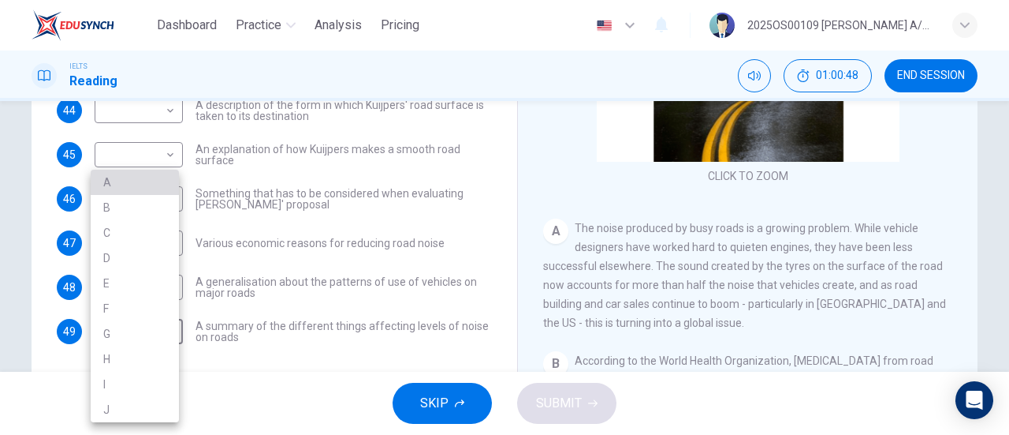
click at [130, 185] on li "A" at bounding box center [135, 182] width 88 height 25
type input "A"
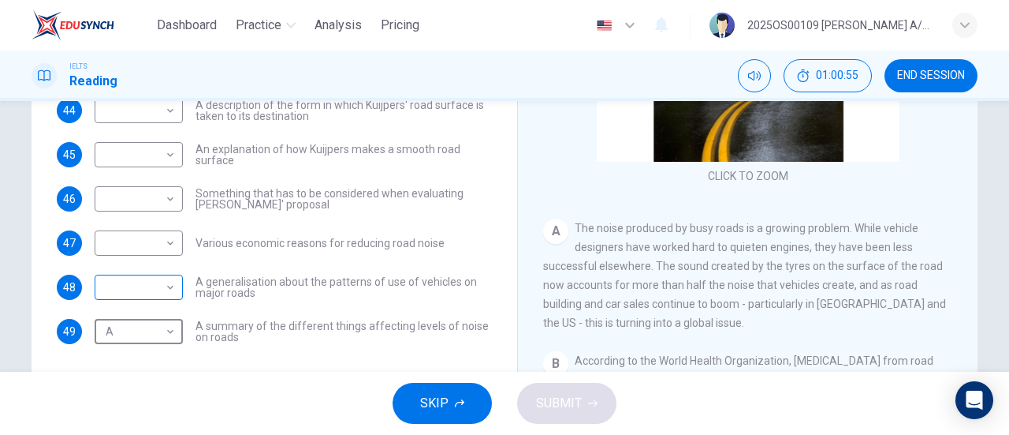
click at [132, 293] on body "Dashboard Practice Analysis Pricing English en ​ 2025OS00109 LUCIA A/P SWATHESA…" at bounding box center [504, 217] width 1009 height 435
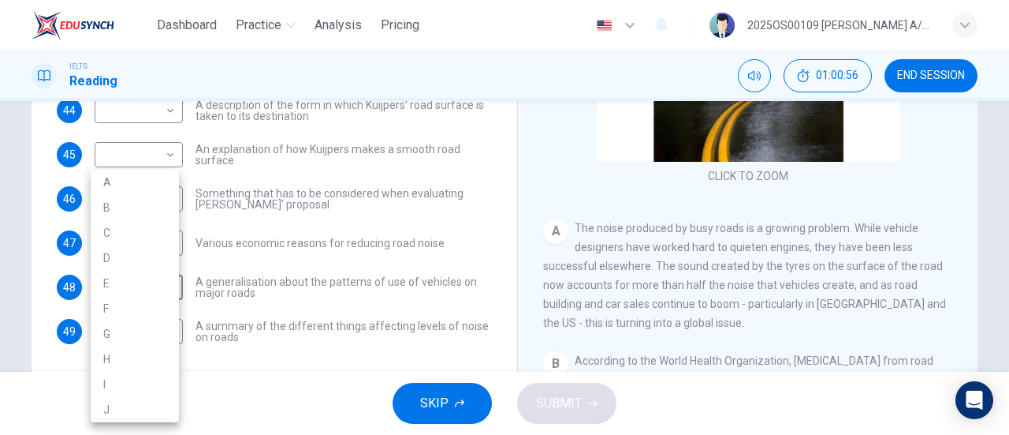
click at [122, 182] on li "A" at bounding box center [135, 182] width 88 height 25
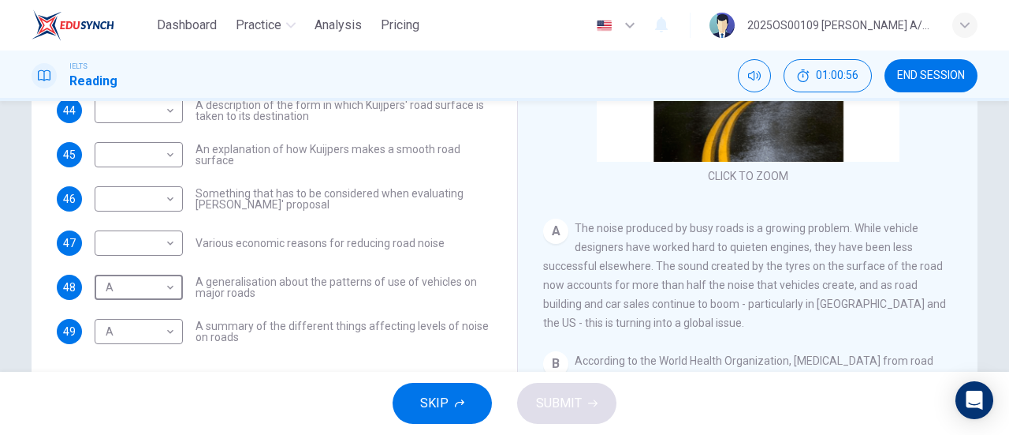
type input "A"
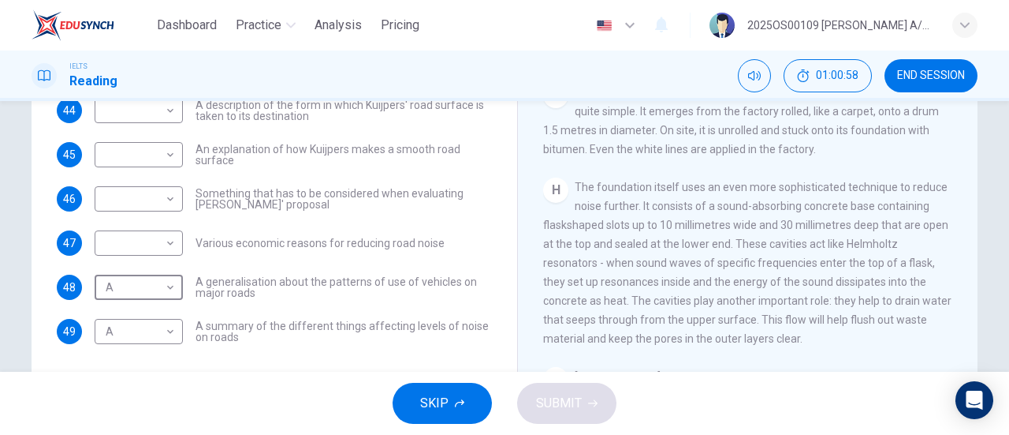
scroll to position [1262, 0]
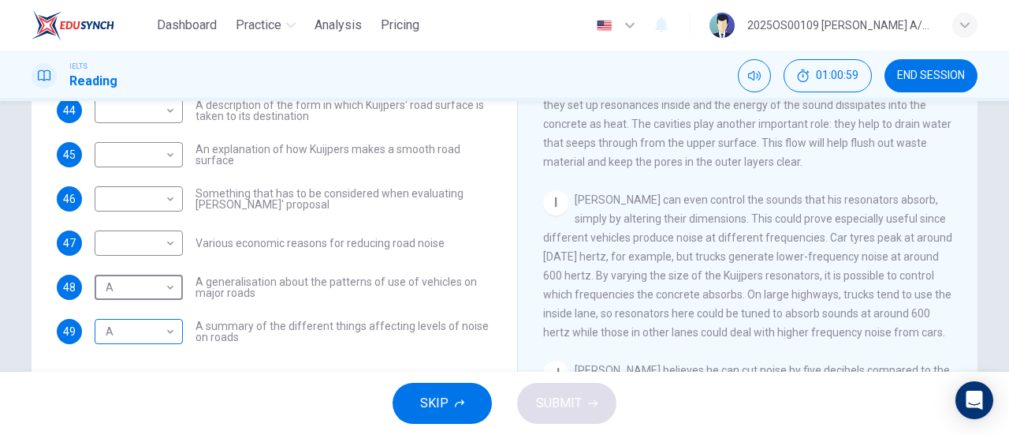
click at [136, 334] on body "Dashboard Practice Analysis Pricing English en ​ 2025OS00109 LUCIA A/P SWATHESA…" at bounding box center [504, 217] width 1009 height 435
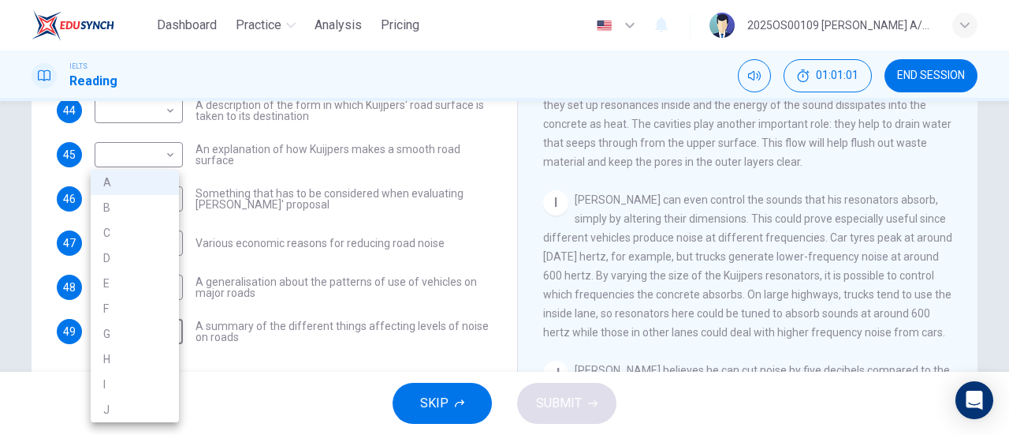
click at [738, 274] on div at bounding box center [504, 217] width 1009 height 435
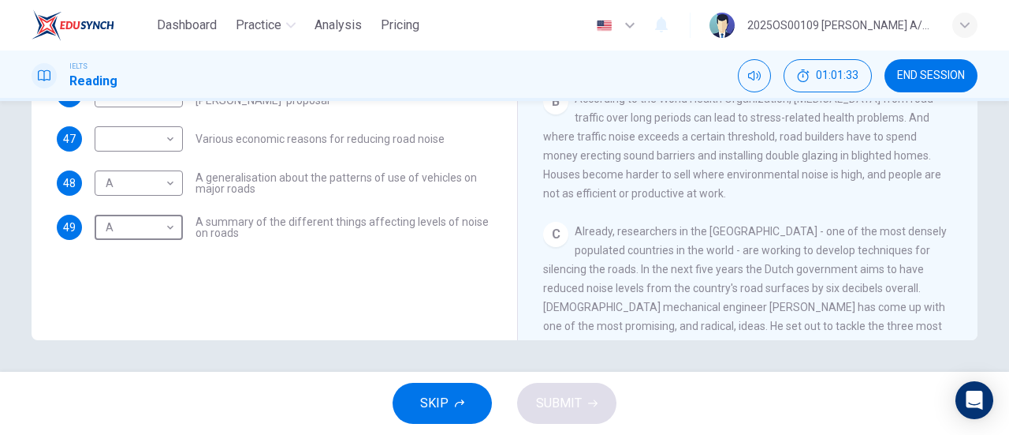
scroll to position [158, 0]
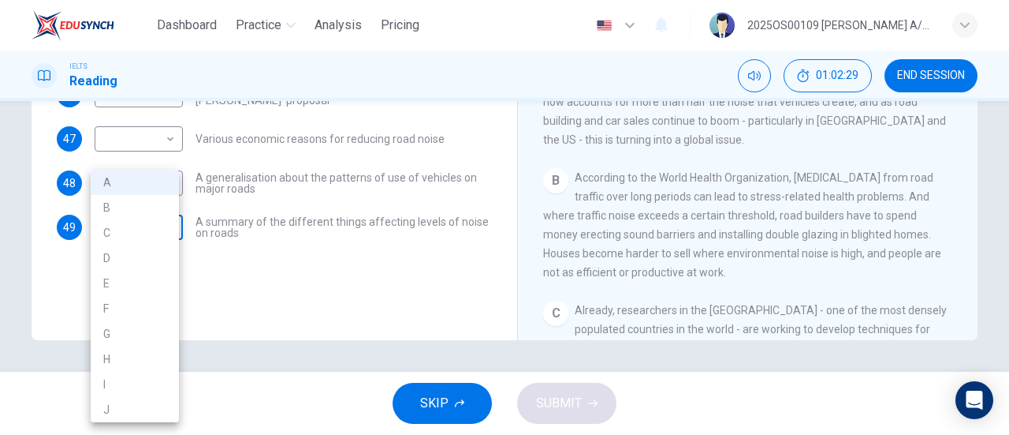
click at [111, 226] on body "Dashboard Practice Analysis Pricing English en ​ 2025OS00109 LUCIA A/P SWATHESA…" at bounding box center [504, 217] width 1009 height 435
click at [121, 218] on li "B" at bounding box center [135, 207] width 88 height 25
type input "B"
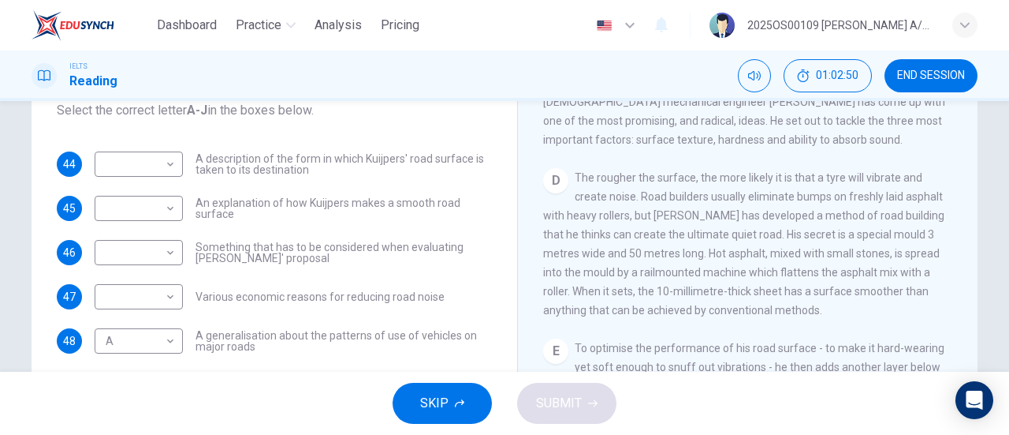
scroll to position [631, 0]
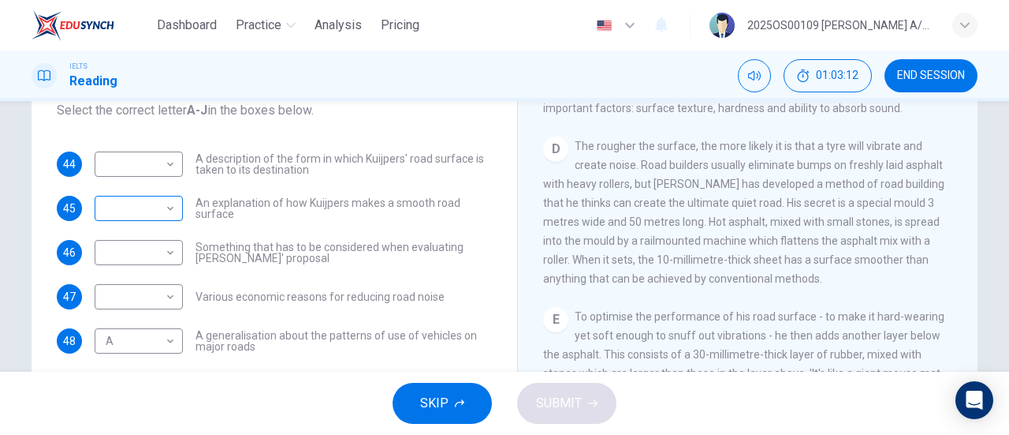
click at [126, 207] on body "Dashboard Practice Analysis Pricing English en ​ 2025OS00109 LUCIA A/P SWATHESA…" at bounding box center [504, 217] width 1009 height 435
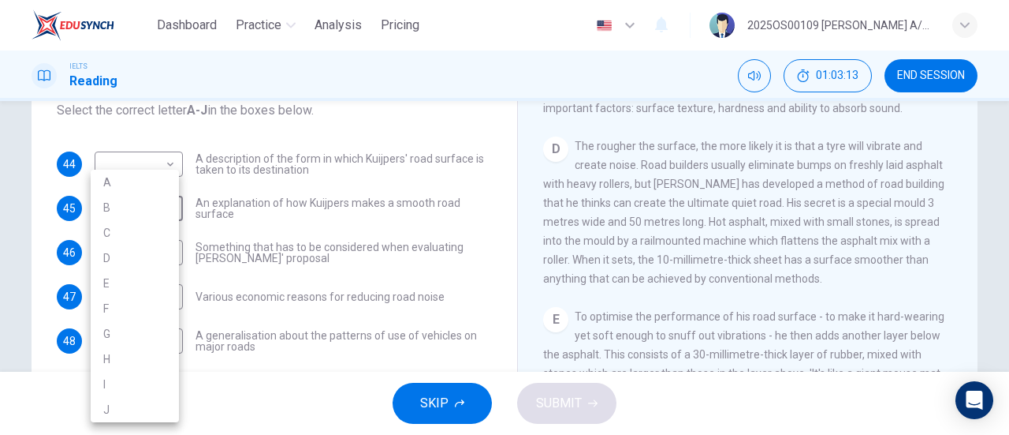
drag, startPoint x: 139, startPoint y: 259, endPoint x: 158, endPoint y: 243, distance: 25.2
click at [137, 259] on li "D" at bounding box center [135, 257] width 88 height 25
type input "D"
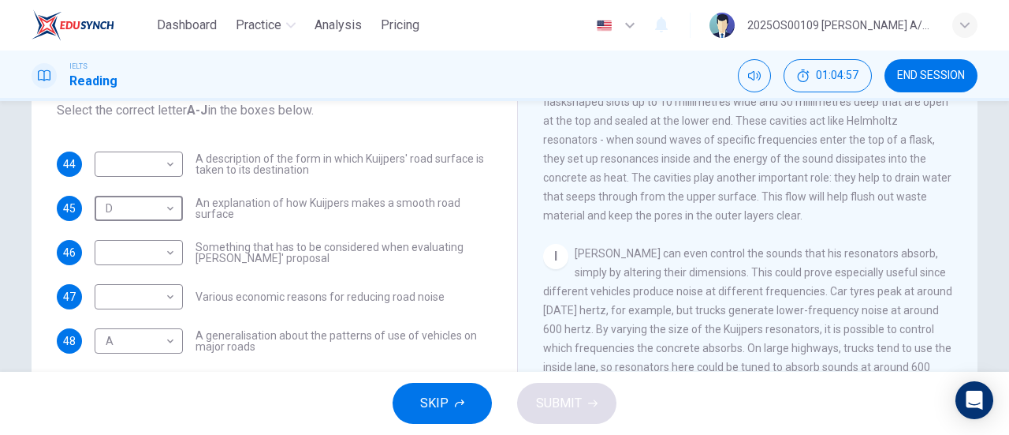
scroll to position [1341, 0]
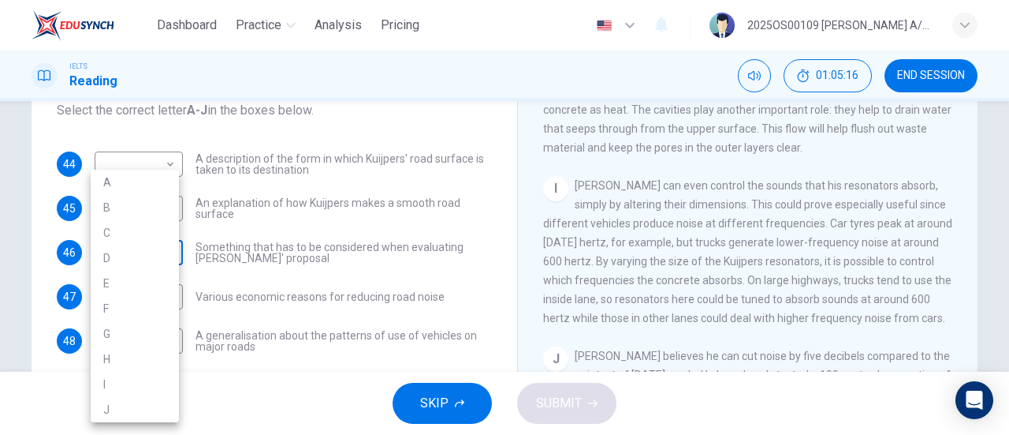
click at [117, 246] on body "Dashboard Practice Analysis Pricing English en ​ 2025OS00109 LUCIA A/P SWATHESA…" at bounding box center [504, 217] width 1009 height 435
click at [119, 392] on li "I" at bounding box center [135, 383] width 88 height 25
type input "I"
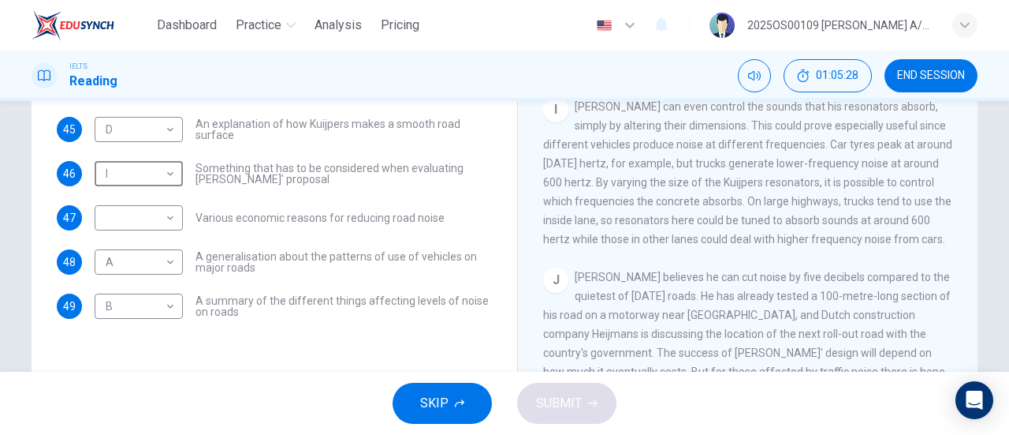
scroll to position [341, 0]
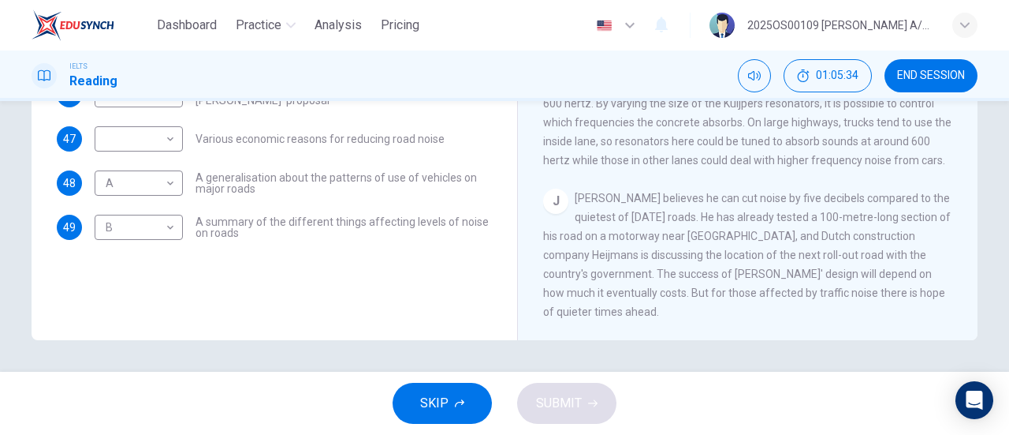
drag, startPoint x: 711, startPoint y: 256, endPoint x: 877, endPoint y: 252, distance: 166.5
click at [877, 252] on span "Kuijpers believes he can cut noise by five decibels compared to the quietest of…" at bounding box center [747, 255] width 408 height 126
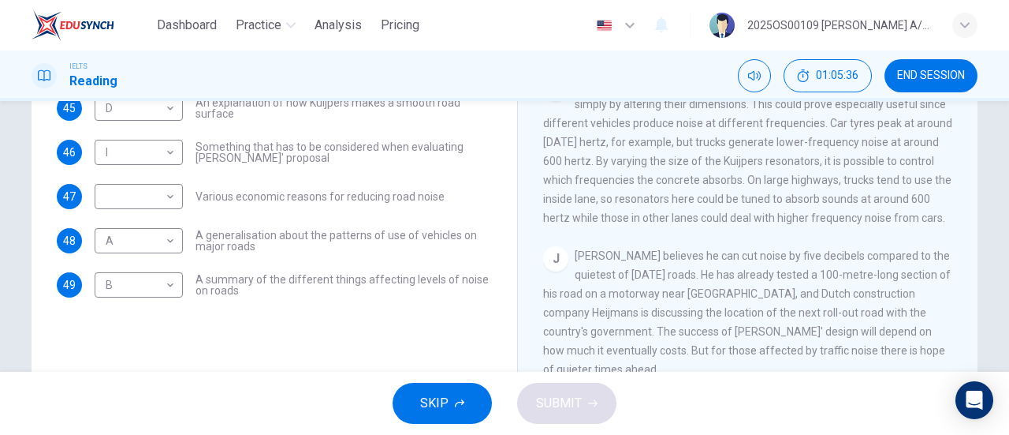
scroll to position [262, 0]
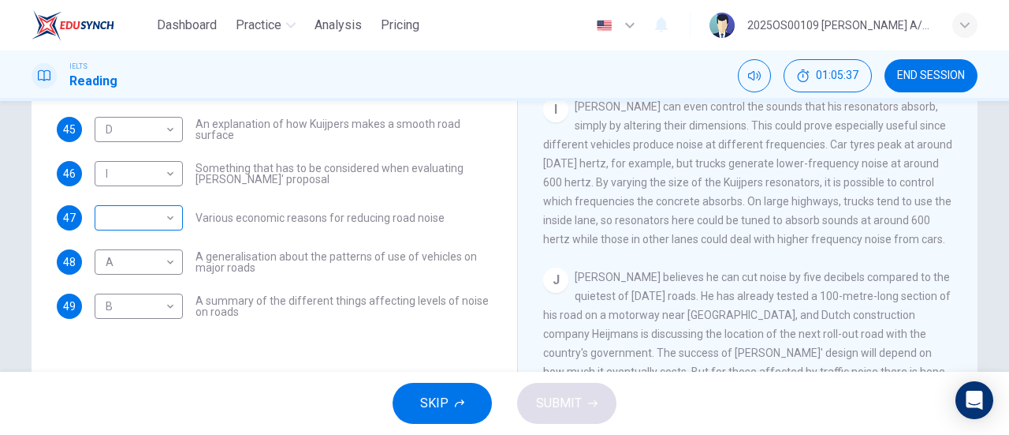
click at [136, 214] on body "Dashboard Practice Analysis Pricing English en ​ 2025OS00109 LUCIA A/P SWATHESA…" at bounding box center [504, 217] width 1009 height 435
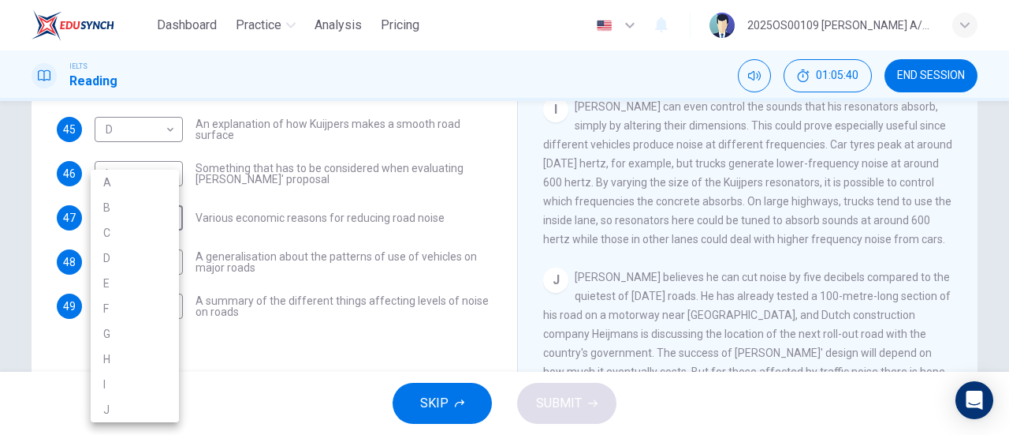
click at [122, 398] on li "J" at bounding box center [135, 409] width 88 height 25
type input "J"
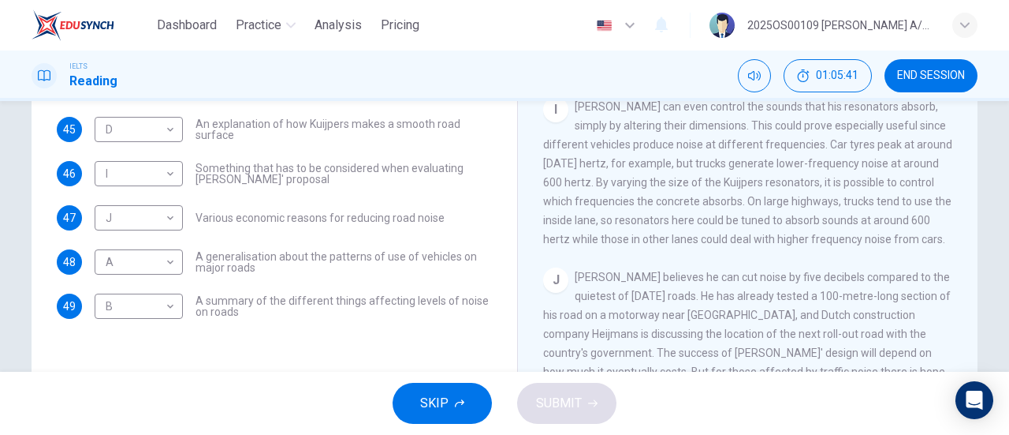
click at [221, 341] on div "Questions 44 - 49 The Reading Passage has ten paragraphs labelled A-J . Which p…" at bounding box center [274, 152] width 461 height 532
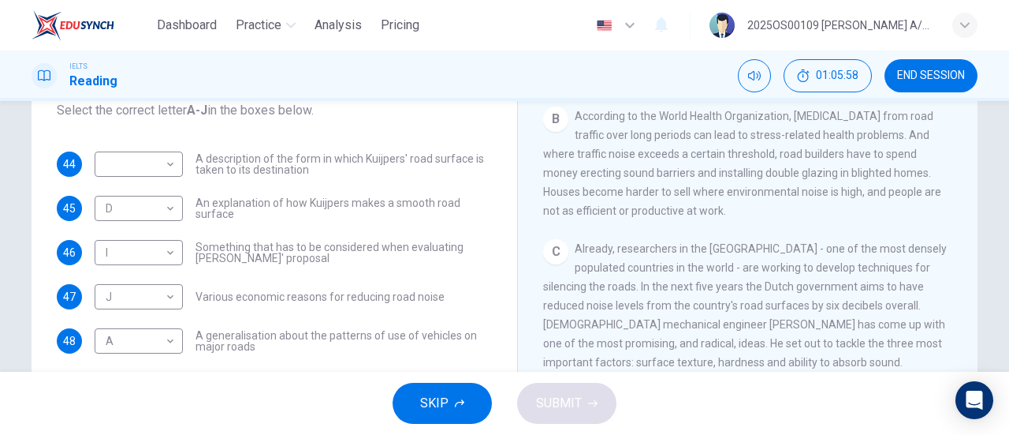
scroll to position [399, 0]
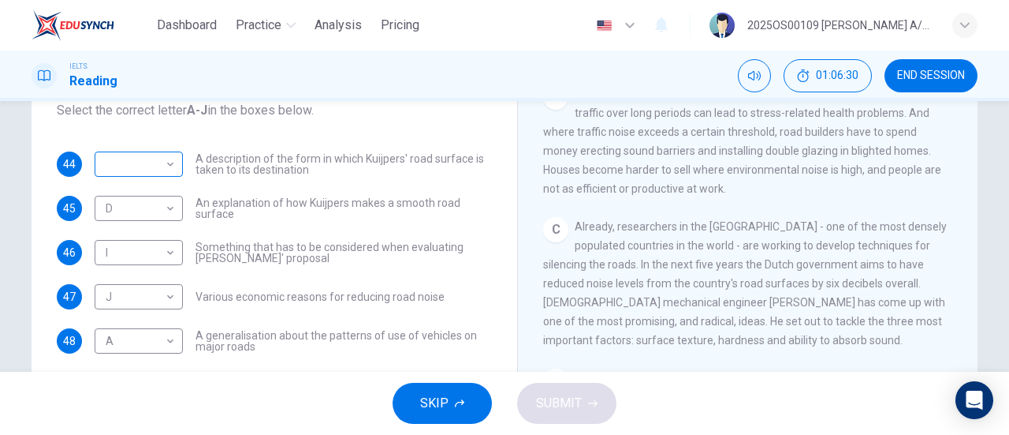
click at [143, 162] on body "Dashboard Practice Analysis Pricing English en ​ 2025OS00109 LUCIA A/P SWATHESA…" at bounding box center [504, 217] width 1009 height 435
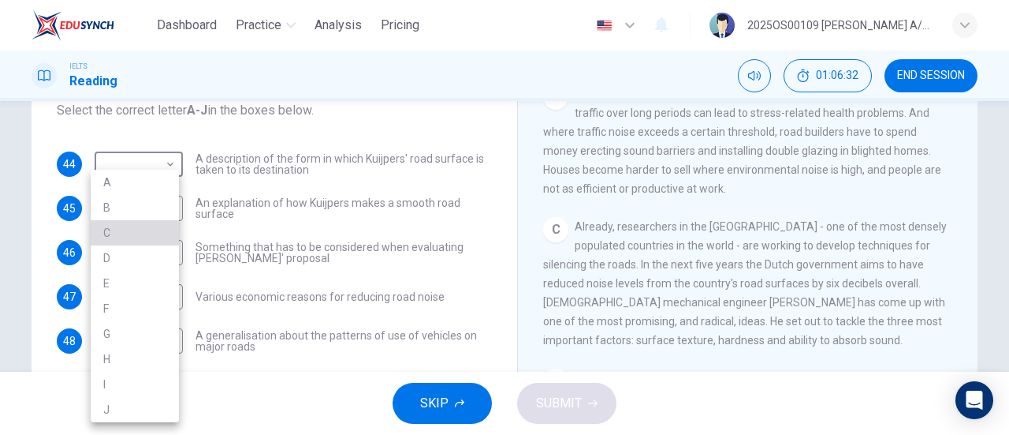
click at [137, 230] on li "C" at bounding box center [135, 232] width 88 height 25
type input "C"
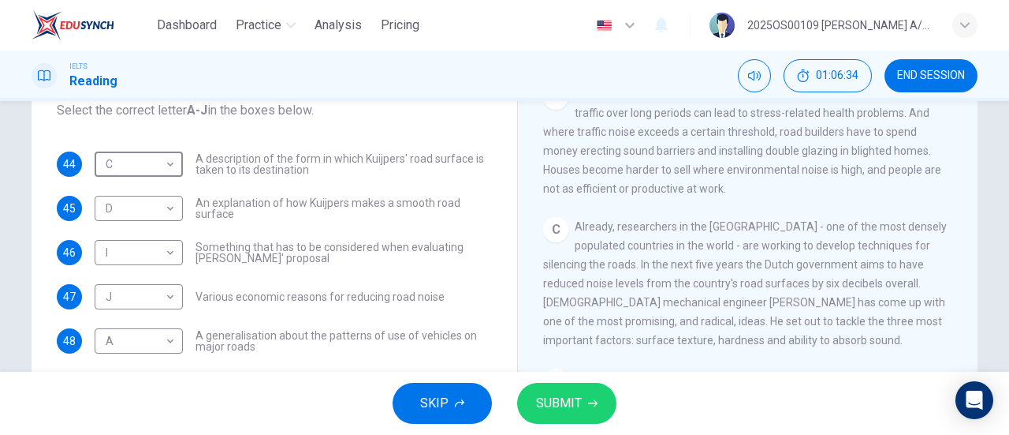
scroll to position [320, 0]
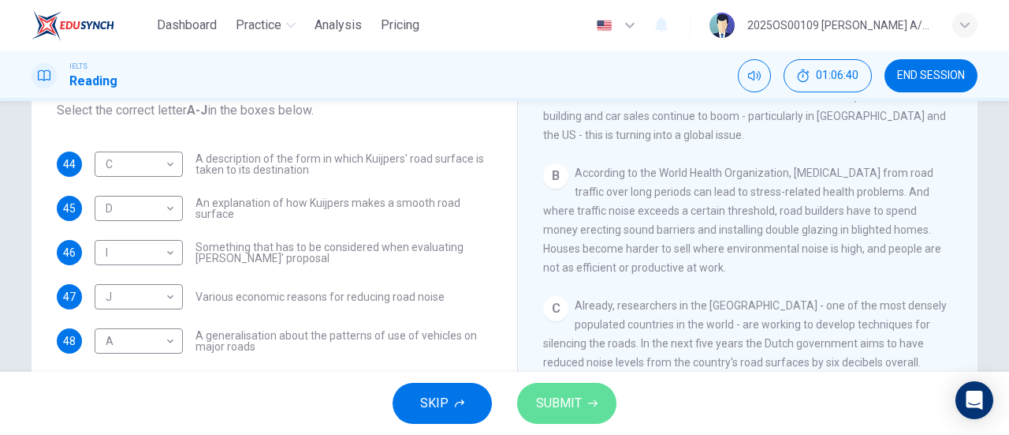
click at [573, 387] on button "SUBMIT" at bounding box center [566, 403] width 99 height 41
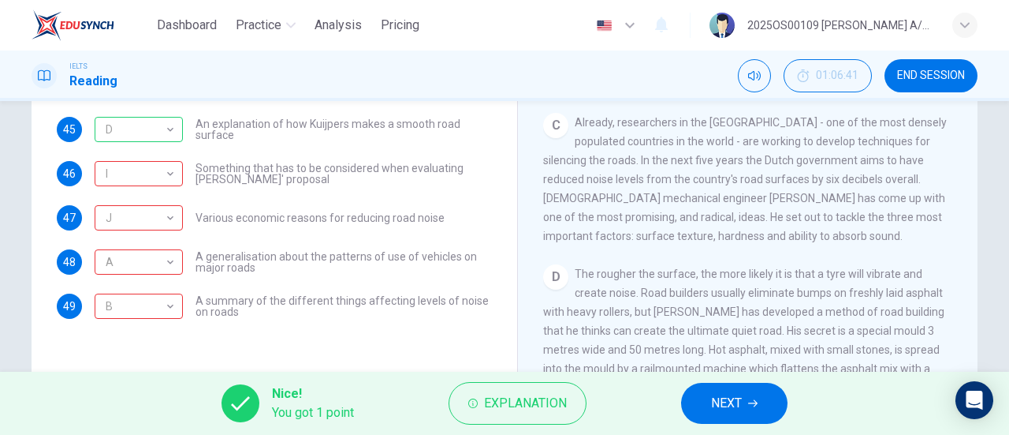
scroll to position [399, 0]
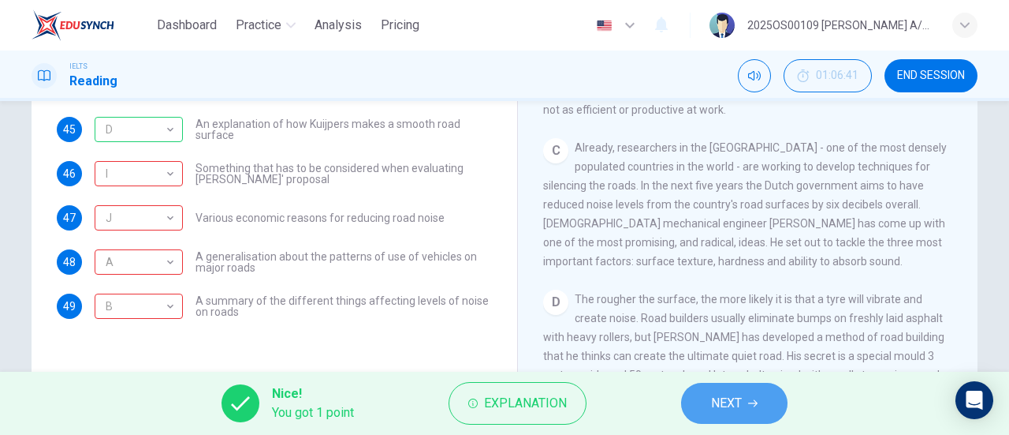
click at [714, 394] on span "NEXT" at bounding box center [726, 403] width 31 height 22
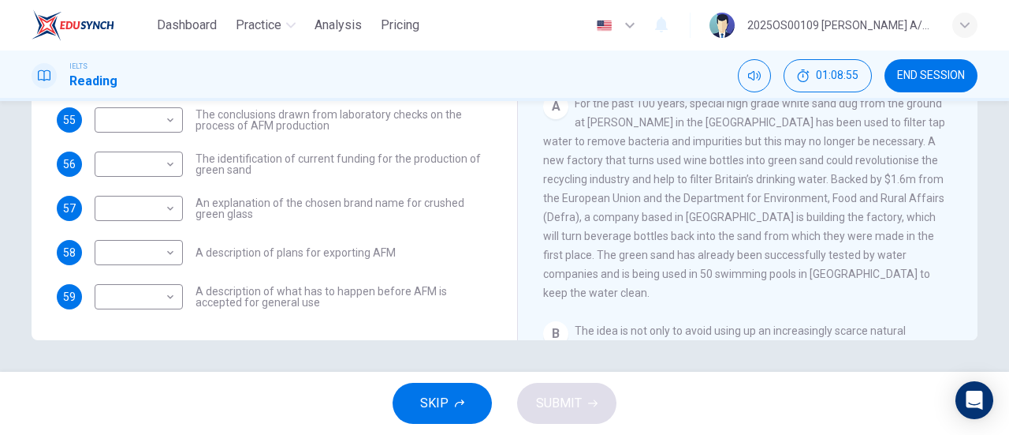
scroll to position [79, 0]
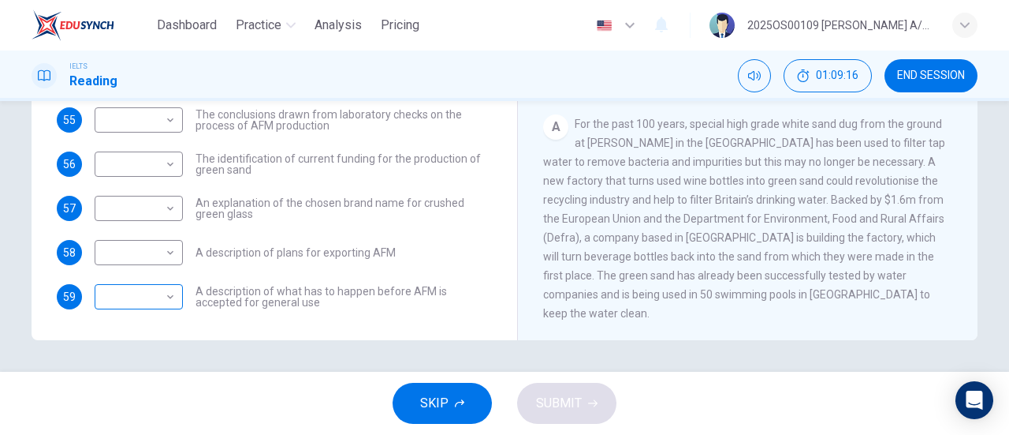
click at [142, 294] on body "Dashboard Practice Analysis Pricing English en ​ 2025OS00109 LUCIA A/P SWATHESA…" at bounding box center [504, 217] width 1009 height 435
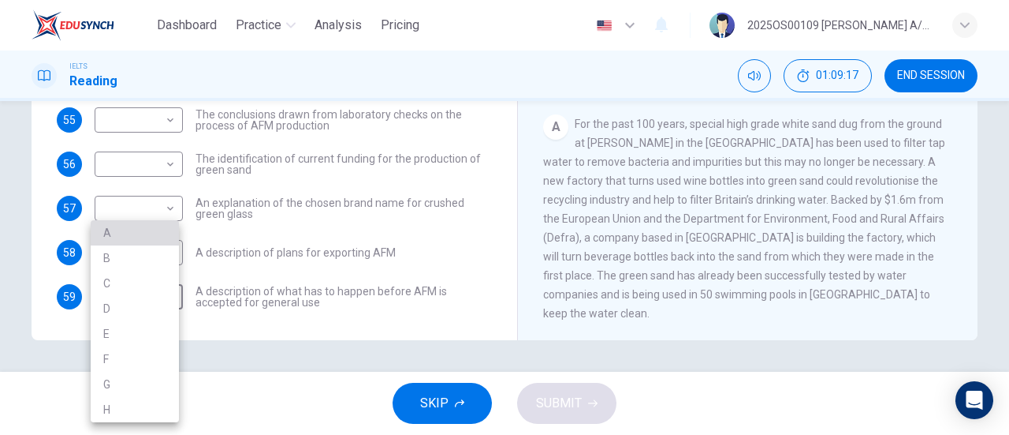
click at [137, 236] on li "A" at bounding box center [135, 232] width 88 height 25
type input "A"
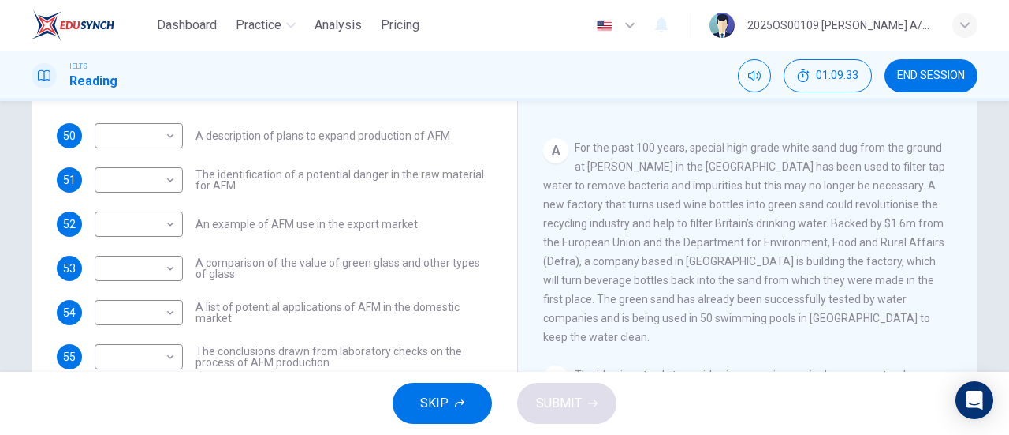
scroll to position [315, 0]
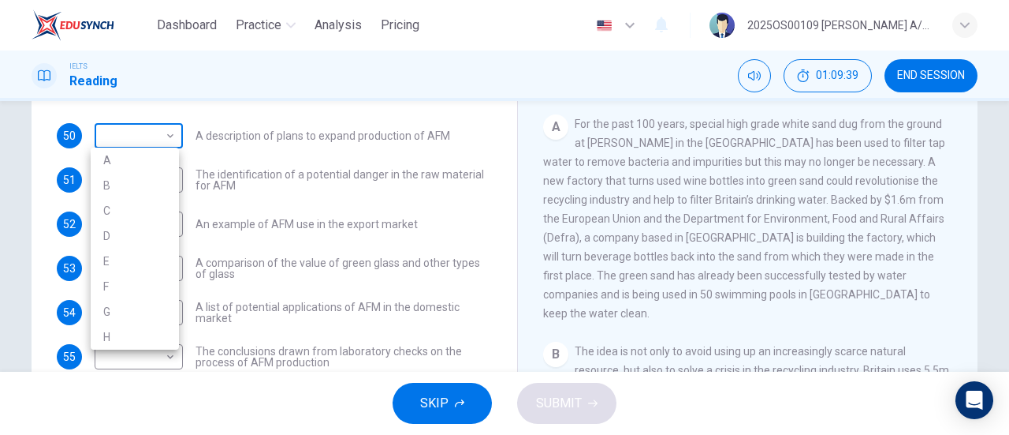
click at [140, 129] on body "Dashboard Practice Analysis Pricing English en ​ 2025OS00109 LUCIA A/P SWATHESA…" at bounding box center [504, 217] width 1009 height 435
click at [107, 177] on li "B" at bounding box center [135, 185] width 88 height 25
type input "B"
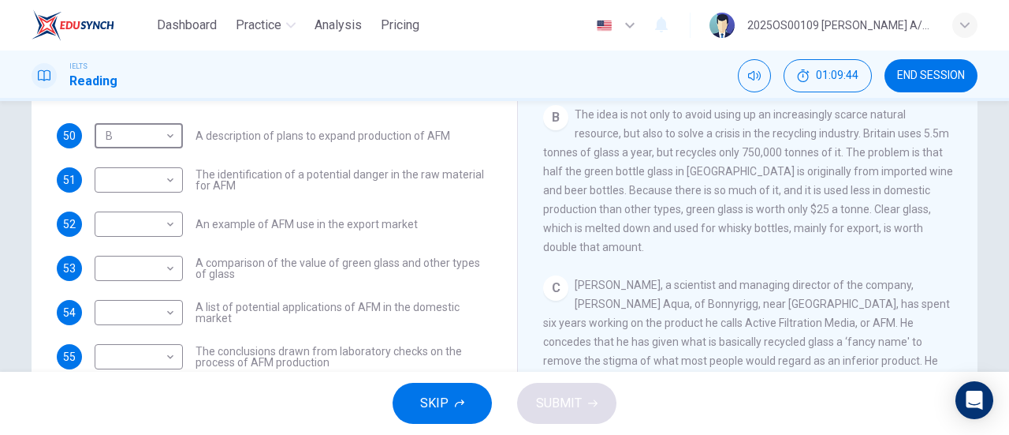
scroll to position [631, 0]
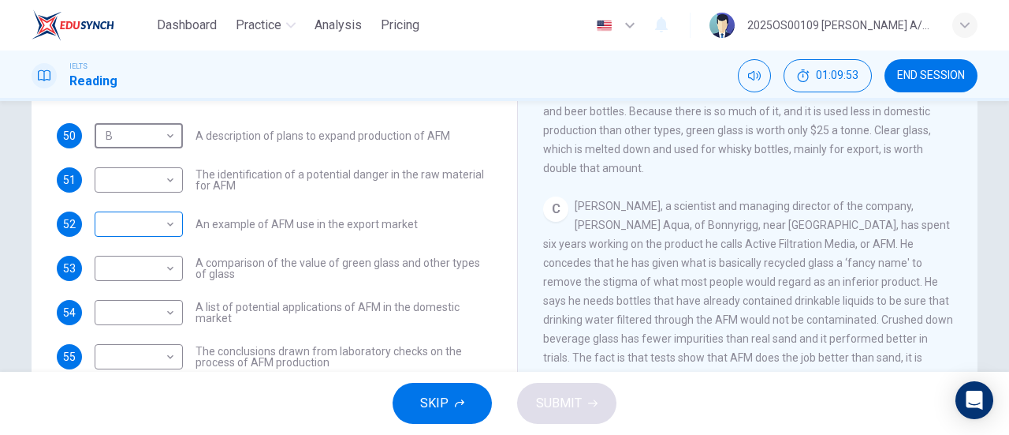
click at [159, 226] on body "Dashboard Practice Analysis Pricing English en ​ 2025OS00109 LUCIA A/P SWATHESA…" at bounding box center [504, 217] width 1009 height 435
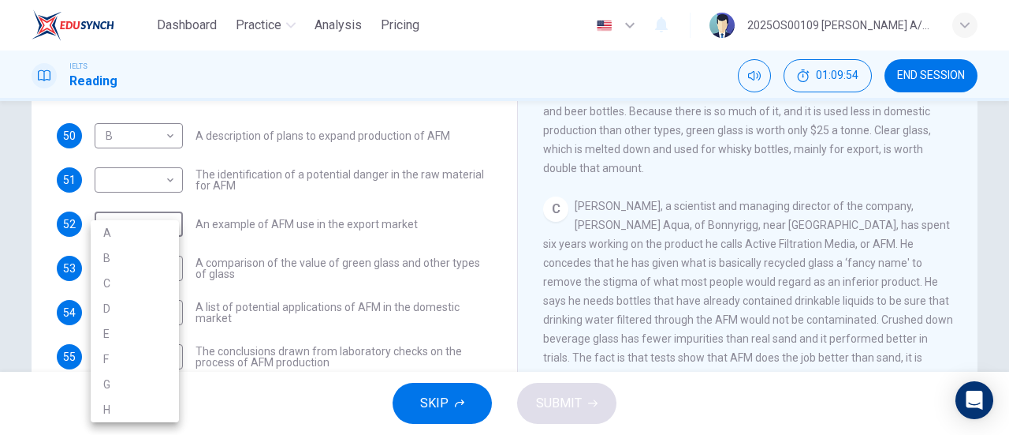
click at [136, 260] on li "B" at bounding box center [135, 257] width 88 height 25
type input "B"
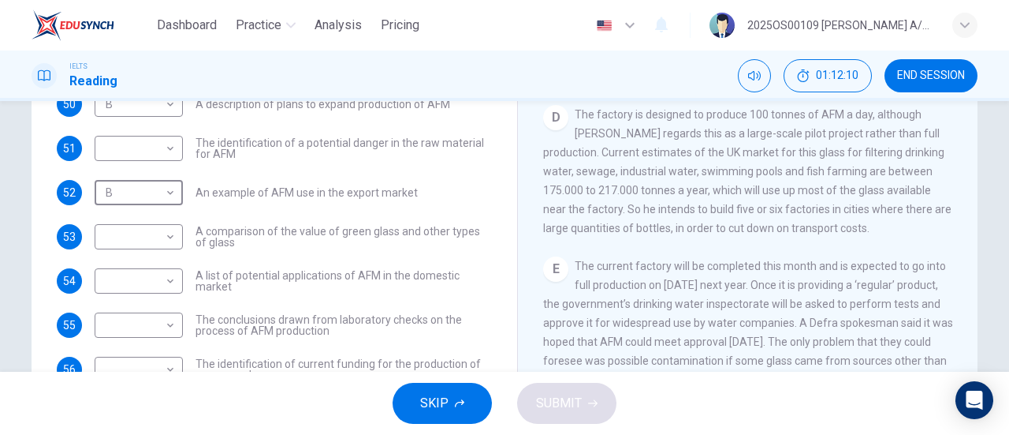
scroll to position [868, 0]
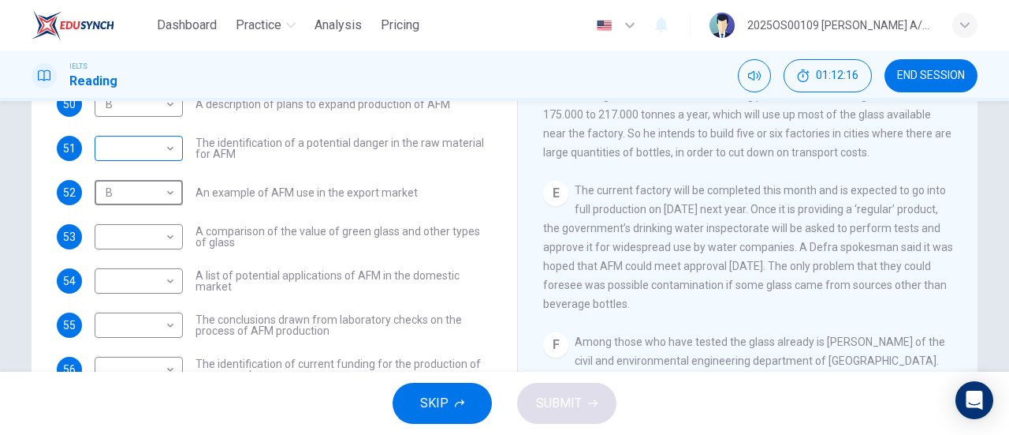
click at [125, 151] on body "Dashboard Practice Analysis Pricing English en ​ 2025OS00109 LUCIA A/P SWATHESA…" at bounding box center [504, 217] width 1009 height 435
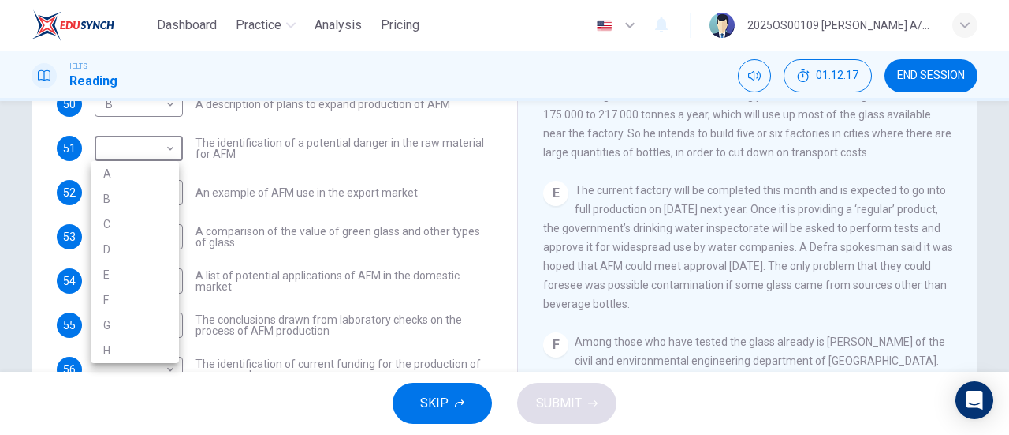
click at [136, 281] on li "E" at bounding box center [135, 274] width 88 height 25
type input "E"
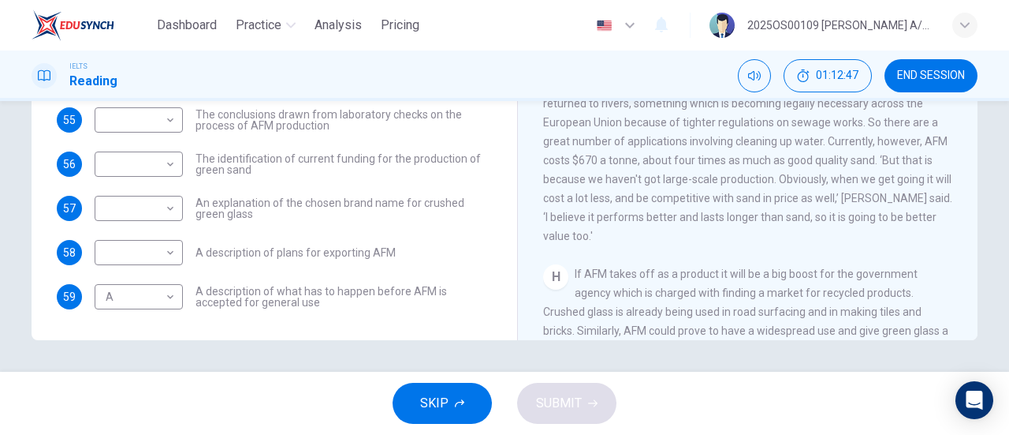
scroll to position [1308, 0]
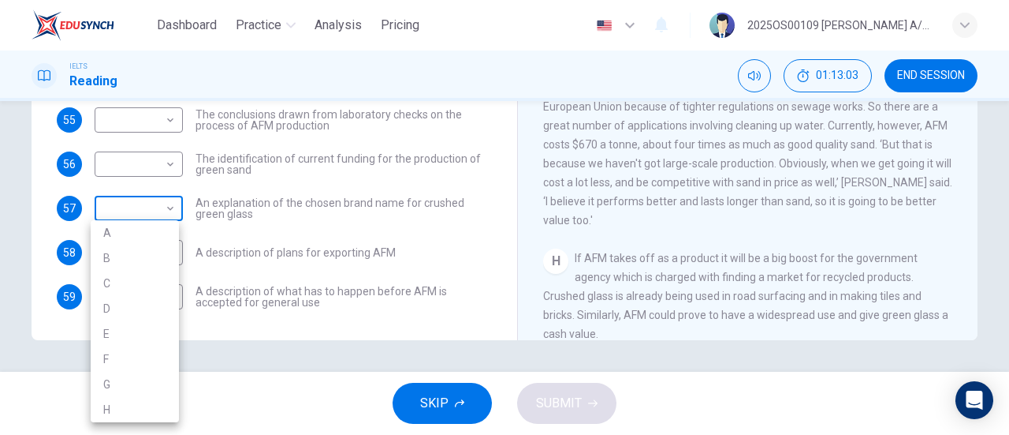
click at [161, 207] on body "Dashboard Practice Analysis Pricing English en ​ 2025OS00109 LUCIA A/P SWATHESA…" at bounding box center [504, 217] width 1009 height 435
click at [110, 405] on li "H" at bounding box center [135, 409] width 88 height 25
type input "H"
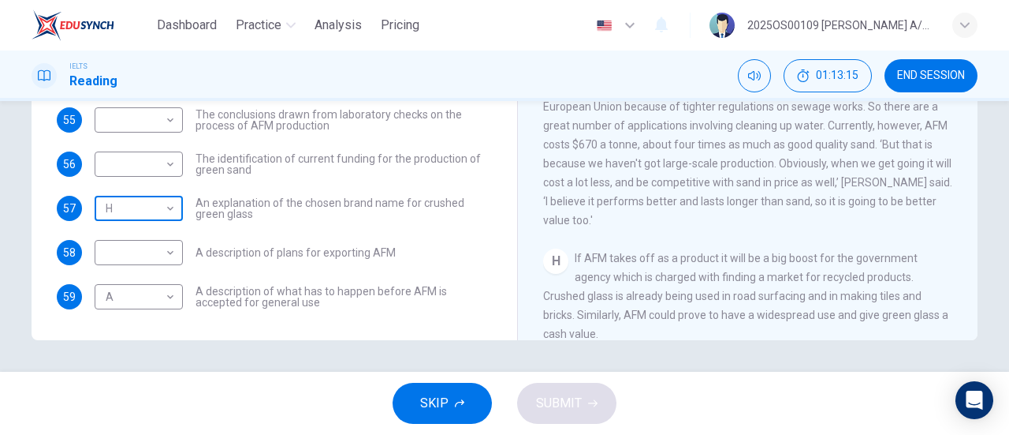
click at [128, 211] on body "Dashboard Practice Analysis Pricing English en ​ 2025OS00109 LUCIA A/P SWATHESA…" at bounding box center [504, 217] width 1009 height 435
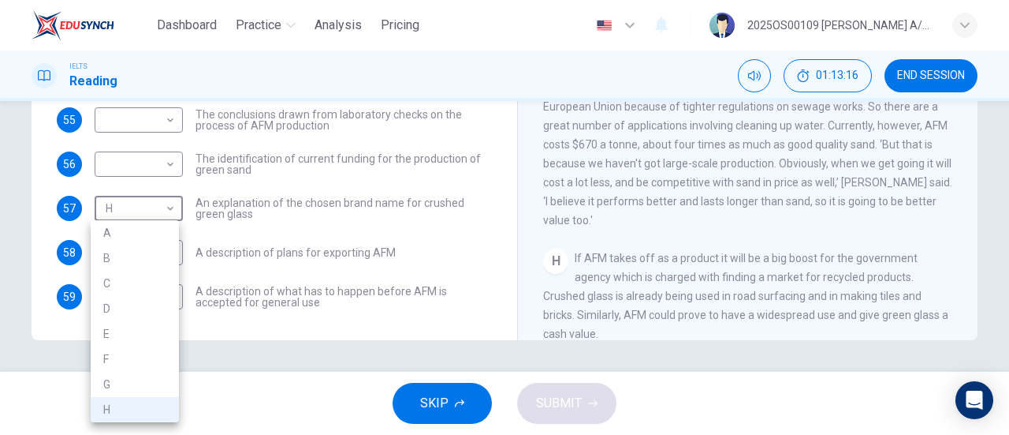
click at [262, 236] on div at bounding box center [504, 217] width 1009 height 435
click at [153, 258] on body "Dashboard Practice Analysis Pricing English en ​ 2025OS00109 LUCIA A/P SWATHESA…" at bounding box center [504, 217] width 1009 height 435
click at [133, 409] on li "H" at bounding box center [135, 409] width 88 height 25
type input "H"
click at [136, 203] on body "Dashboard Practice Analysis Pricing English en ​ 2025OS00109 LUCIA A/P SWATHESA…" at bounding box center [504, 217] width 1009 height 435
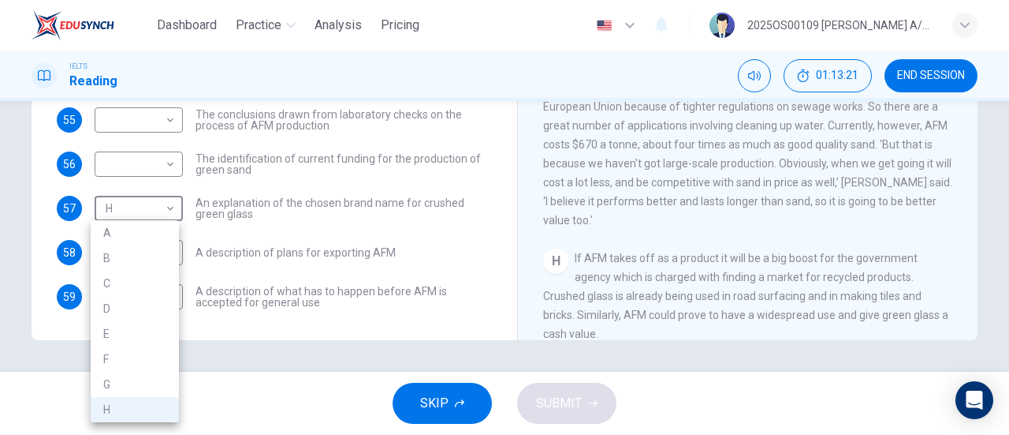
click at [738, 199] on div at bounding box center [504, 217] width 1009 height 435
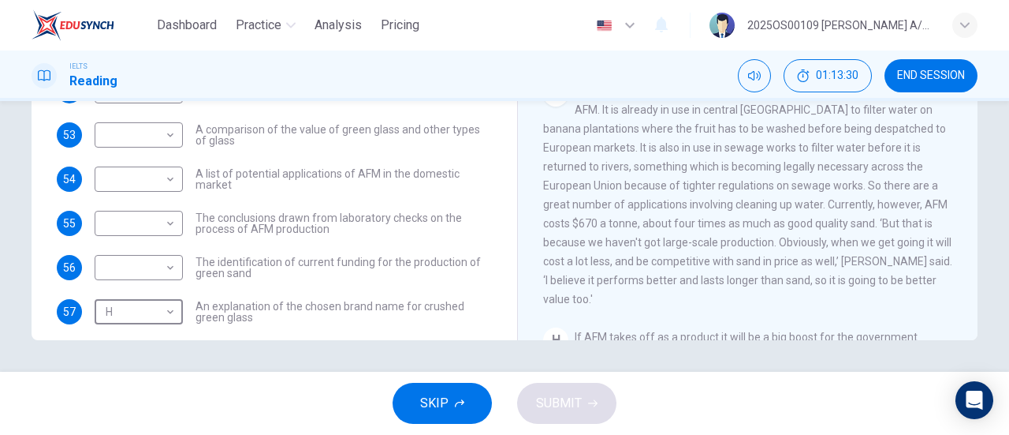
scroll to position [0, 0]
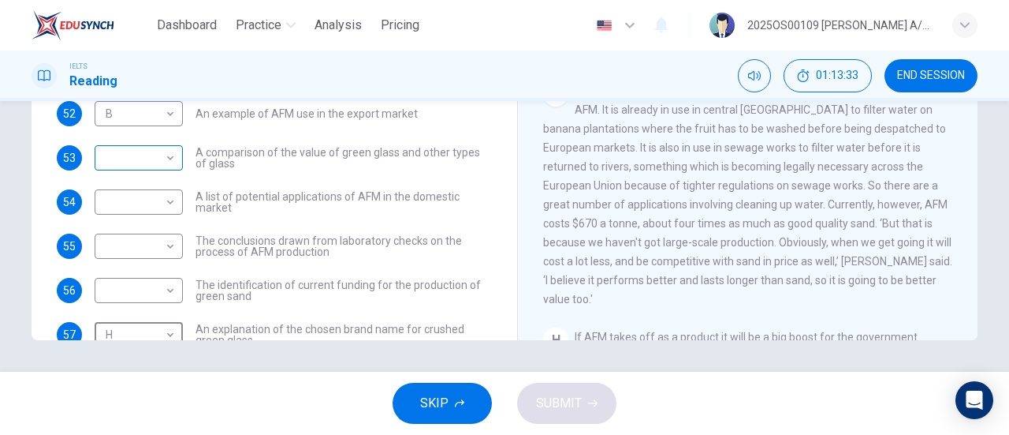
click at [148, 156] on body "Dashboard Practice Analysis Pricing English en ​ 2025OS00109 LUCIA A/P SWATHESA…" at bounding box center [504, 217] width 1009 height 435
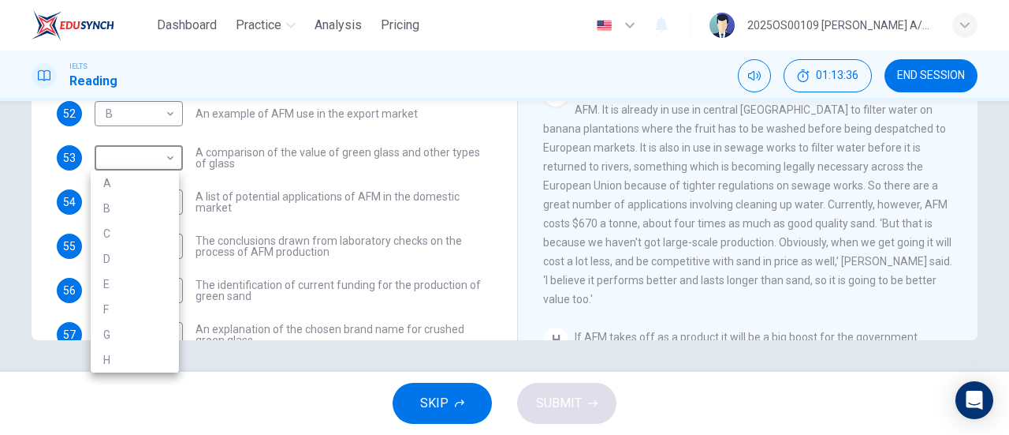
click at [727, 218] on div at bounding box center [504, 217] width 1009 height 435
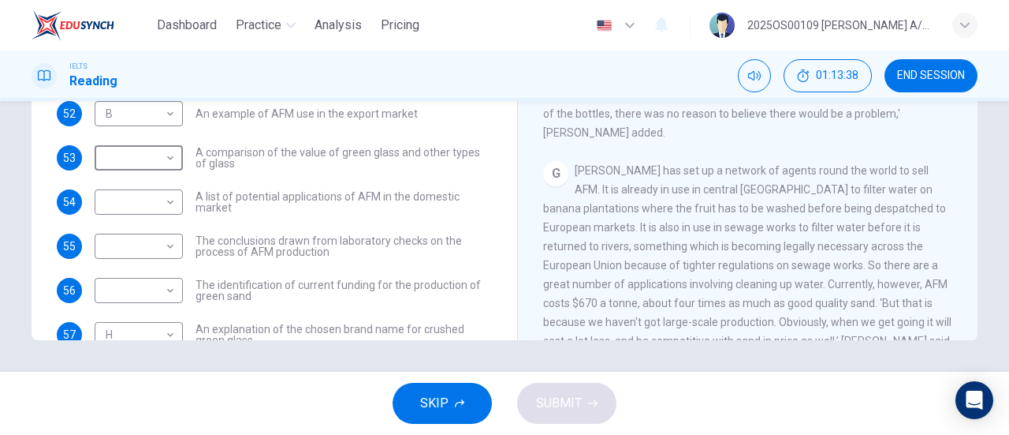
scroll to position [1150, 0]
click at [155, 157] on body "Dashboard Practice Analysis Pricing English en ​ 2025OS00109 LUCIA A/P SWATHESA…" at bounding box center [504, 217] width 1009 height 435
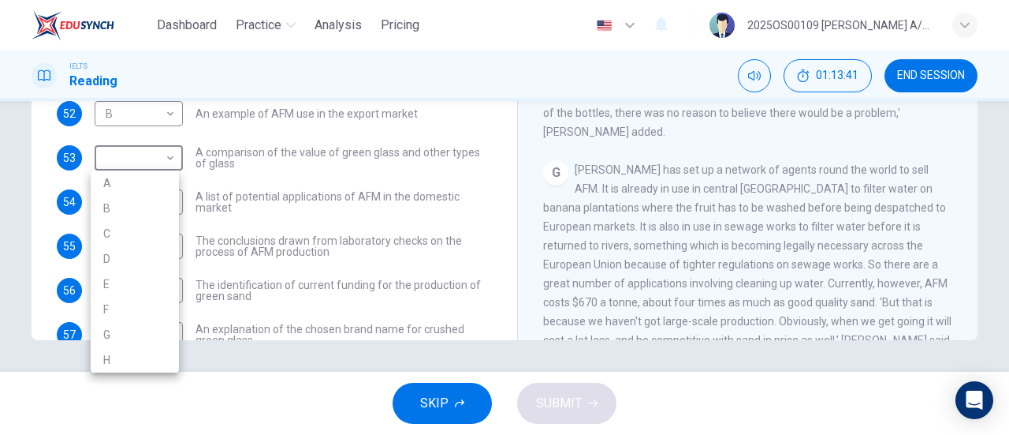
click at [121, 323] on li "G" at bounding box center [135, 334] width 88 height 25
type input "G"
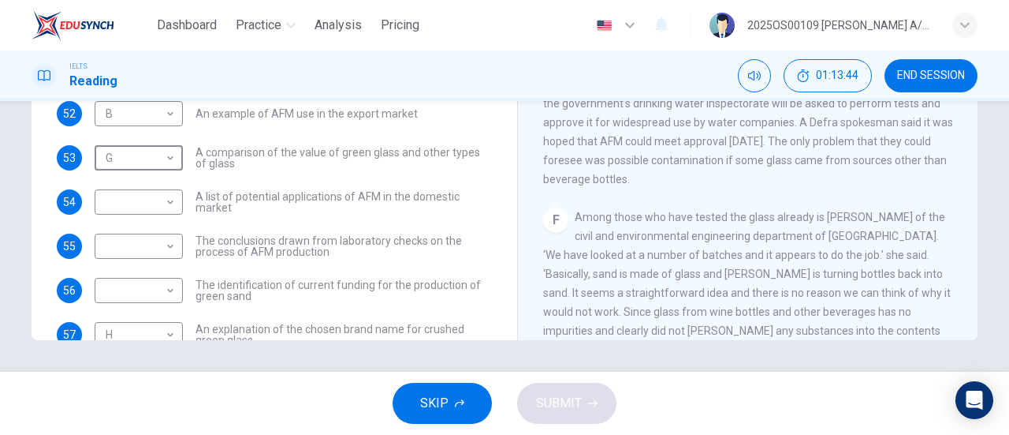
scroll to position [992, 0]
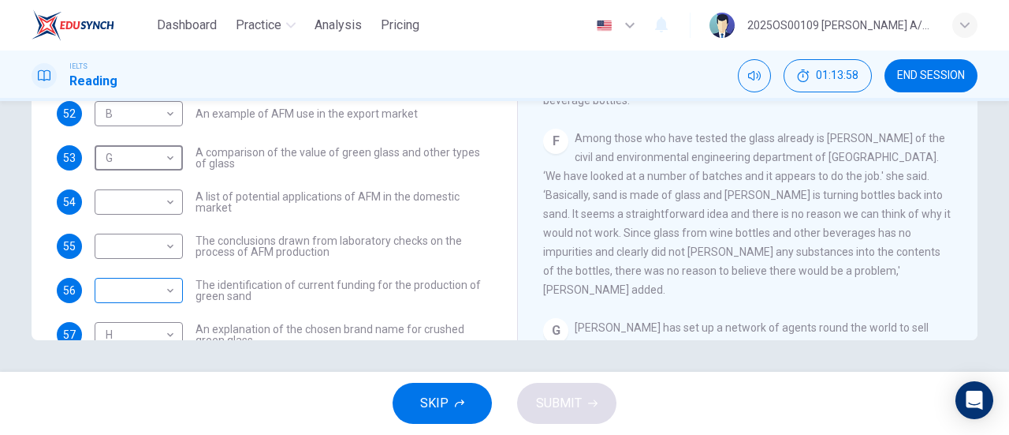
click at [146, 293] on body "Dashboard Practice Analysis Pricing English en ​ 2025OS00109 LUCIA A/P SWATHESA…" at bounding box center [504, 217] width 1009 height 435
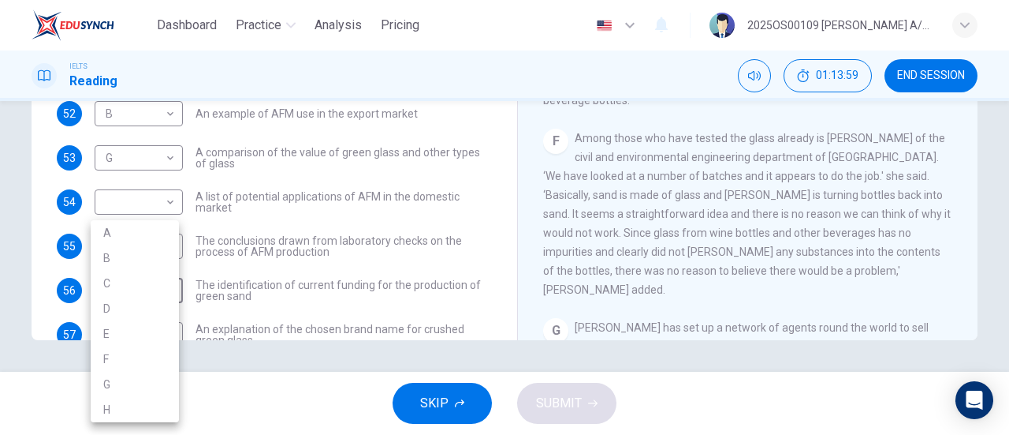
click at [128, 360] on li "F" at bounding box center [135, 358] width 88 height 25
type input "F"
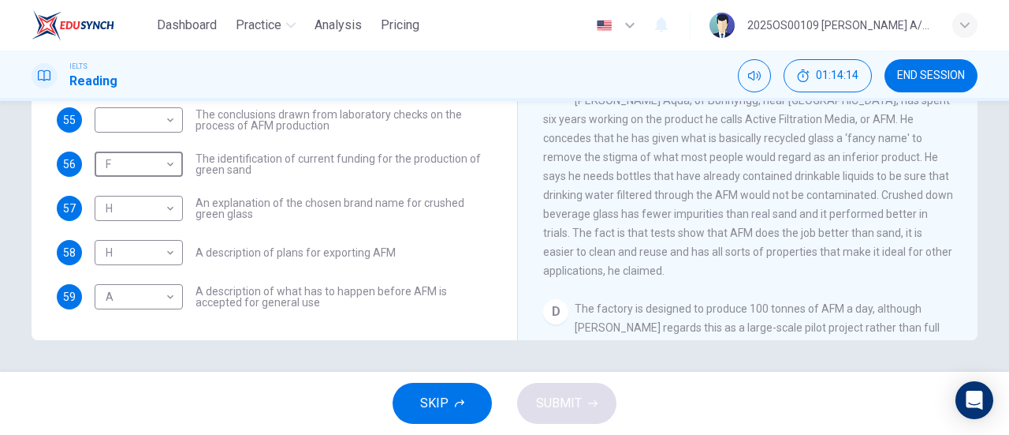
scroll to position [440, 0]
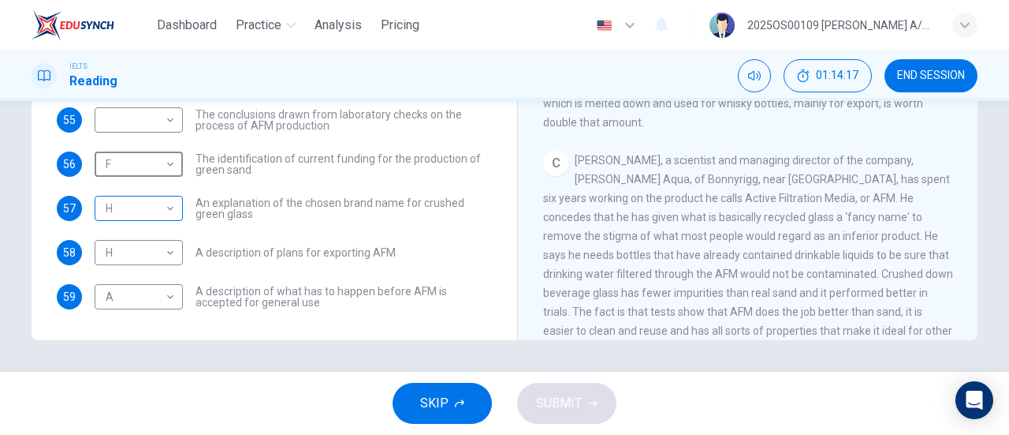
click at [145, 206] on body "Dashboard Practice Analysis Pricing English en ​ 2025OS00109 LUCIA A/P SWATHESA…" at bounding box center [504, 217] width 1009 height 435
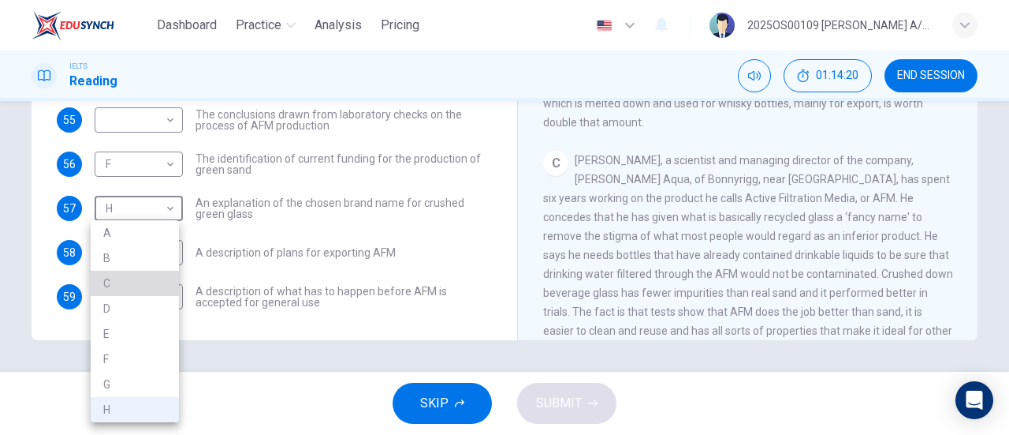
click at [128, 285] on li "C" at bounding box center [135, 283] width 88 height 25
type input "C"
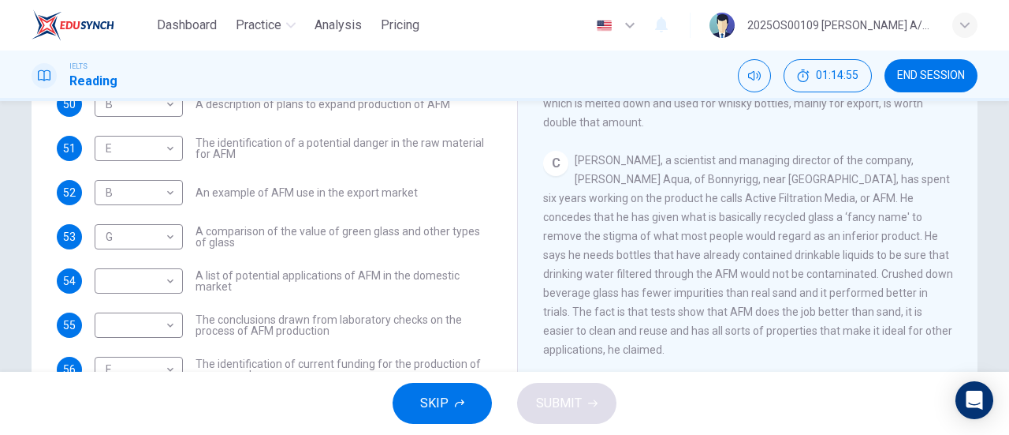
scroll to position [126, 0]
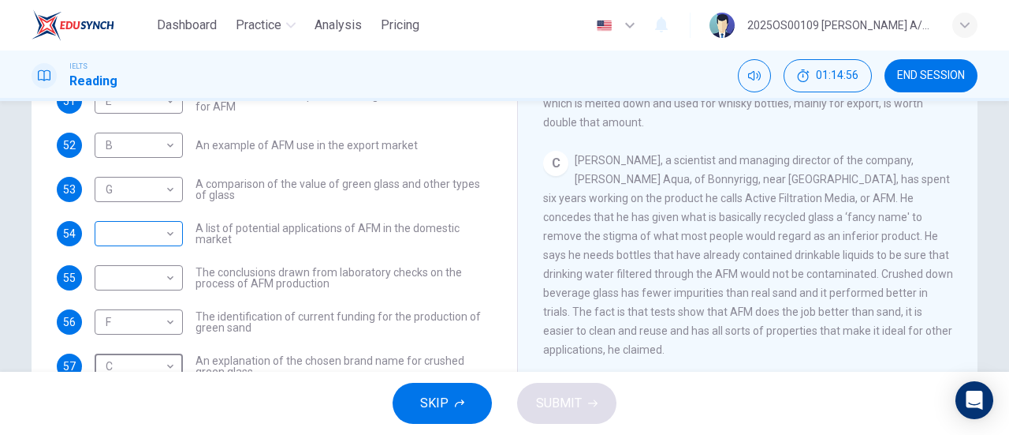
click at [140, 240] on body "Dashboard Practice Analysis Pricing English en ​ 2025OS00109 LUCIA A/P SWATHESA…" at bounding box center [504, 217] width 1009 height 435
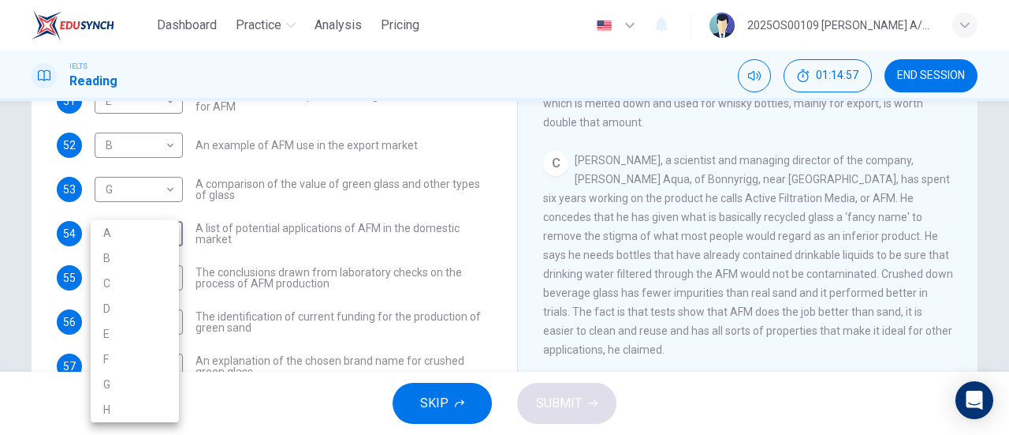
click at [138, 275] on li "C" at bounding box center [135, 283] width 88 height 25
type input "C"
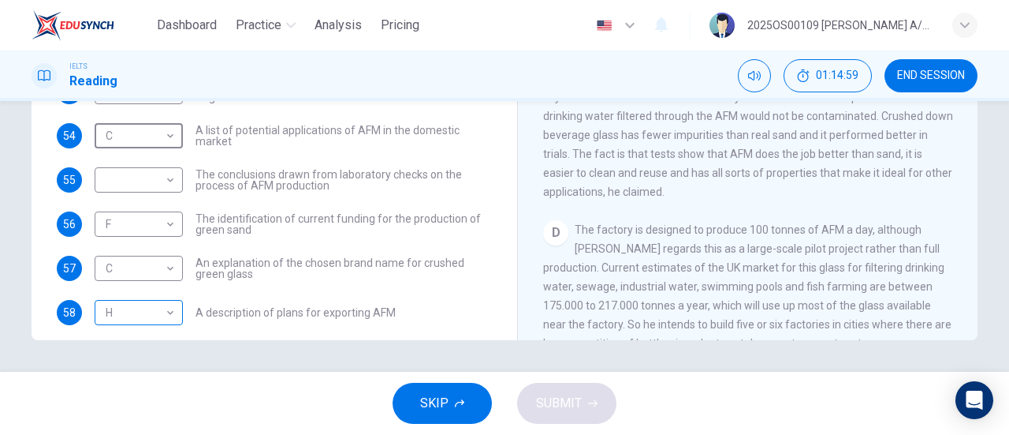
scroll to position [0, 0]
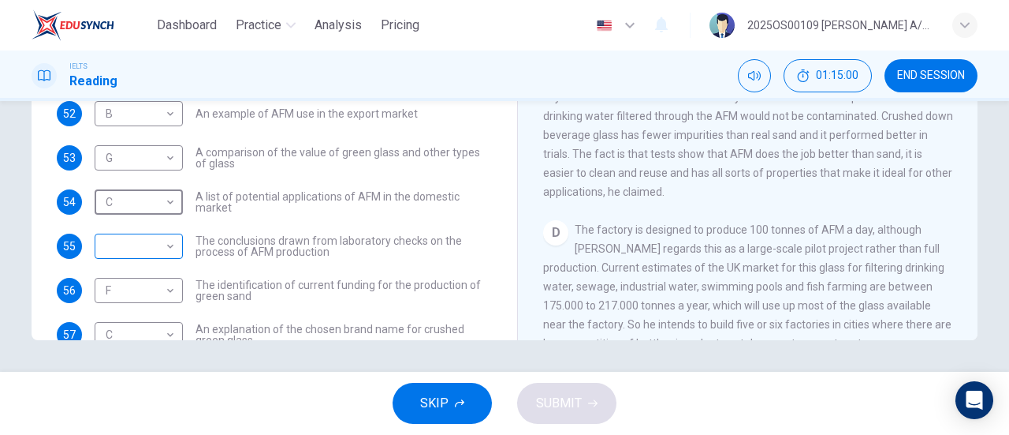
click at [137, 256] on body "Dashboard Practice Analysis Pricing English en ​ 2025OS00109 LUCIA A/P SWATHESA…" at bounding box center [504, 217] width 1009 height 435
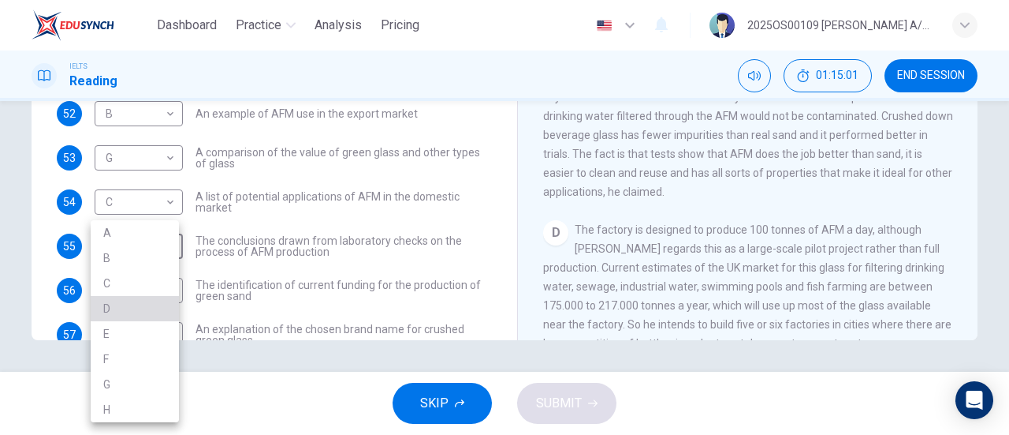
click at [136, 318] on li "D" at bounding box center [135, 308] width 88 height 25
type input "D"
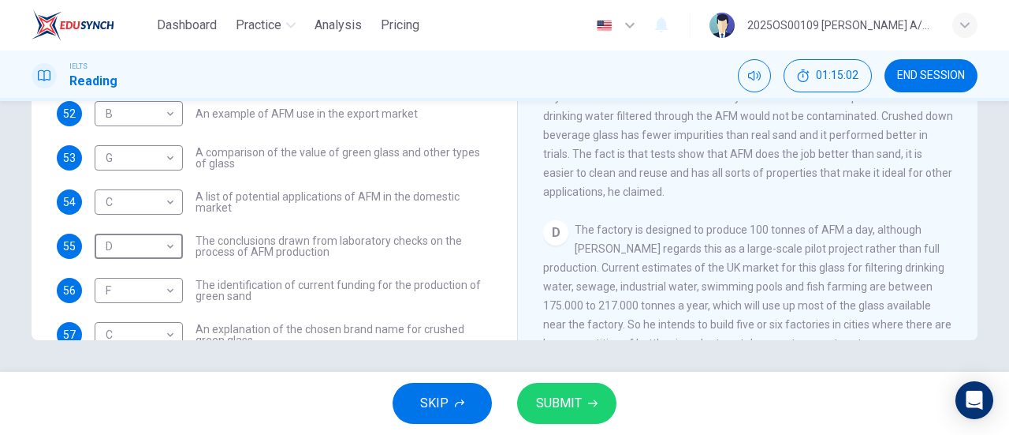
click at [577, 397] on span "SUBMIT" at bounding box center [559, 403] width 46 height 22
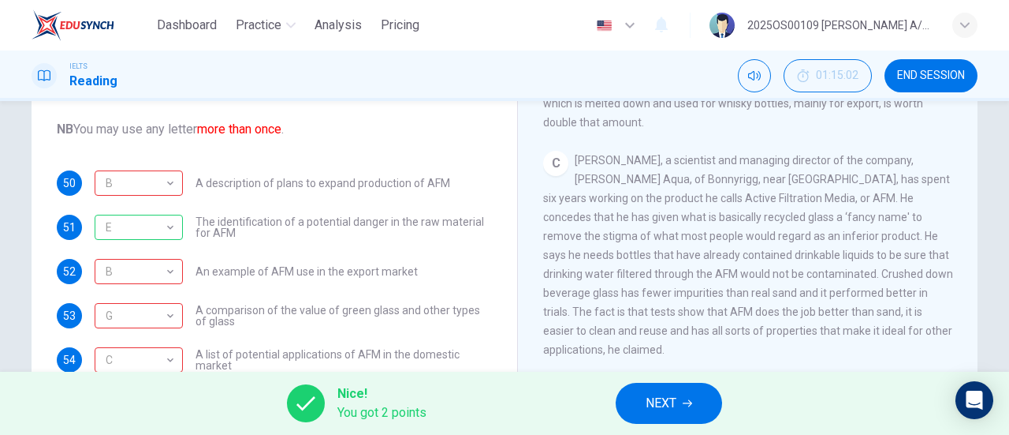
scroll to position [126, 0]
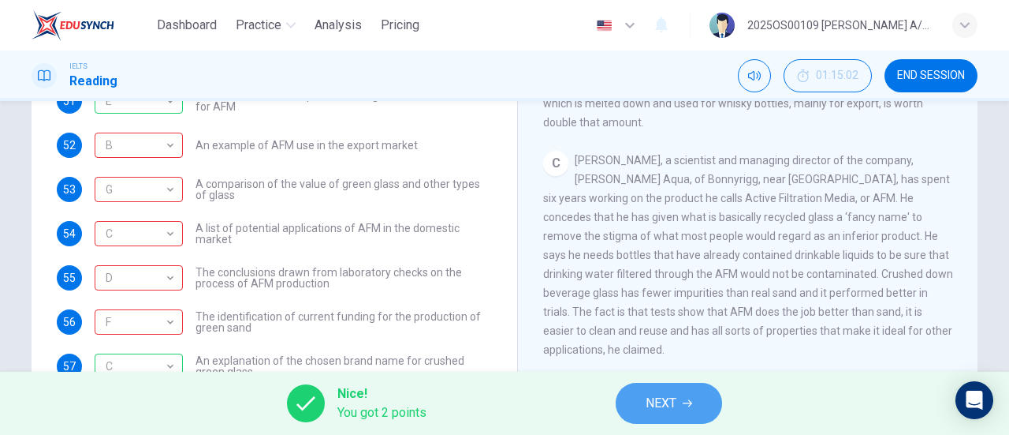
click at [679, 412] on button "NEXT" at bounding box center [669, 403] width 106 height 41
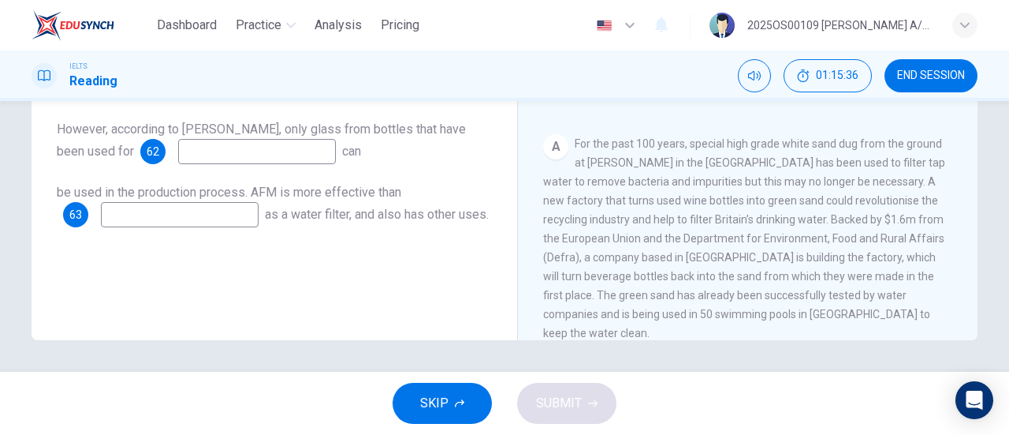
scroll to position [79, 0]
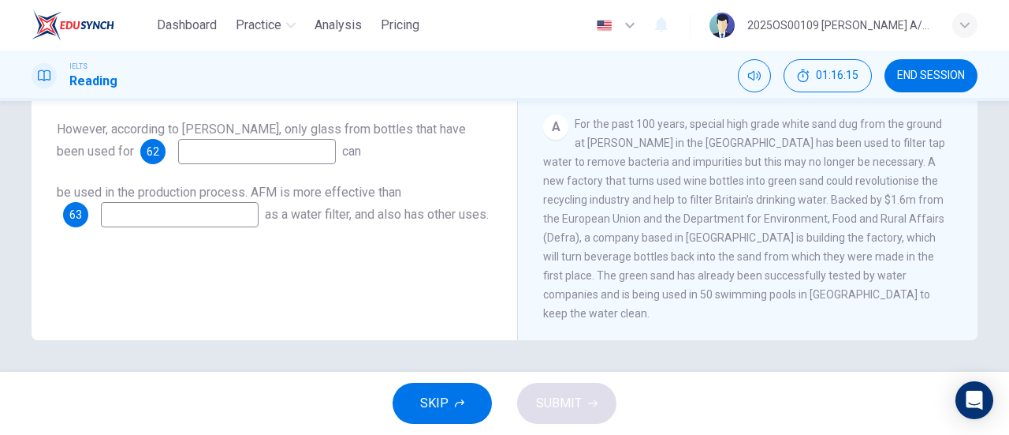
click at [939, 70] on span "END SESSION" at bounding box center [932, 75] width 68 height 13
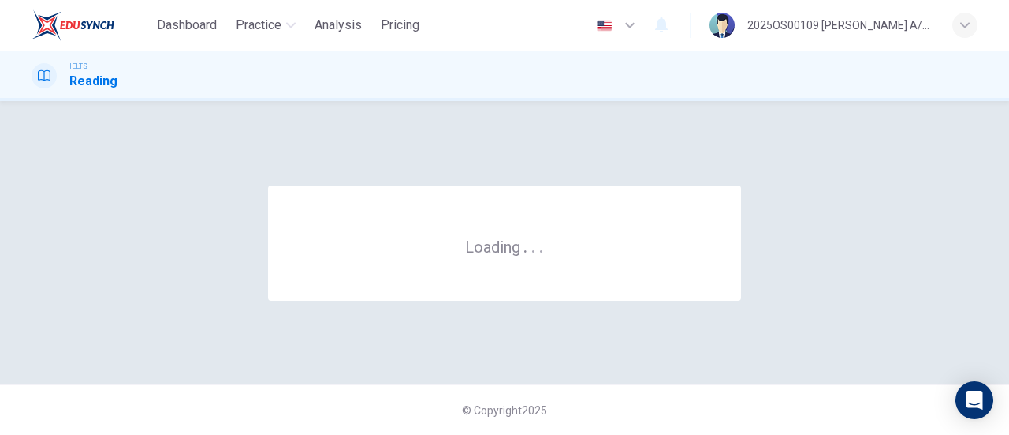
scroll to position [0, 0]
